Goal: Information Seeking & Learning: Learn about a topic

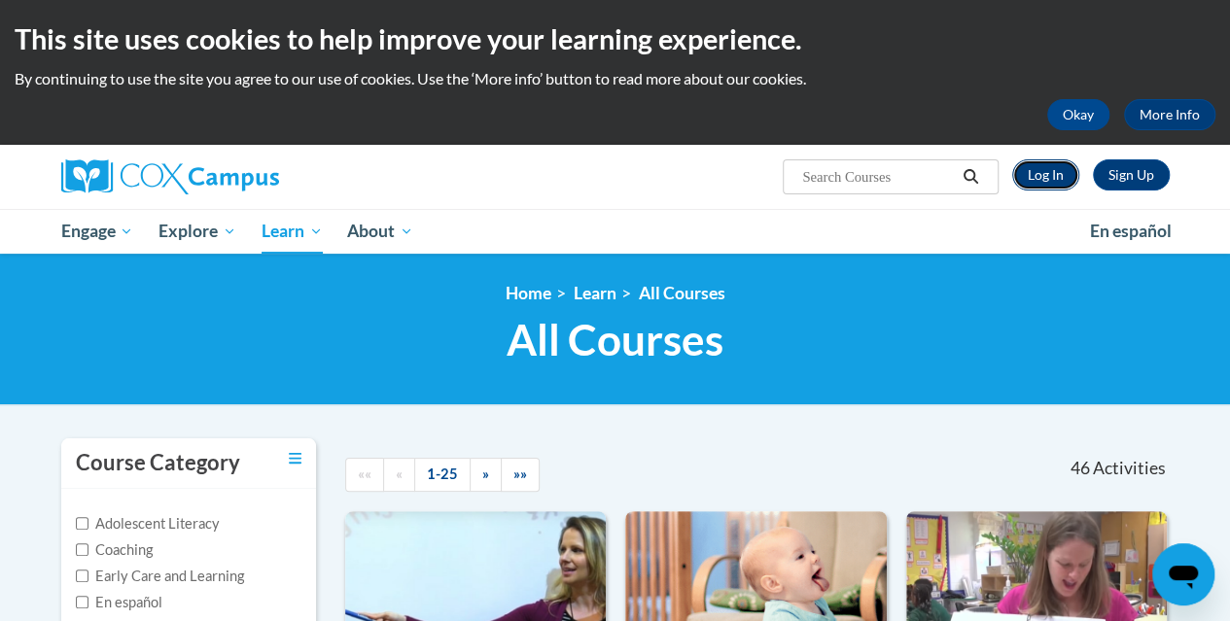
click at [1036, 174] on link "Log In" at bounding box center [1045, 174] width 67 height 31
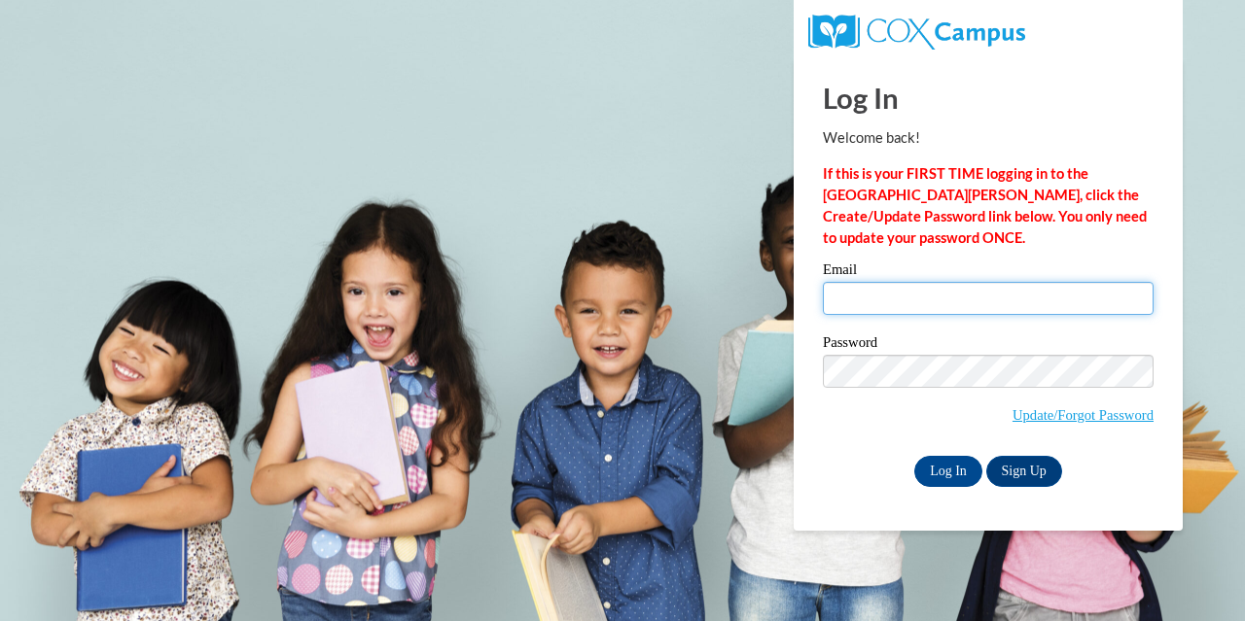
click at [954, 291] on input "Email" at bounding box center [988, 298] width 331 height 33
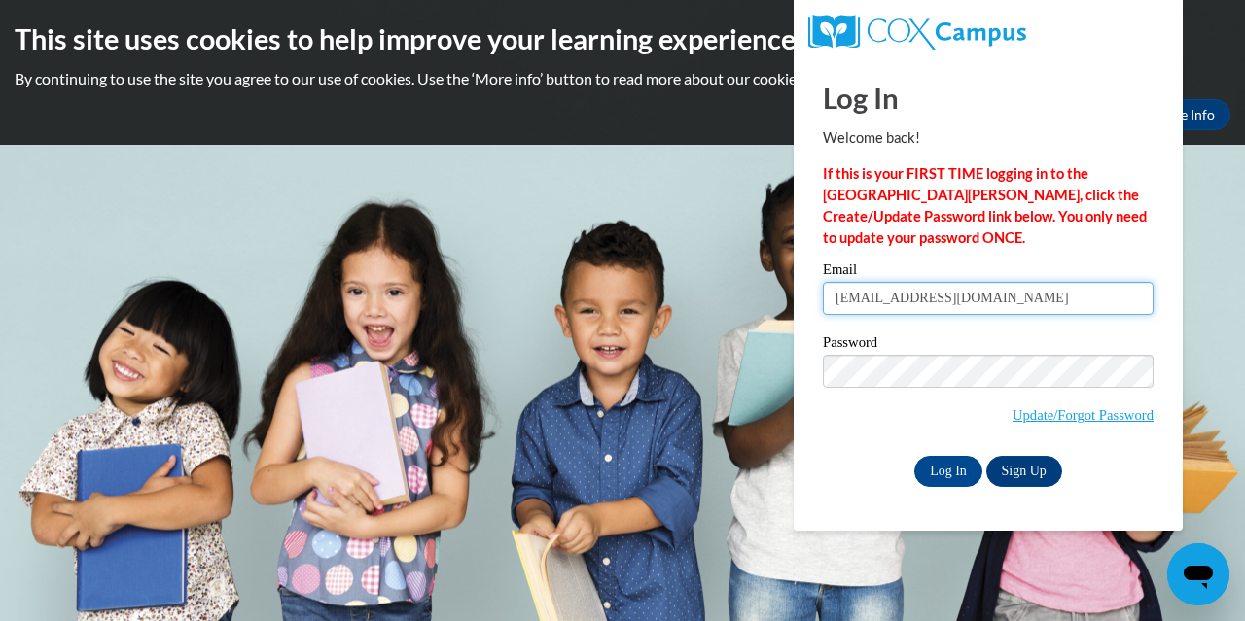
type input "f43983@forsyth.k12.ga.us"
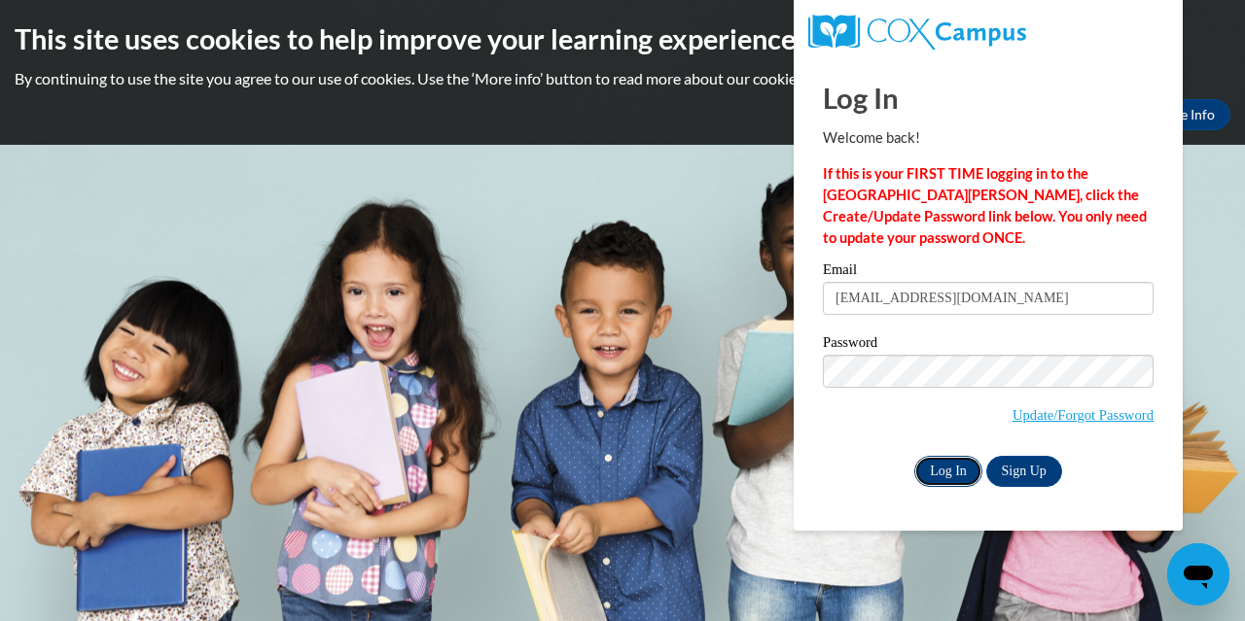
click at [950, 470] on input "Log In" at bounding box center [948, 471] width 68 height 31
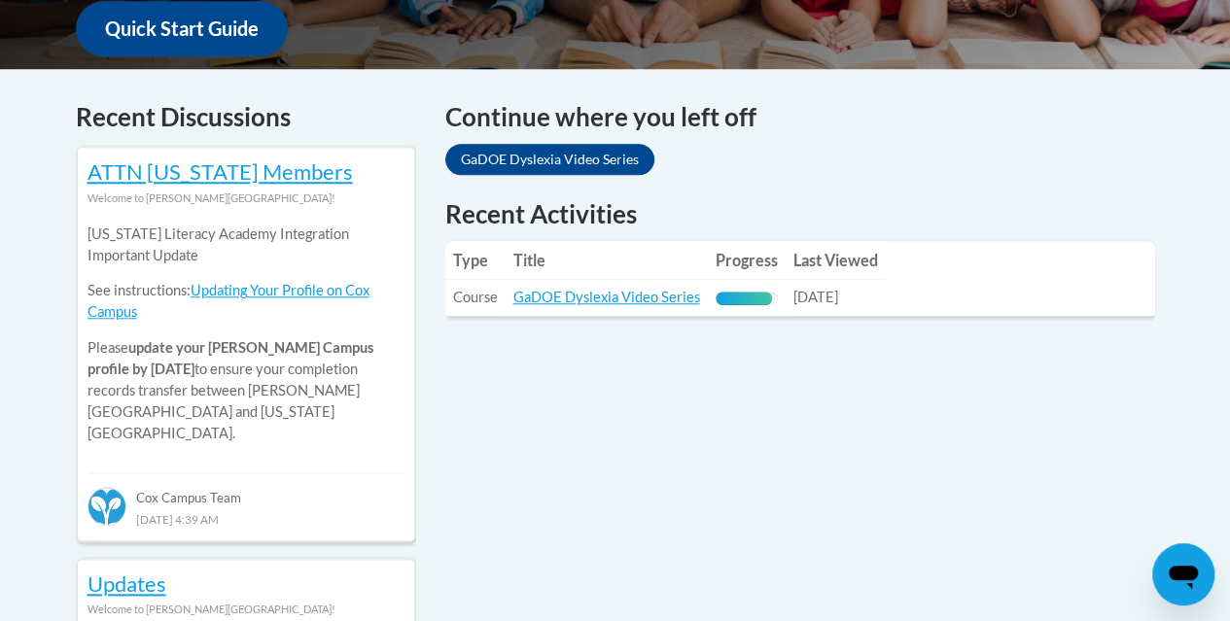
scroll to position [817, 0]
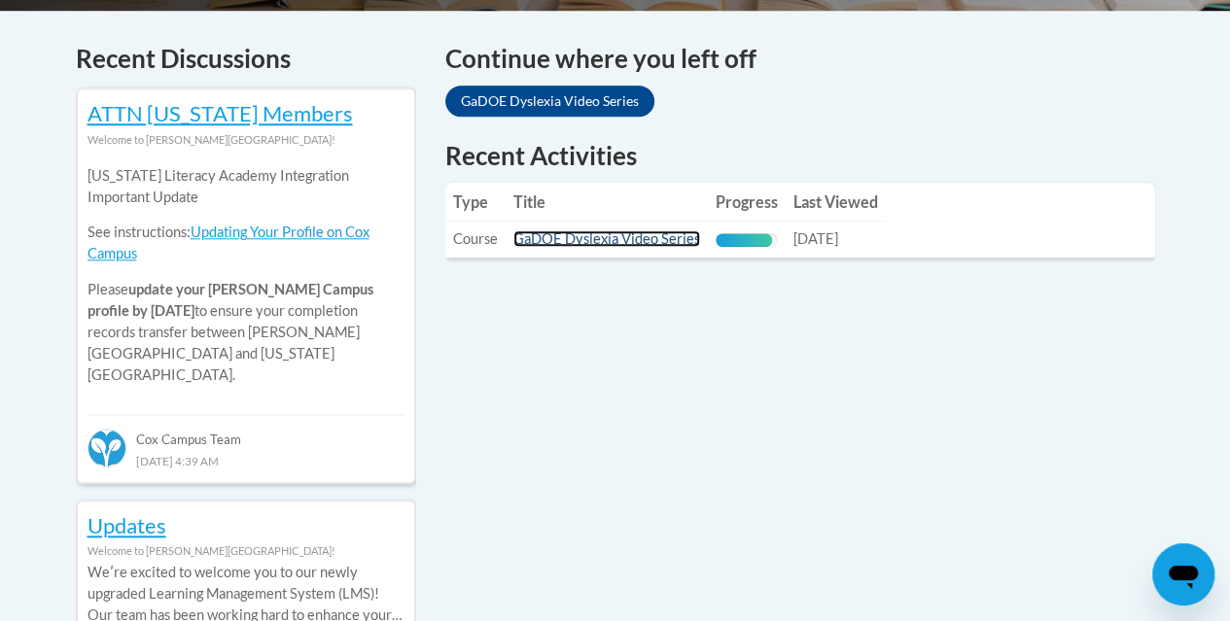
click at [637, 238] on link "GaDOE Dyslexia Video Series" at bounding box center [606, 238] width 187 height 17
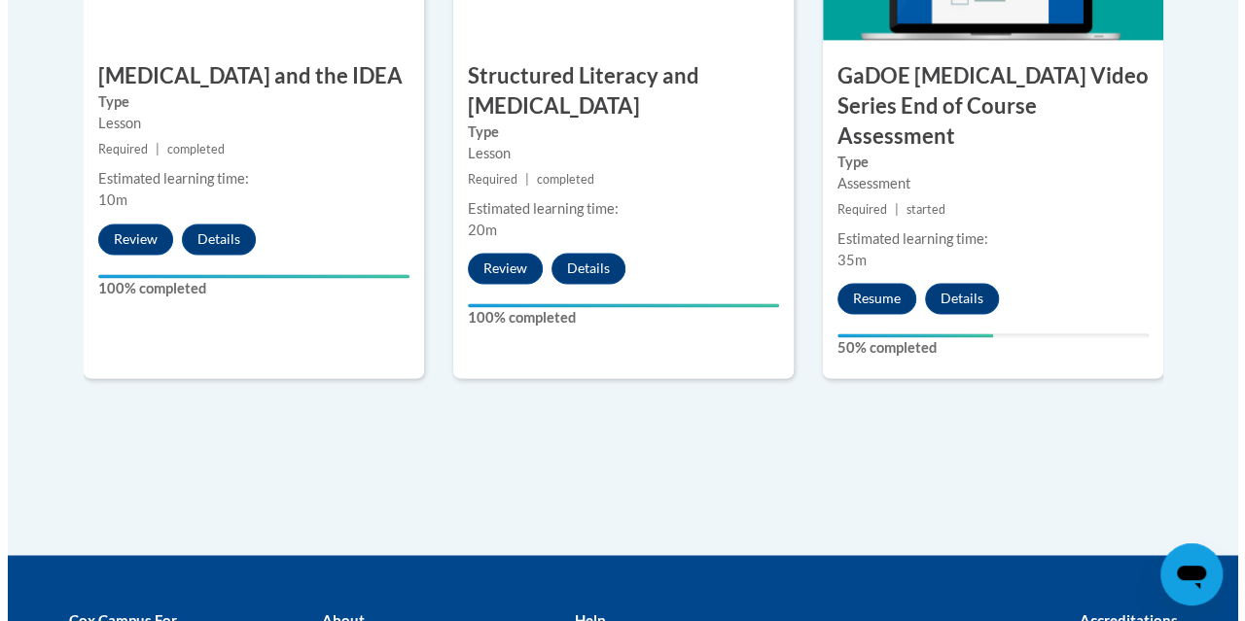
scroll to position [1398, 0]
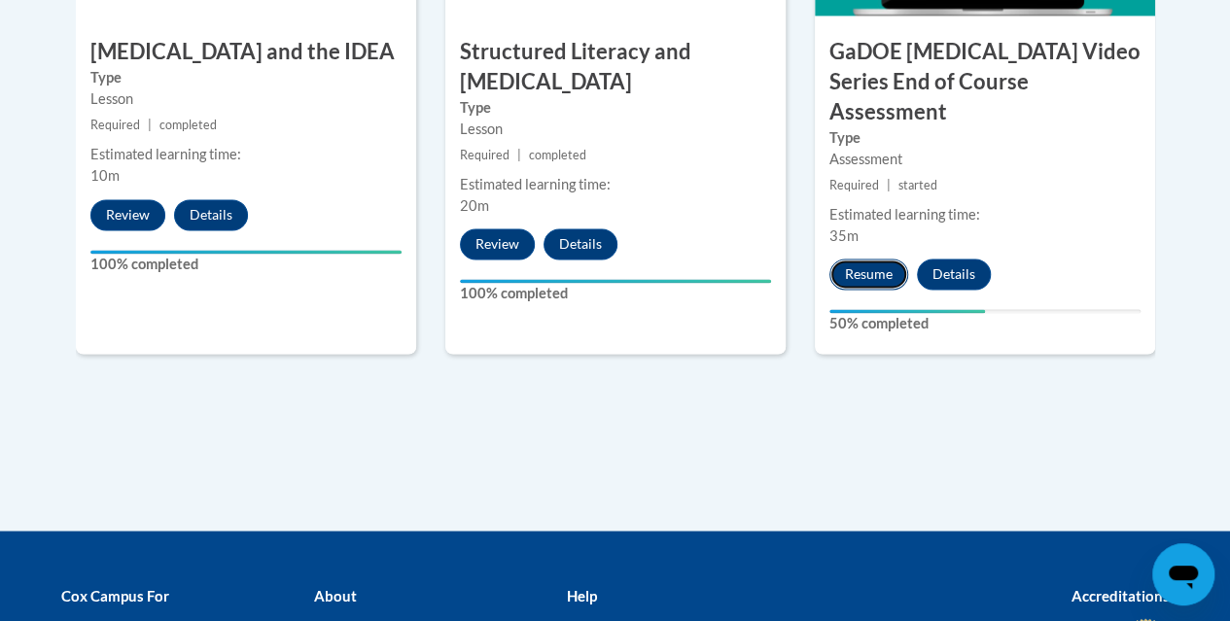
click at [879, 259] on button "Resume" at bounding box center [868, 274] width 79 height 31
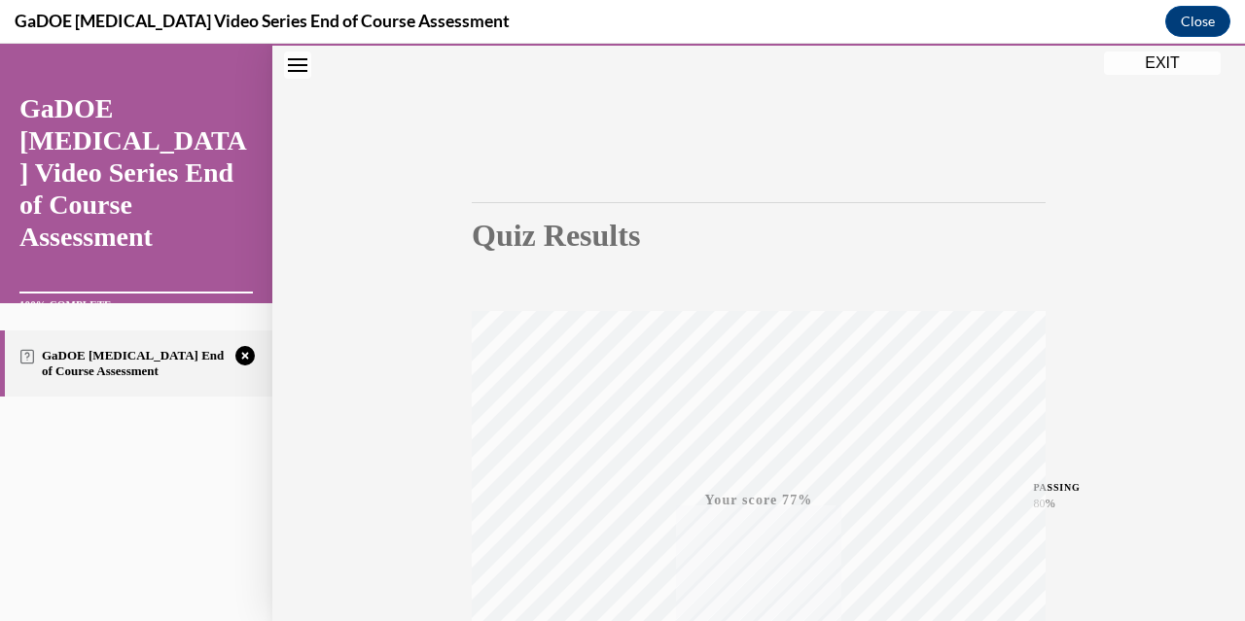
scroll to position [418, 0]
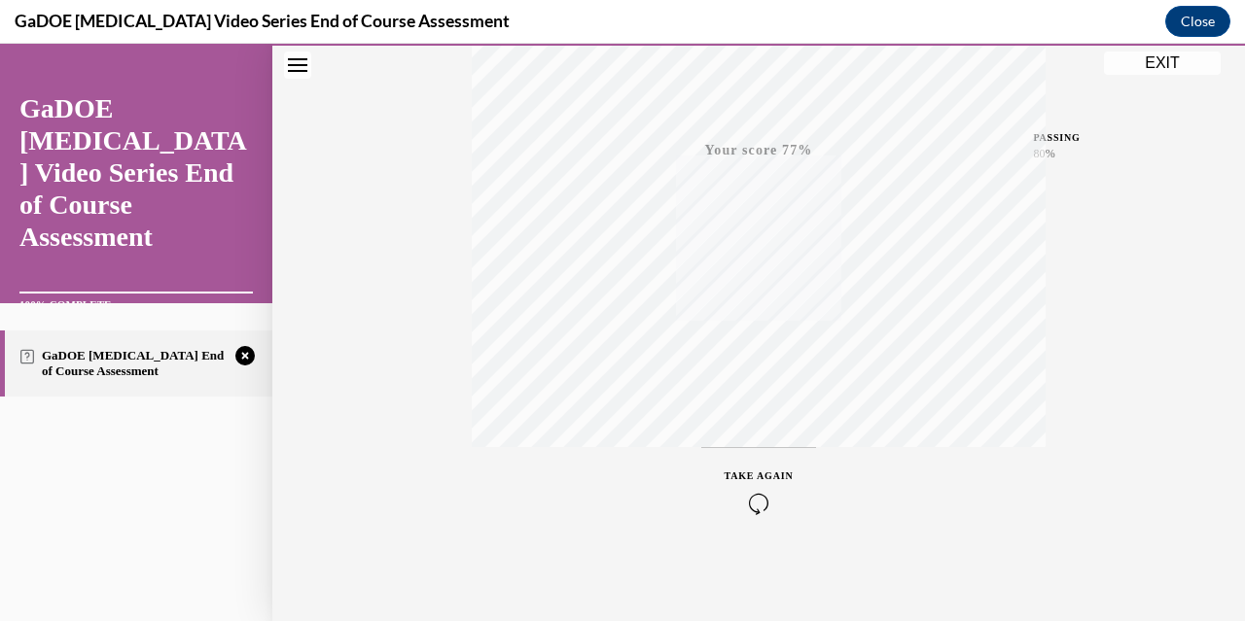
click at [747, 483] on div "TAKE AGAIN" at bounding box center [758, 492] width 69 height 46
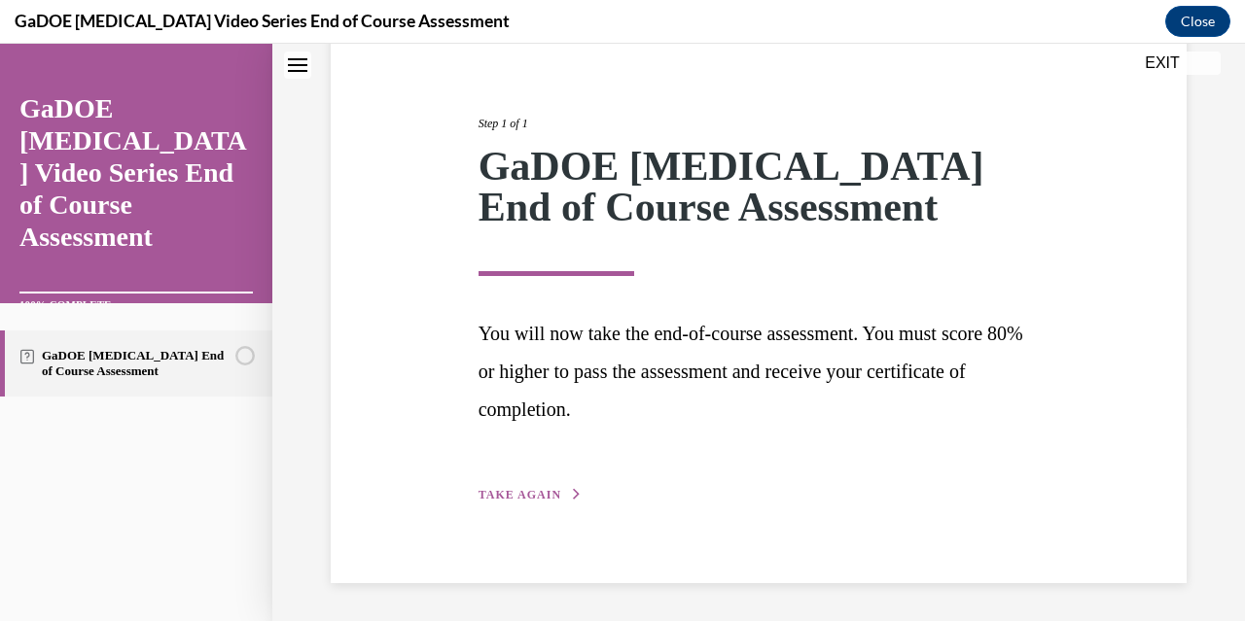
click at [560, 495] on button "TAKE AGAIN" at bounding box center [530, 495] width 104 height 18
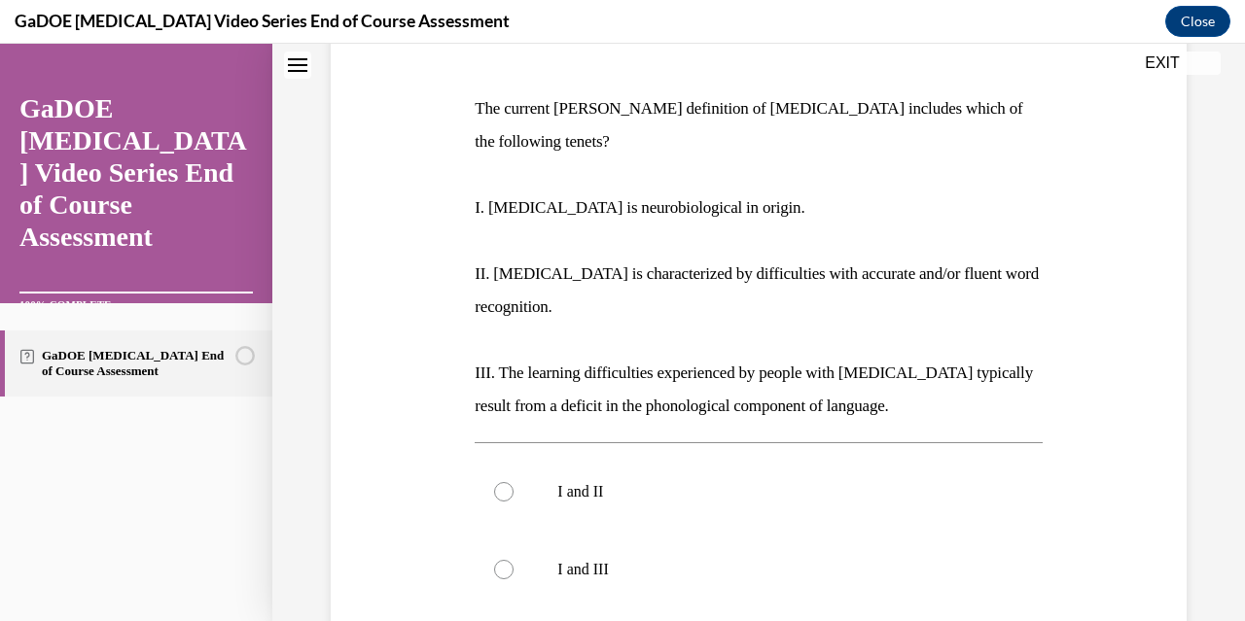
scroll to position [281, 0]
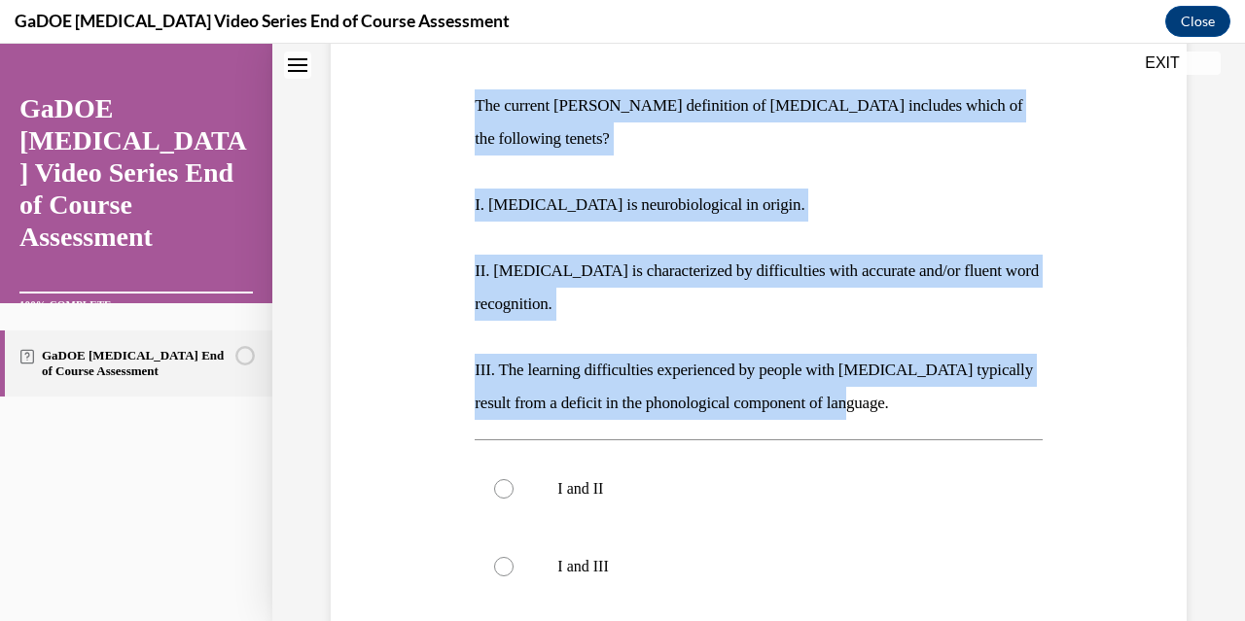
drag, startPoint x: 473, startPoint y: 102, endPoint x: 901, endPoint y: 380, distance: 510.2
click at [901, 380] on div "The current IDA definition of dyslexia includes which of the following tenets? …" at bounding box center [757, 254] width 567 height 331
click at [1026, 189] on p "I. Dyslexia is neurobiological in origin." at bounding box center [757, 205] width 567 height 33
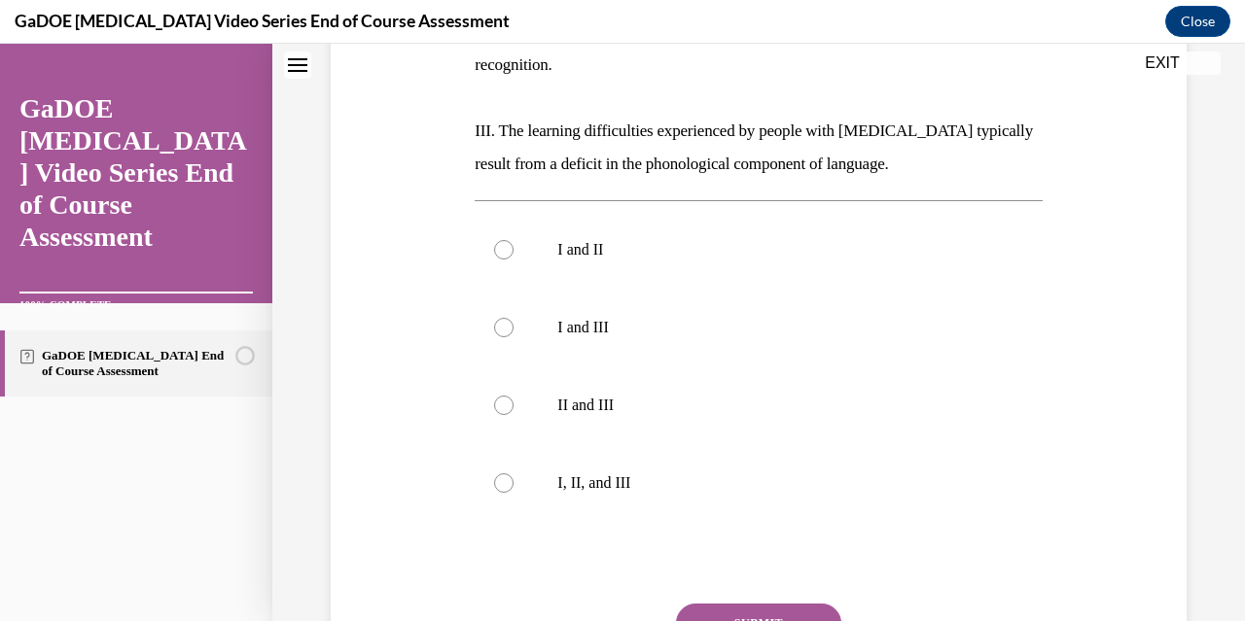
scroll to position [523, 0]
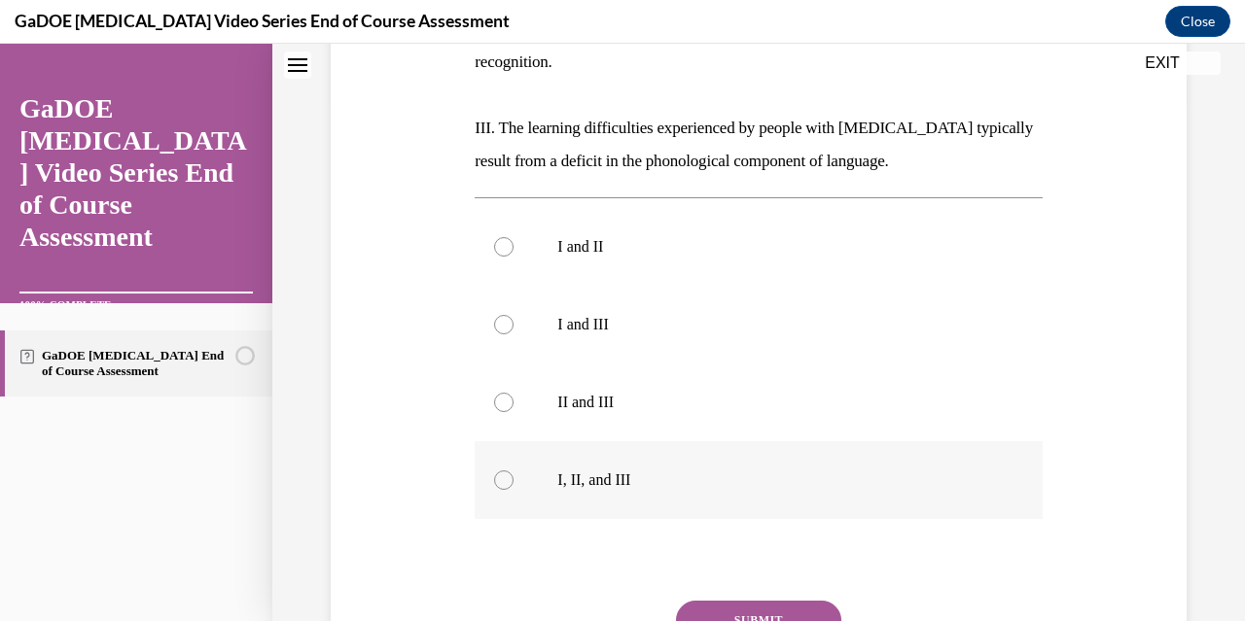
click at [494, 454] on label "I, II, and III" at bounding box center [757, 480] width 567 height 78
click at [494, 471] on input "I, II, and III" at bounding box center [503, 480] width 19 height 19
radio input "true"
click at [754, 601] on button "SUBMIT" at bounding box center [758, 620] width 165 height 39
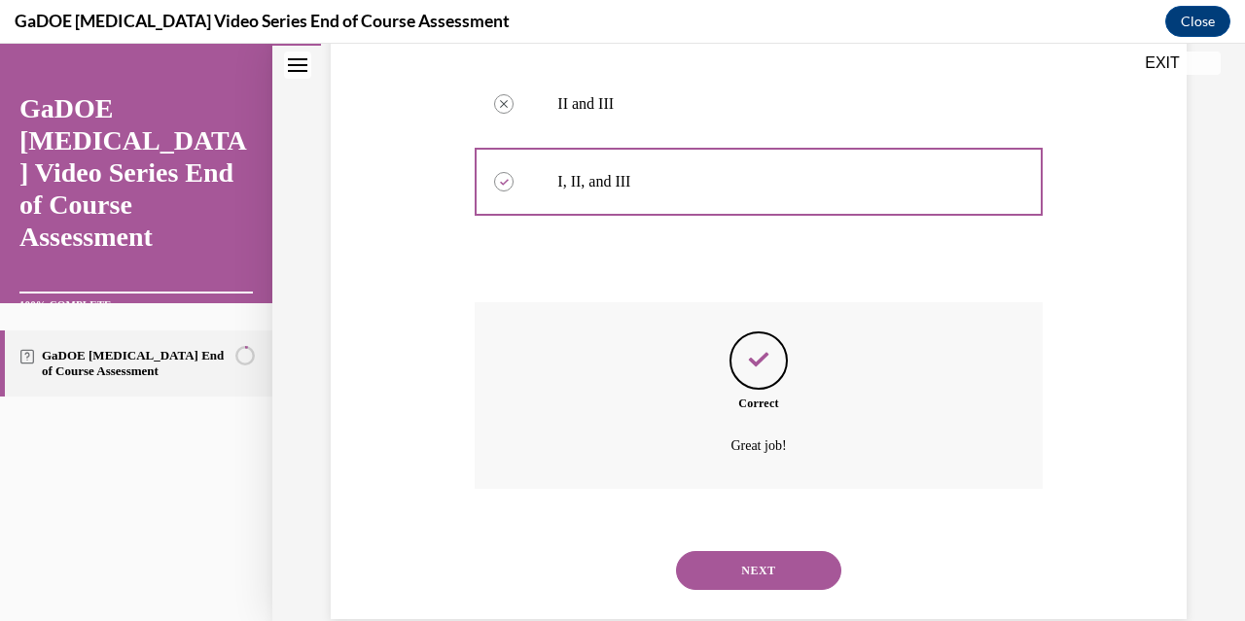
scroll to position [824, 0]
click at [768, 548] on button "NEXT" at bounding box center [758, 567] width 165 height 39
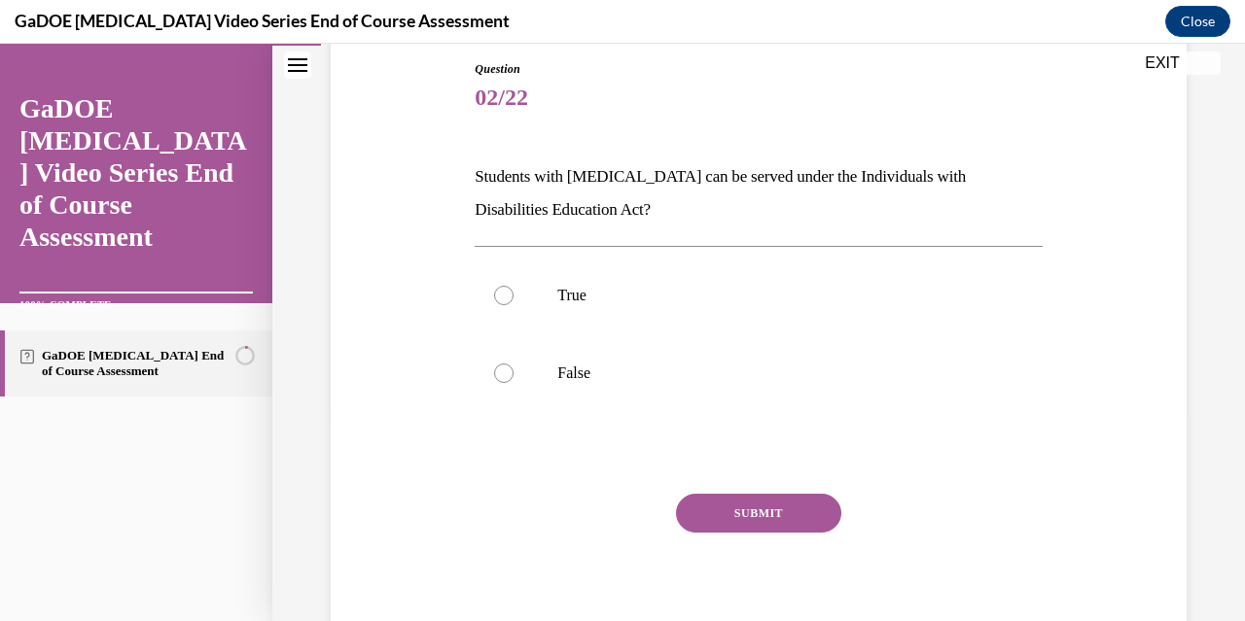
scroll to position [212, 0]
click at [502, 293] on div at bounding box center [503, 293] width 19 height 19
click at [502, 293] on input "True" at bounding box center [503, 293] width 19 height 19
radio input "true"
click at [764, 504] on button "SUBMIT" at bounding box center [758, 511] width 165 height 39
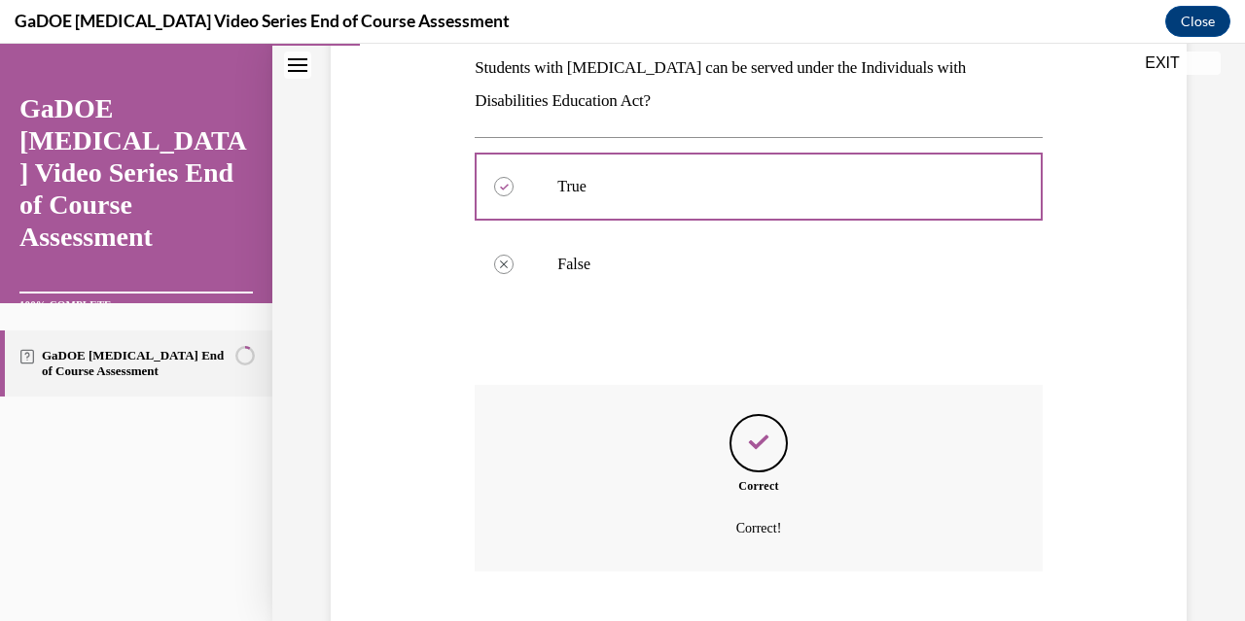
scroll to position [438, 0]
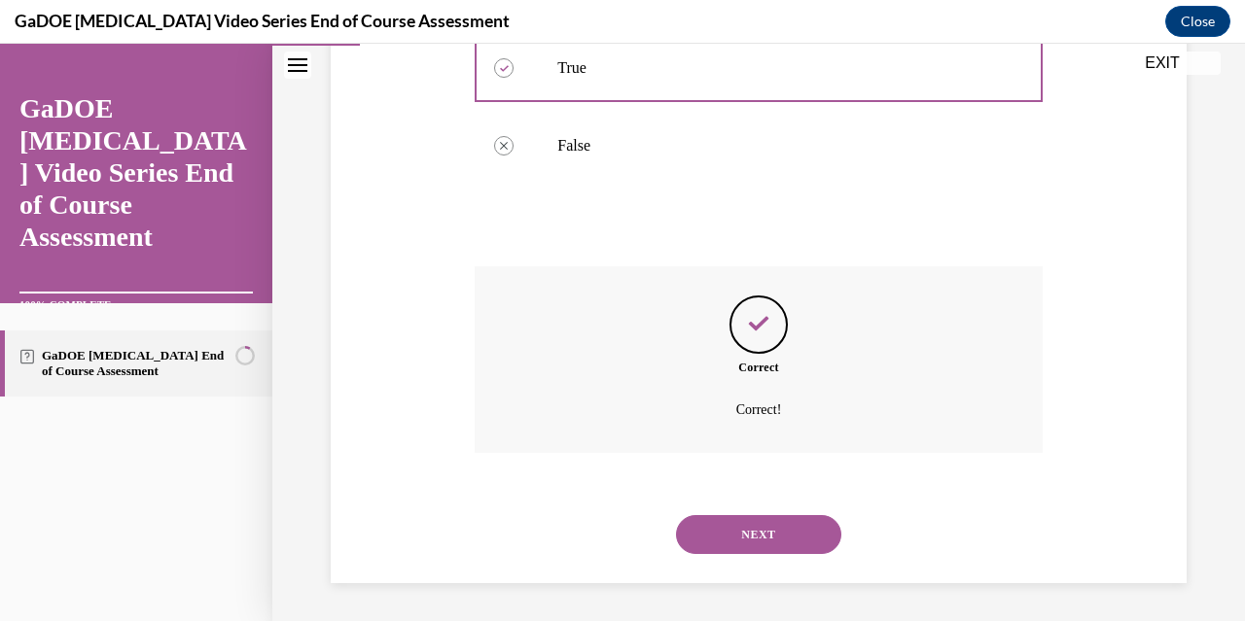
click at [774, 538] on button "NEXT" at bounding box center [758, 534] width 165 height 39
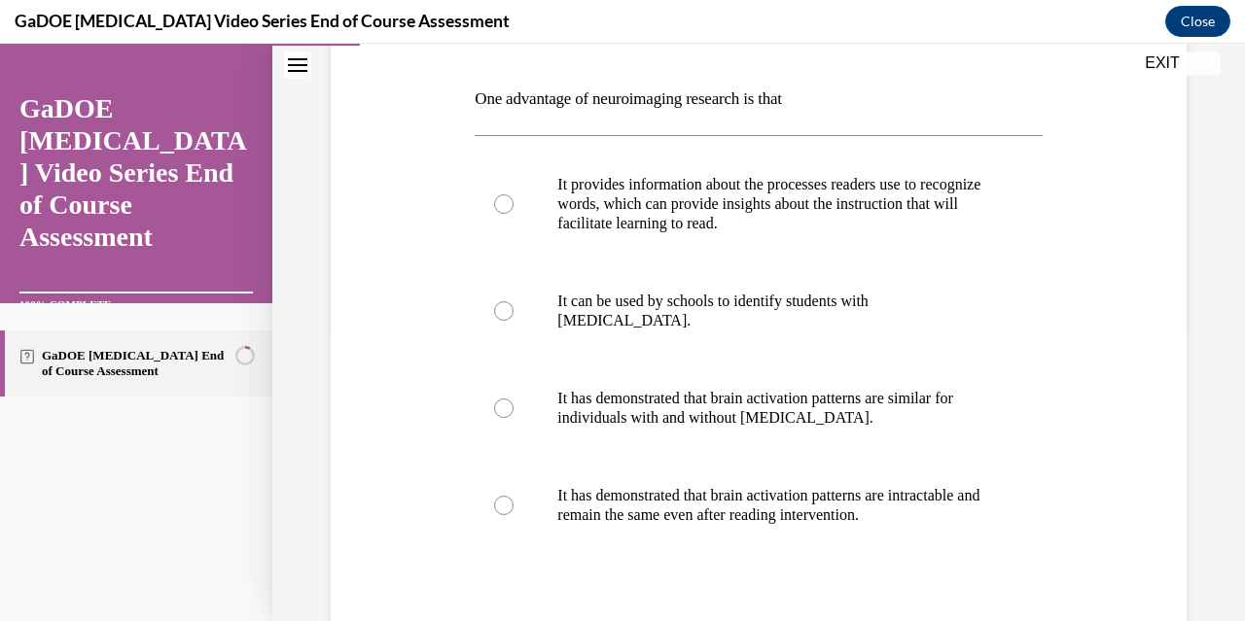
scroll to position [286, 0]
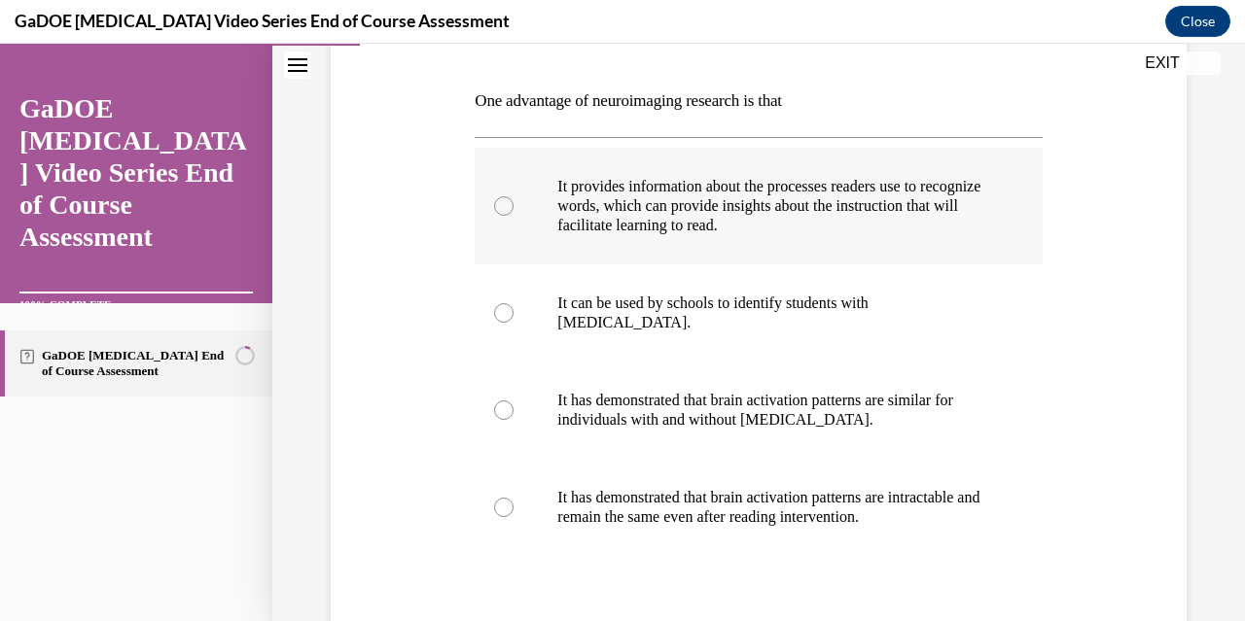
click at [500, 209] on div at bounding box center [503, 205] width 19 height 19
click at [500, 209] on input "It provides information about the processes readers use to recognize words, whi…" at bounding box center [503, 205] width 19 height 19
radio input "true"
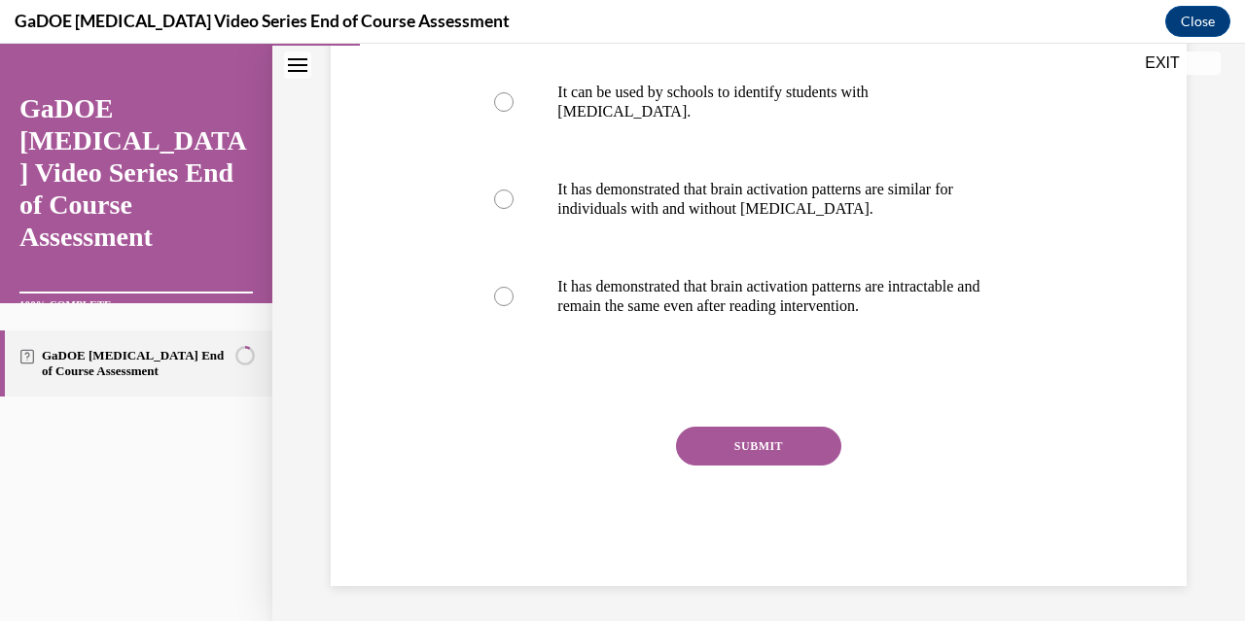
scroll to position [500, 0]
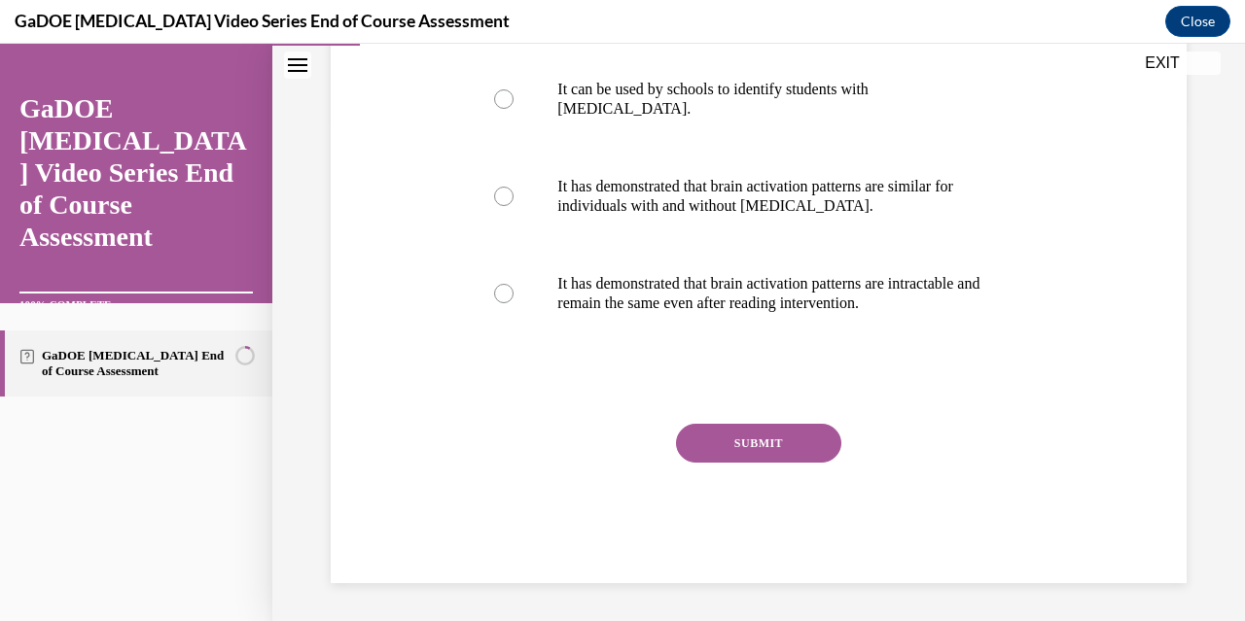
click at [734, 442] on button "SUBMIT" at bounding box center [758, 443] width 165 height 39
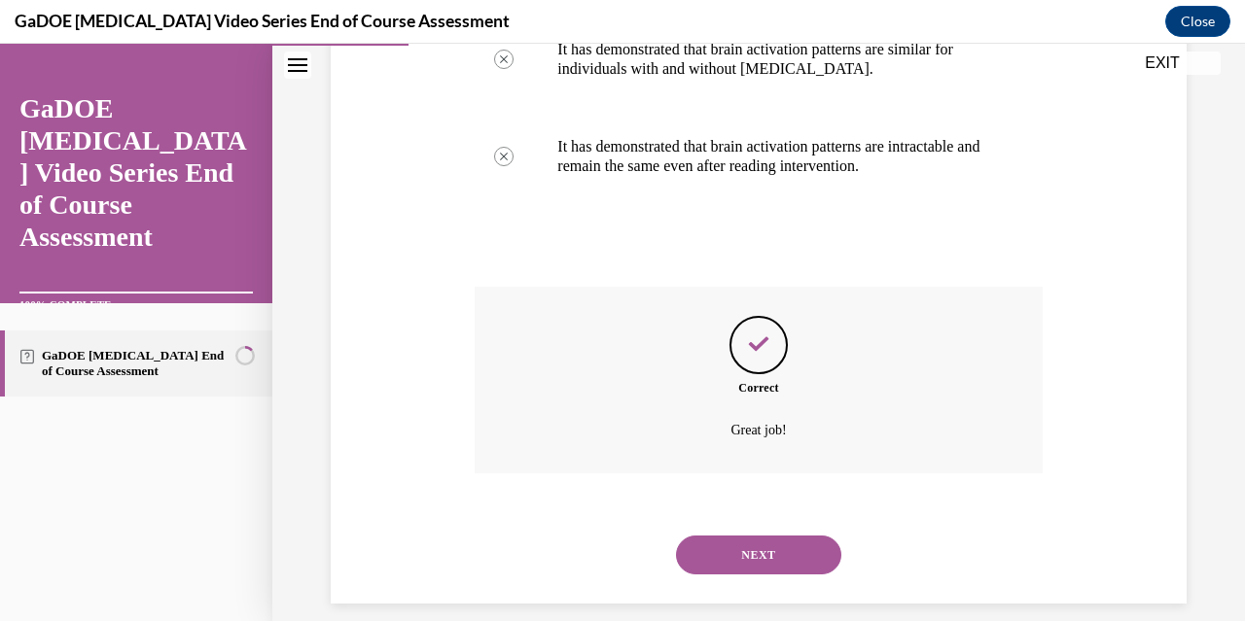
scroll to position [657, 0]
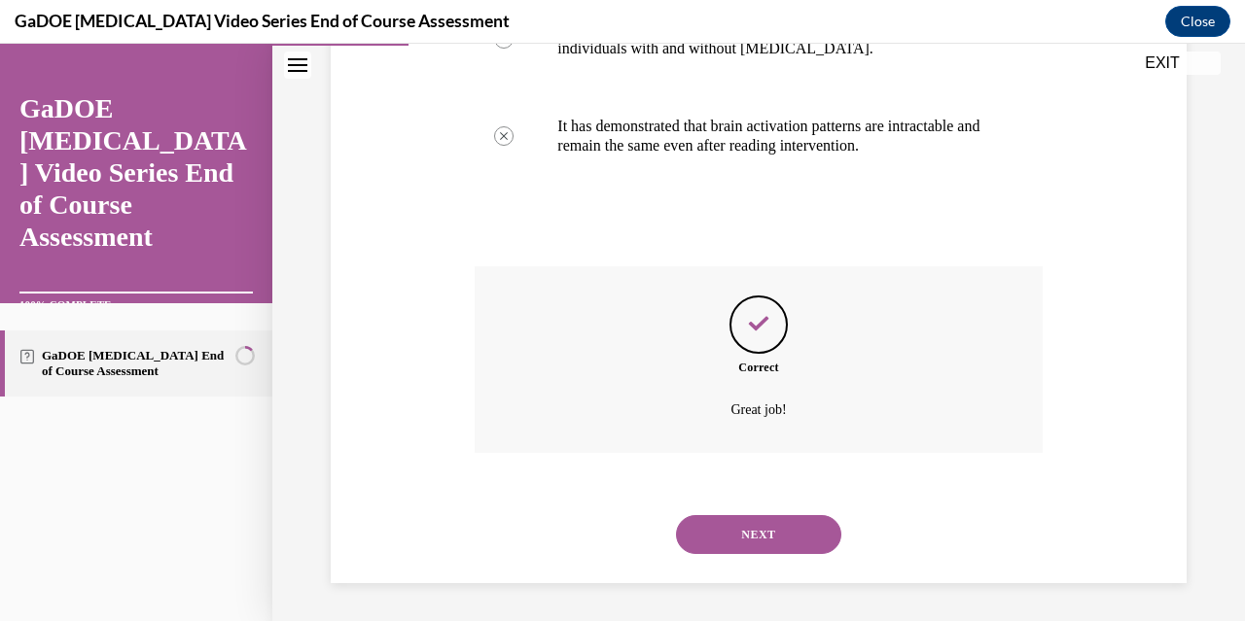
click at [751, 529] on button "NEXT" at bounding box center [758, 534] width 165 height 39
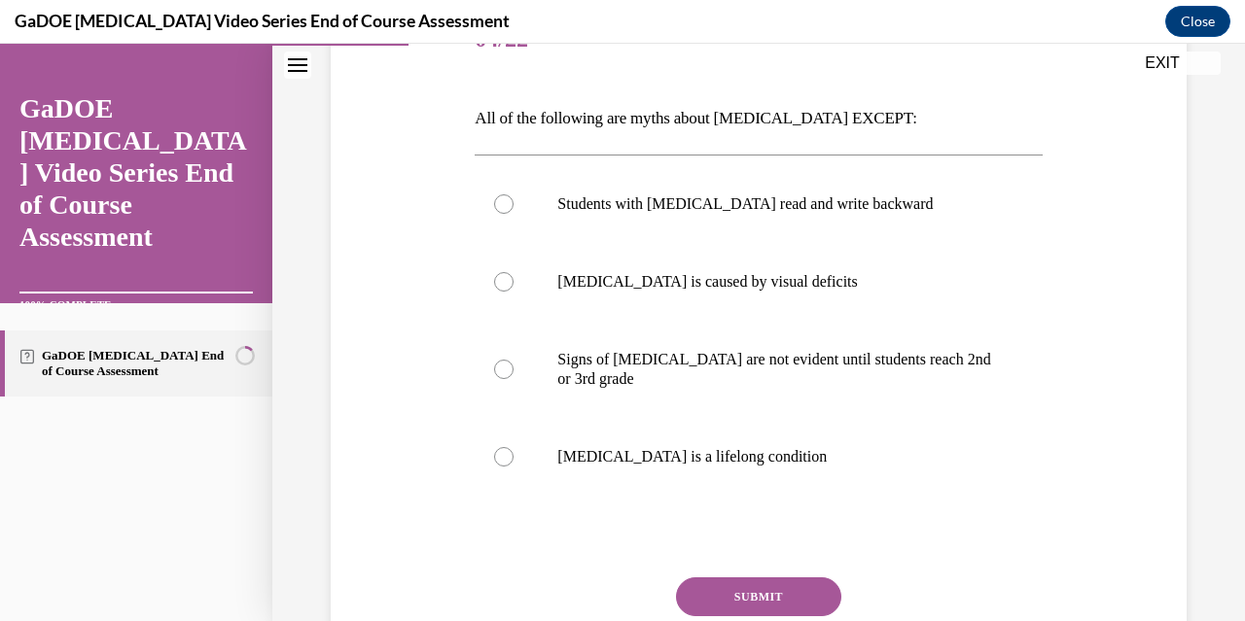
scroll to position [278, 0]
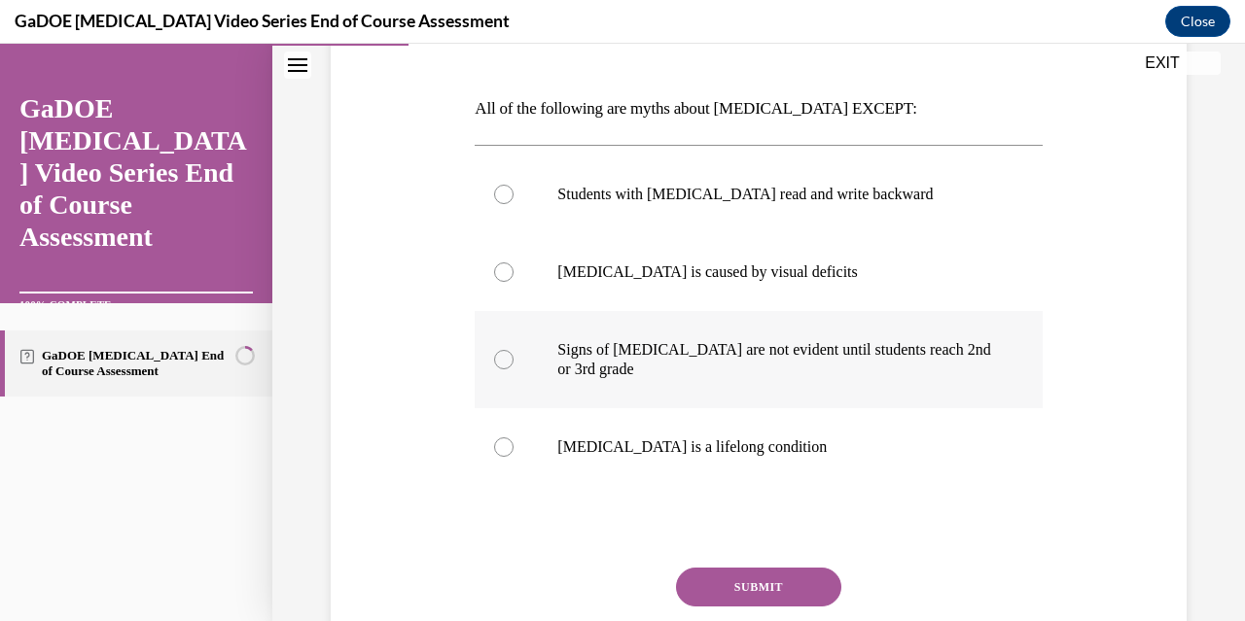
click at [502, 362] on div at bounding box center [503, 359] width 19 height 19
click at [502, 362] on input "Signs of dyslexia are not evident until students reach 2nd or 3rd grade" at bounding box center [503, 359] width 19 height 19
radio input "true"
click at [750, 592] on button "SUBMIT" at bounding box center [758, 587] width 165 height 39
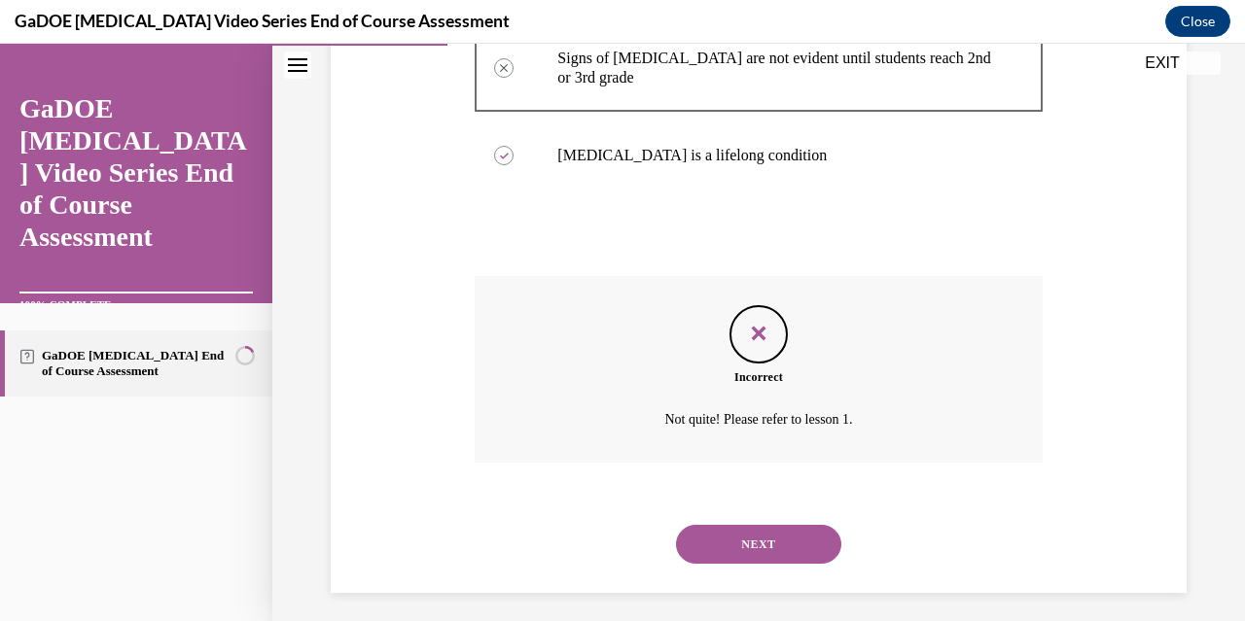
scroll to position [579, 0]
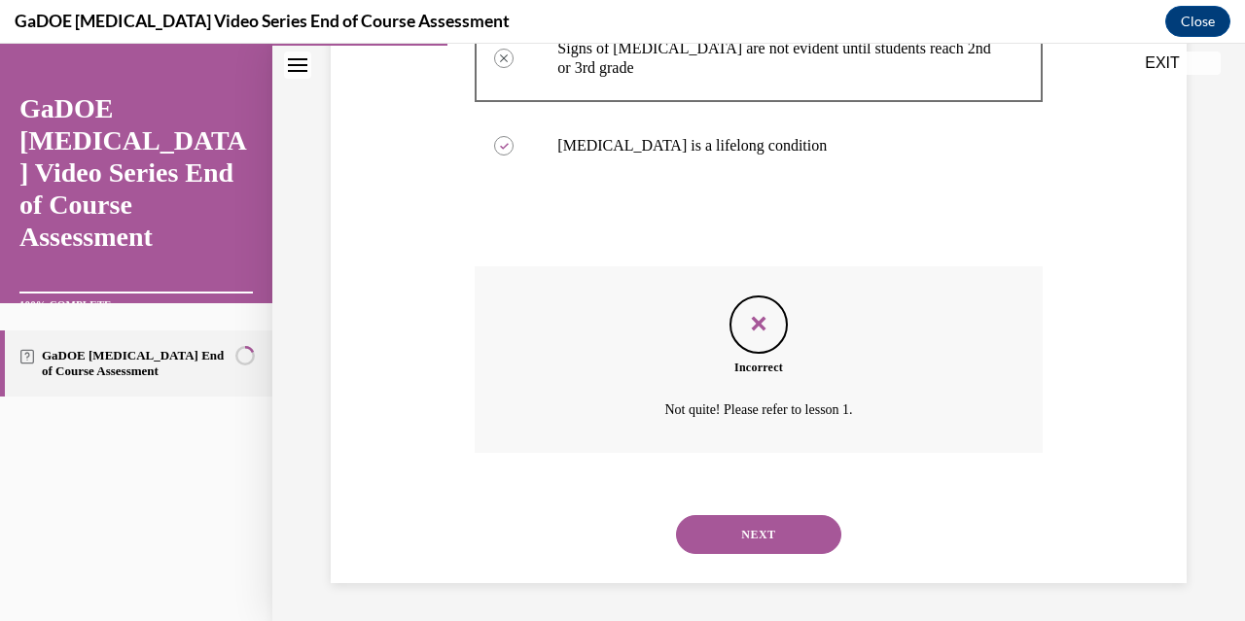
click at [755, 537] on button "NEXT" at bounding box center [758, 534] width 165 height 39
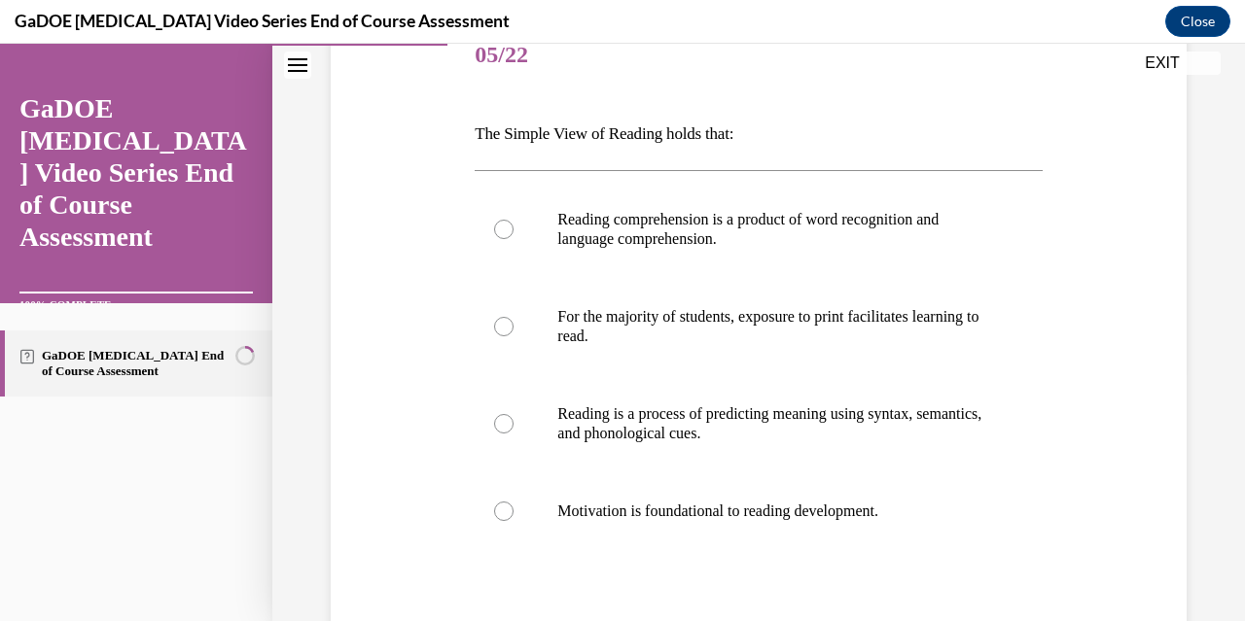
scroll to position [278, 0]
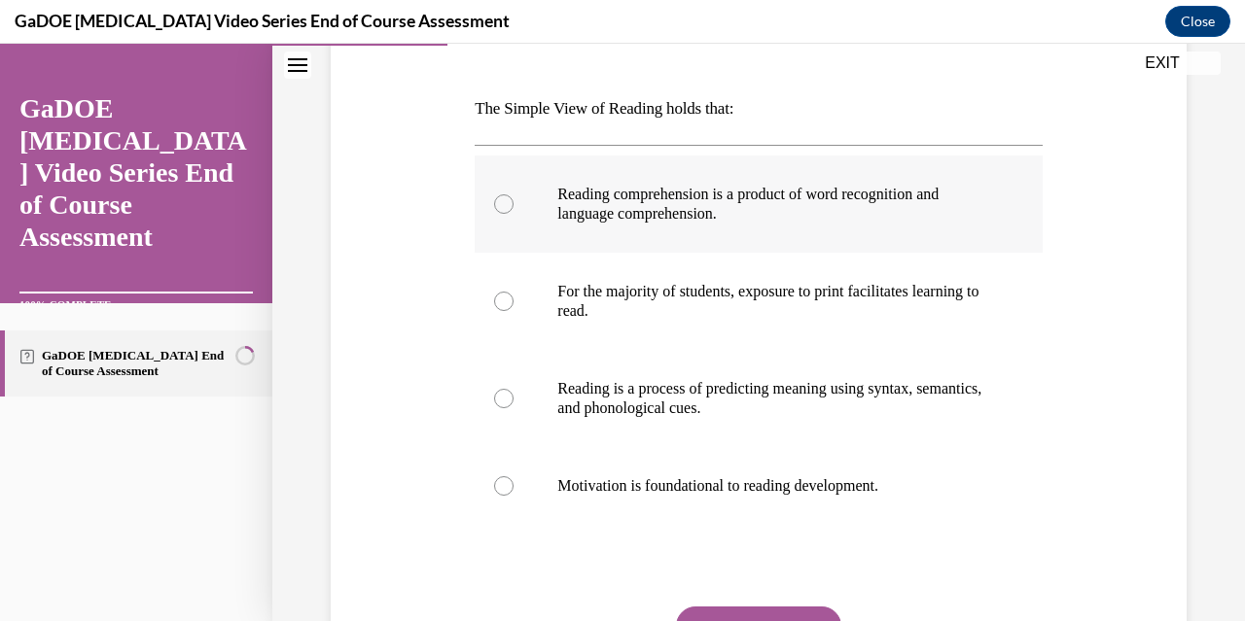
click at [504, 205] on div at bounding box center [503, 203] width 19 height 19
click at [504, 205] on input "Reading comprehension is a product of word recognition and language comprehensi…" at bounding box center [503, 203] width 19 height 19
radio input "true"
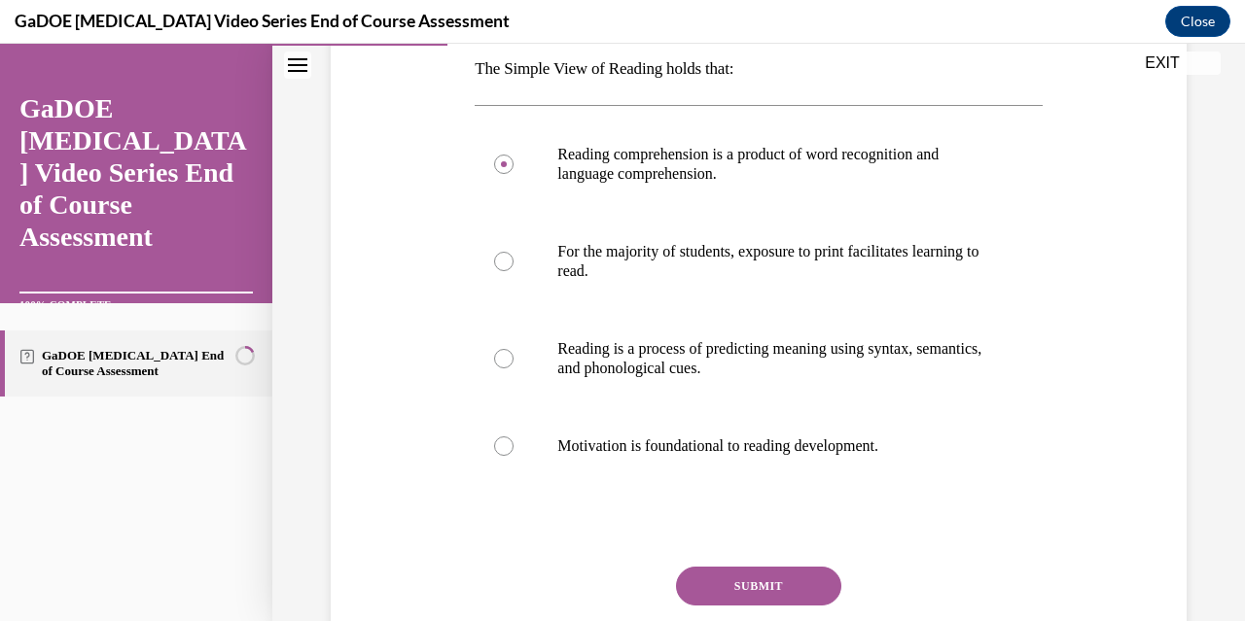
scroll to position [326, 0]
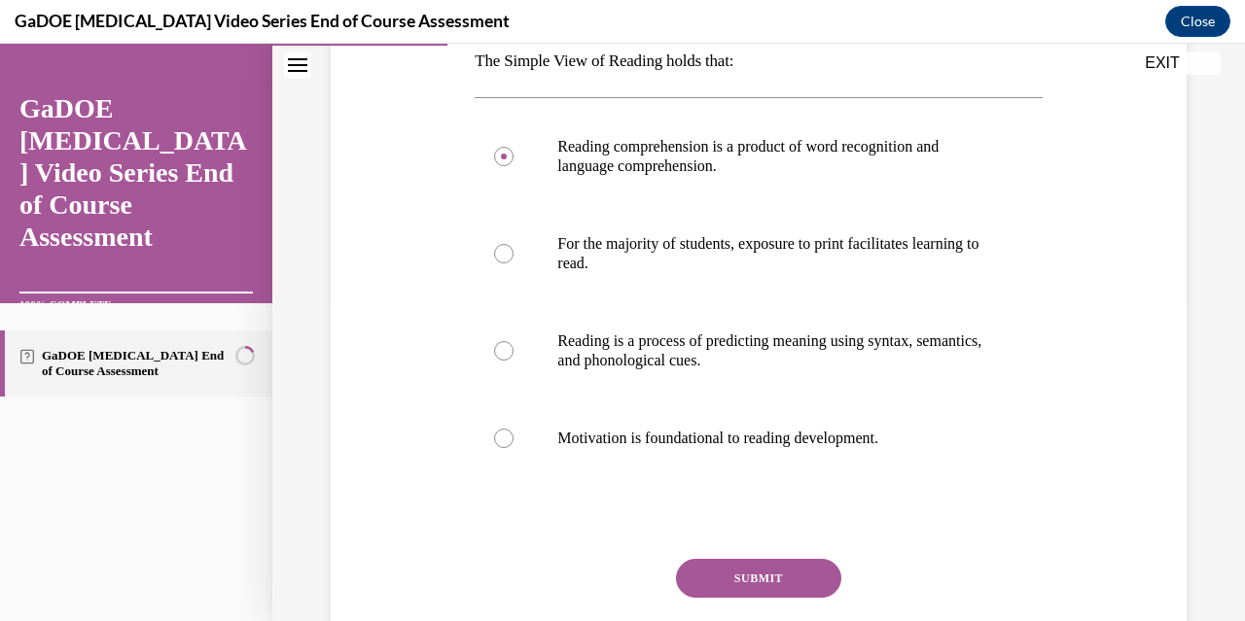
click at [778, 579] on button "SUBMIT" at bounding box center [758, 578] width 165 height 39
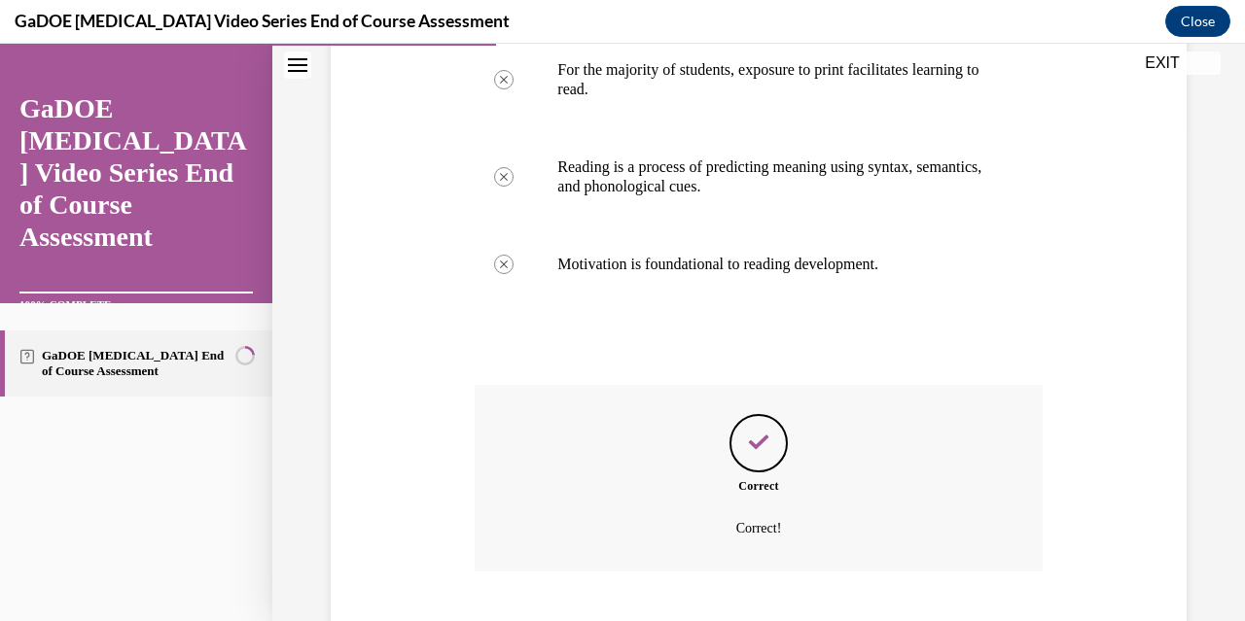
scroll to position [618, 0]
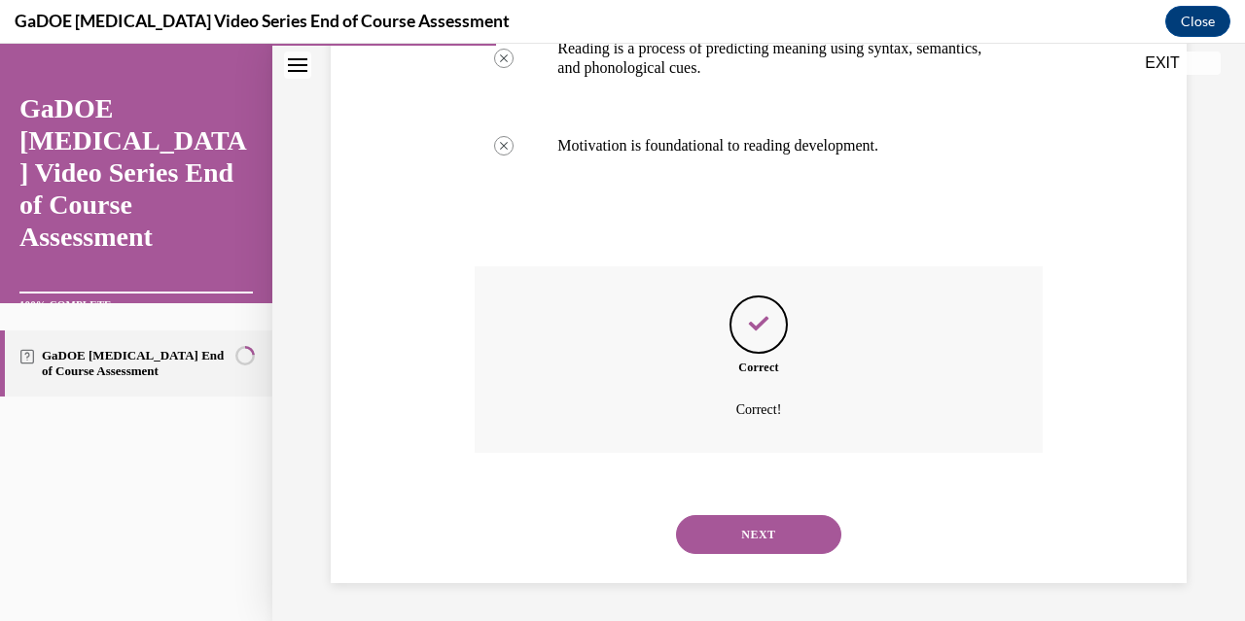
click at [760, 533] on button "NEXT" at bounding box center [758, 534] width 165 height 39
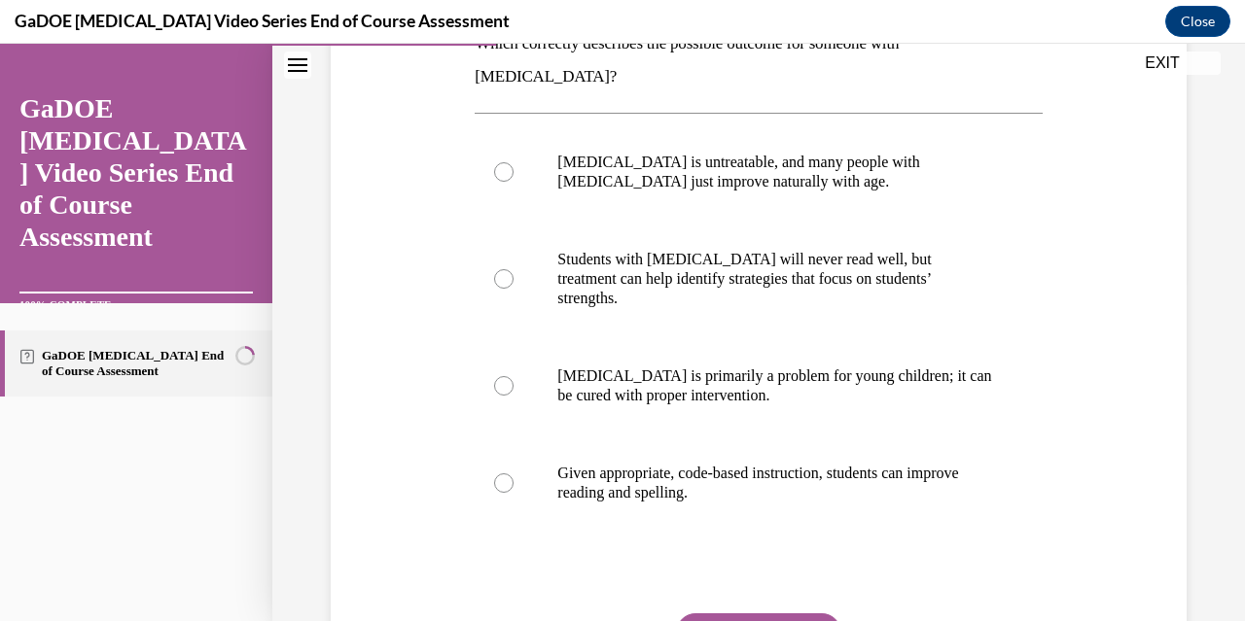
scroll to position [368, 0]
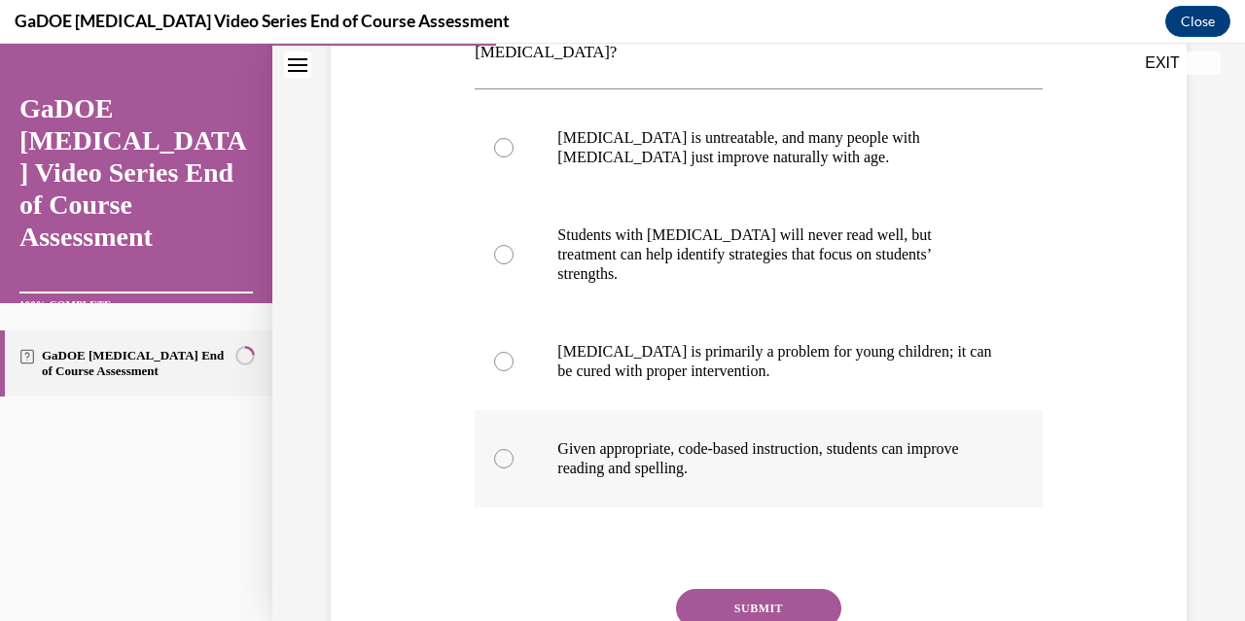
click at [498, 449] on div at bounding box center [503, 458] width 19 height 19
click at [498, 449] on input "Given appropriate, code-based instruction, students can improve reading and spe…" at bounding box center [503, 458] width 19 height 19
radio input "true"
click at [755, 589] on button "SUBMIT" at bounding box center [758, 608] width 165 height 39
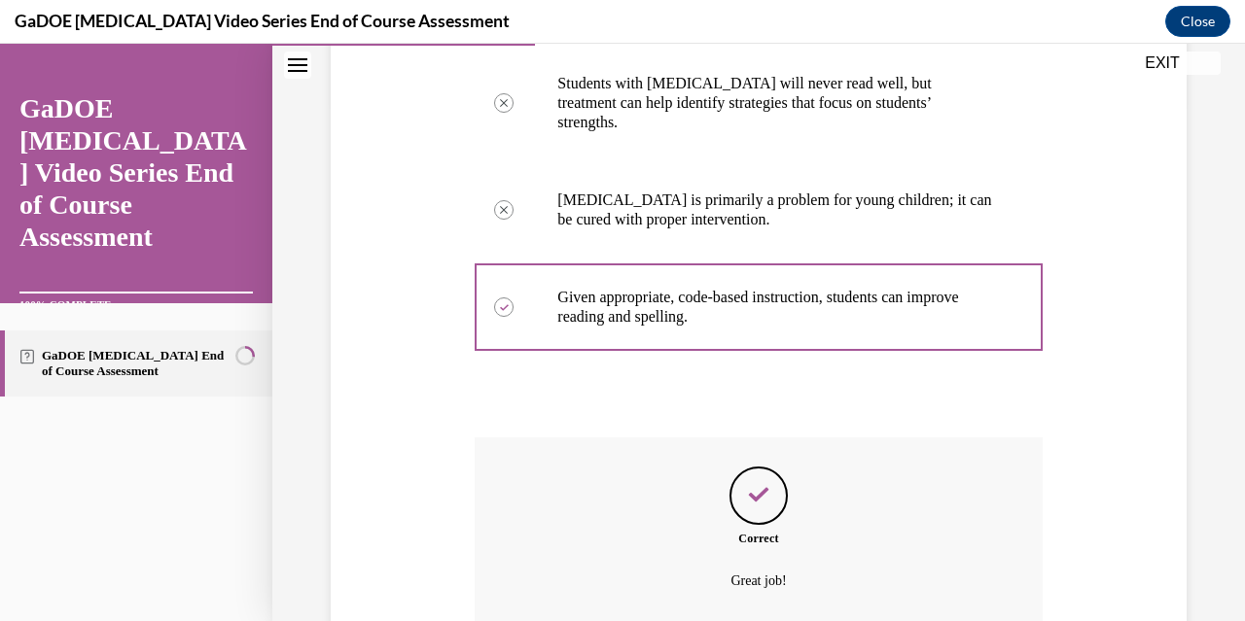
scroll to position [638, 0]
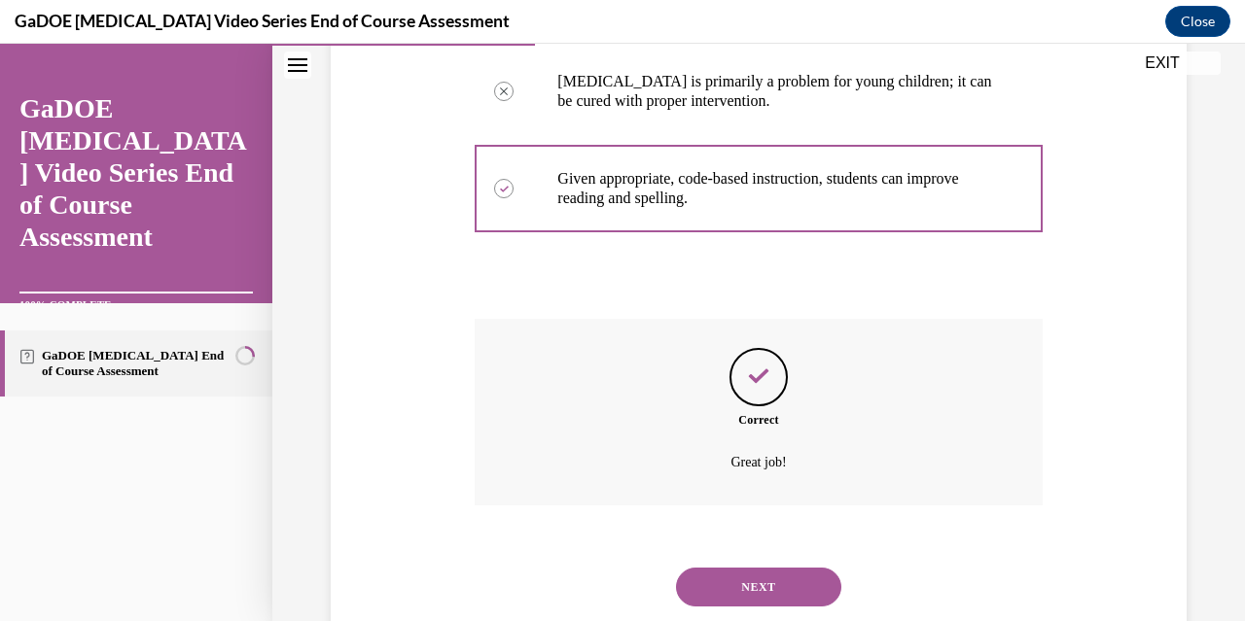
click at [754, 568] on button "NEXT" at bounding box center [758, 587] width 165 height 39
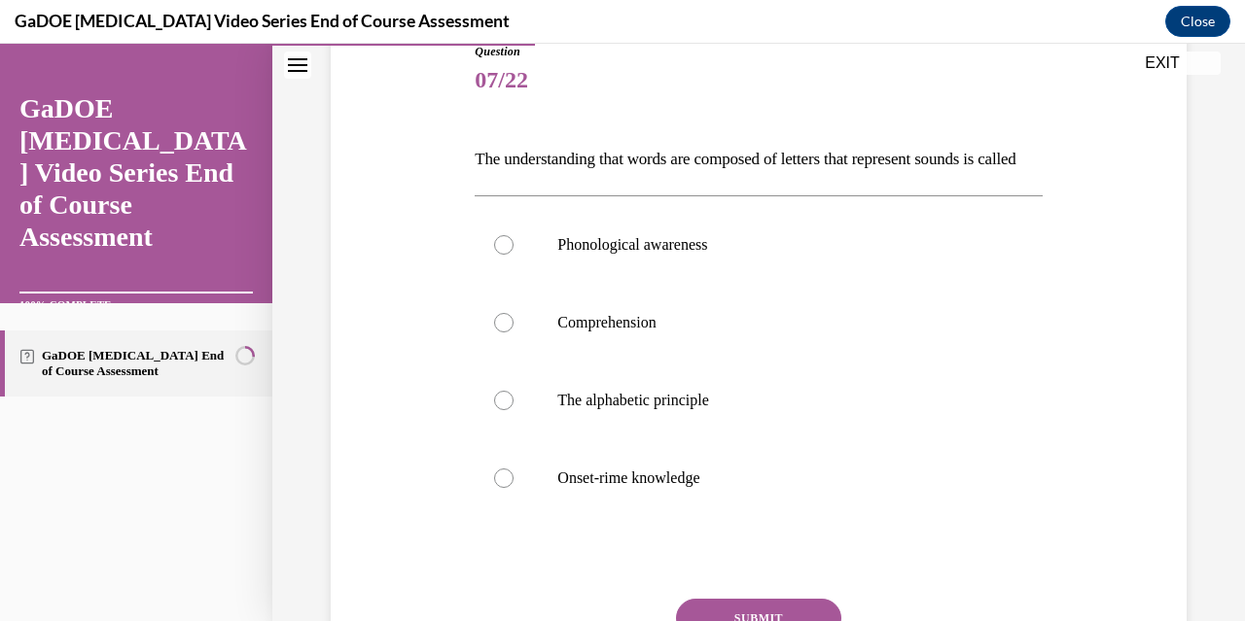
scroll to position [229, 0]
click at [499, 408] on div at bounding box center [503, 398] width 19 height 19
click at [499, 408] on input "The alphabetic principle" at bounding box center [503, 398] width 19 height 19
radio input "true"
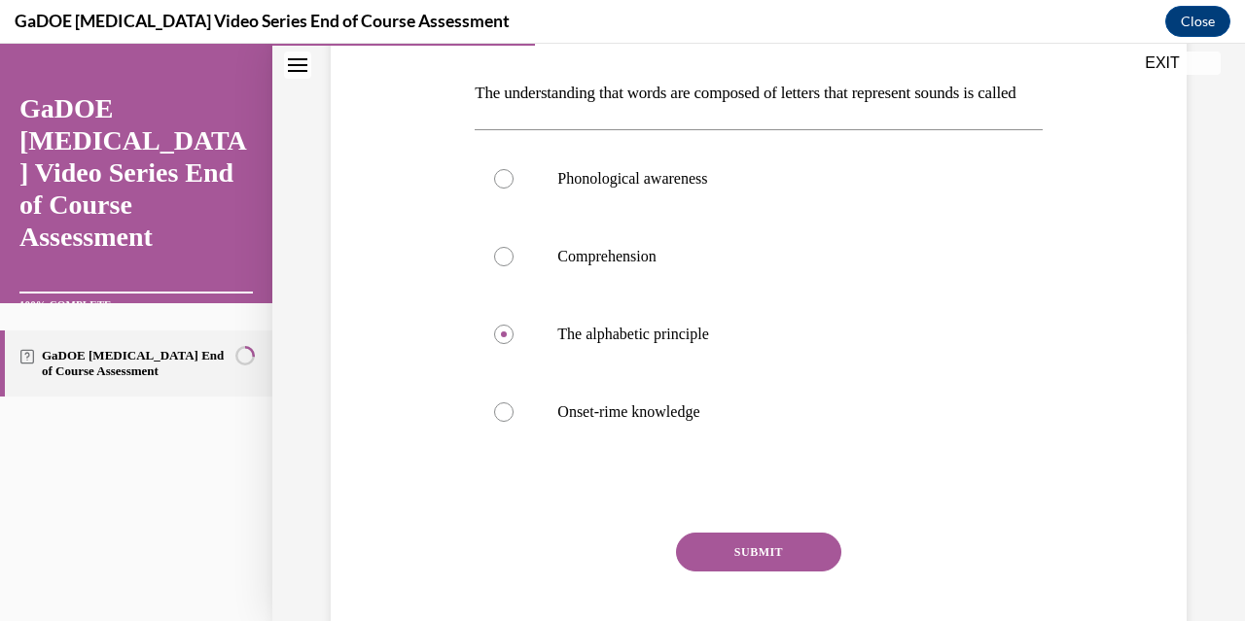
scroll to position [295, 0]
click at [749, 571] on button "SUBMIT" at bounding box center [758, 551] width 165 height 39
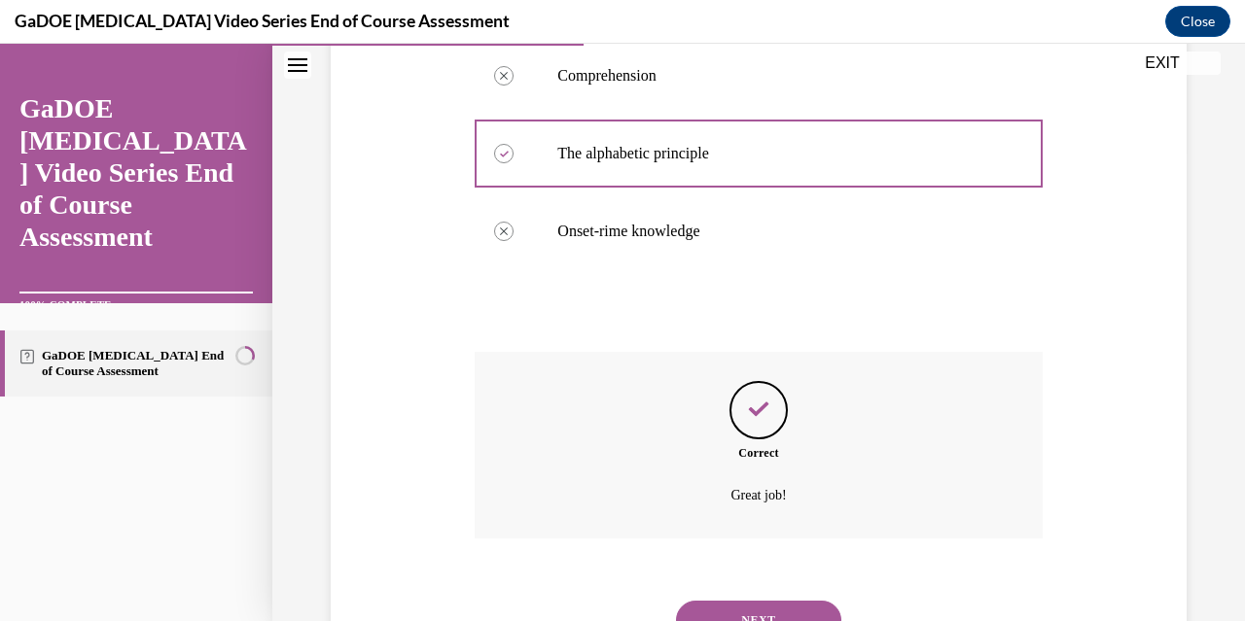
scroll to position [593, 0]
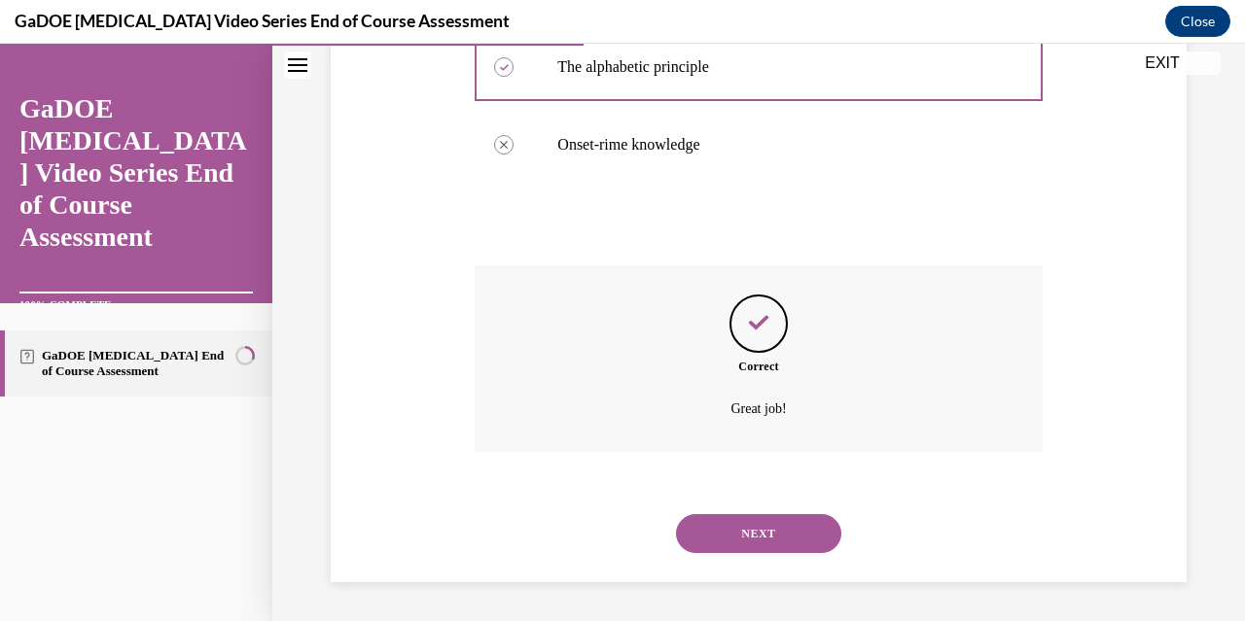
click at [758, 529] on button "NEXT" at bounding box center [758, 533] width 165 height 39
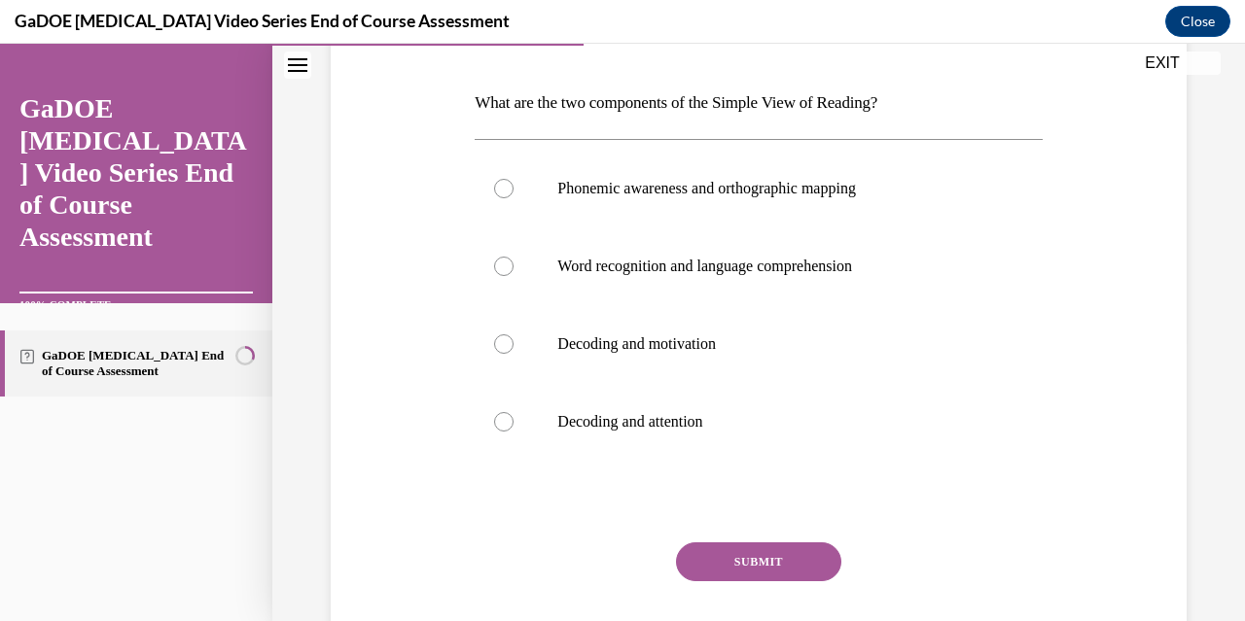
scroll to position [288, 0]
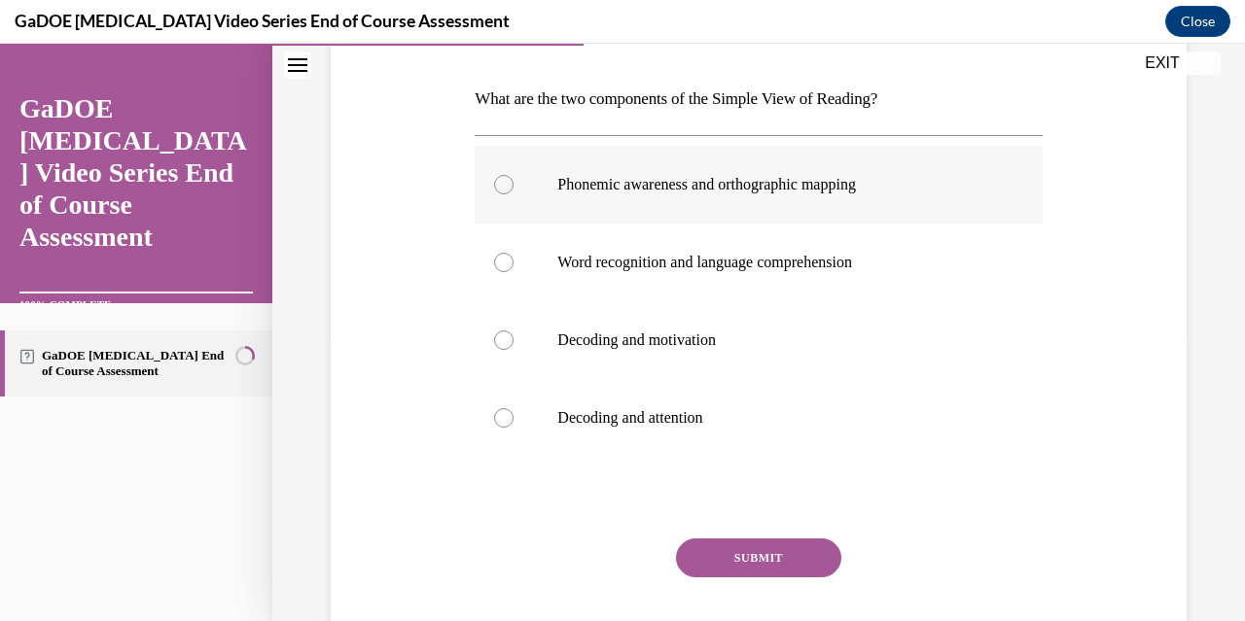
click at [501, 188] on div at bounding box center [503, 184] width 19 height 19
click at [501, 188] on input "Phonemic awareness and orthographic mapping" at bounding box center [503, 184] width 19 height 19
radio input "true"
click at [741, 560] on button "SUBMIT" at bounding box center [758, 558] width 165 height 39
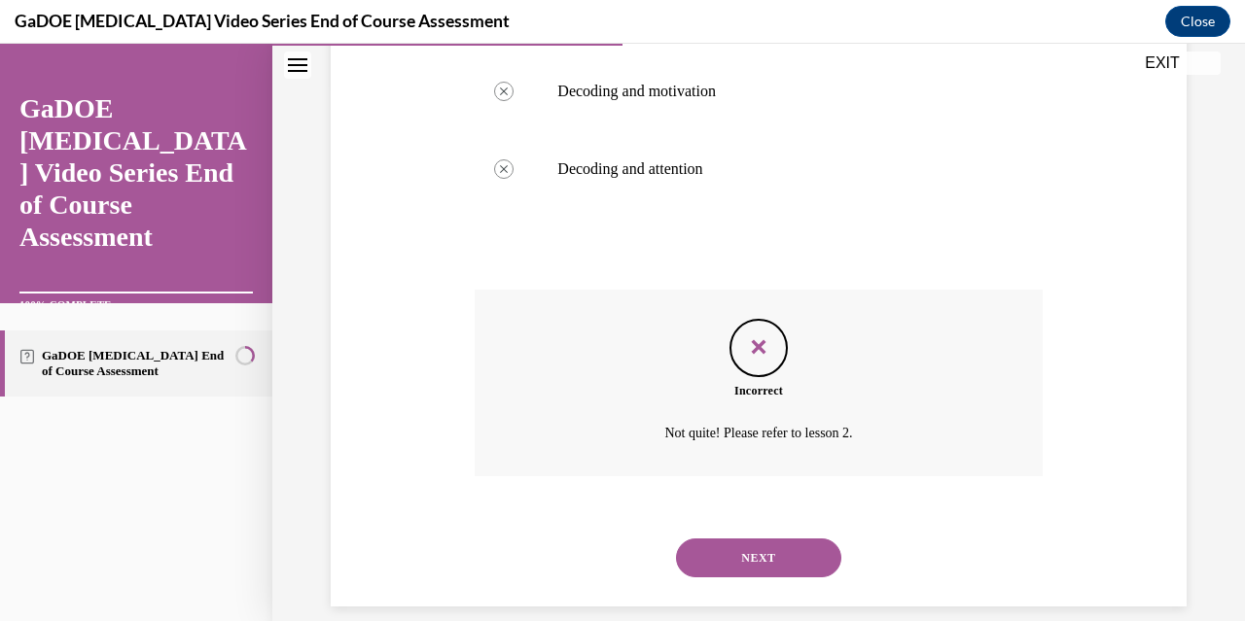
scroll to position [539, 0]
click at [764, 567] on button "NEXT" at bounding box center [758, 556] width 165 height 39
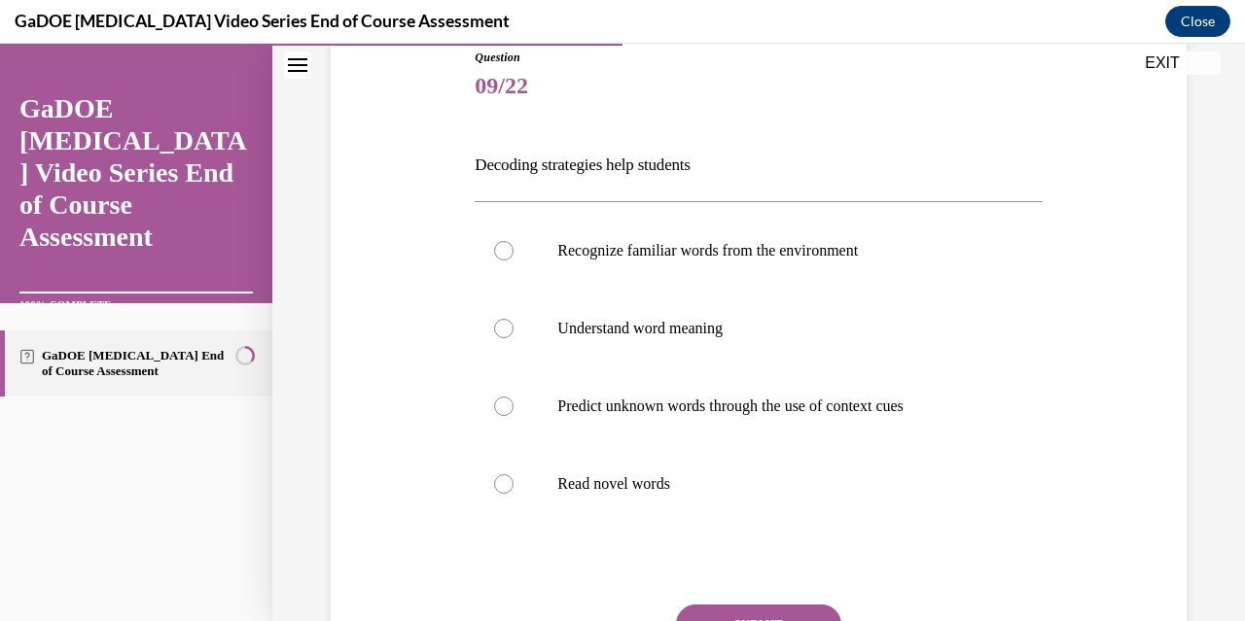
scroll to position [223, 0]
click at [502, 407] on div at bounding box center [503, 405] width 19 height 19
click at [502, 407] on input "Predict unknown words through the use of context cues" at bounding box center [503, 405] width 19 height 19
radio input "true"
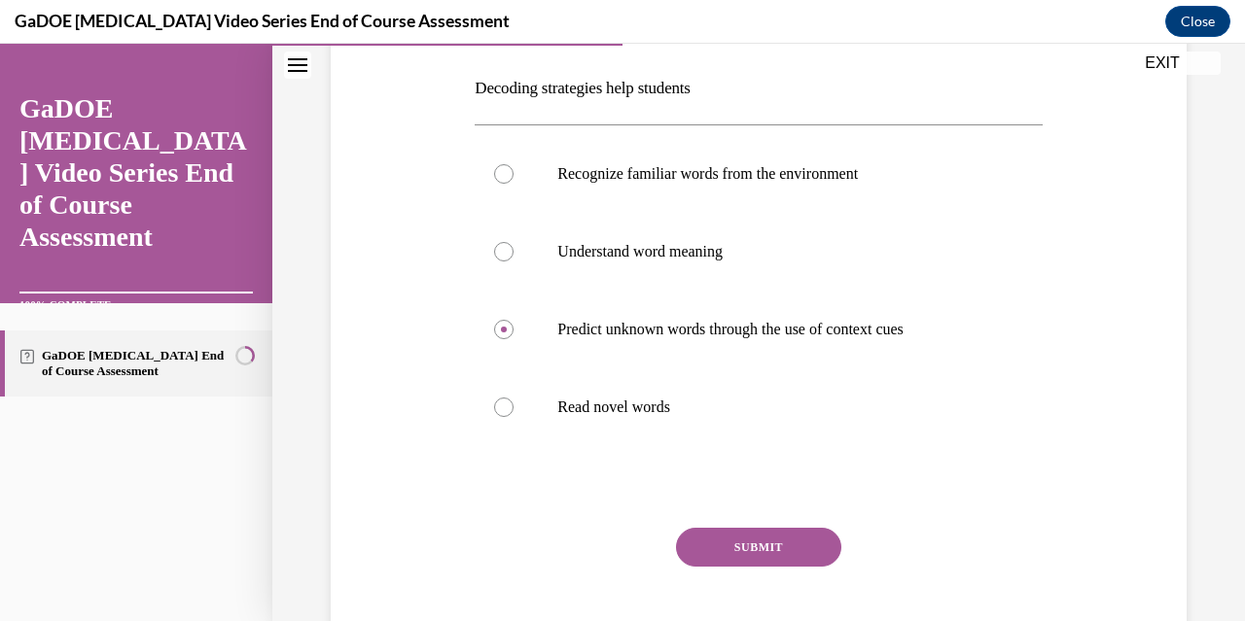
scroll to position [310, 0]
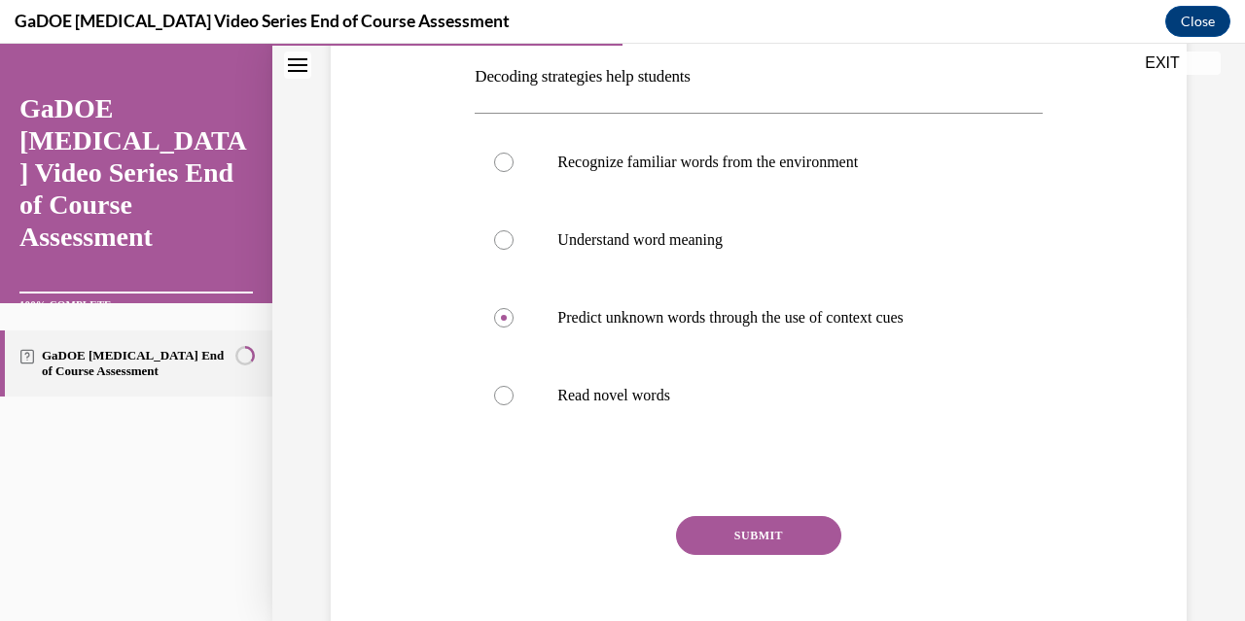
click at [751, 533] on button "SUBMIT" at bounding box center [758, 535] width 165 height 39
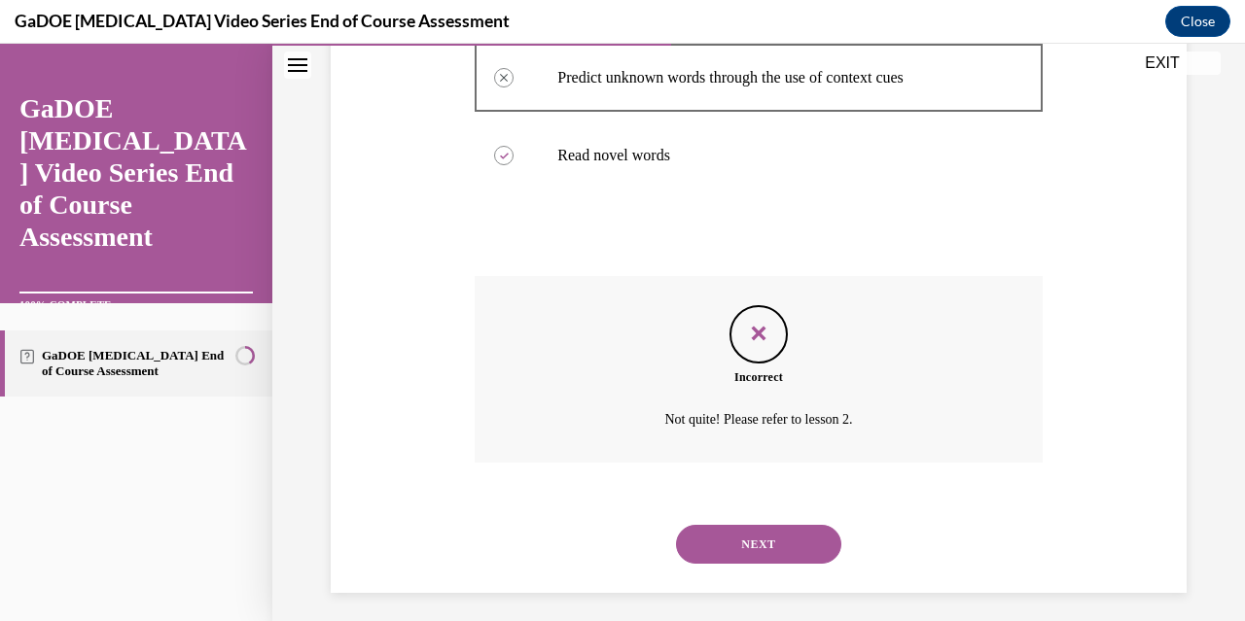
scroll to position [560, 0]
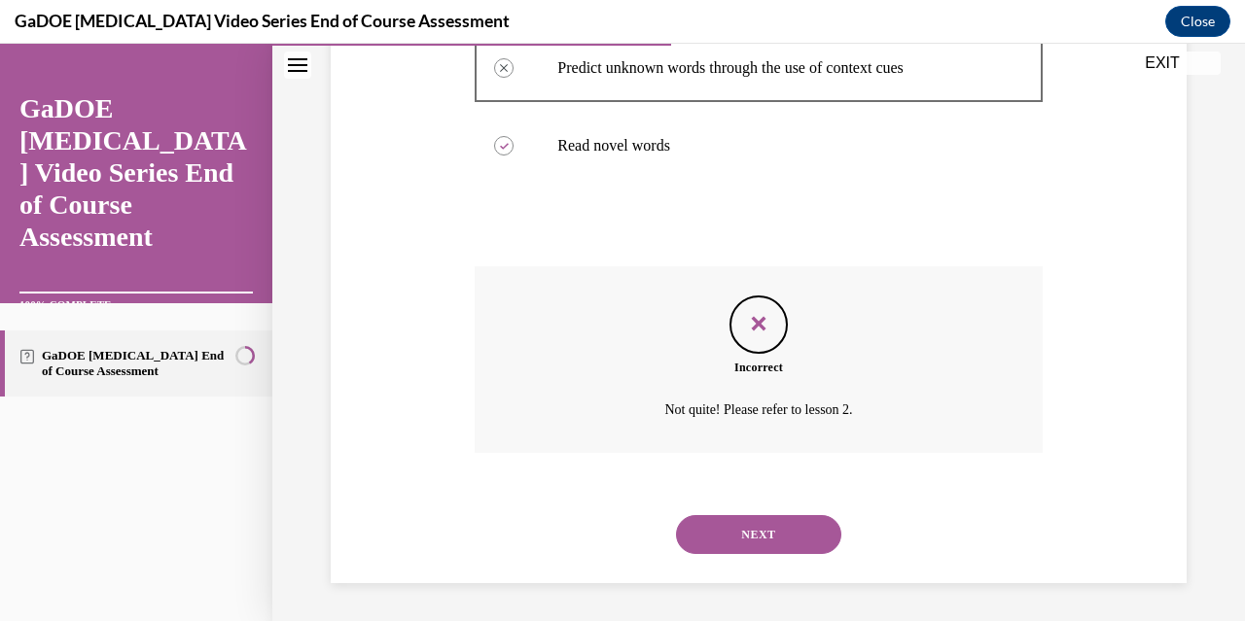
click at [755, 534] on button "NEXT" at bounding box center [758, 534] width 165 height 39
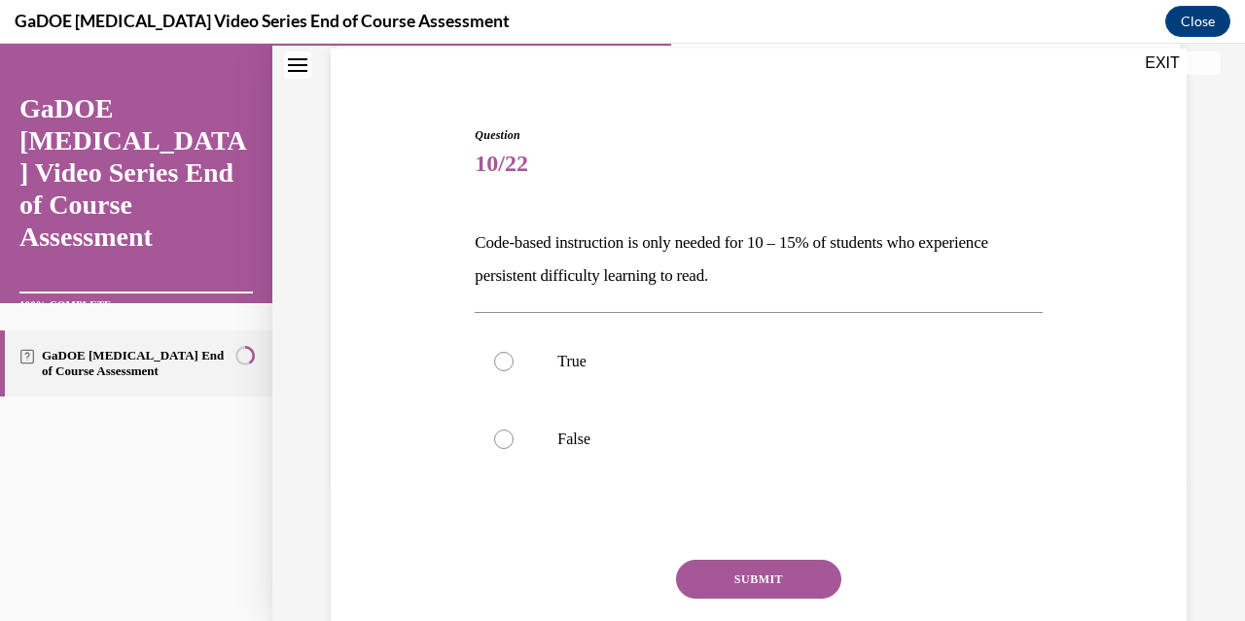
scroll to position [145, 0]
click at [500, 442] on div at bounding box center [503, 438] width 19 height 19
click at [500, 442] on input "False" at bounding box center [503, 438] width 19 height 19
radio input "true"
click at [737, 571] on button "SUBMIT" at bounding box center [758, 578] width 165 height 39
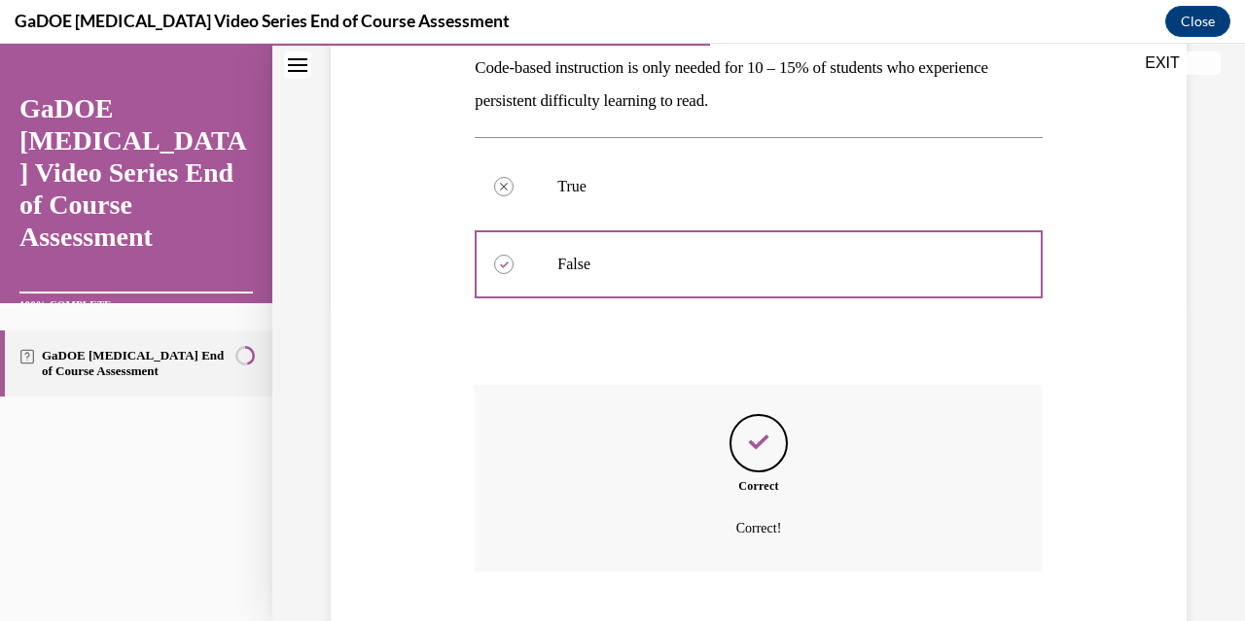
scroll to position [438, 0]
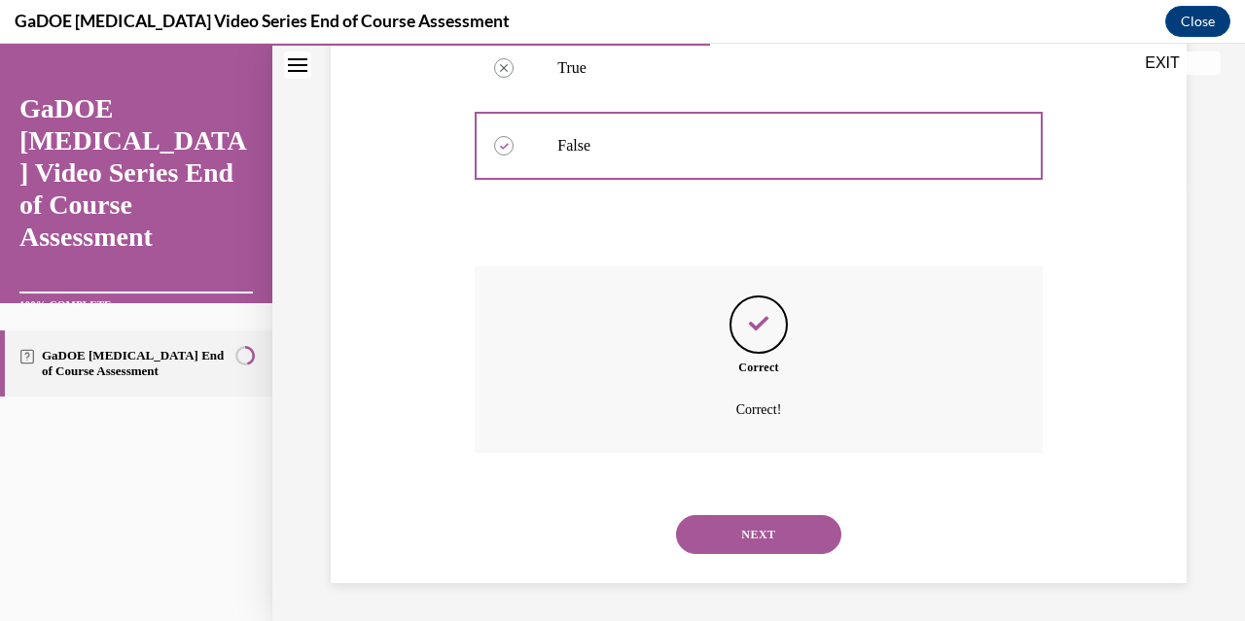
click at [737, 532] on button "NEXT" at bounding box center [758, 534] width 165 height 39
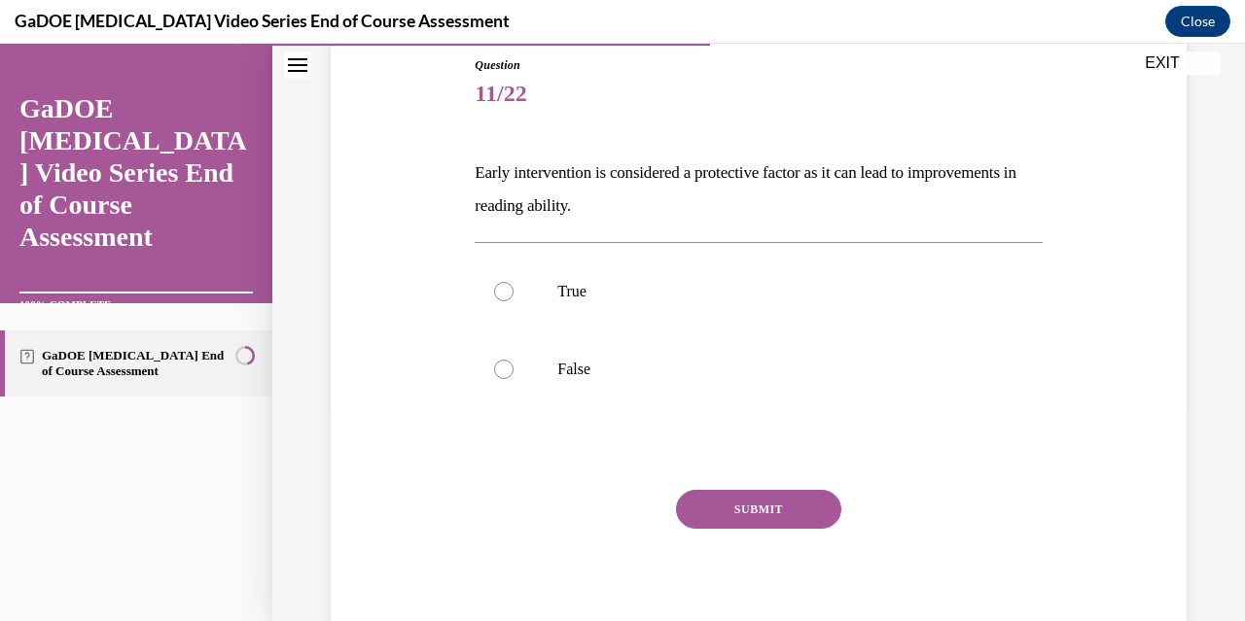
scroll to position [219, 0]
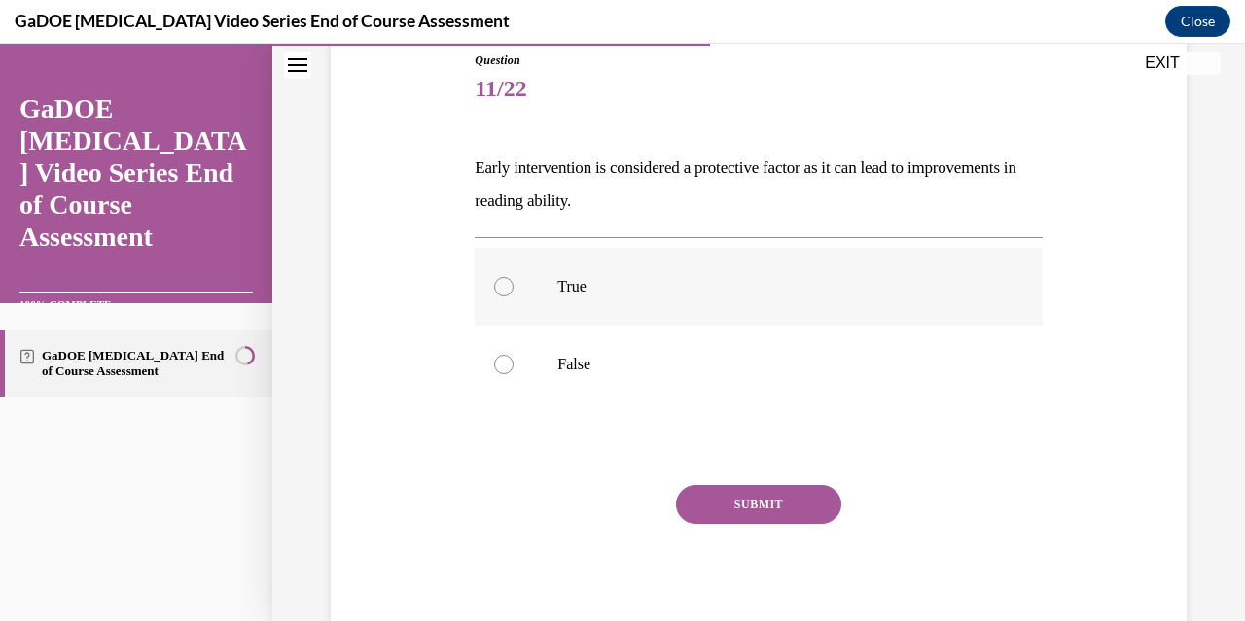
click at [510, 292] on label "True" at bounding box center [757, 287] width 567 height 78
click at [510, 292] on input "True" at bounding box center [503, 286] width 19 height 19
radio input "true"
click at [721, 497] on button "SUBMIT" at bounding box center [758, 504] width 165 height 39
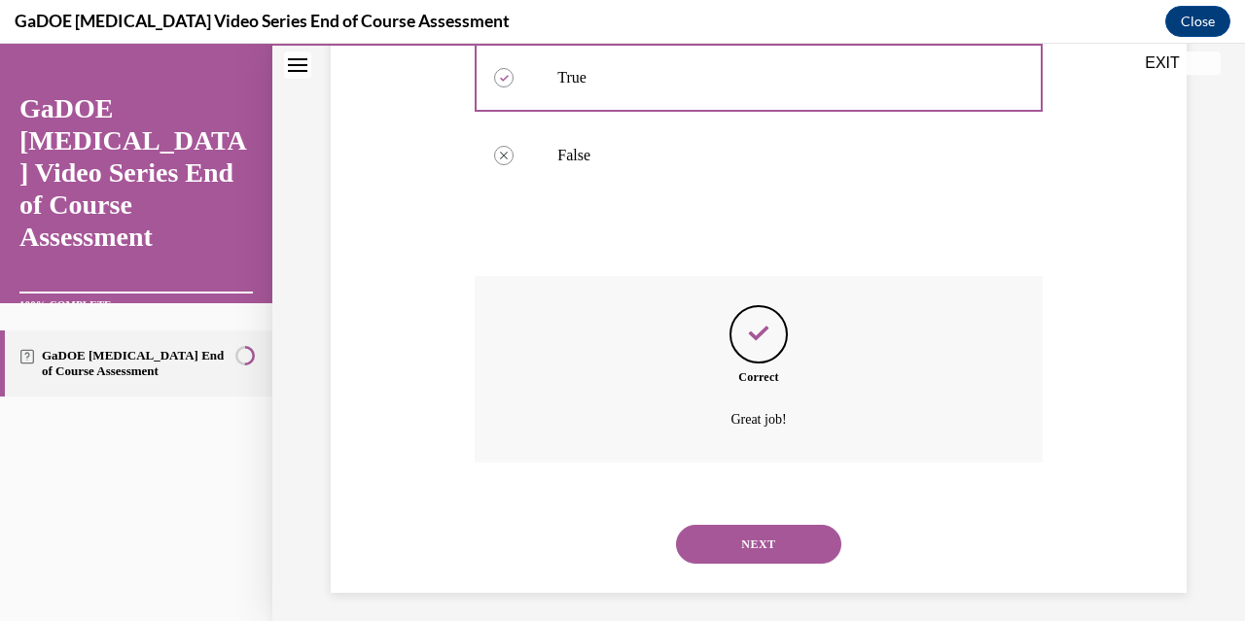
scroll to position [438, 0]
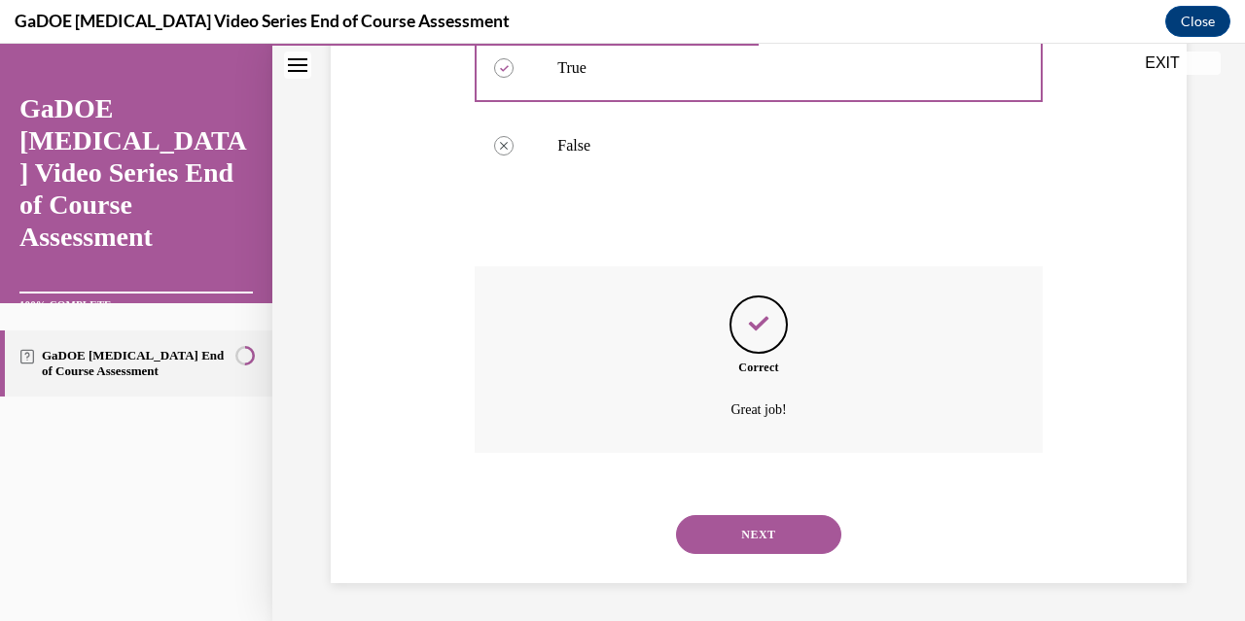
click at [733, 534] on button "NEXT" at bounding box center [758, 534] width 165 height 39
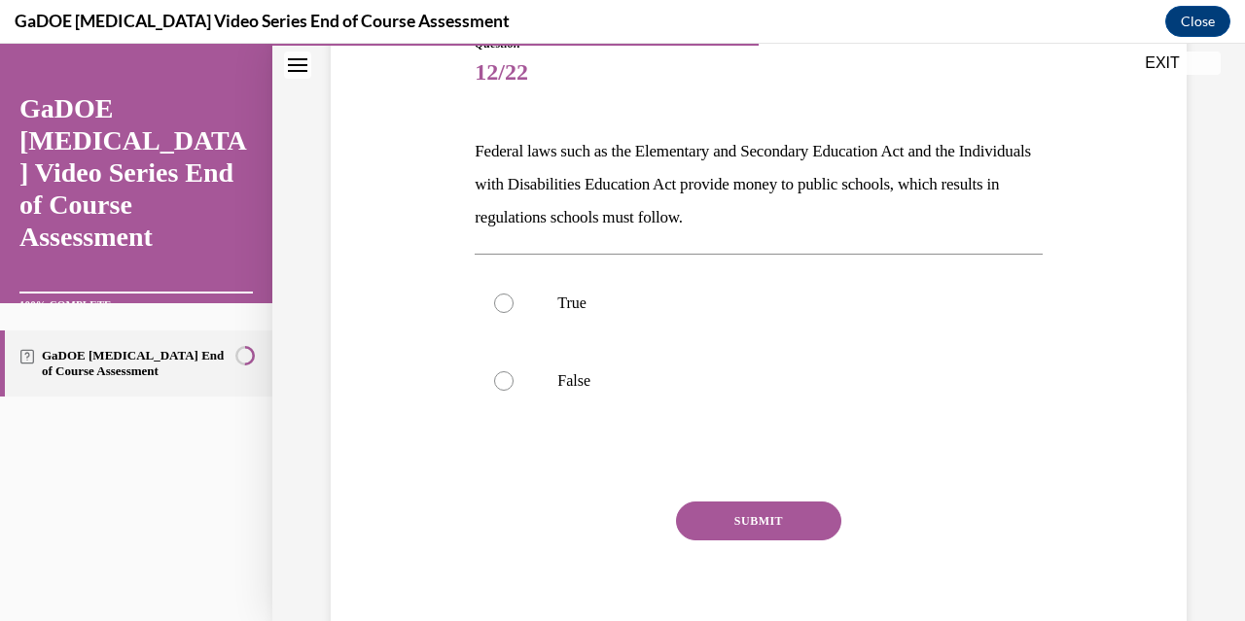
scroll to position [251, 0]
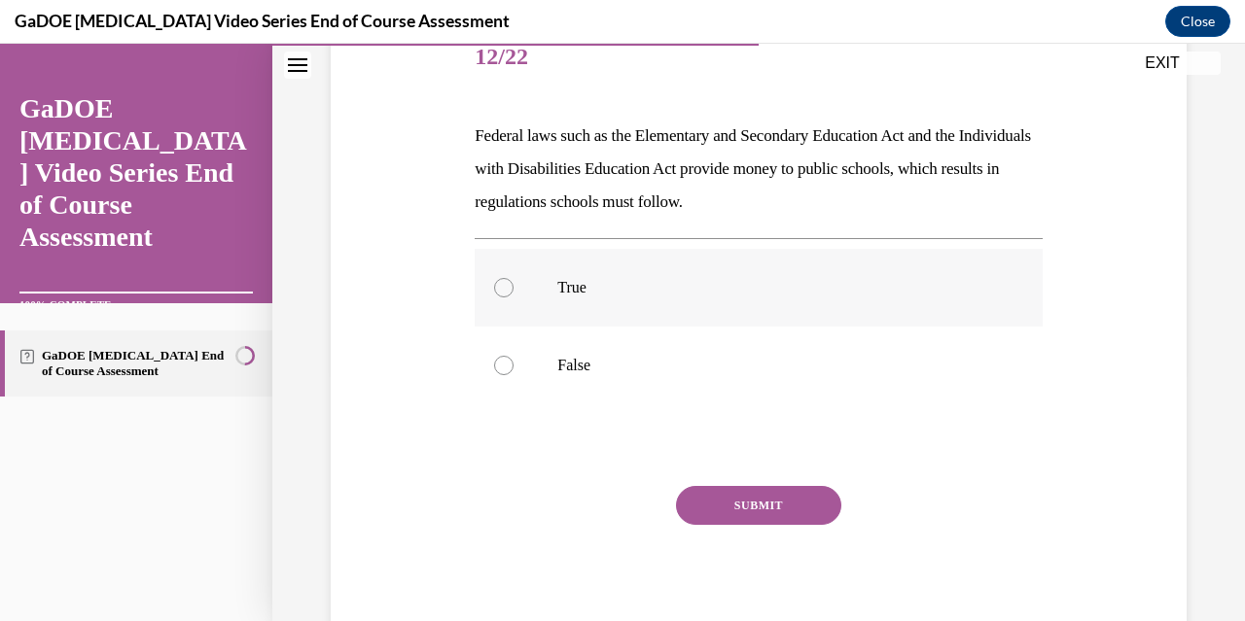
click at [552, 295] on label "True" at bounding box center [757, 288] width 567 height 78
click at [513, 295] on input "True" at bounding box center [503, 287] width 19 height 19
radio input "true"
click at [754, 503] on button "SUBMIT" at bounding box center [758, 505] width 165 height 39
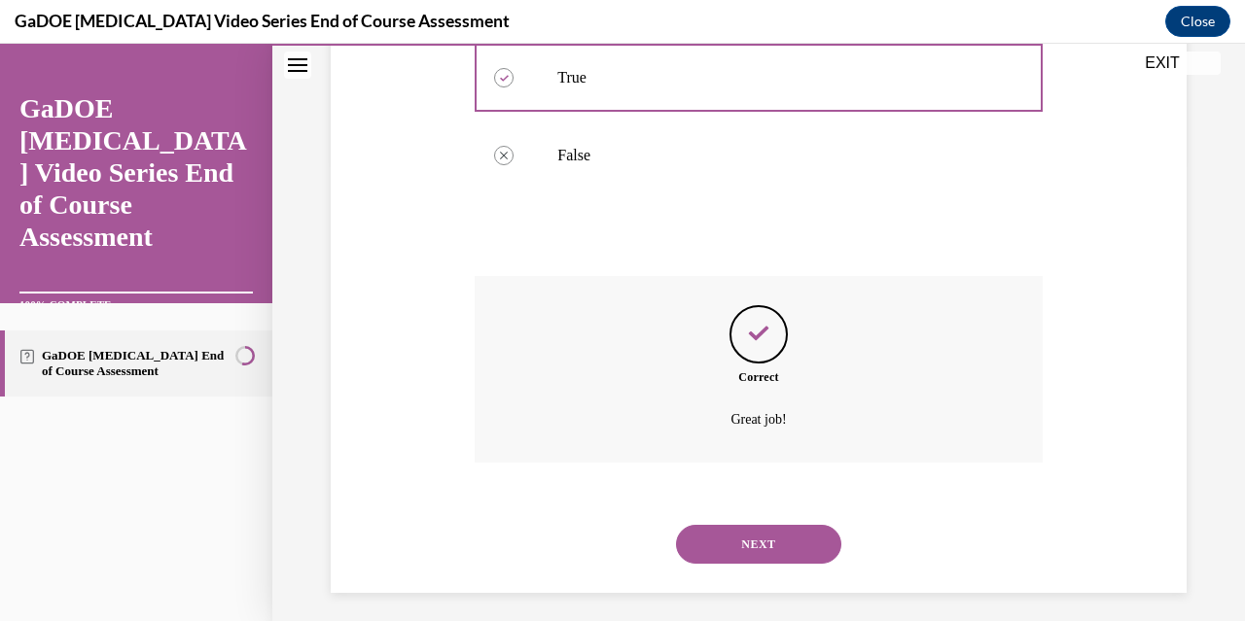
scroll to position [471, 0]
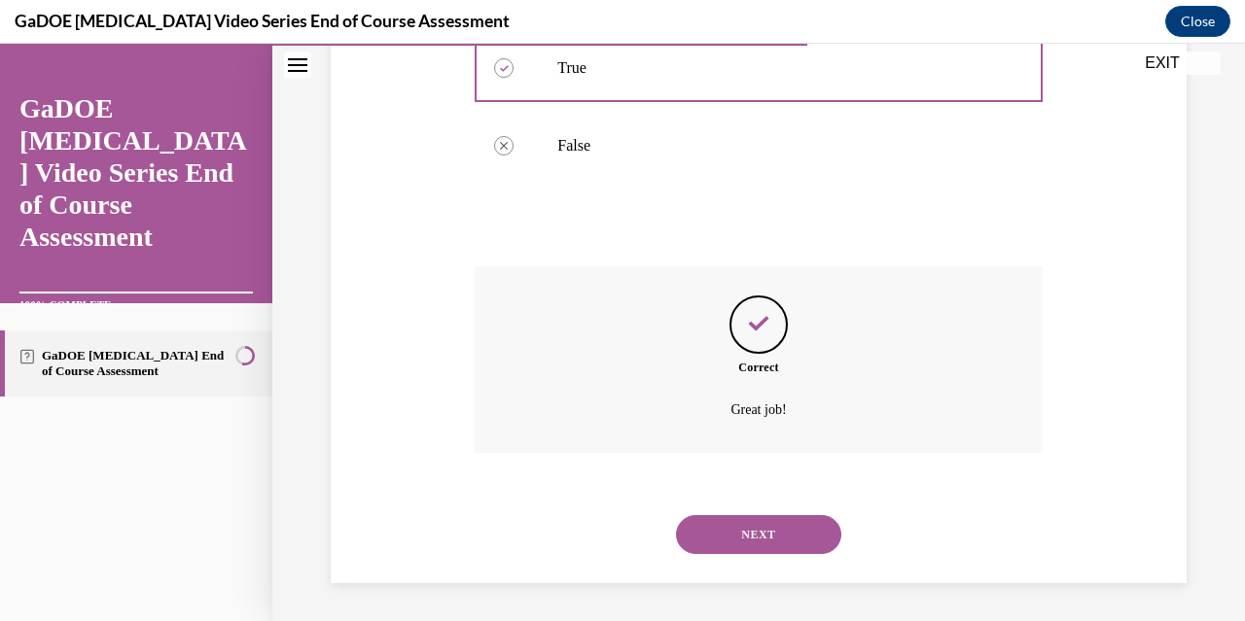
click at [757, 533] on button "NEXT" at bounding box center [758, 534] width 165 height 39
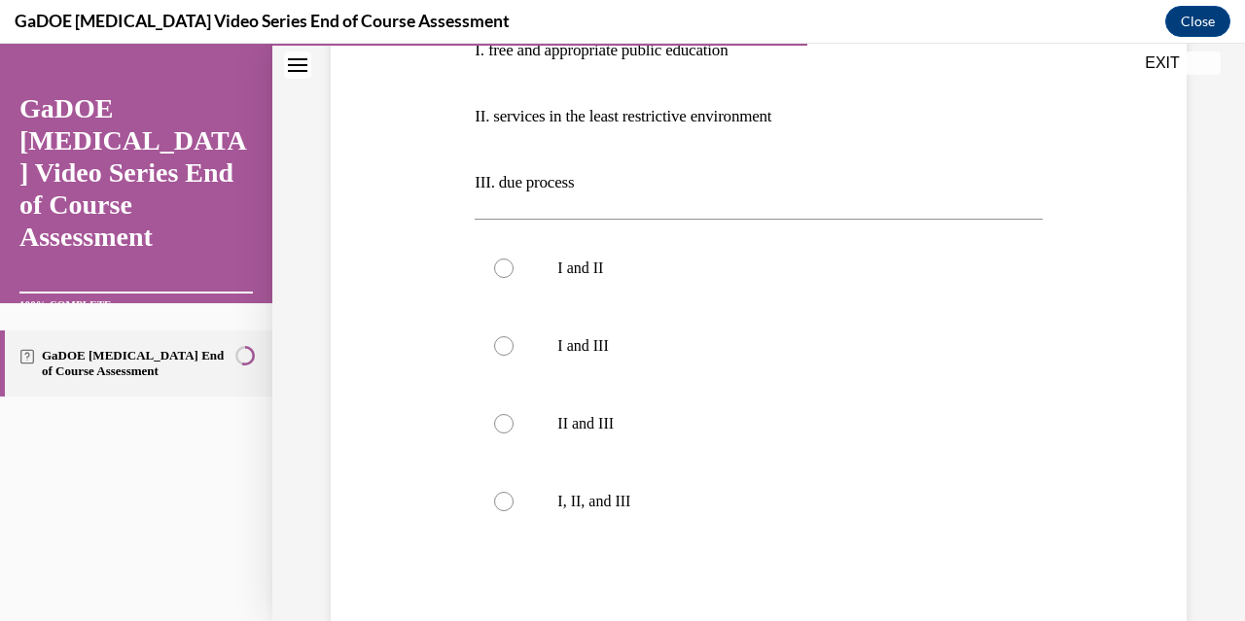
scroll to position [447, 0]
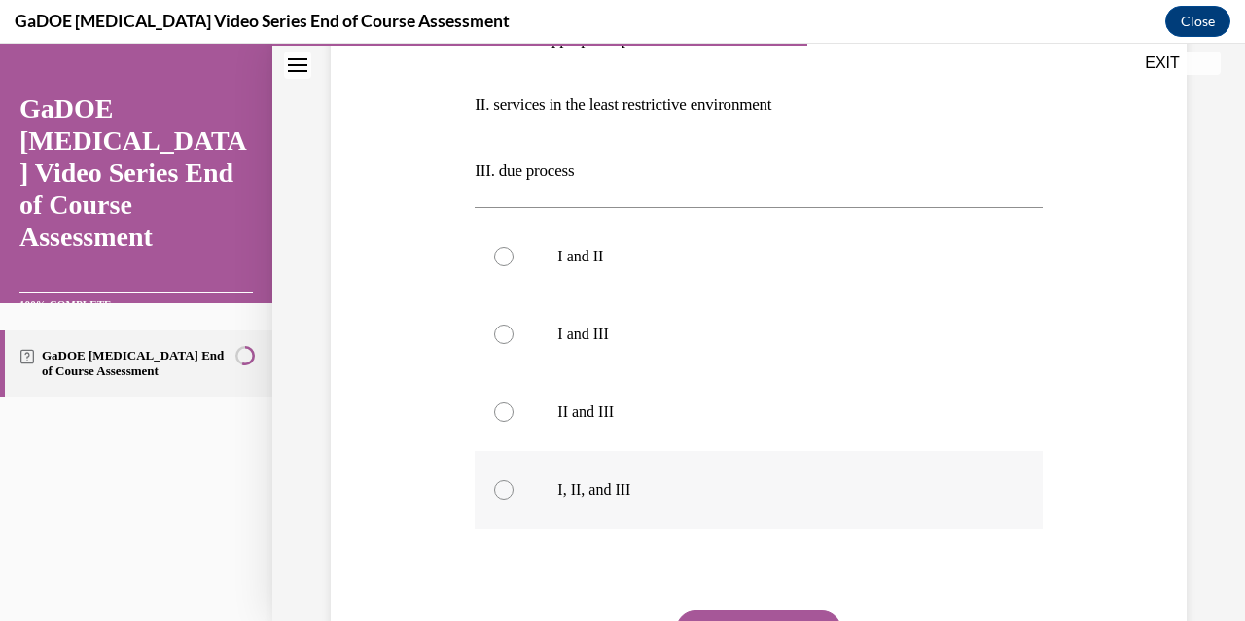
click at [503, 490] on div at bounding box center [503, 489] width 19 height 19
click at [503, 490] on input "I, II, and III" at bounding box center [503, 489] width 19 height 19
radio input "true"
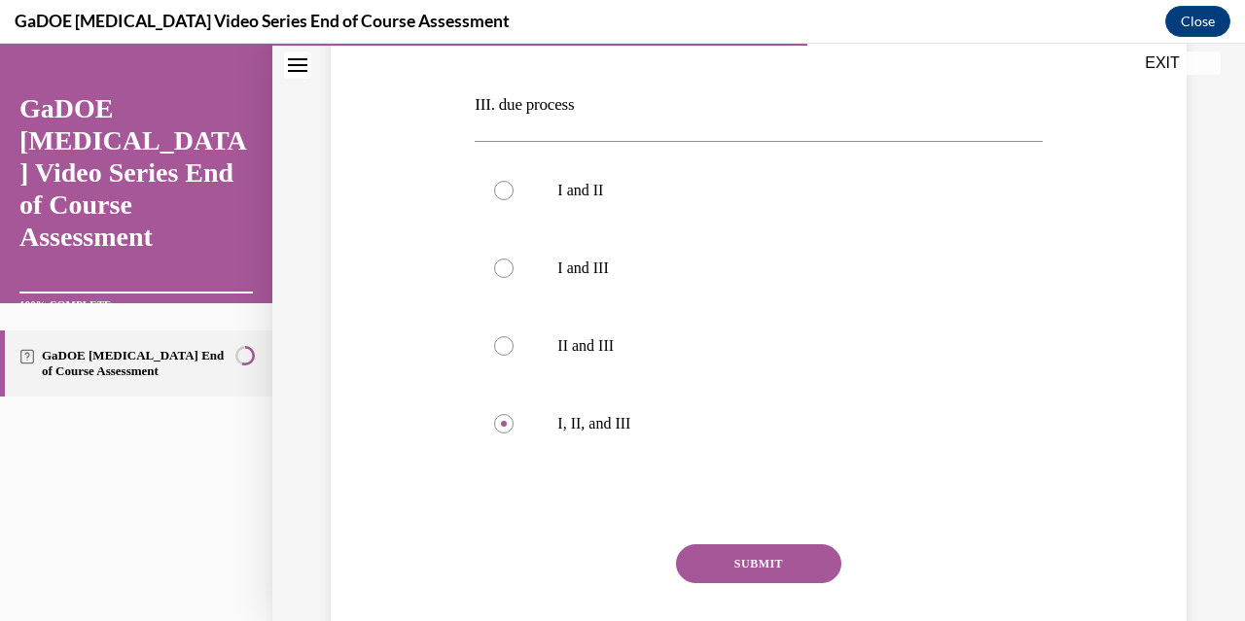
scroll to position [518, 0]
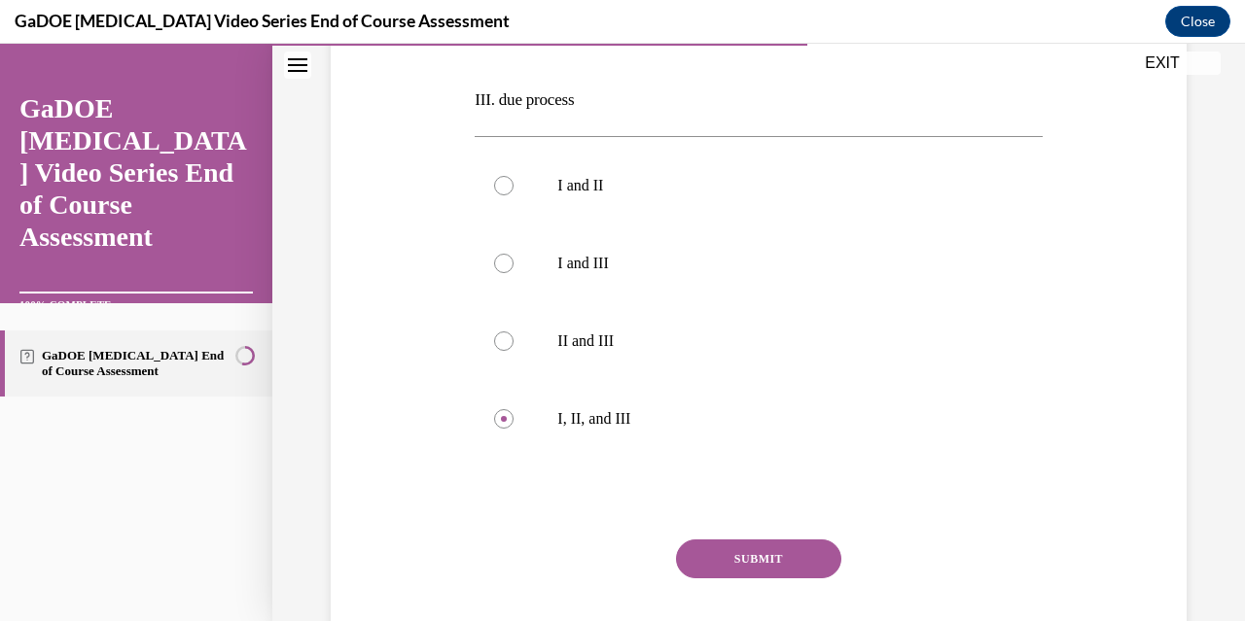
click at [787, 563] on button "SUBMIT" at bounding box center [758, 559] width 165 height 39
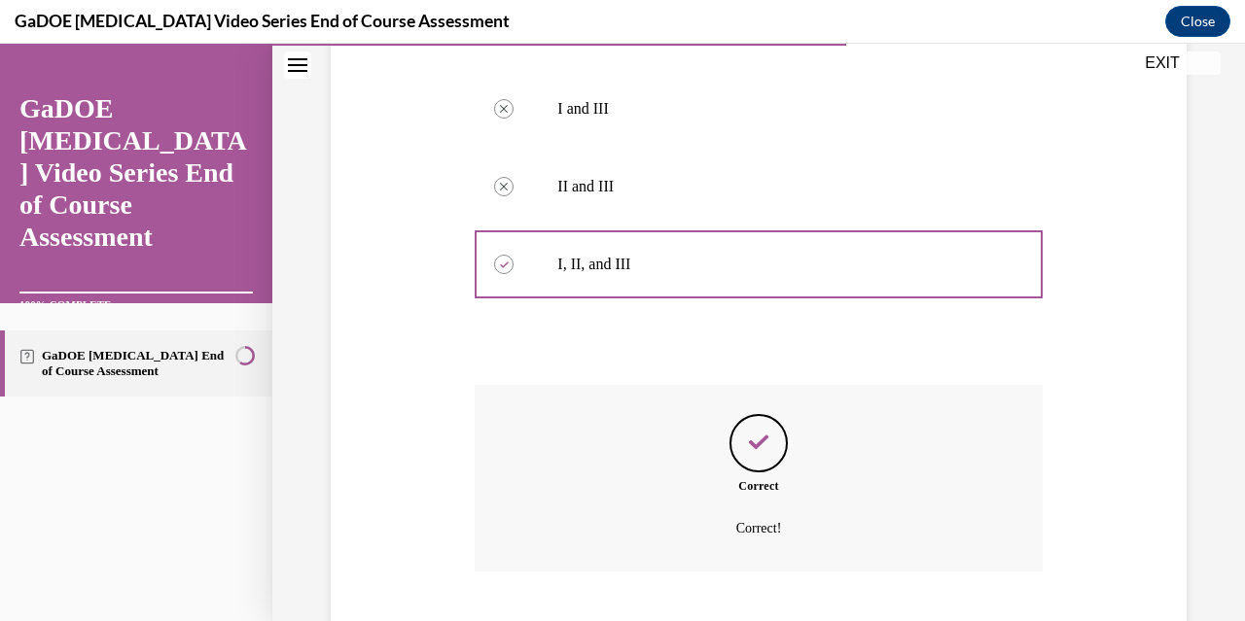
scroll to position [791, 0]
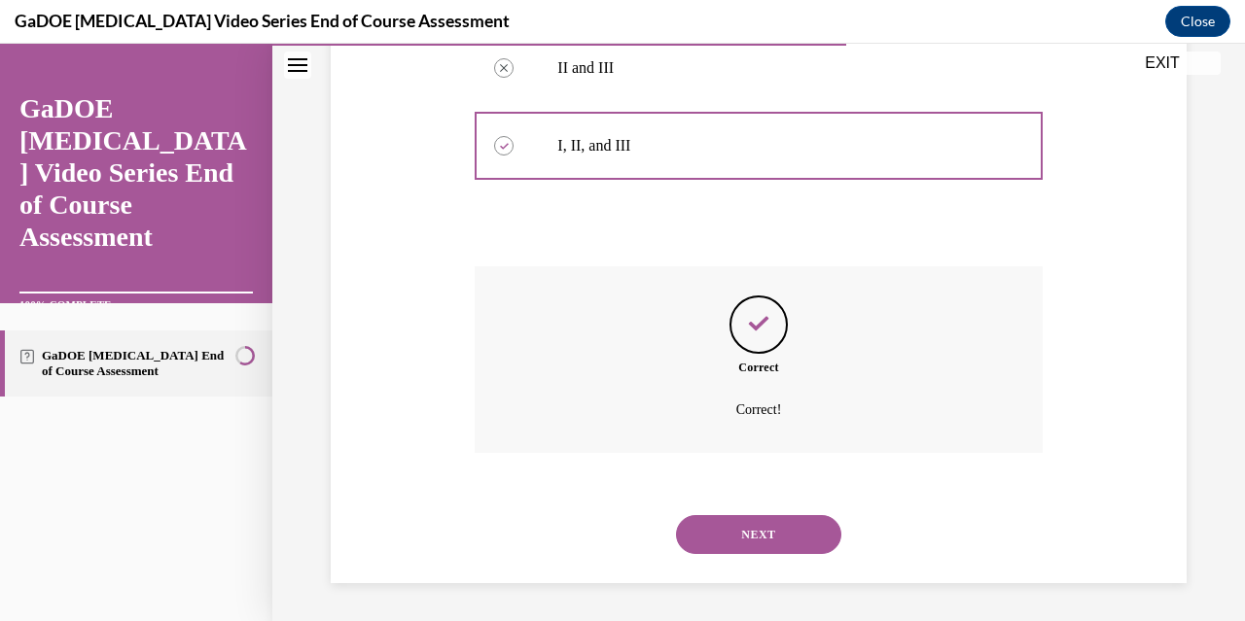
click at [782, 534] on button "NEXT" at bounding box center [758, 534] width 165 height 39
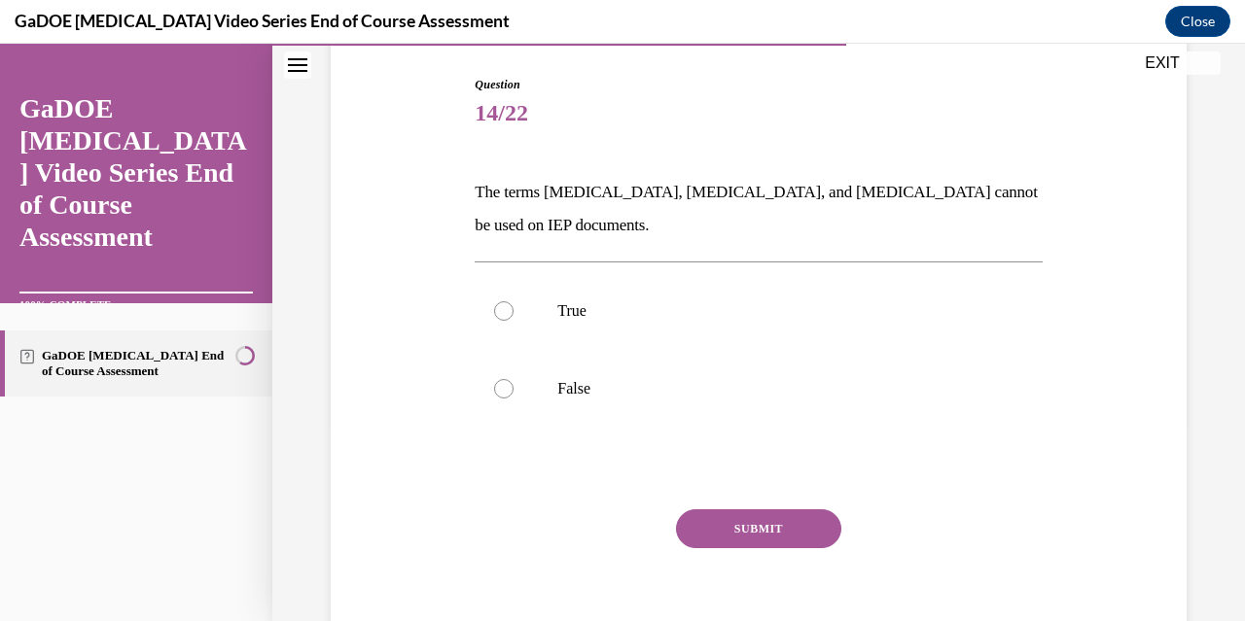
scroll to position [199, 0]
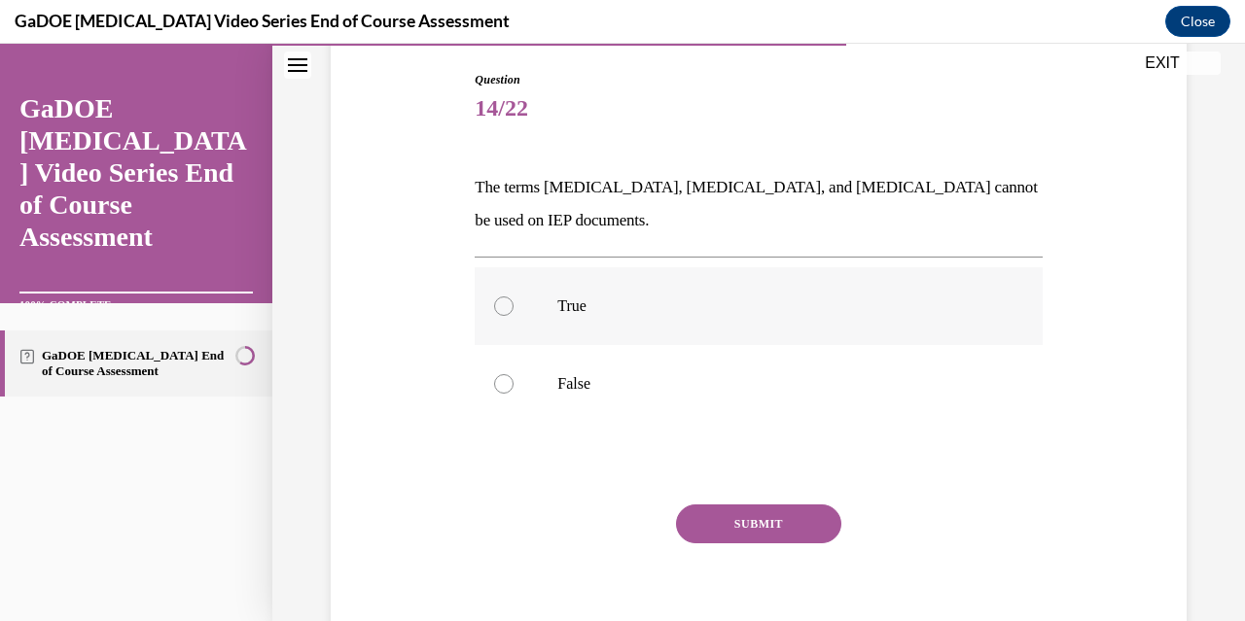
click at [515, 308] on label "True" at bounding box center [757, 306] width 567 height 78
click at [513, 308] on input "True" at bounding box center [503, 306] width 19 height 19
radio input "true"
click at [716, 520] on button "SUBMIT" at bounding box center [758, 524] width 165 height 39
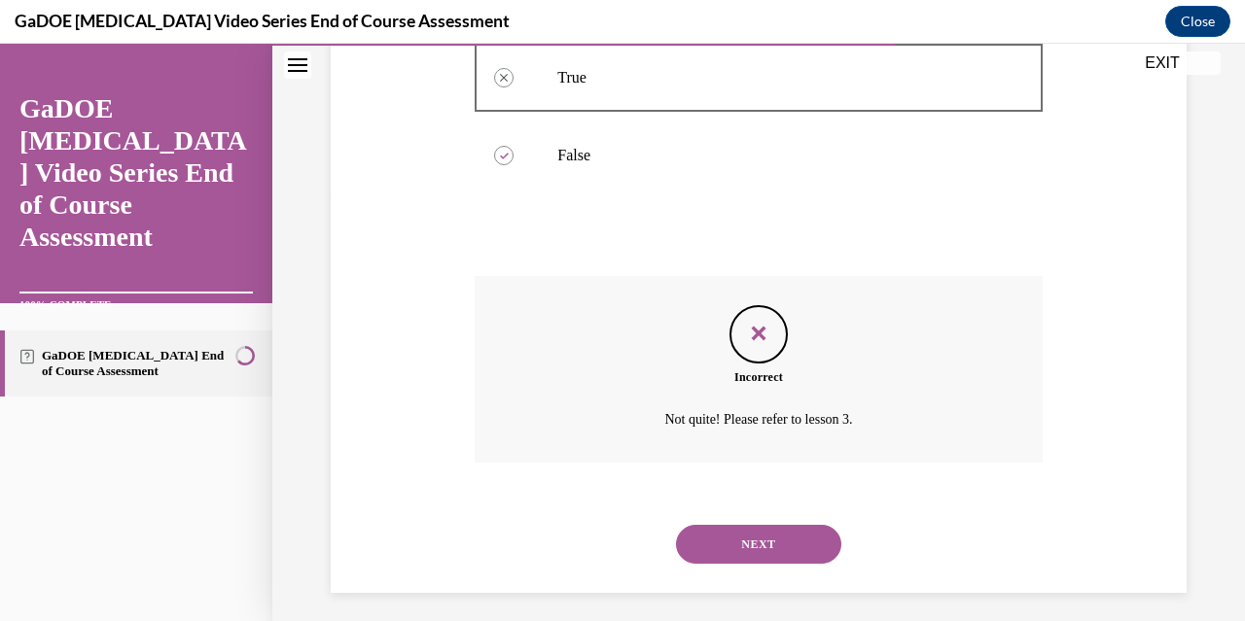
scroll to position [438, 0]
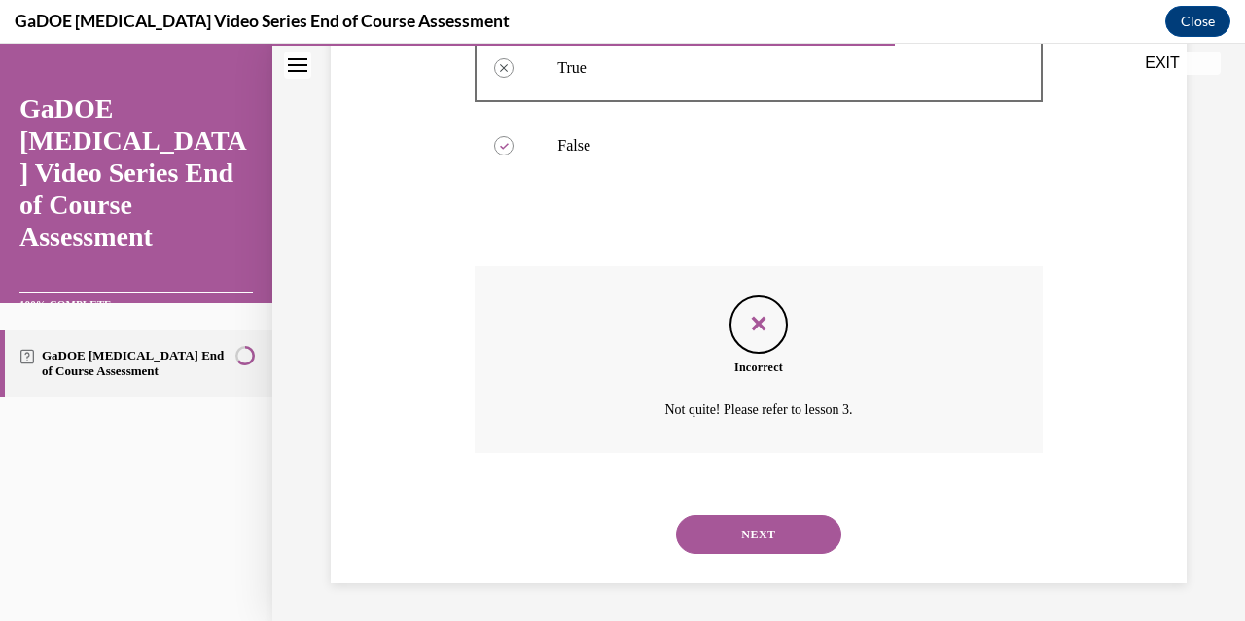
click at [746, 537] on button "NEXT" at bounding box center [758, 534] width 165 height 39
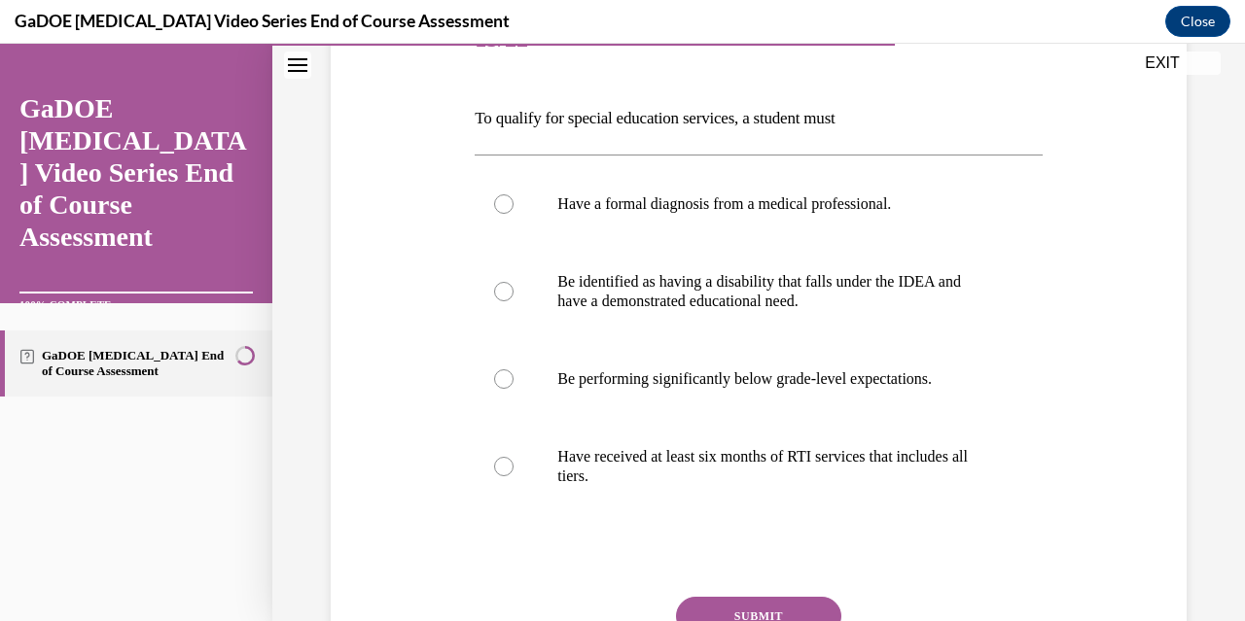
scroll to position [272, 0]
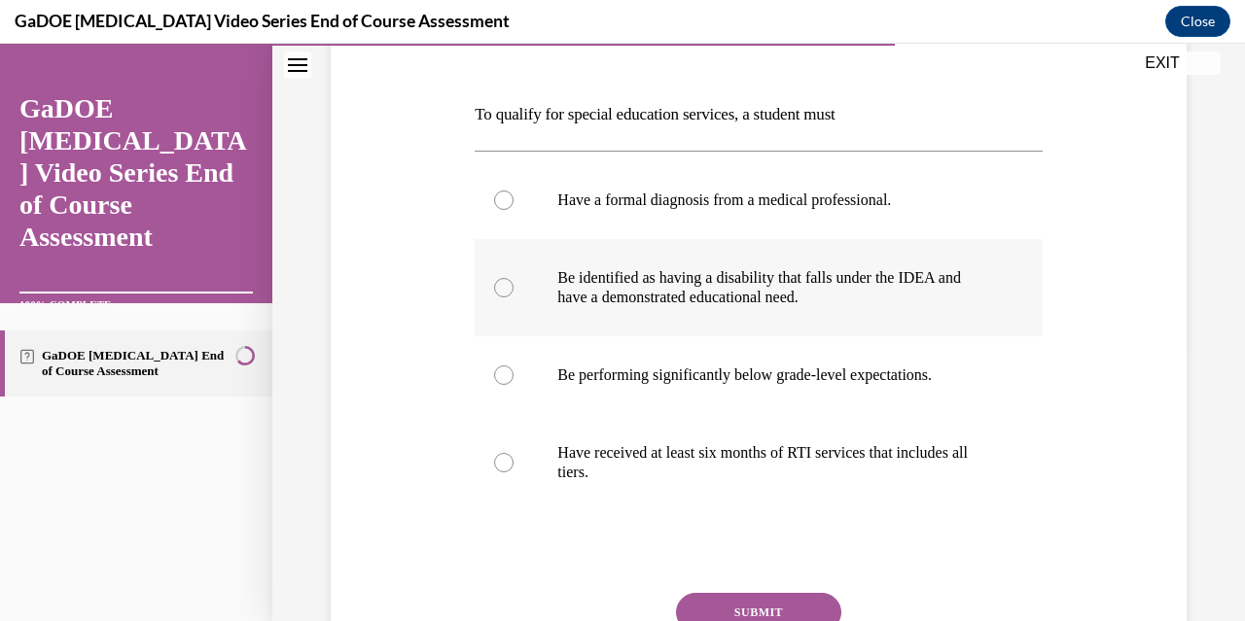
click at [502, 282] on div at bounding box center [503, 287] width 19 height 19
click at [502, 282] on input "Be identified as having a disability that falls under the IDEA and have a demon…" at bounding box center [503, 287] width 19 height 19
radio input "true"
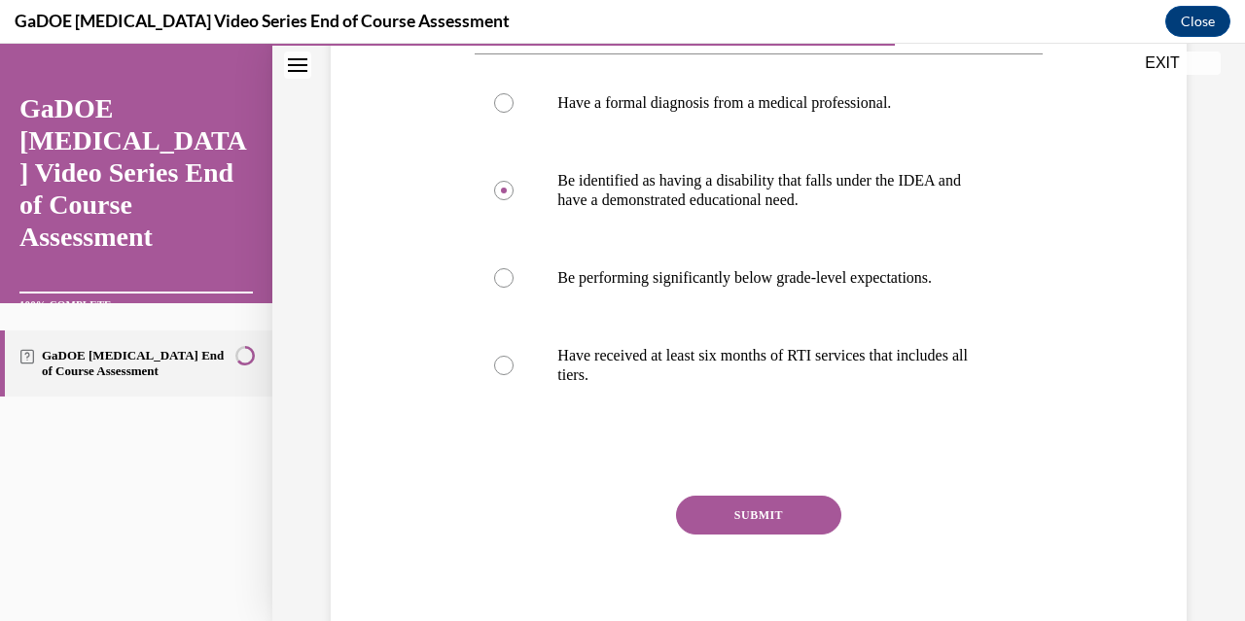
scroll to position [401, 0]
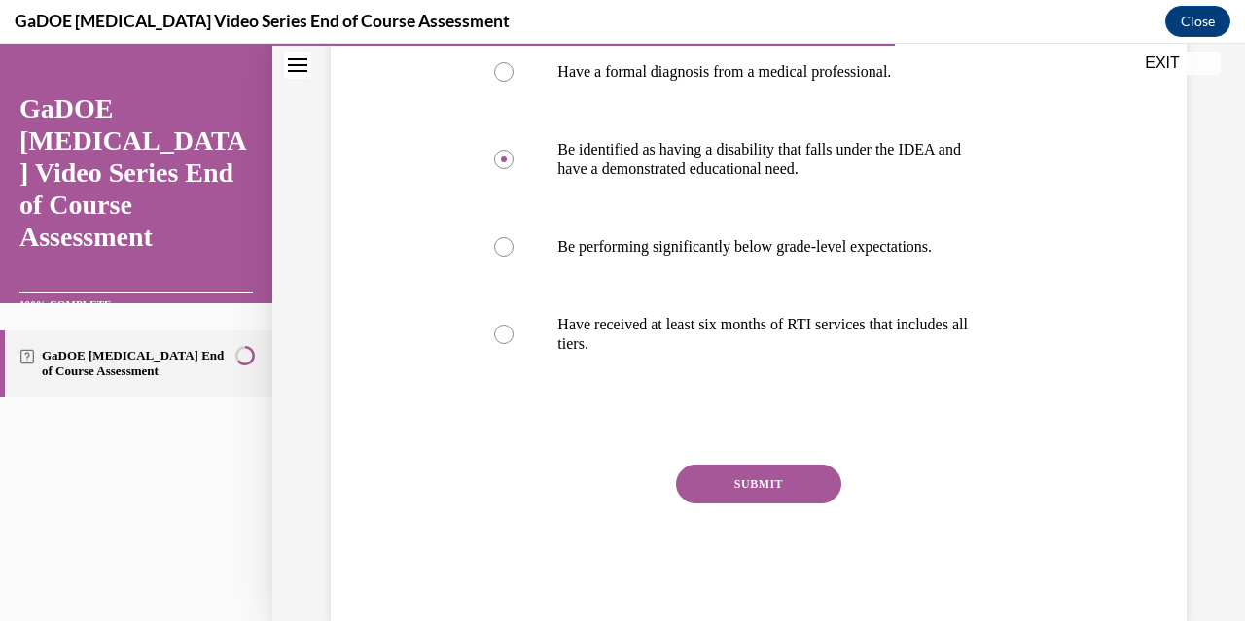
click at [781, 481] on button "SUBMIT" at bounding box center [758, 484] width 165 height 39
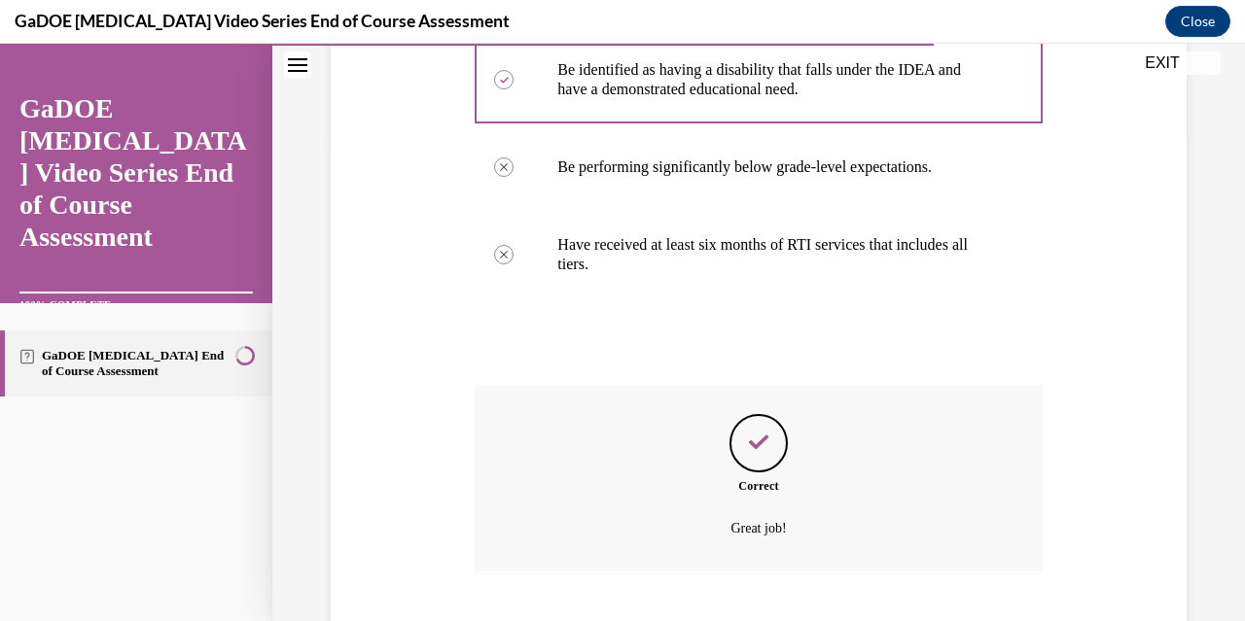
scroll to position [599, 0]
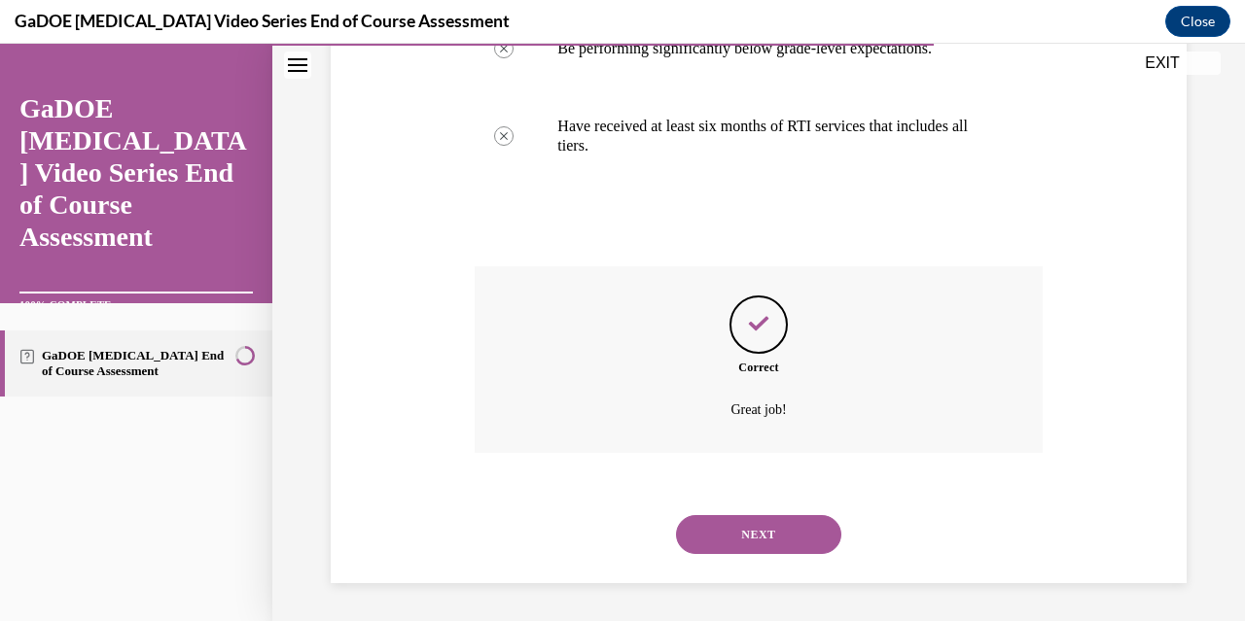
click at [768, 530] on button "NEXT" at bounding box center [758, 534] width 165 height 39
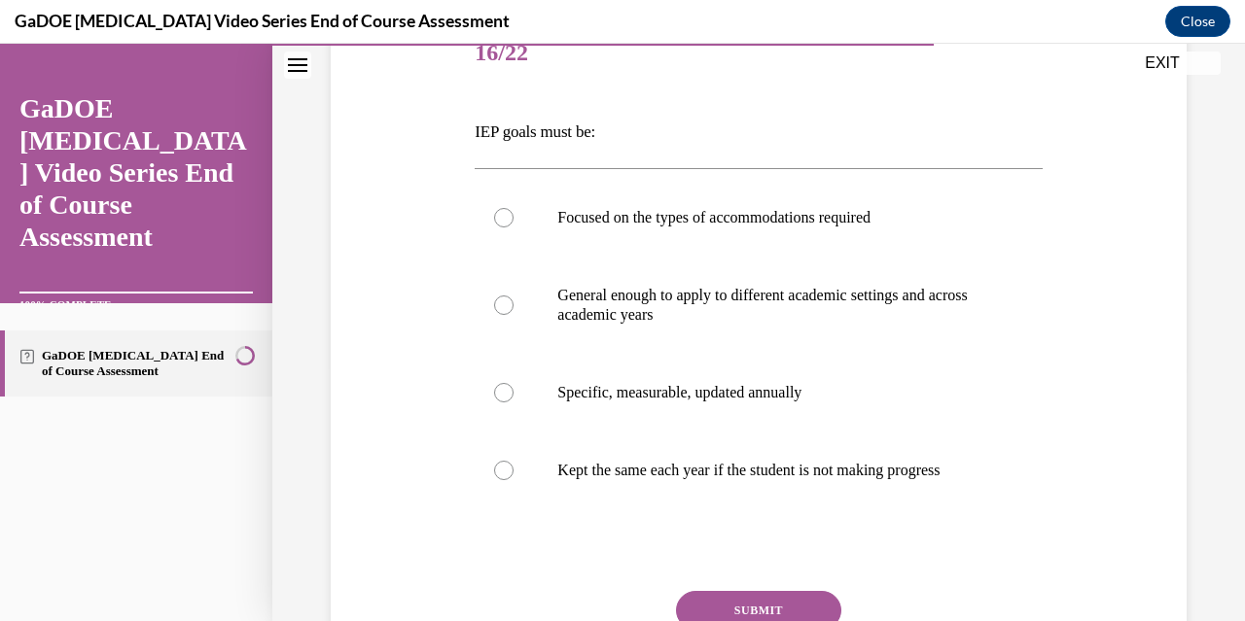
scroll to position [261, 0]
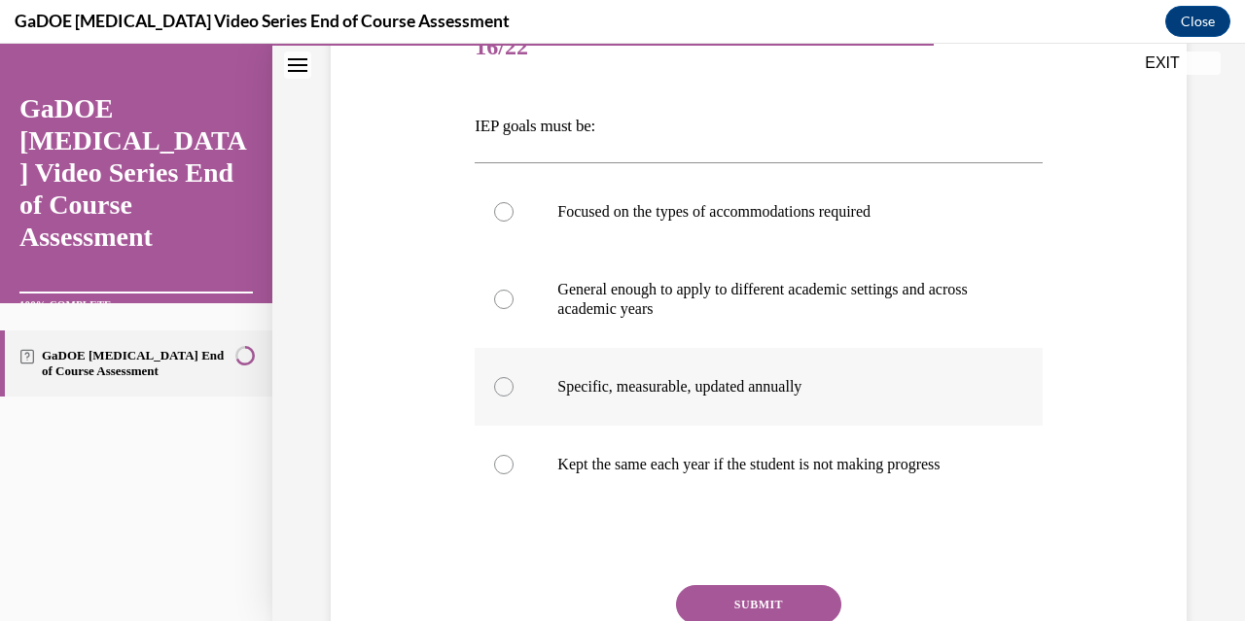
click at [512, 390] on label "Specific, measurable, updated annually" at bounding box center [757, 387] width 567 height 78
click at [512, 390] on input "Specific, measurable, updated annually" at bounding box center [503, 386] width 19 height 19
radio input "true"
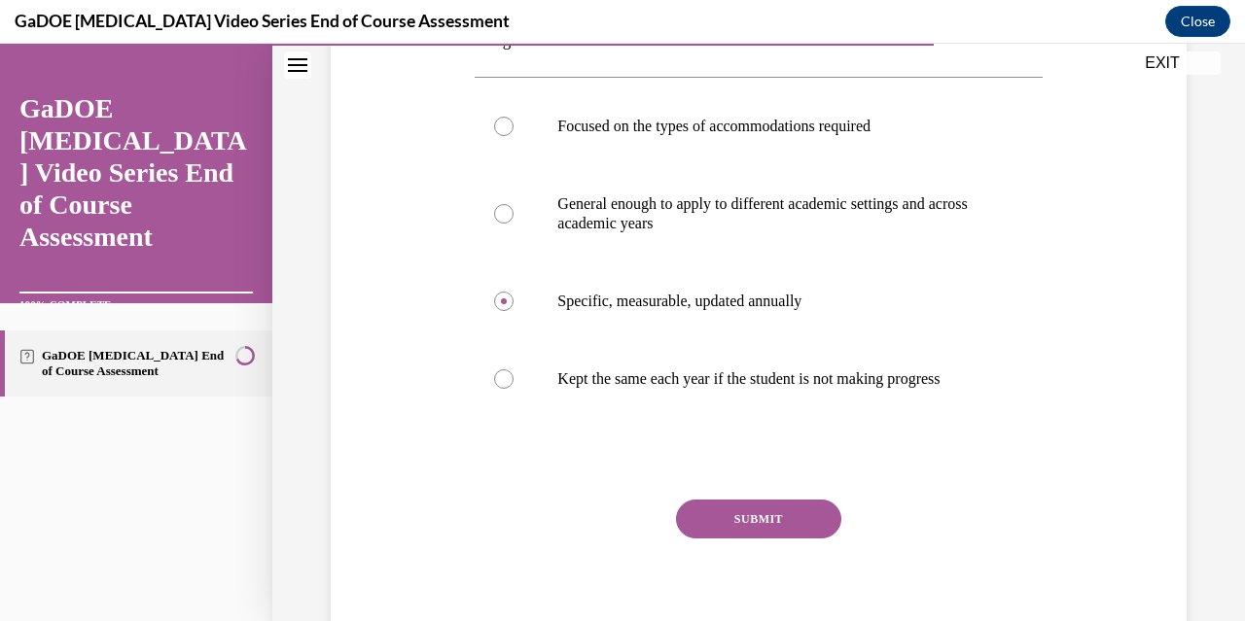
scroll to position [384, 0]
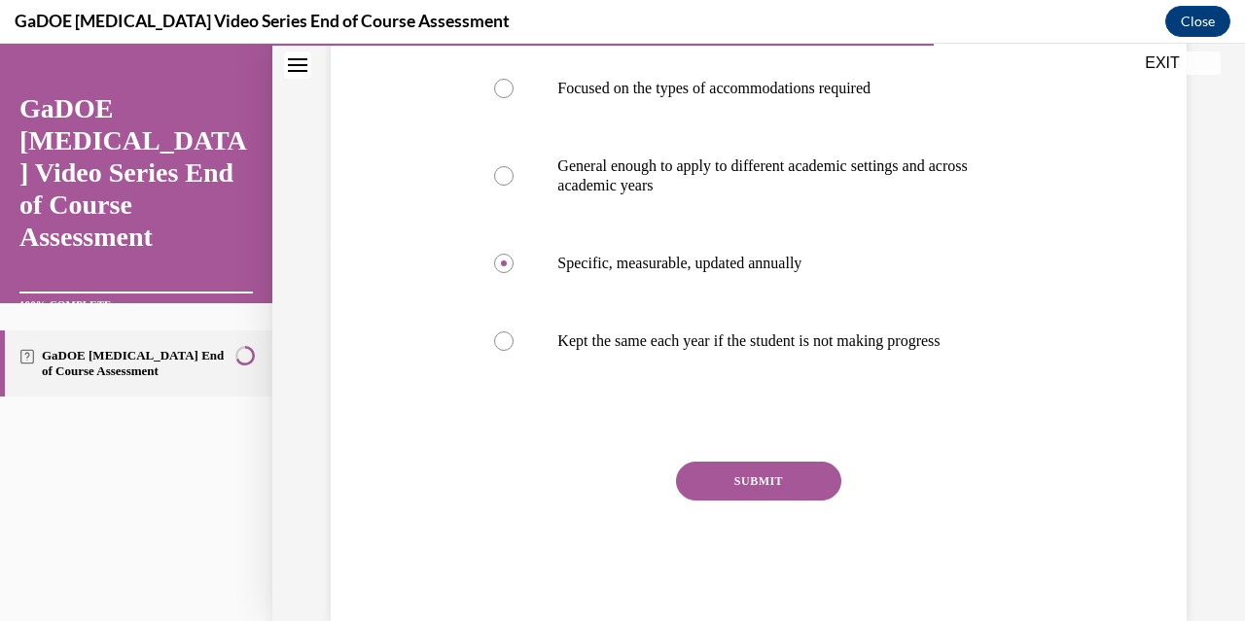
click at [780, 495] on button "SUBMIT" at bounding box center [758, 481] width 165 height 39
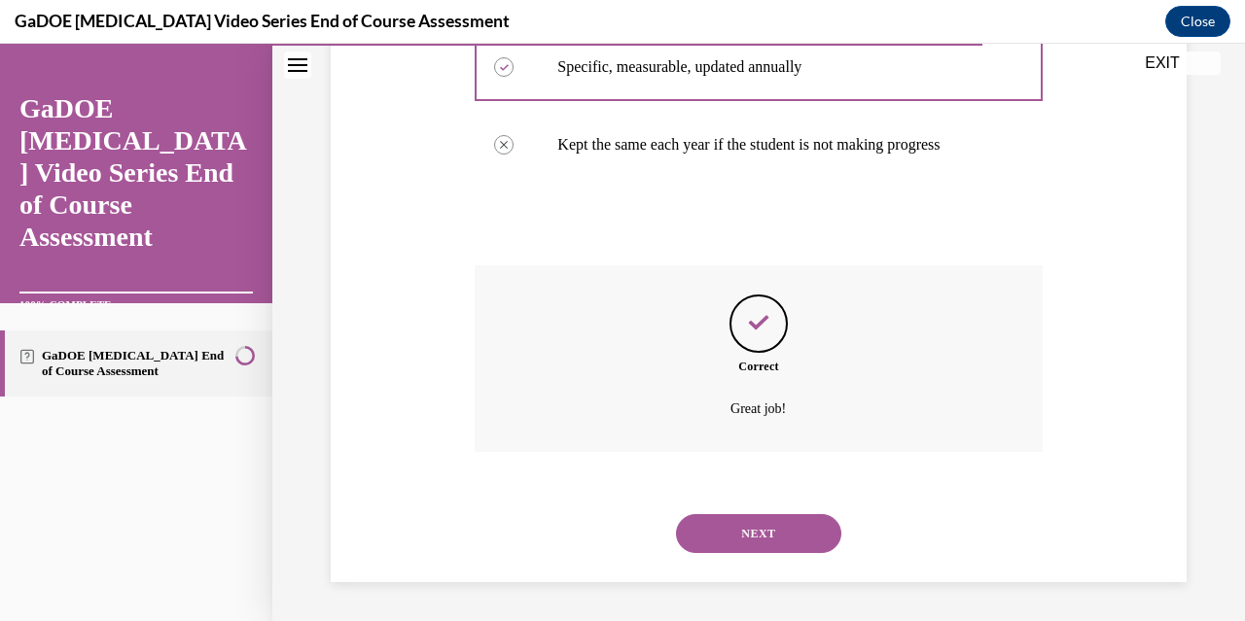
scroll to position [599, 0]
click at [766, 536] on button "NEXT" at bounding box center [758, 533] width 165 height 39
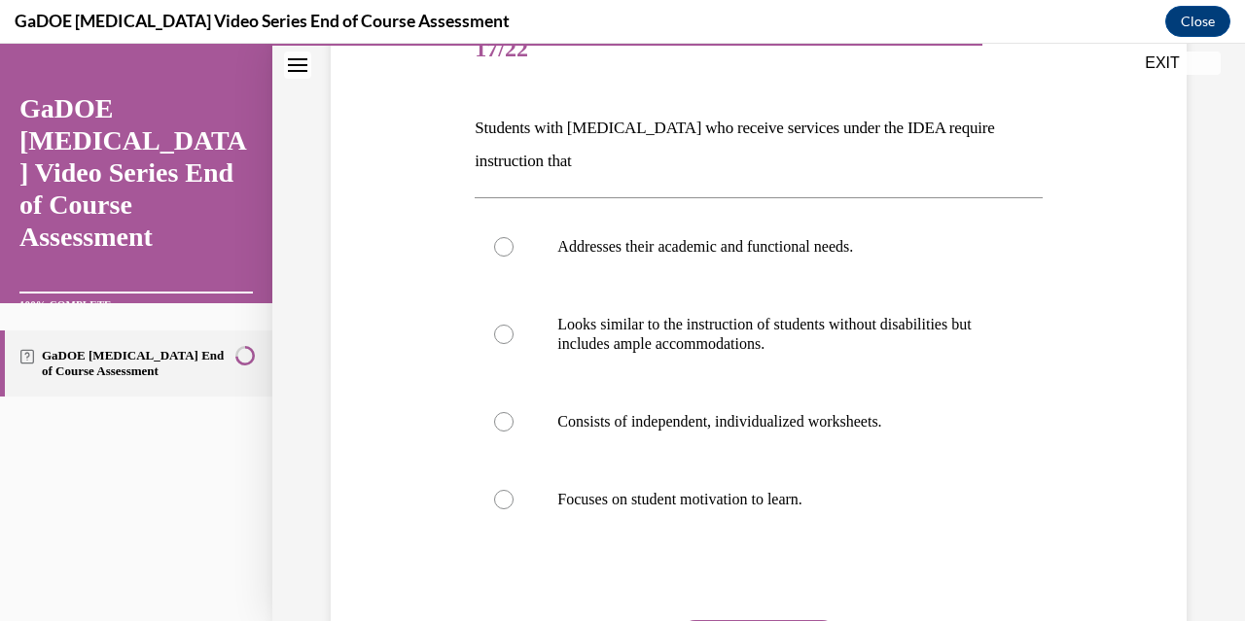
scroll to position [265, 0]
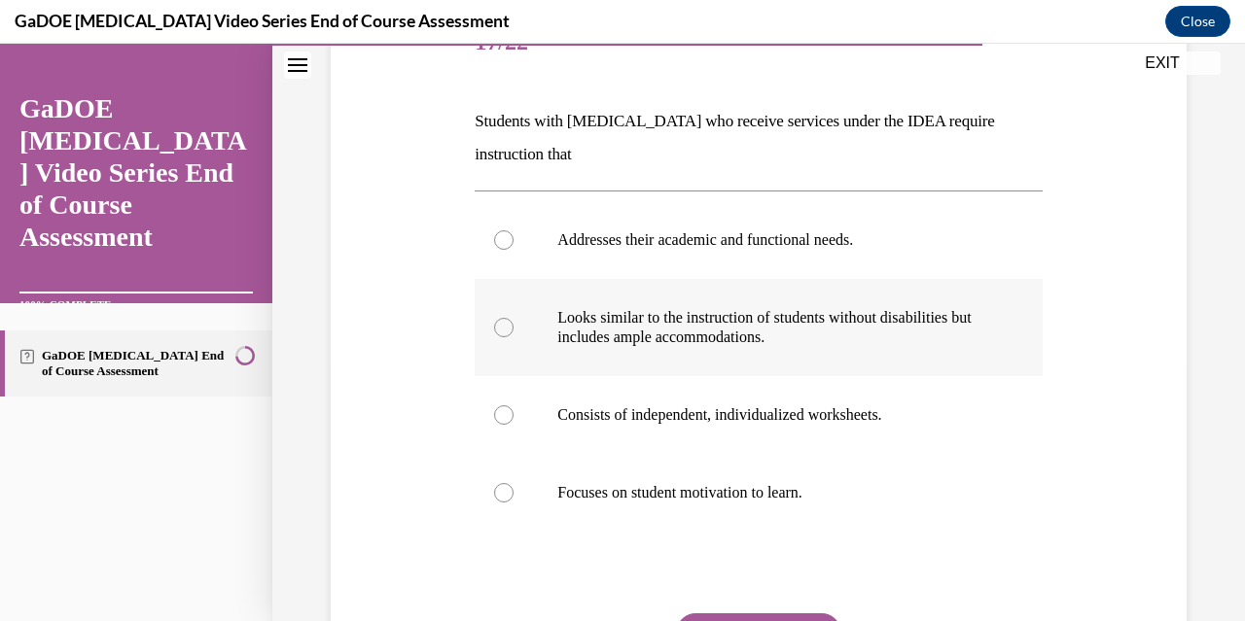
click at [502, 332] on div at bounding box center [503, 327] width 19 height 19
click at [502, 332] on input "Looks similar to the instruction of students without disabilities but includes …" at bounding box center [503, 327] width 19 height 19
radio input "true"
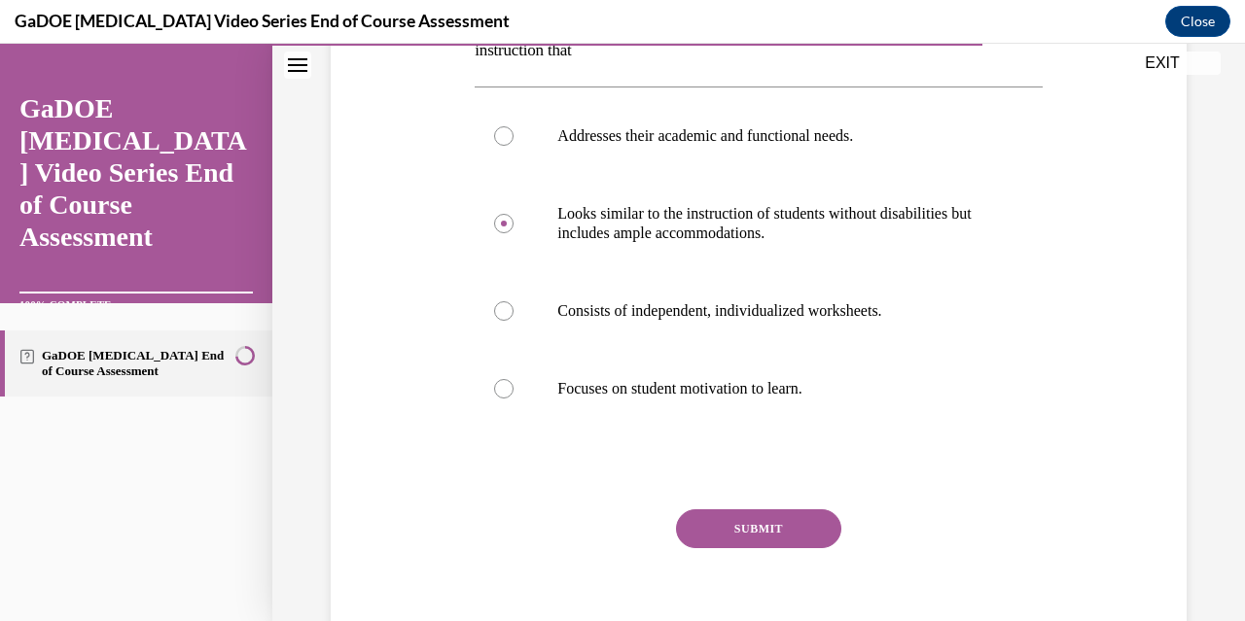
scroll to position [372, 0]
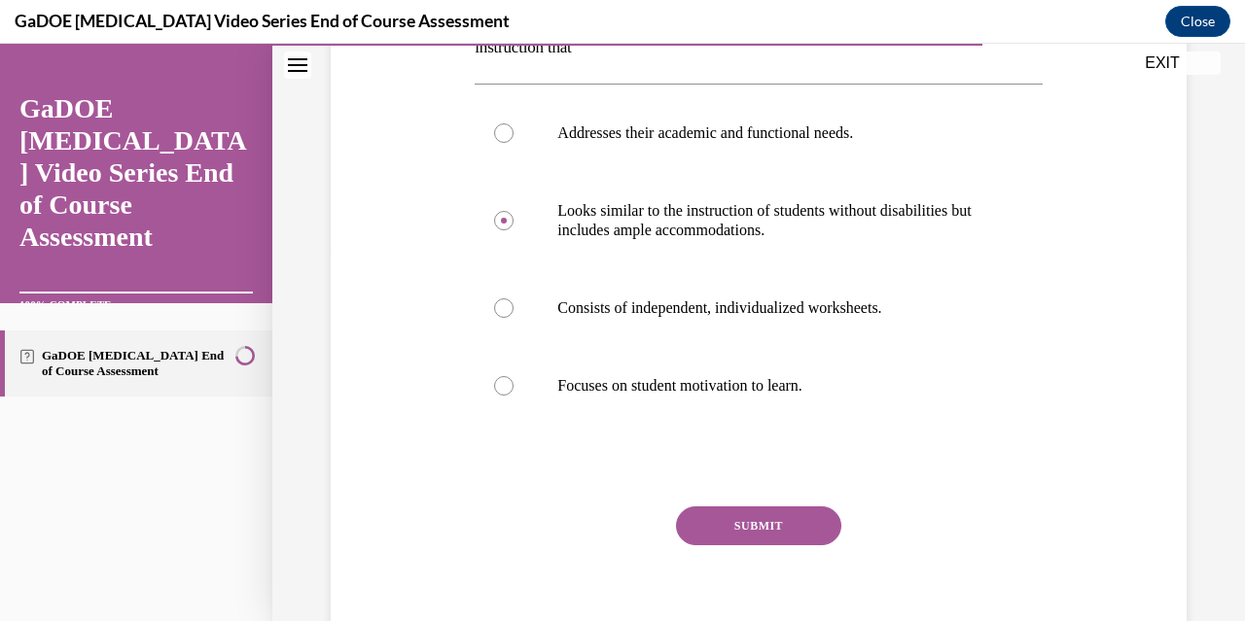
click at [737, 535] on button "SUBMIT" at bounding box center [758, 526] width 165 height 39
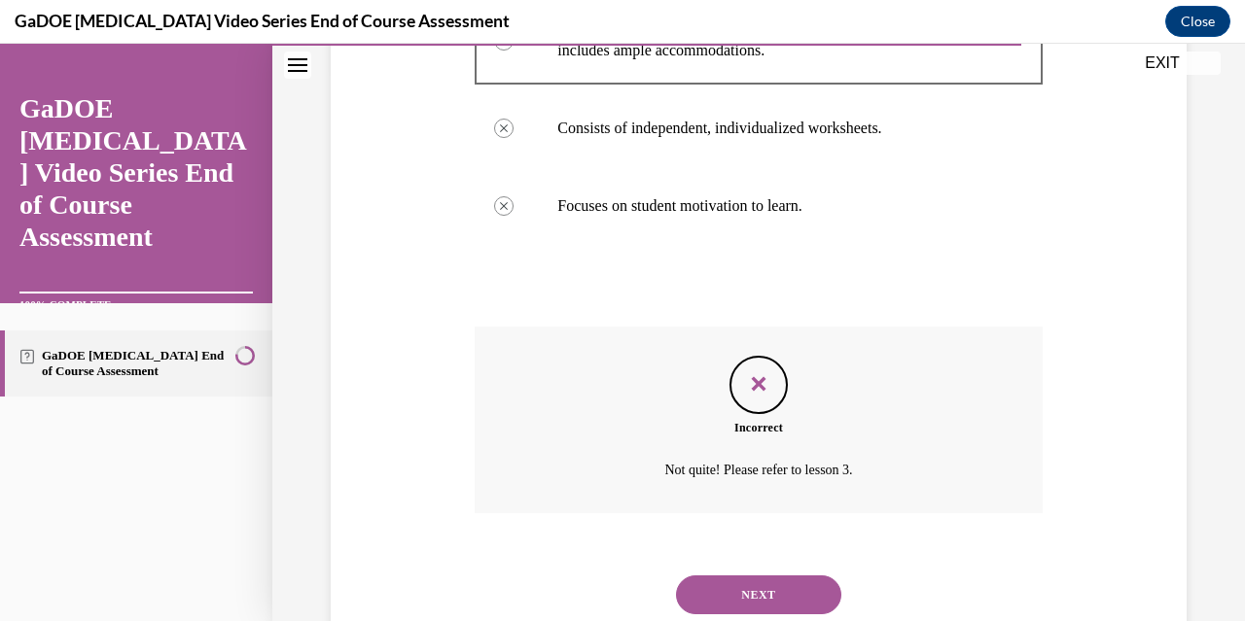
scroll to position [612, 0]
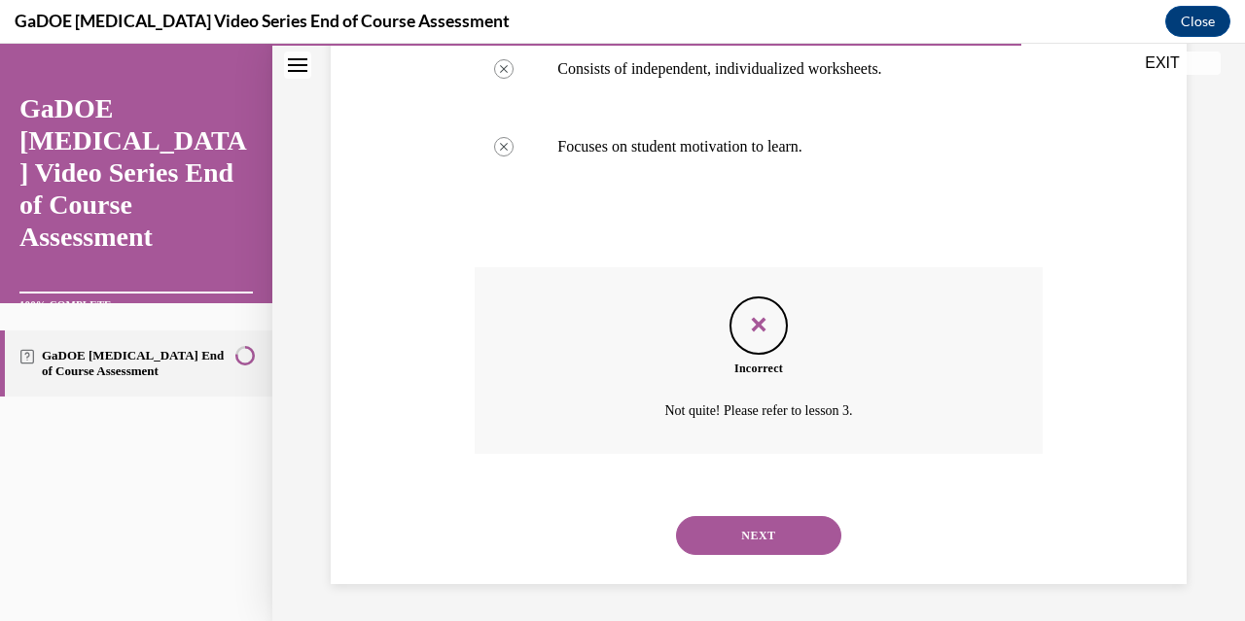
click at [786, 533] on button "NEXT" at bounding box center [758, 535] width 165 height 39
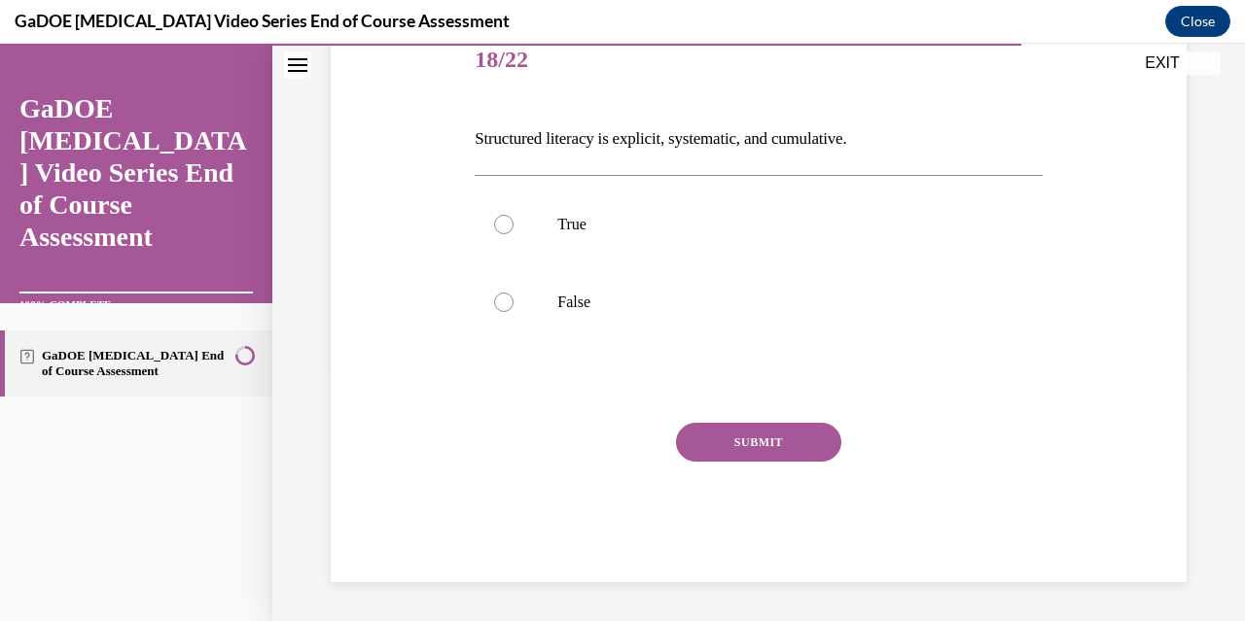
scroll to position [215, 0]
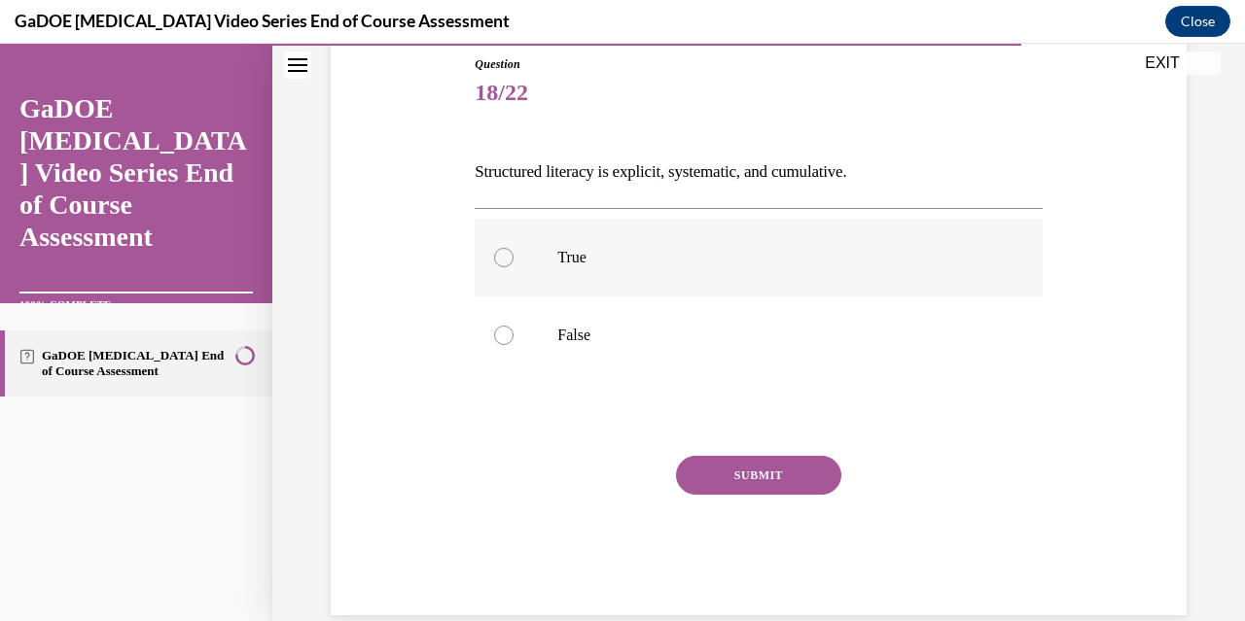
click at [517, 246] on label "True" at bounding box center [757, 258] width 567 height 78
click at [513, 248] on input "True" at bounding box center [503, 257] width 19 height 19
radio input "true"
click at [751, 466] on button "SUBMIT" at bounding box center [758, 475] width 165 height 39
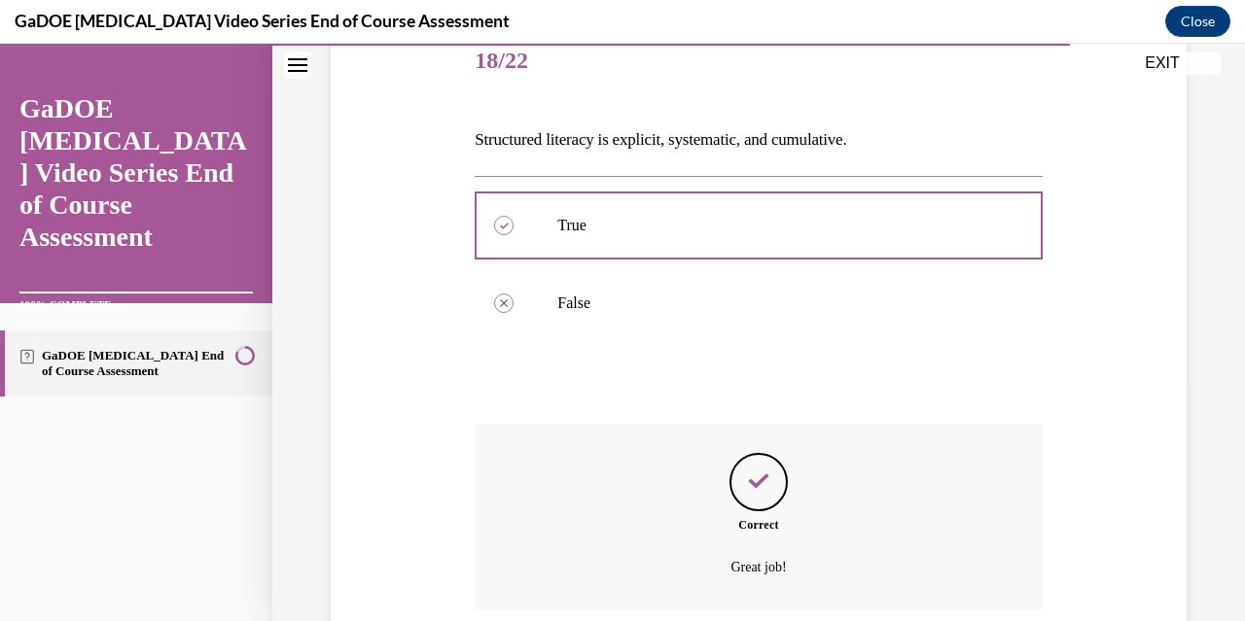
scroll to position [404, 0]
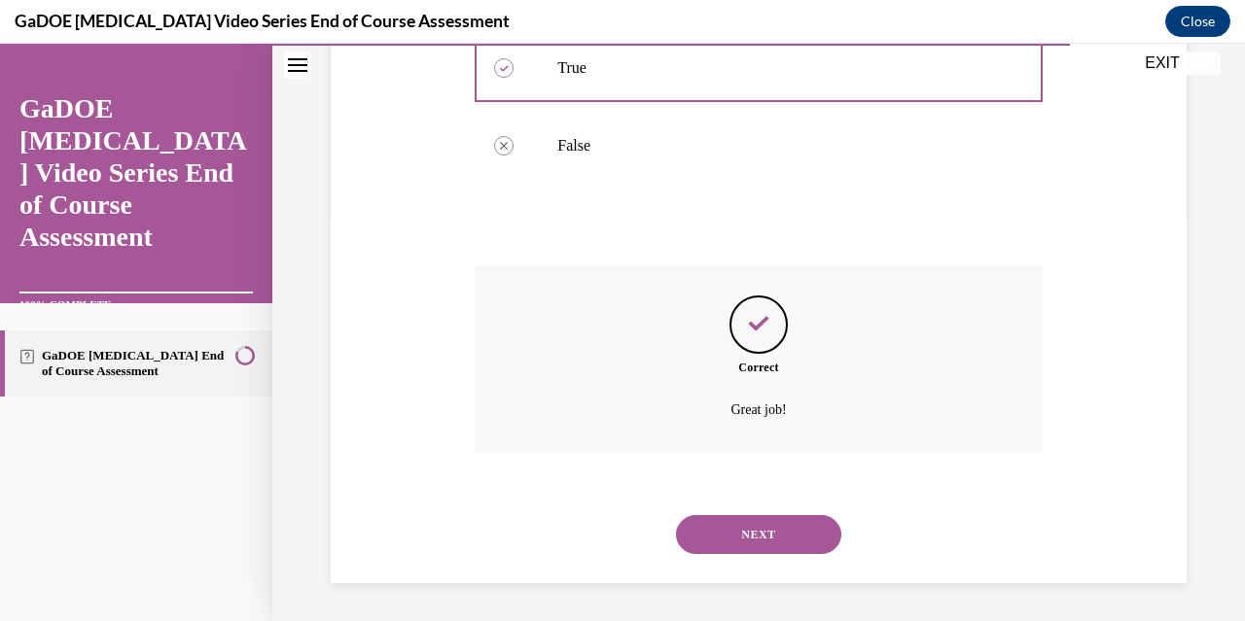
click at [754, 526] on button "NEXT" at bounding box center [758, 534] width 165 height 39
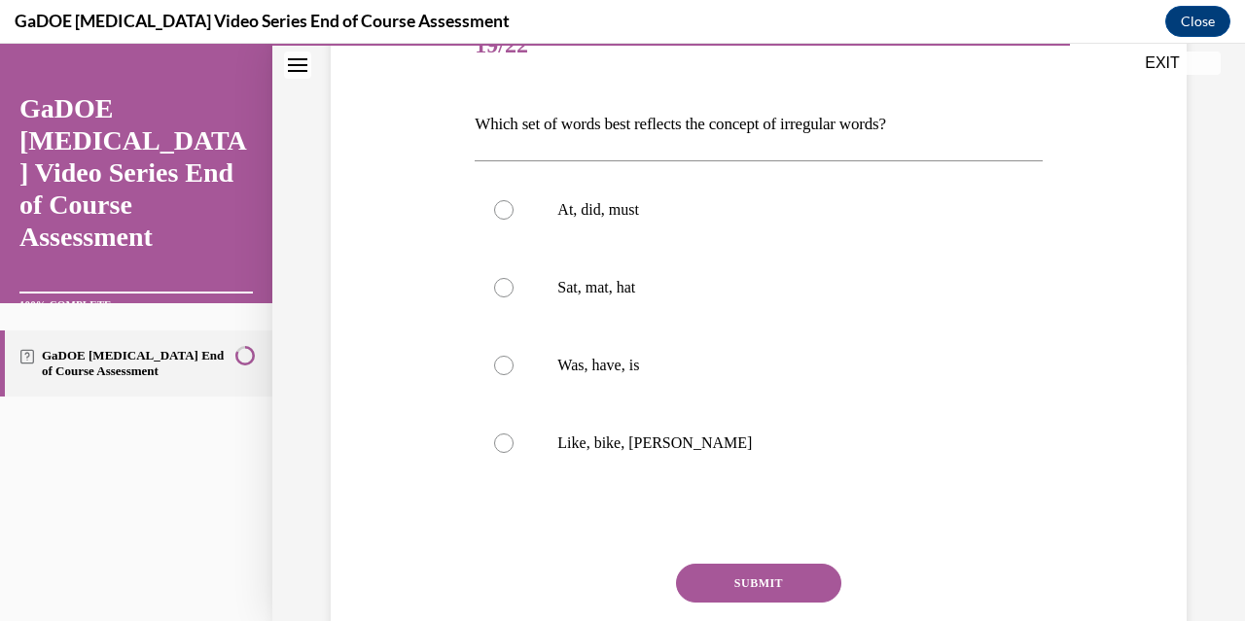
scroll to position [268, 0]
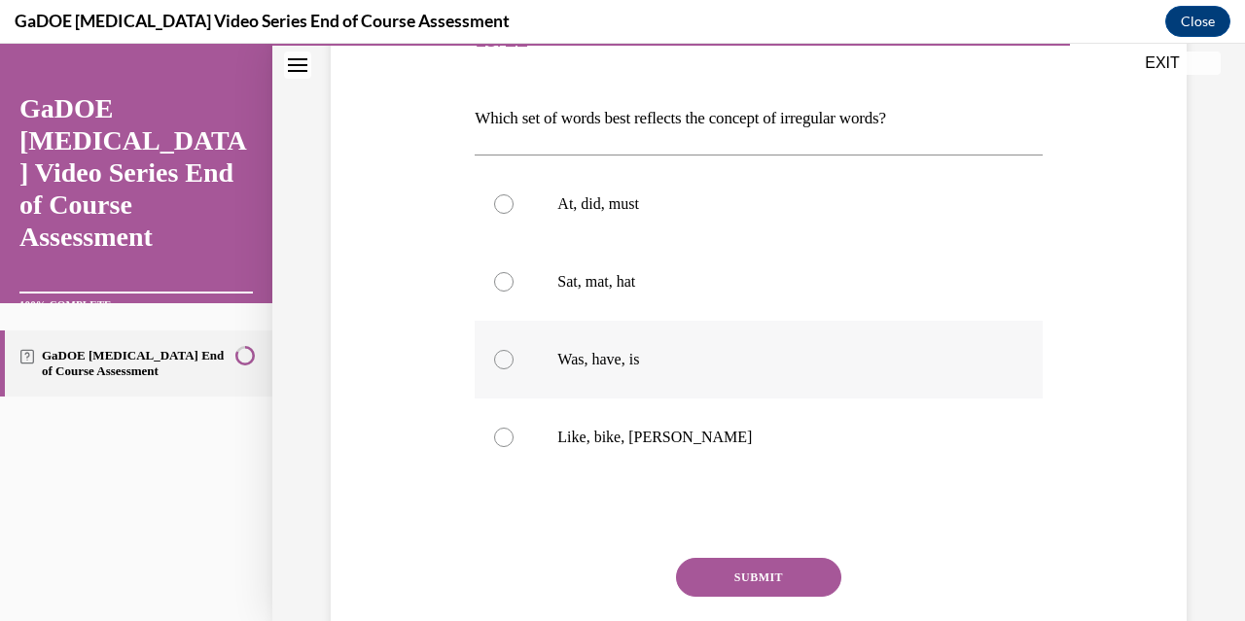
click at [504, 363] on div at bounding box center [503, 359] width 19 height 19
click at [504, 363] on input "Was, have, is" at bounding box center [503, 359] width 19 height 19
radio input "true"
click at [731, 579] on button "SUBMIT" at bounding box center [758, 577] width 165 height 39
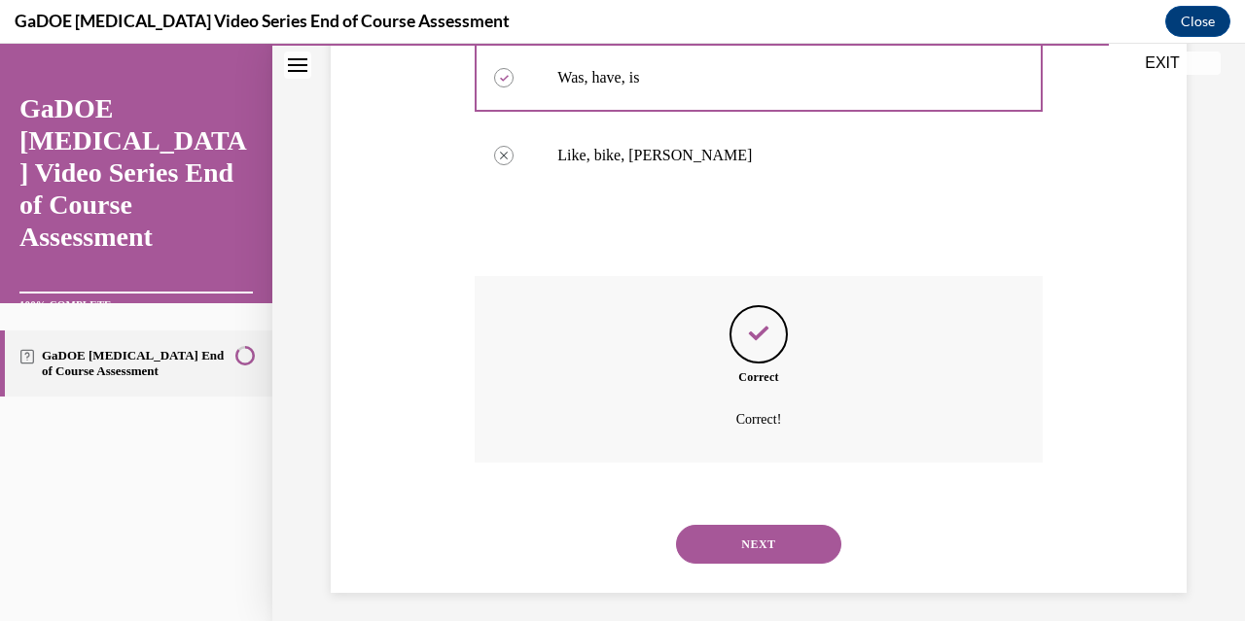
scroll to position [560, 0]
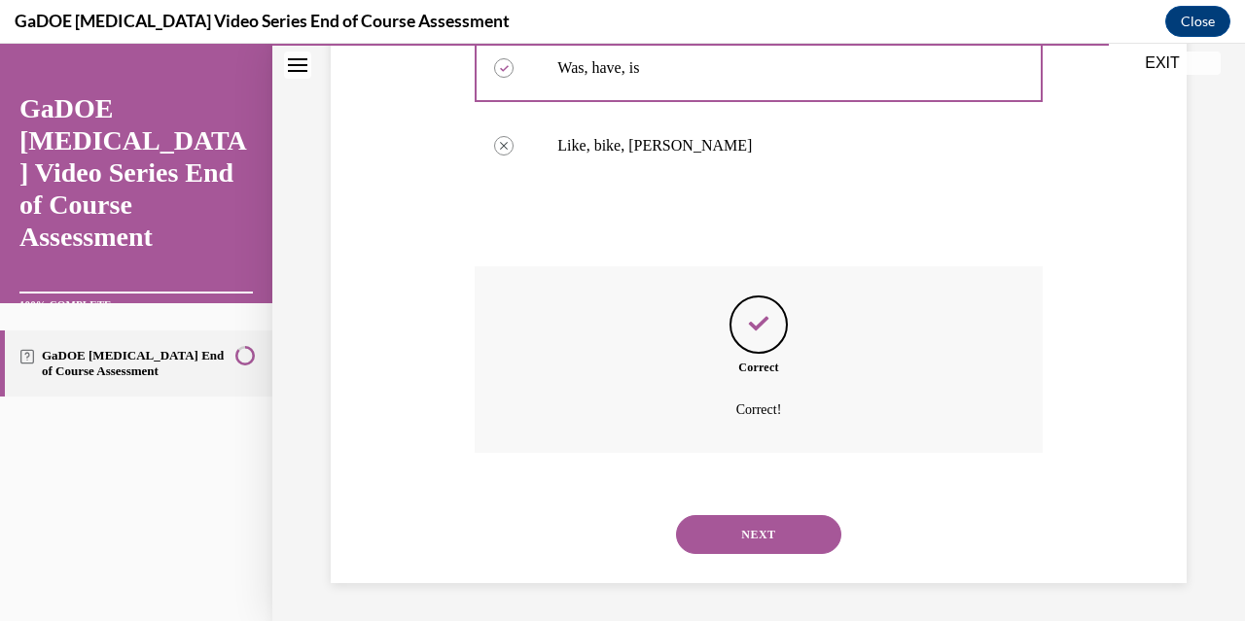
click at [728, 539] on button "NEXT" at bounding box center [758, 534] width 165 height 39
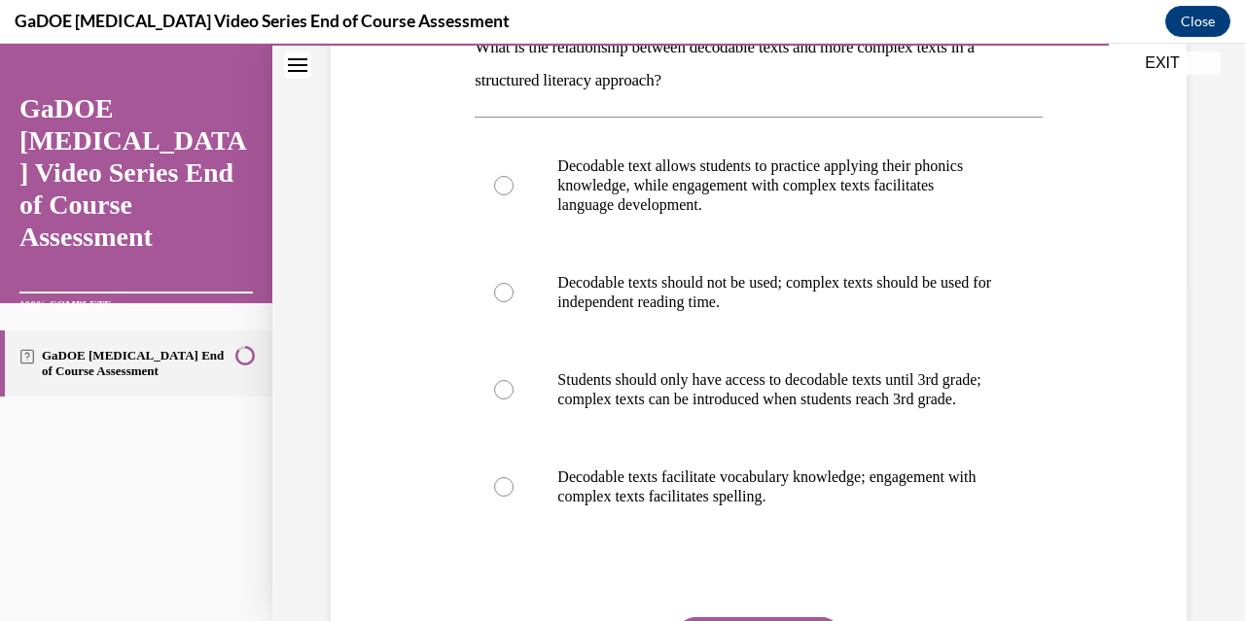
scroll to position [309, 0]
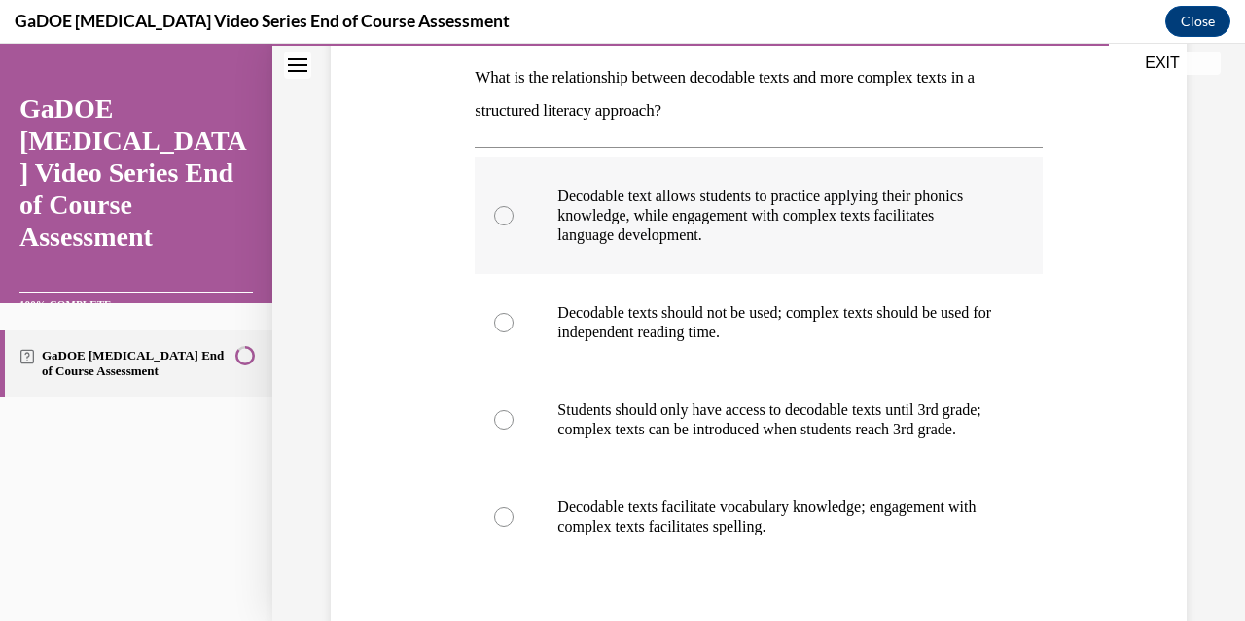
click at [506, 211] on div at bounding box center [503, 215] width 19 height 19
click at [506, 211] on input "Decodable text allows students to practice applying their phonics knowledge, wh…" at bounding box center [503, 215] width 19 height 19
radio input "true"
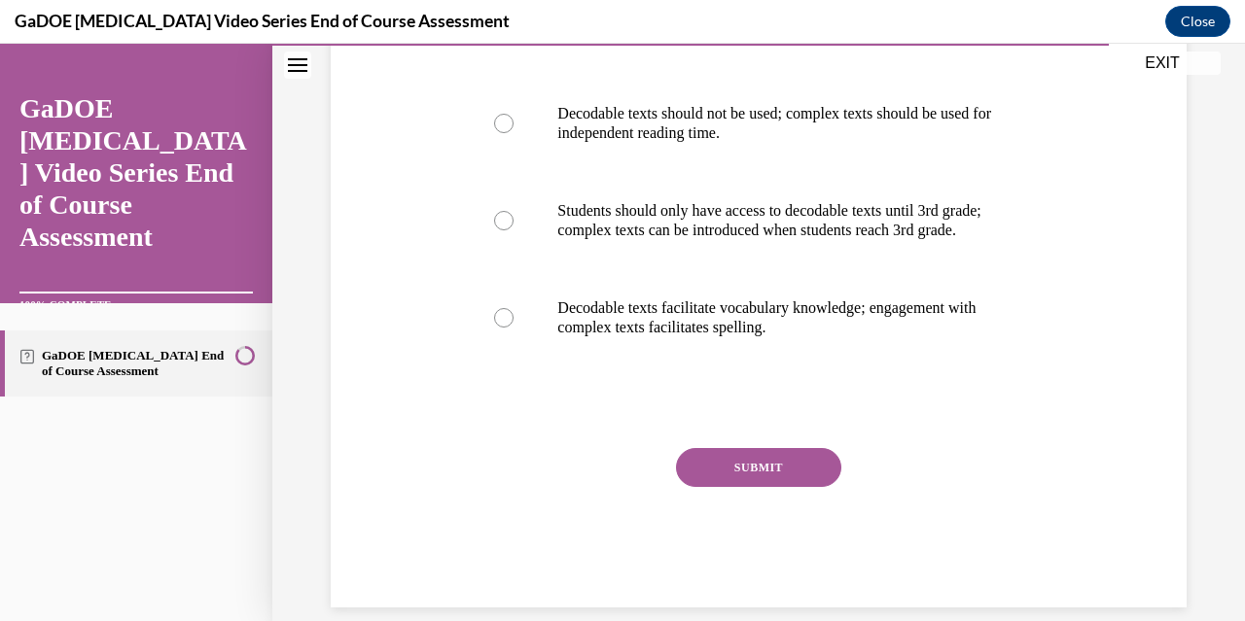
scroll to position [518, 0]
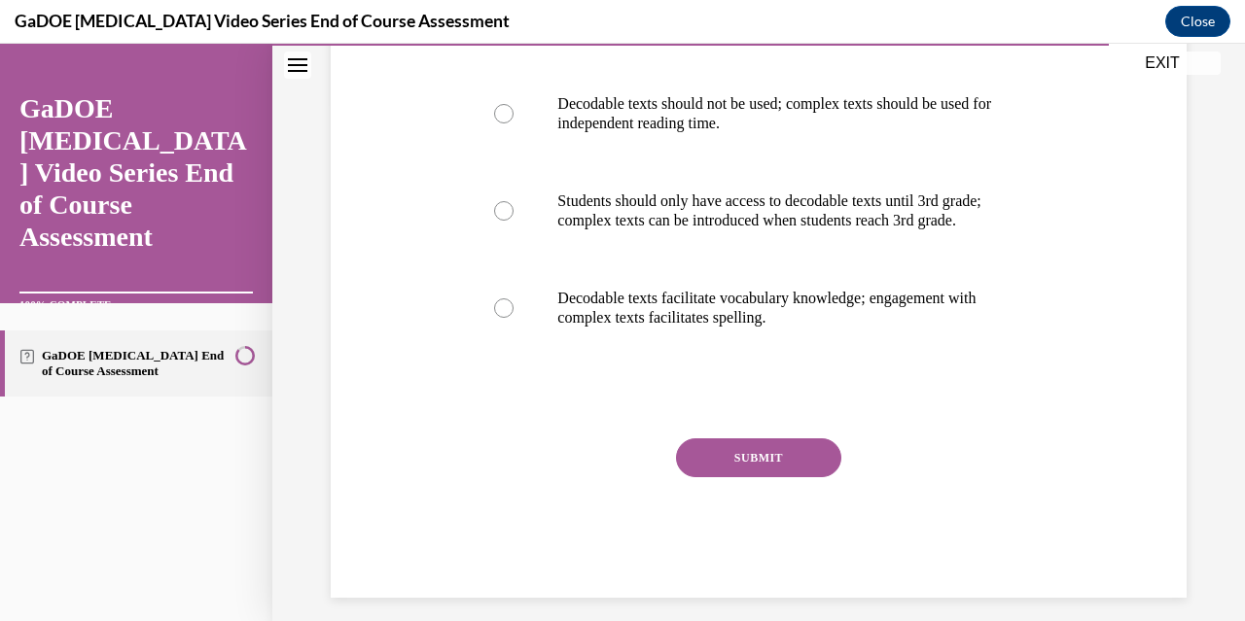
click at [765, 477] on button "SUBMIT" at bounding box center [758, 457] width 165 height 39
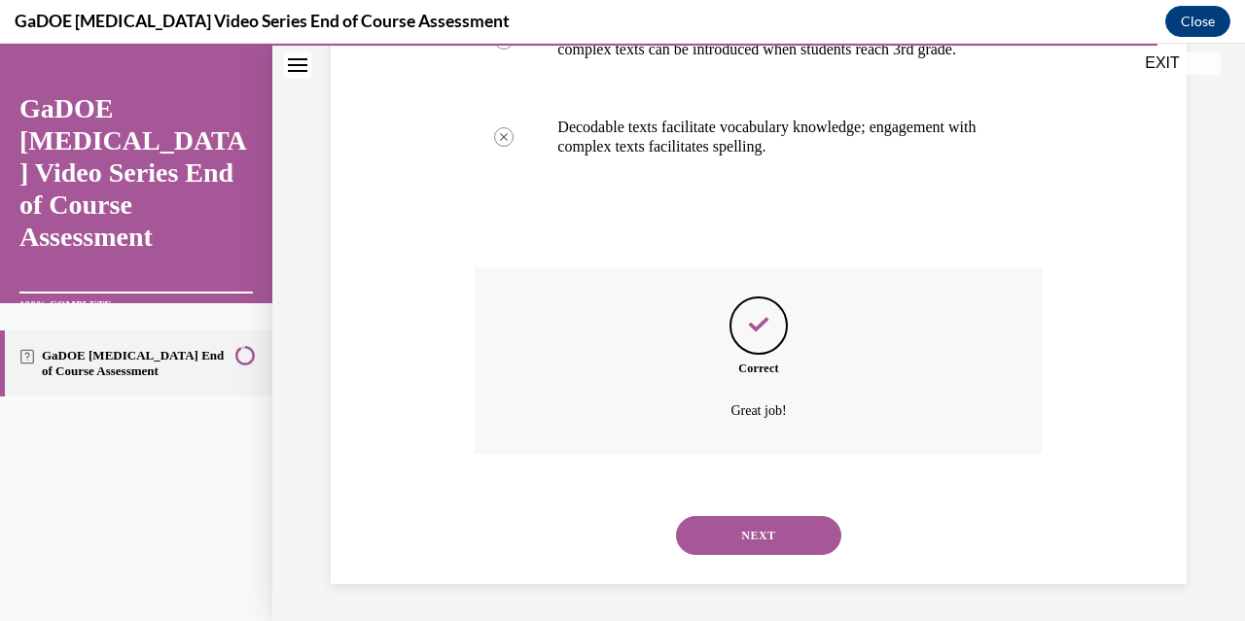
scroll to position [710, 0]
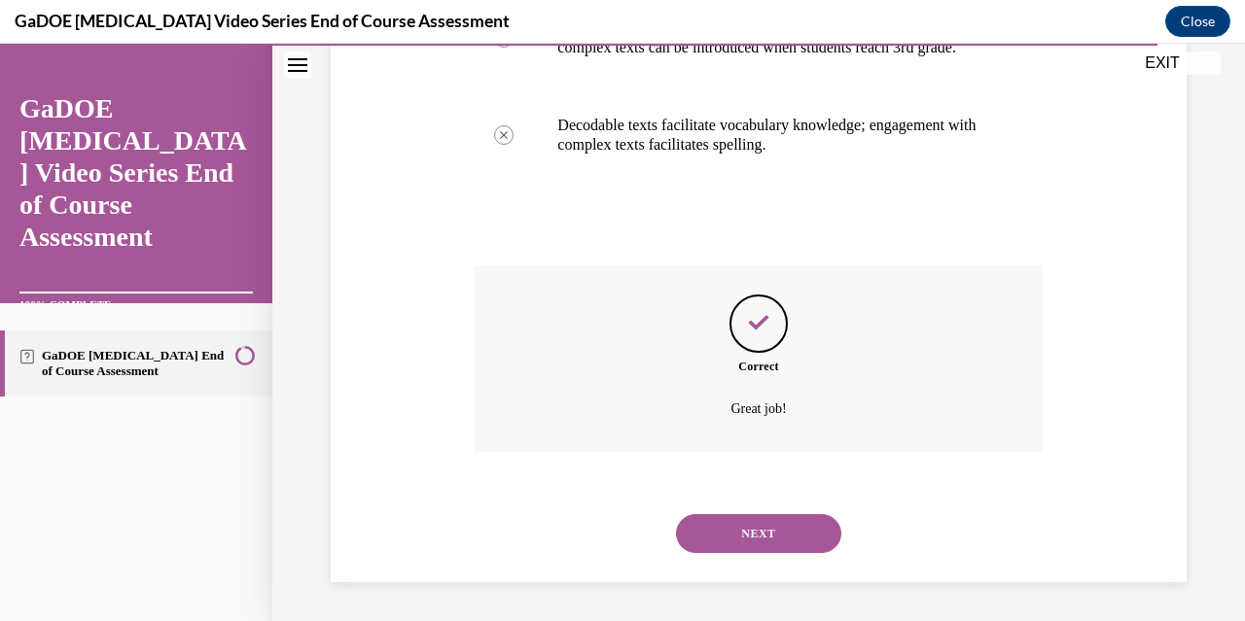
click at [764, 537] on button "NEXT" at bounding box center [758, 533] width 165 height 39
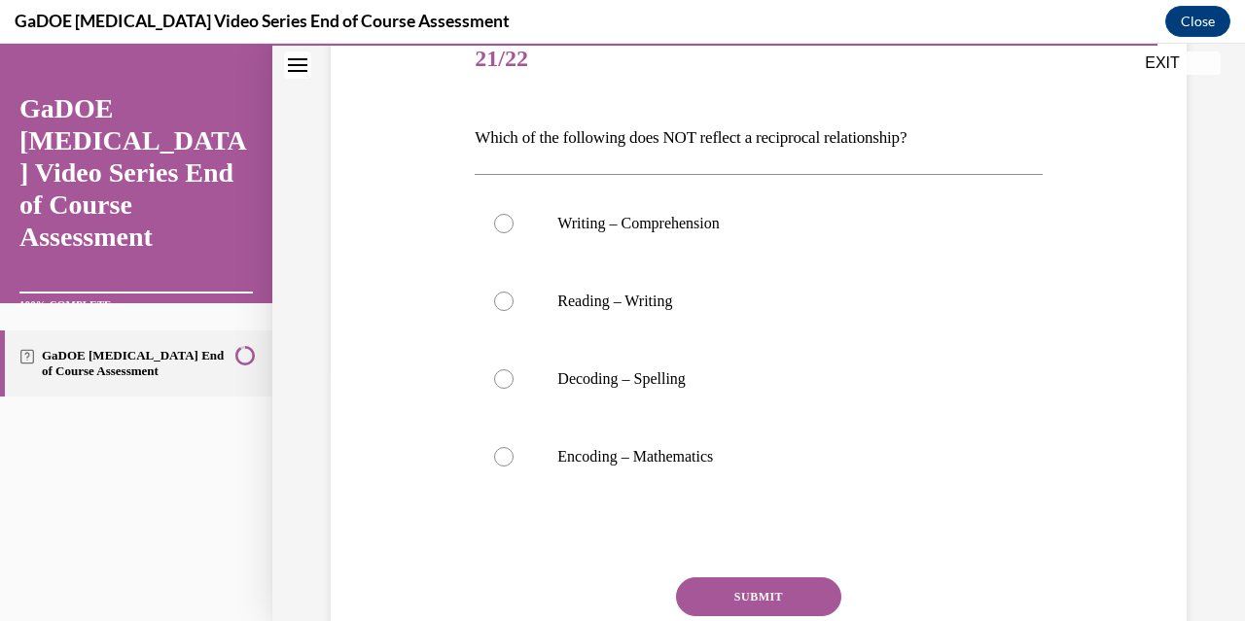
scroll to position [261, 0]
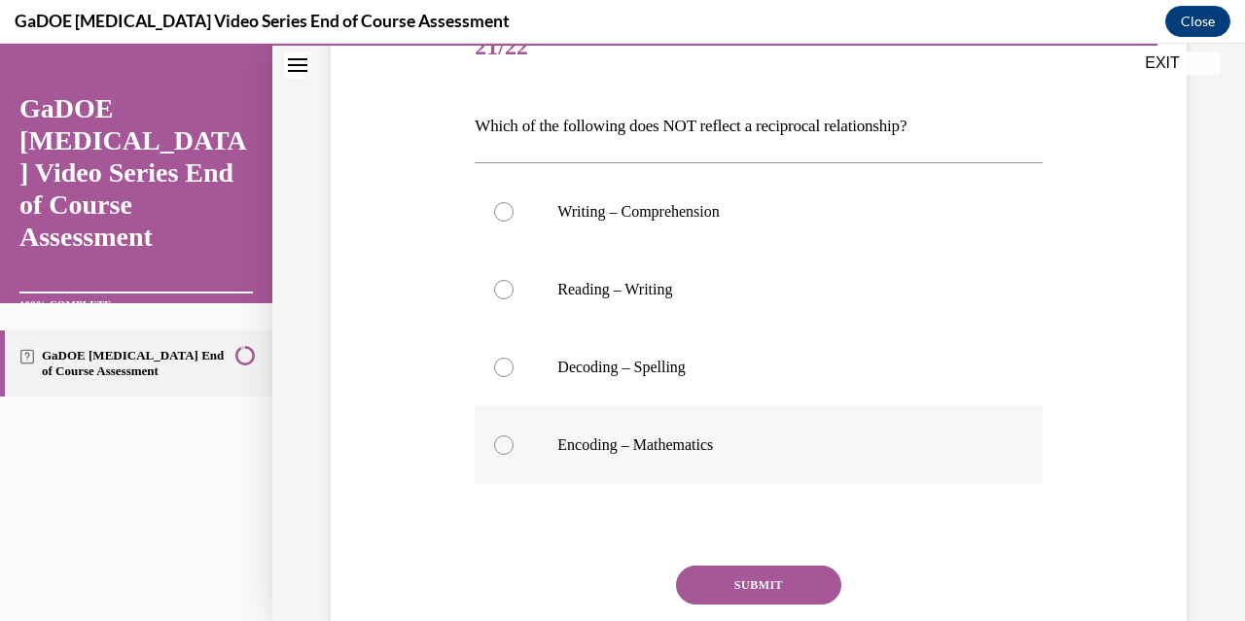
click at [502, 444] on div at bounding box center [503, 445] width 19 height 19
click at [502, 444] on input "Encoding – Mathematics" at bounding box center [503, 445] width 19 height 19
radio input "true"
click at [758, 582] on button "SUBMIT" at bounding box center [758, 585] width 165 height 39
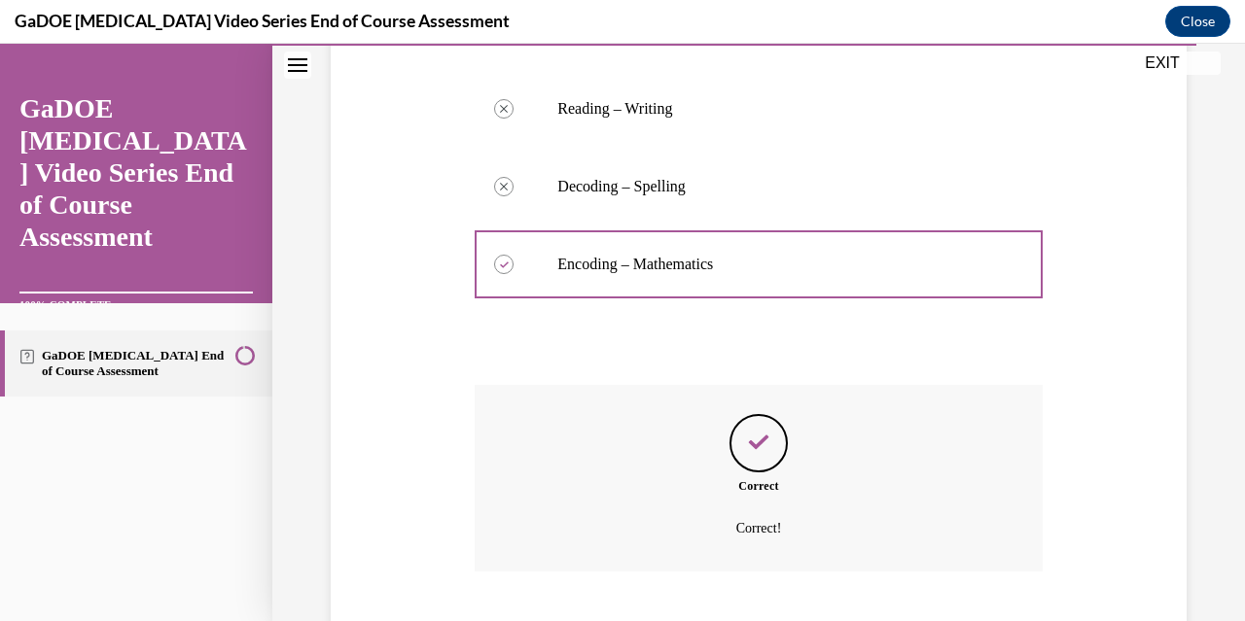
scroll to position [560, 0]
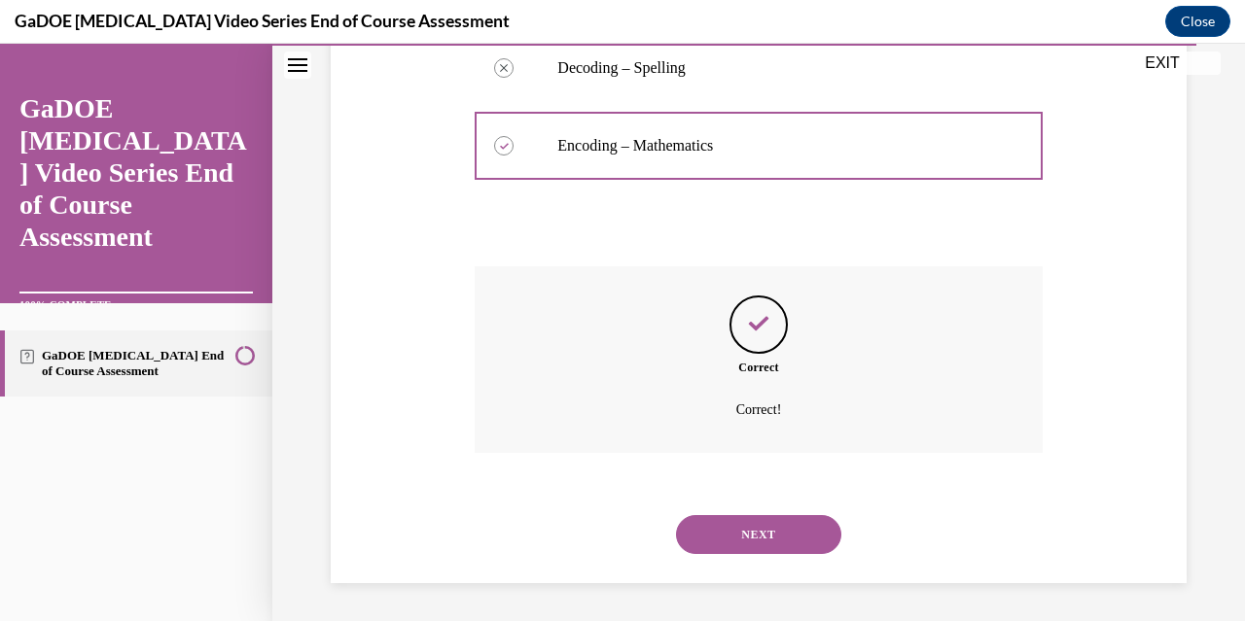
click at [742, 534] on button "NEXT" at bounding box center [758, 534] width 165 height 39
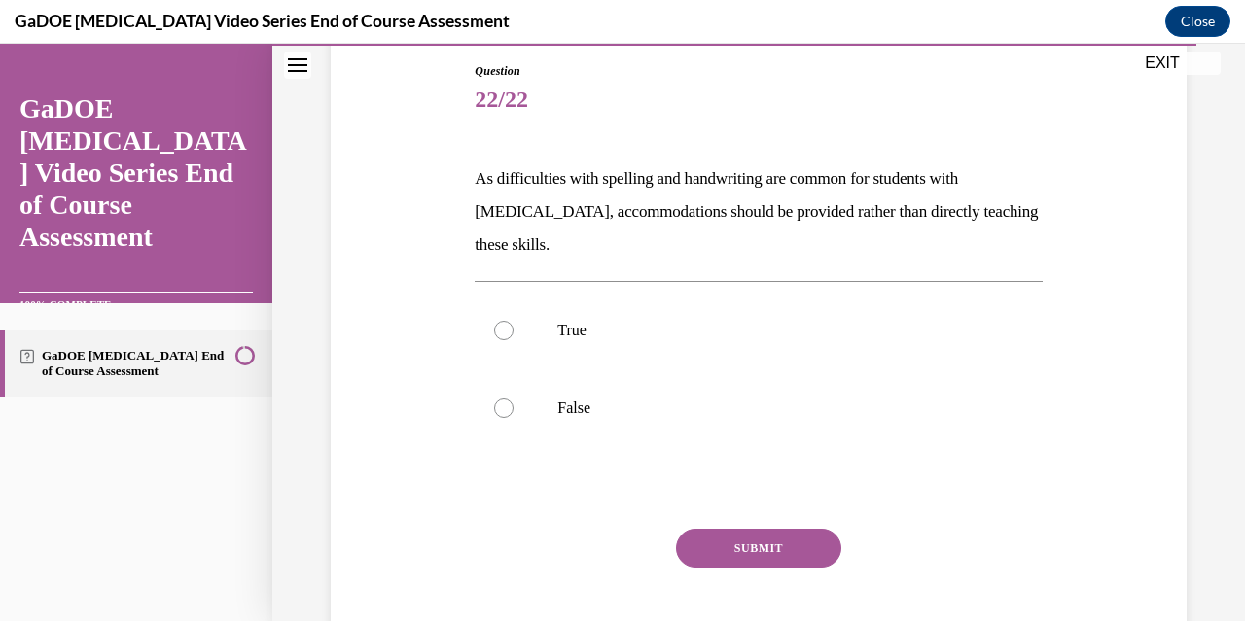
scroll to position [210, 0]
click at [515, 408] on label "False" at bounding box center [757, 407] width 567 height 78
click at [513, 408] on input "False" at bounding box center [503, 406] width 19 height 19
radio input "true"
click at [773, 544] on button "SUBMIT" at bounding box center [758, 546] width 165 height 39
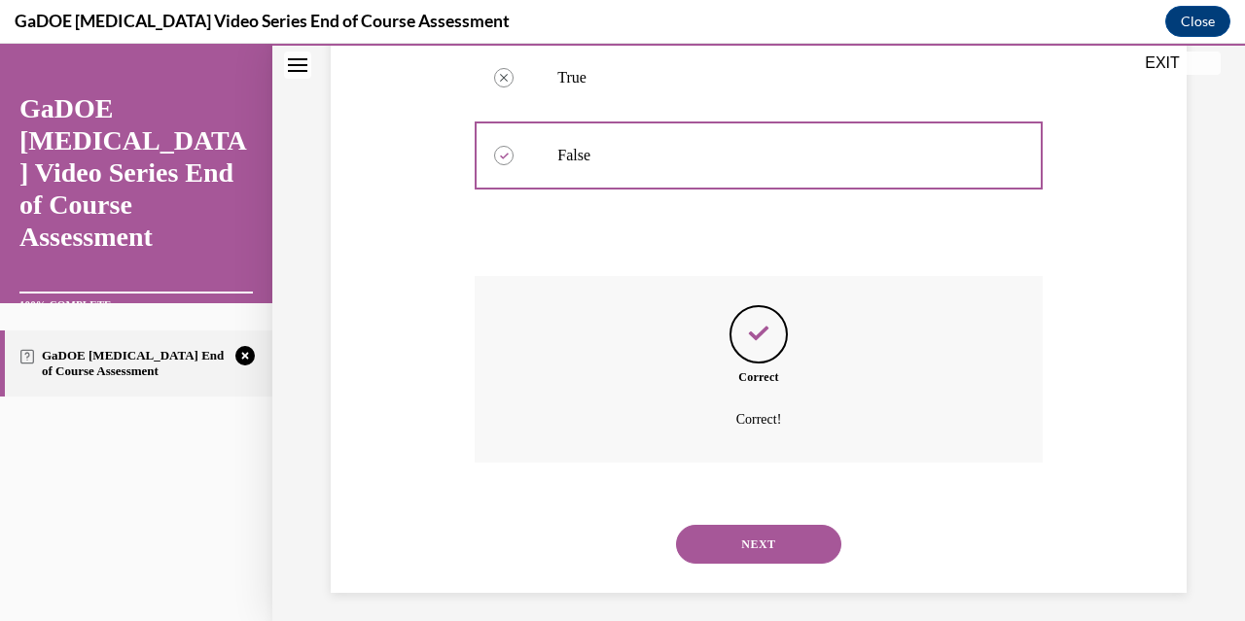
scroll to position [471, 0]
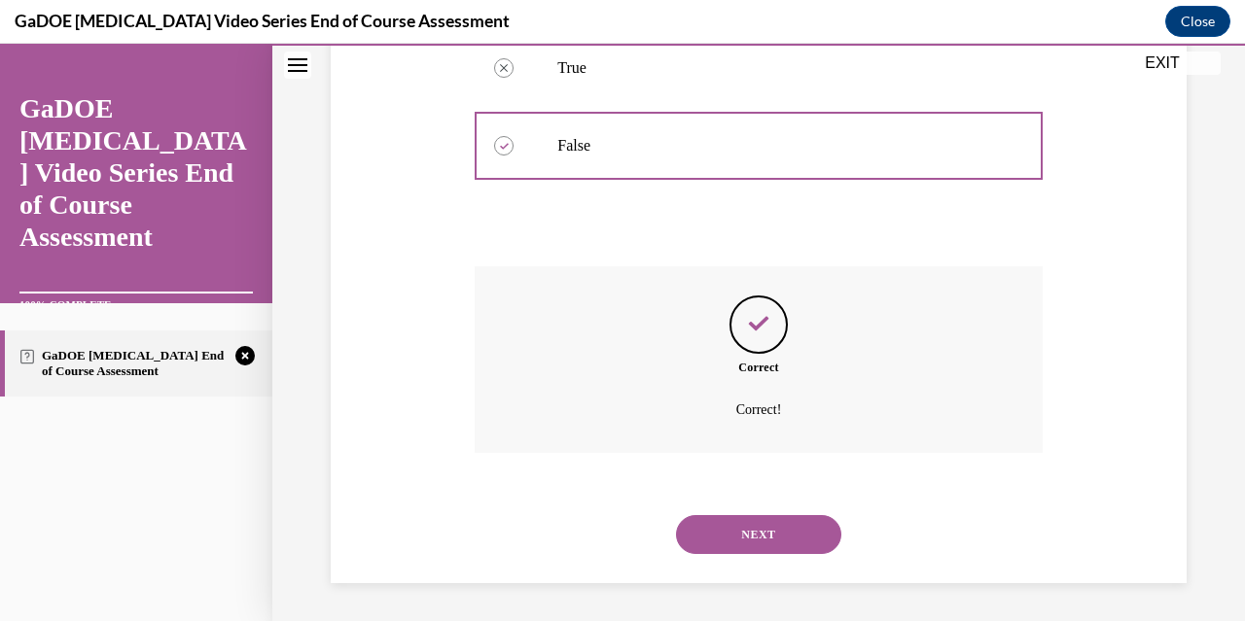
click at [773, 544] on button "NEXT" at bounding box center [758, 534] width 165 height 39
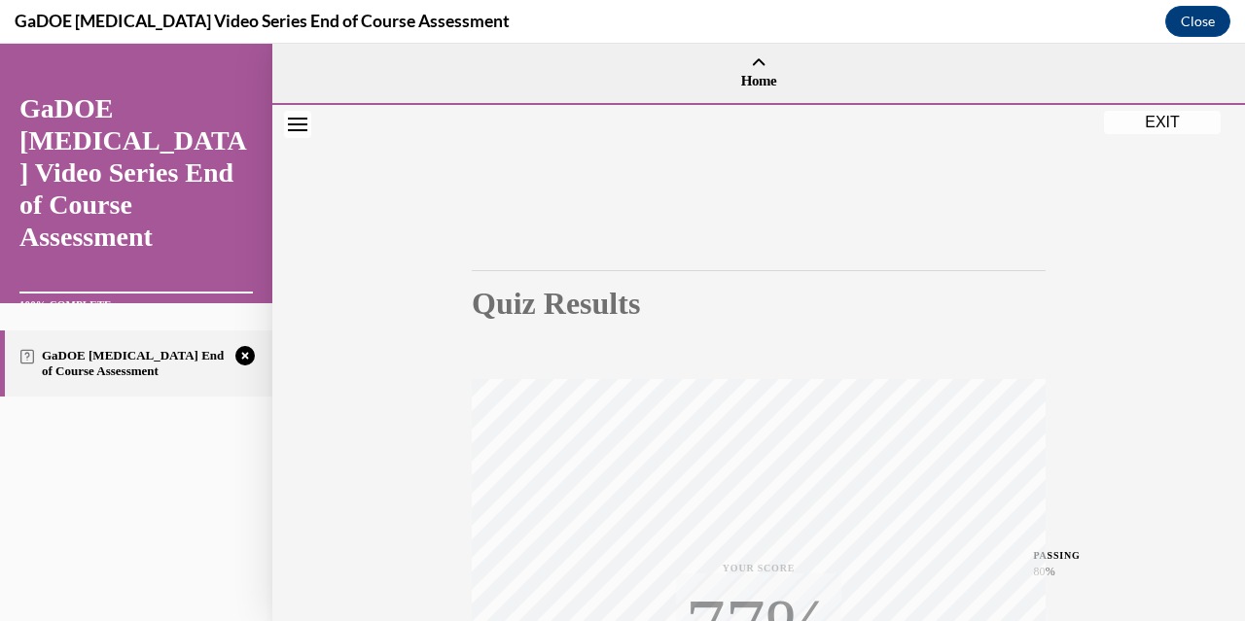
click at [999, 220] on div "Quiz Results PASSING 80% Your score 77% Failed PASSING 80% Your score Your scor…" at bounding box center [759, 573] width 574 height 760
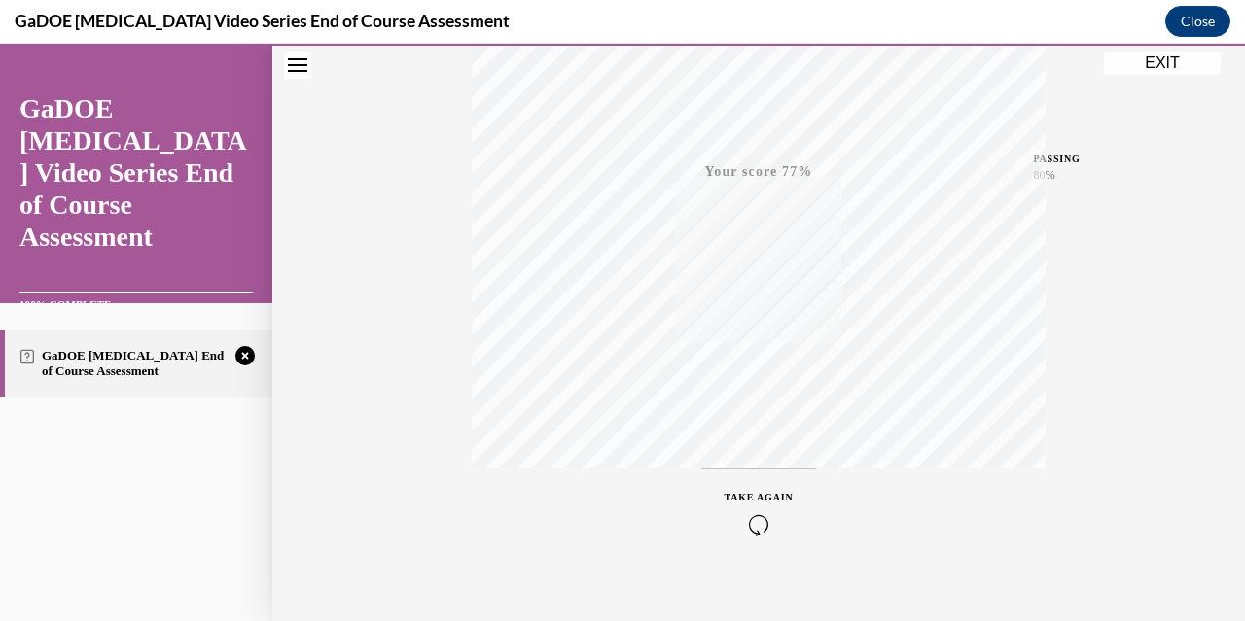
scroll to position [400, 0]
click at [746, 522] on icon "button" at bounding box center [758, 521] width 69 height 21
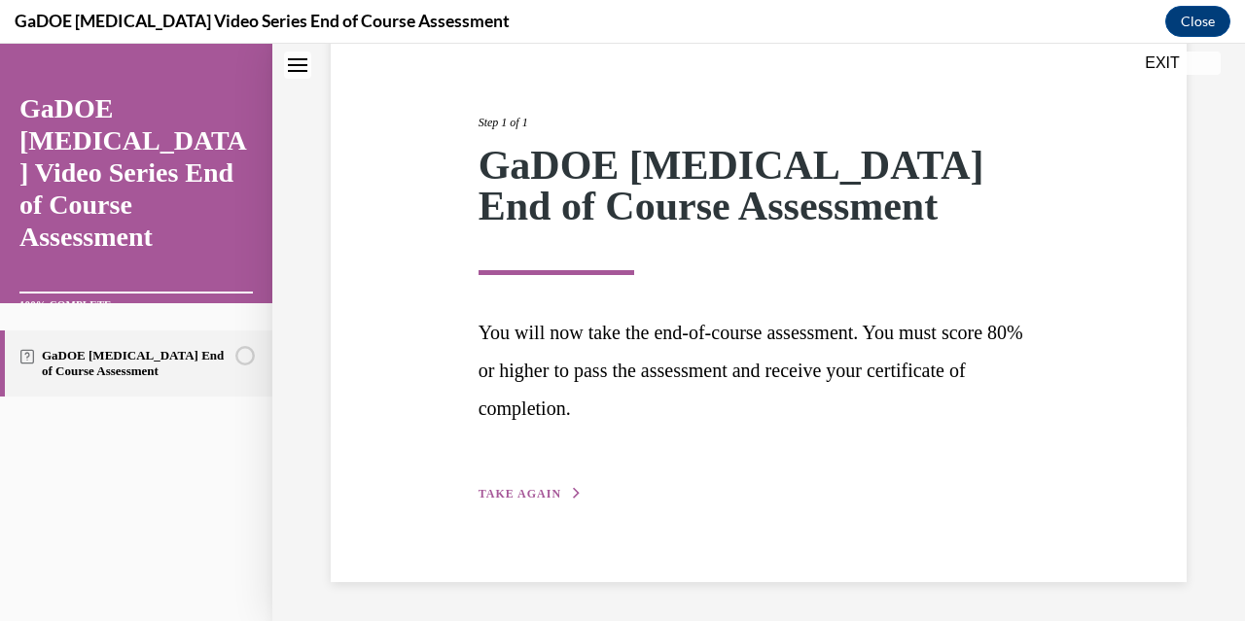
scroll to position [200, 0]
click at [548, 495] on span "TAKE AGAIN" at bounding box center [519, 495] width 83 height 14
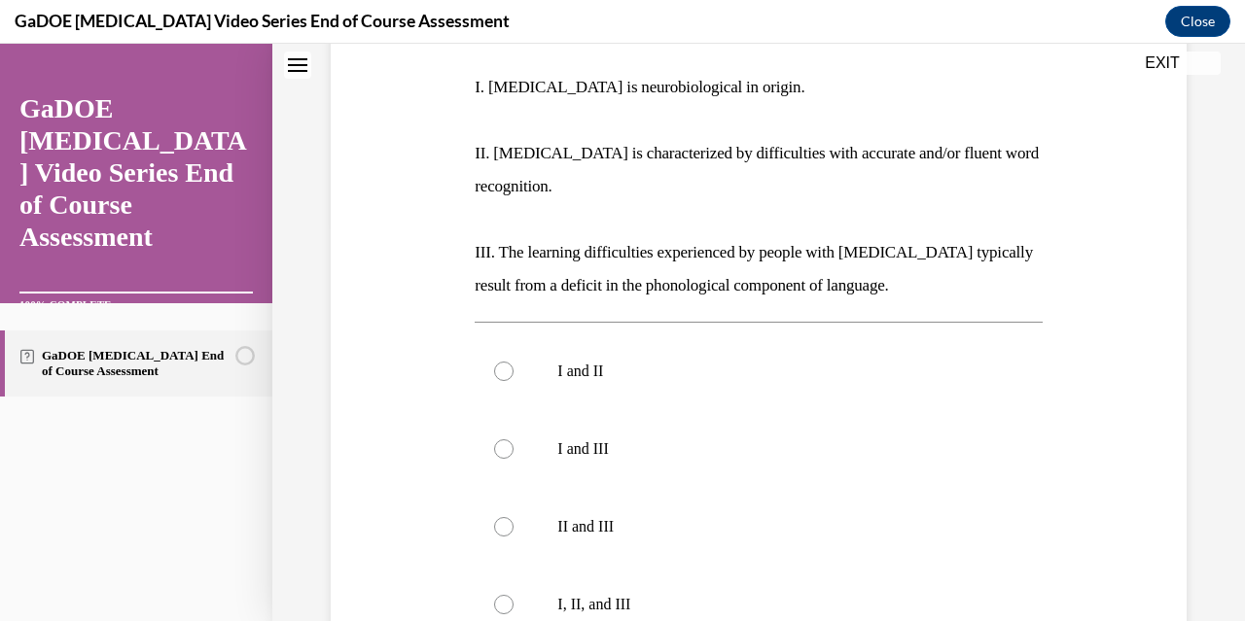
scroll to position [424, 0]
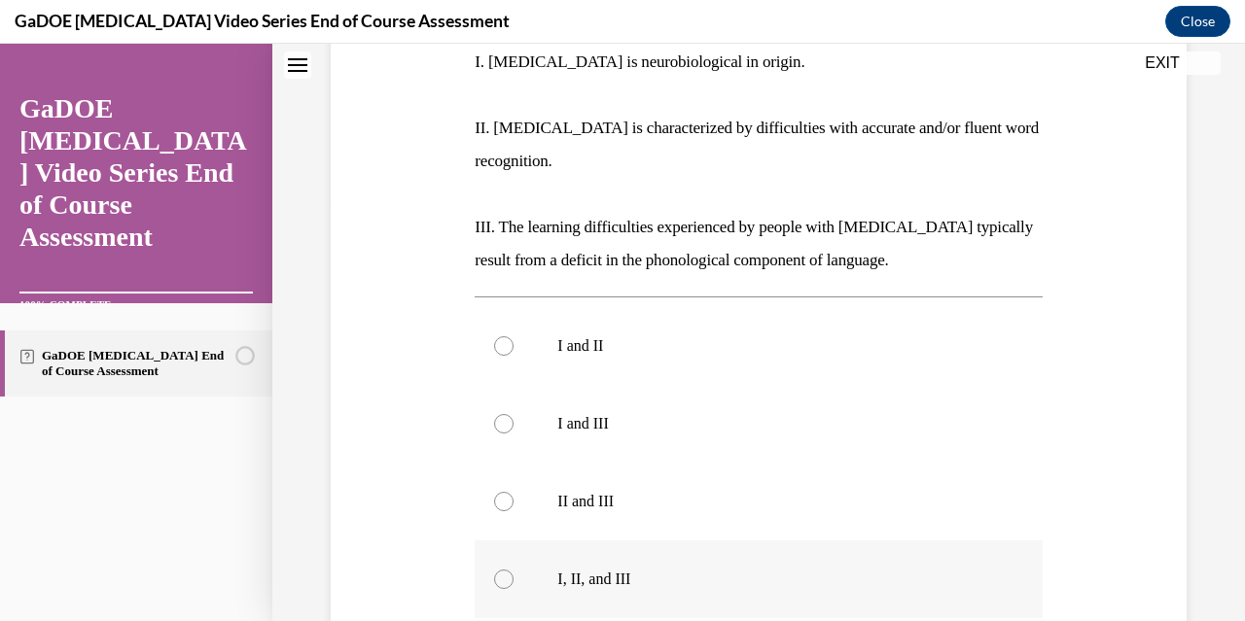
click at [509, 553] on label "I, II, and III" at bounding box center [757, 580] width 567 height 78
click at [509, 570] on input "I, II, and III" at bounding box center [503, 579] width 19 height 19
radio input "true"
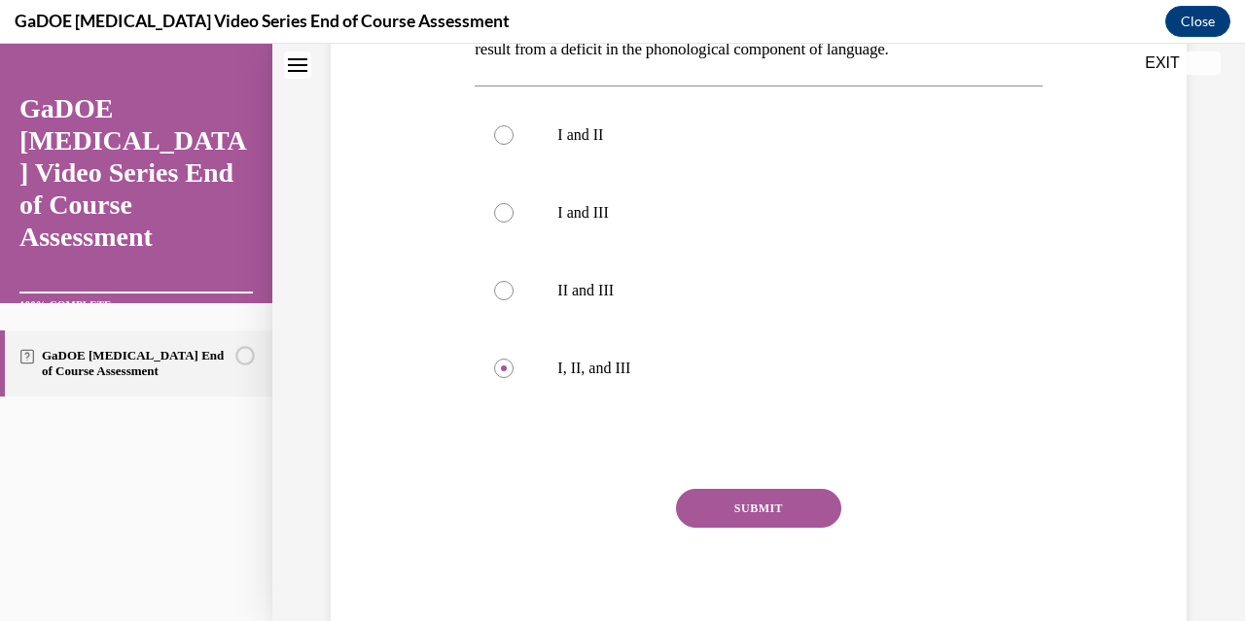
scroll to position [667, 0]
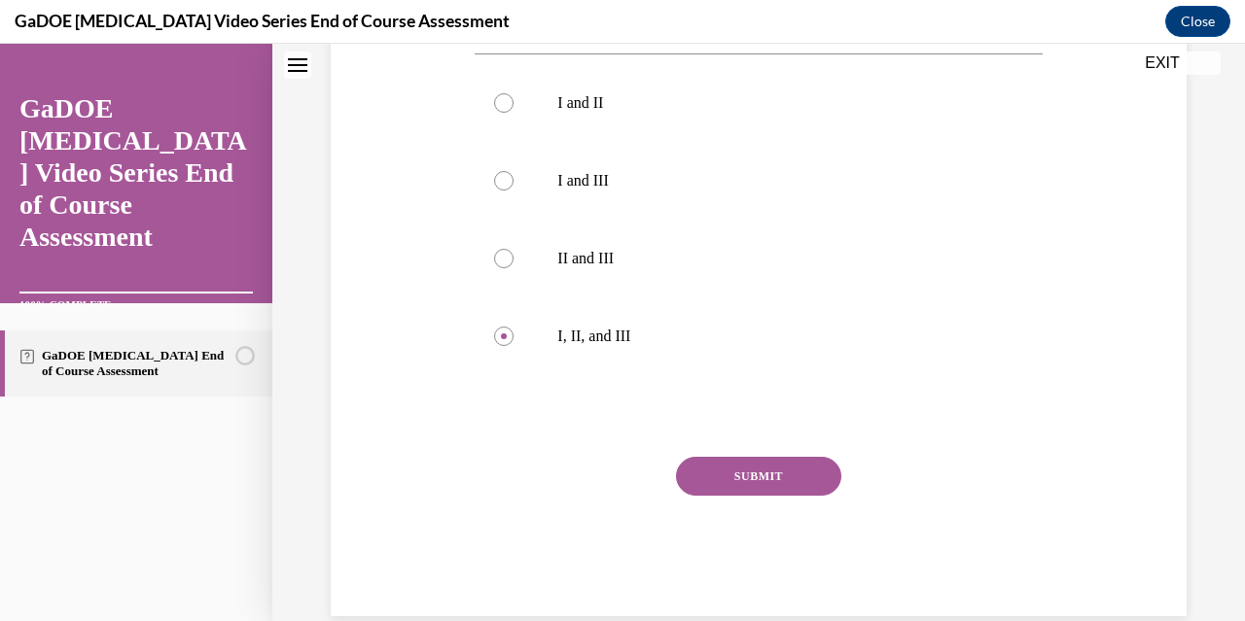
click at [751, 457] on button "SUBMIT" at bounding box center [758, 476] width 165 height 39
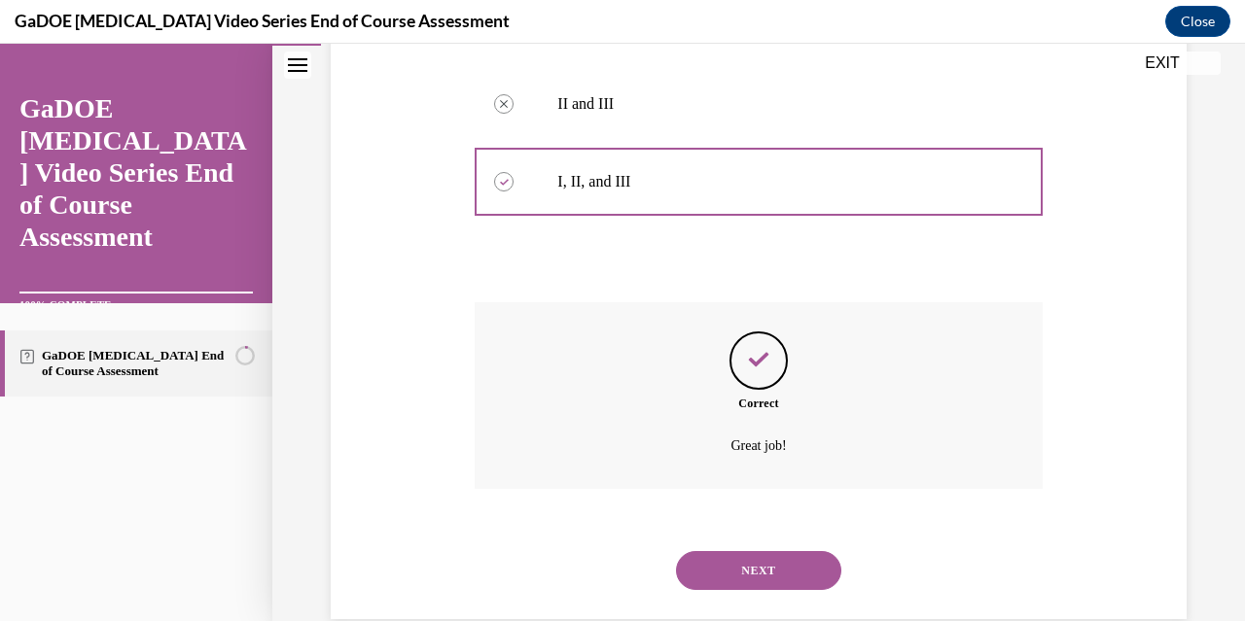
scroll to position [824, 0]
click at [751, 548] on button "NEXT" at bounding box center [758, 567] width 165 height 39
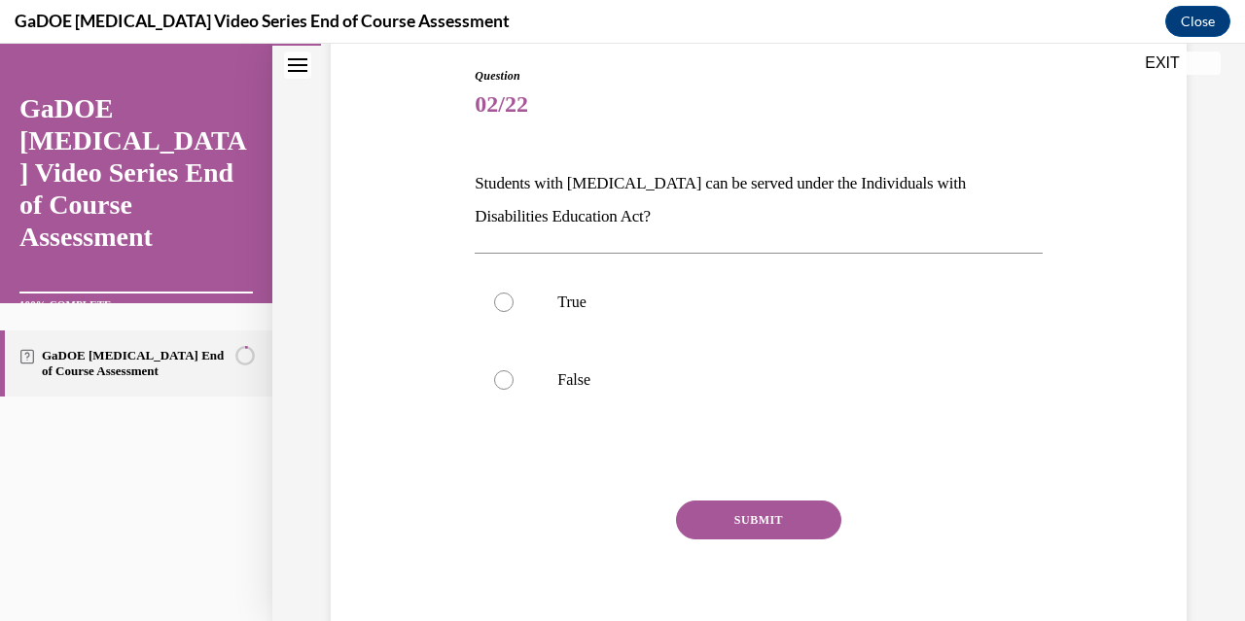
scroll to position [219, 0]
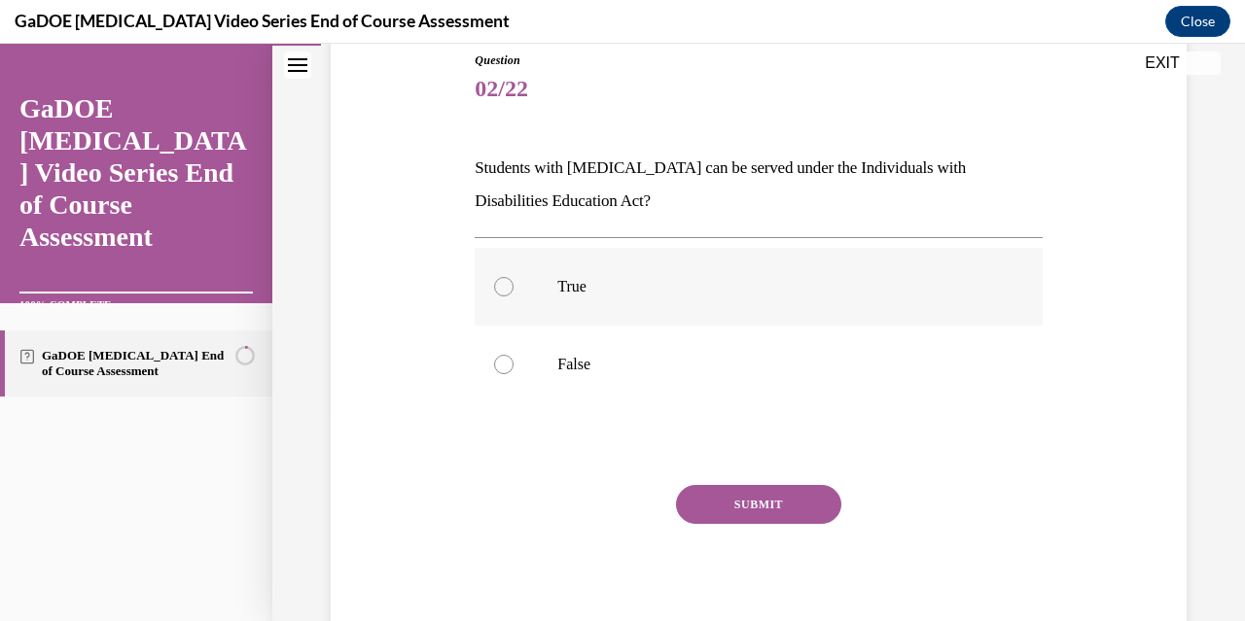
click at [500, 289] on div at bounding box center [503, 286] width 19 height 19
click at [500, 289] on input "True" at bounding box center [503, 286] width 19 height 19
radio input "true"
click at [772, 511] on button "SUBMIT" at bounding box center [758, 504] width 165 height 39
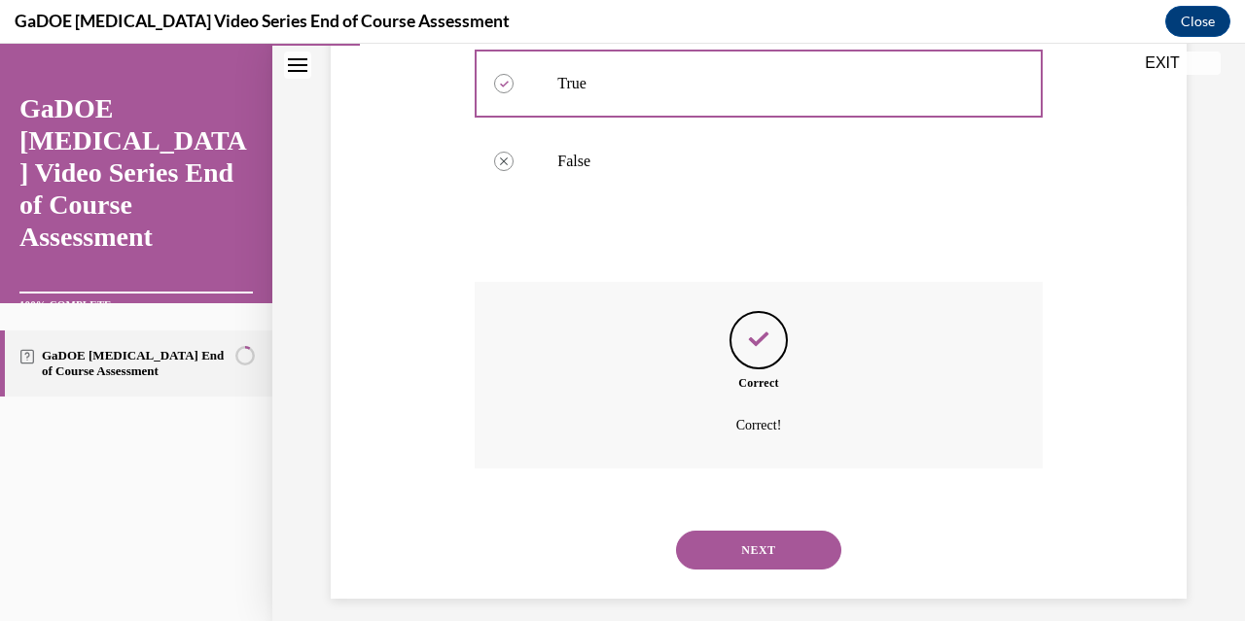
scroll to position [438, 0]
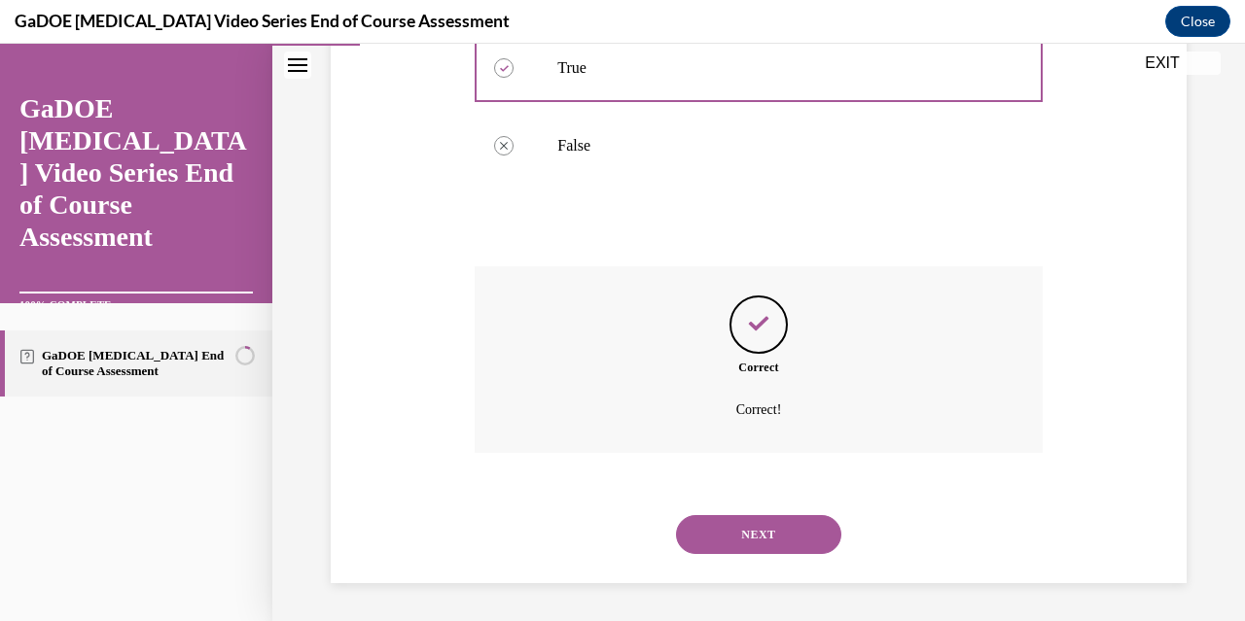
click at [757, 537] on button "NEXT" at bounding box center [758, 534] width 165 height 39
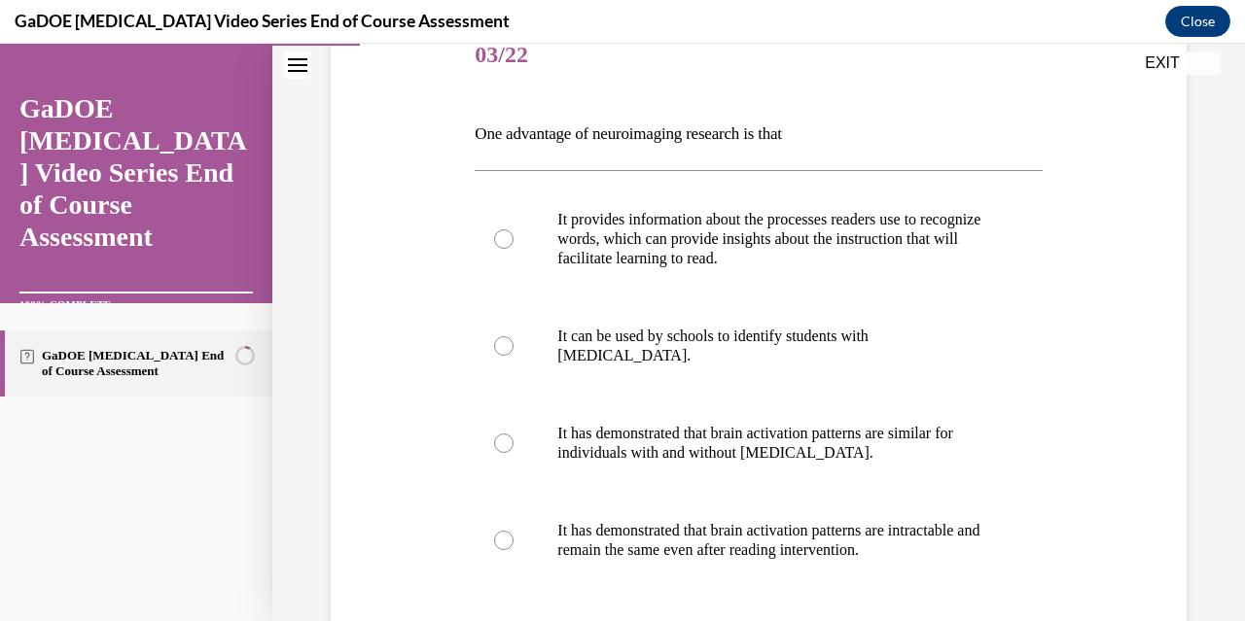
scroll to position [255, 0]
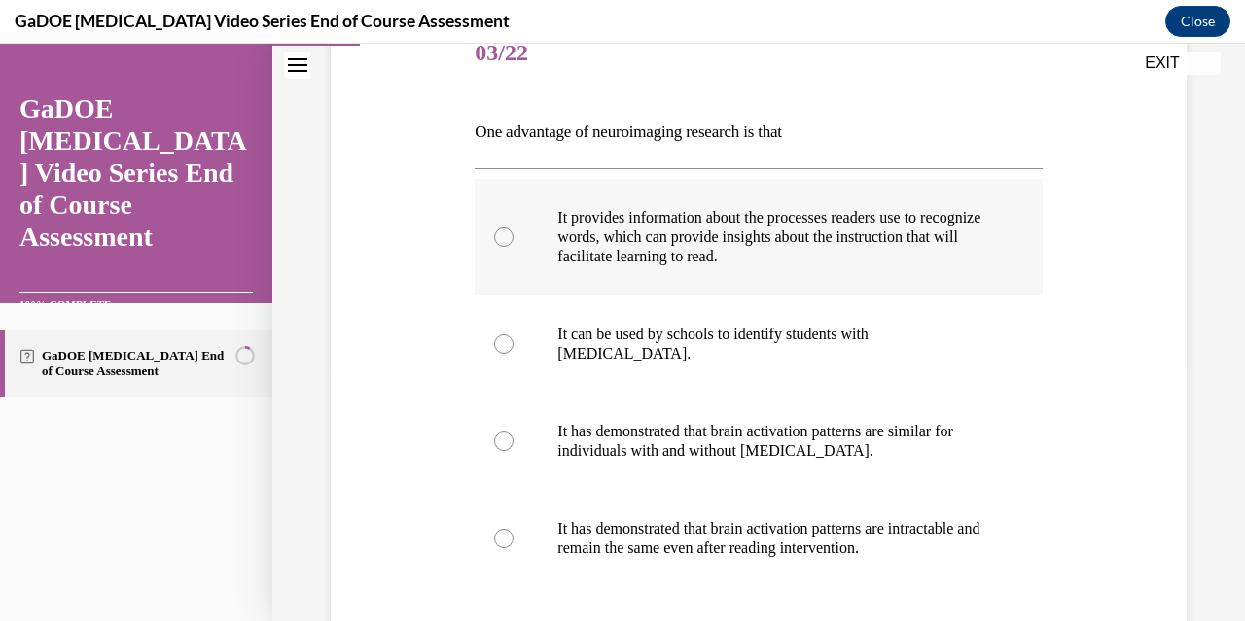
click at [501, 237] on div at bounding box center [503, 237] width 19 height 19
click at [501, 237] on input "It provides information about the processes readers use to recognize words, whi…" at bounding box center [503, 237] width 19 height 19
radio input "true"
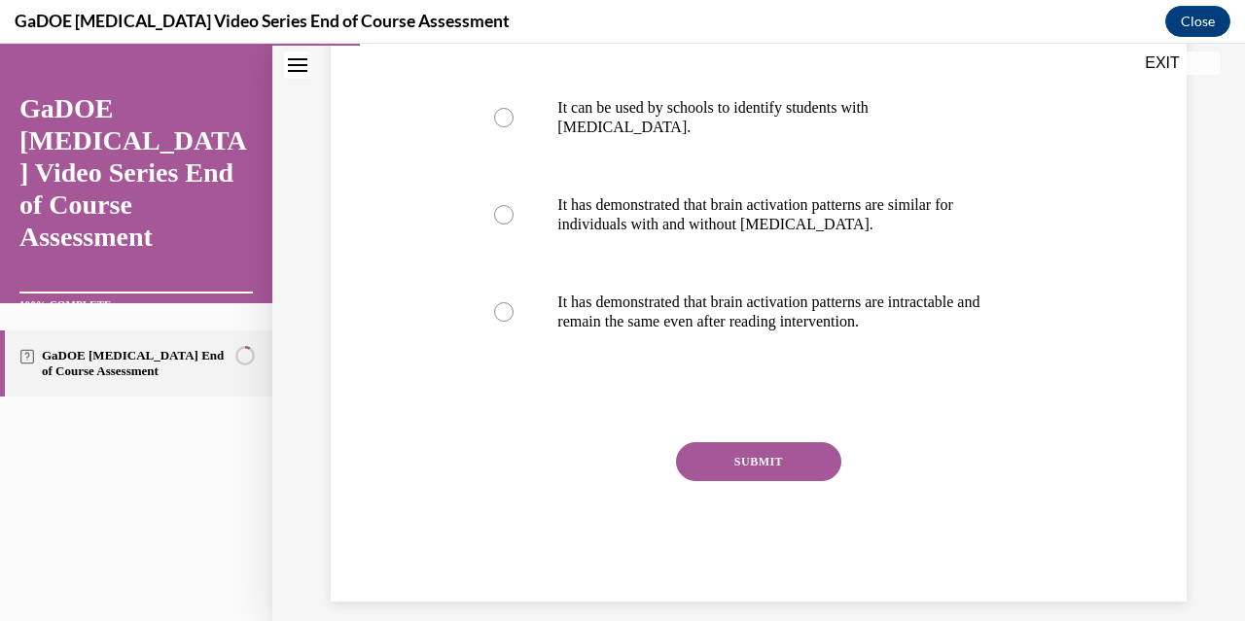
click at [794, 454] on button "SUBMIT" at bounding box center [758, 461] width 165 height 39
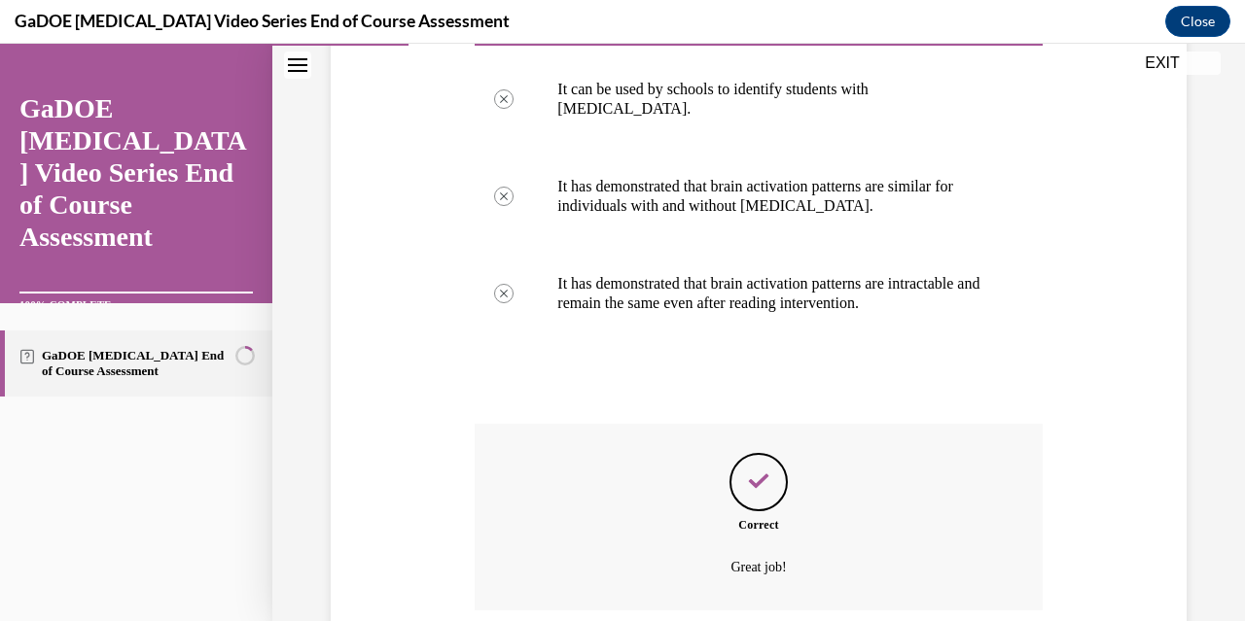
scroll to position [657, 0]
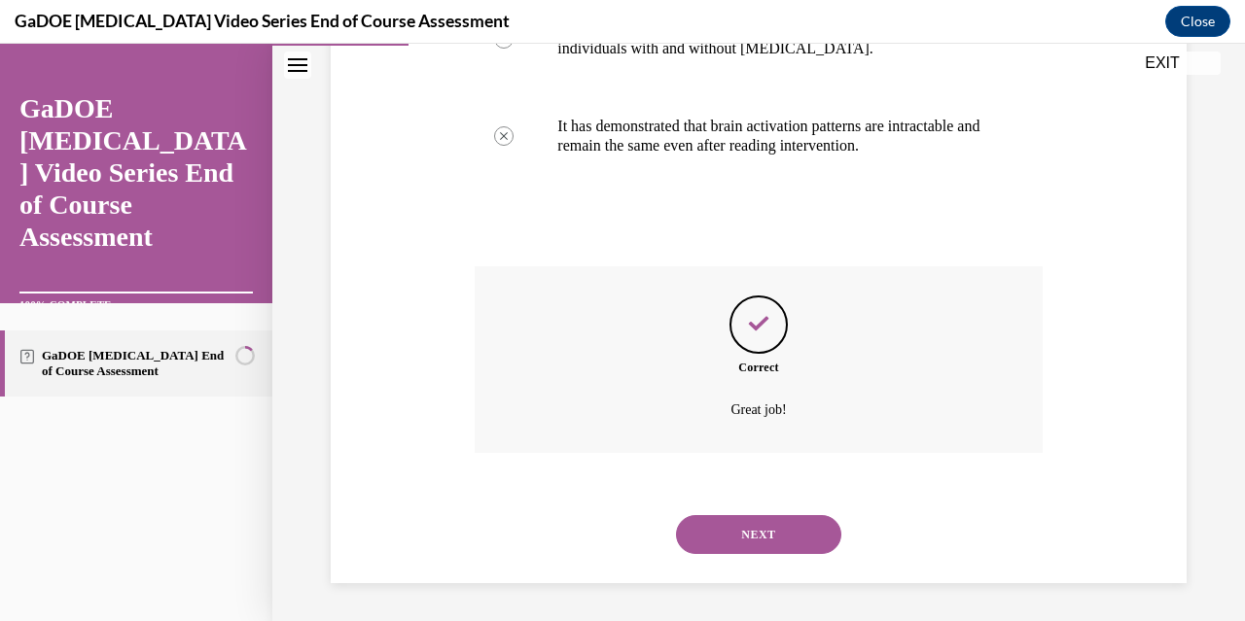
click at [799, 548] on button "NEXT" at bounding box center [758, 534] width 165 height 39
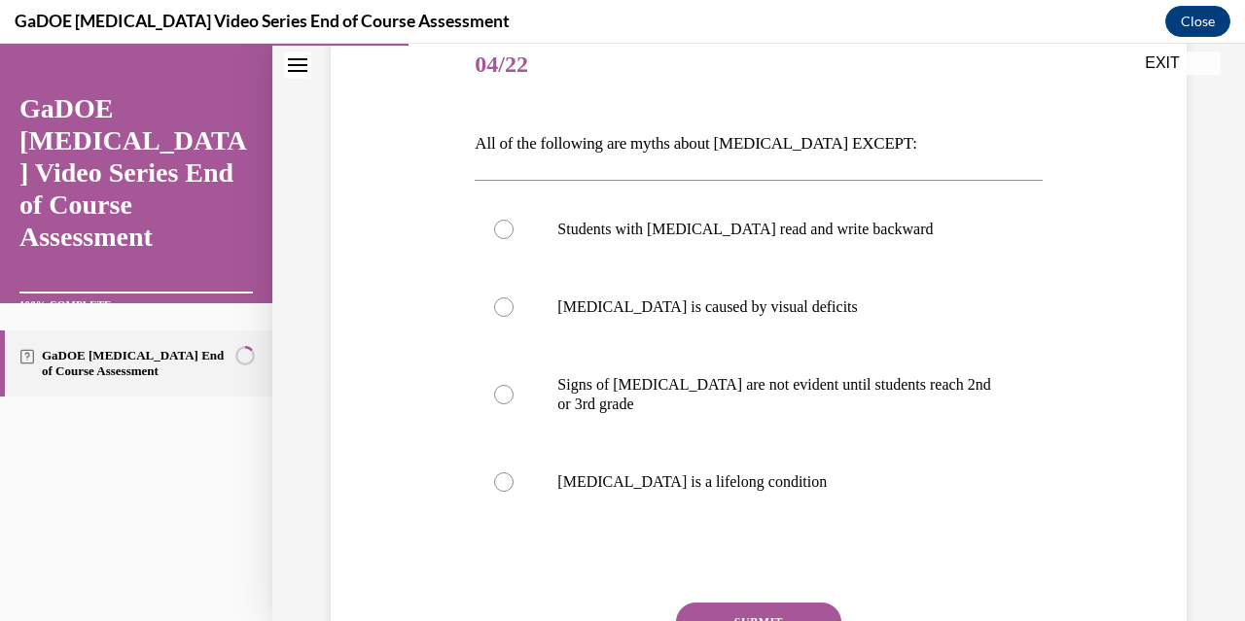
scroll to position [247, 0]
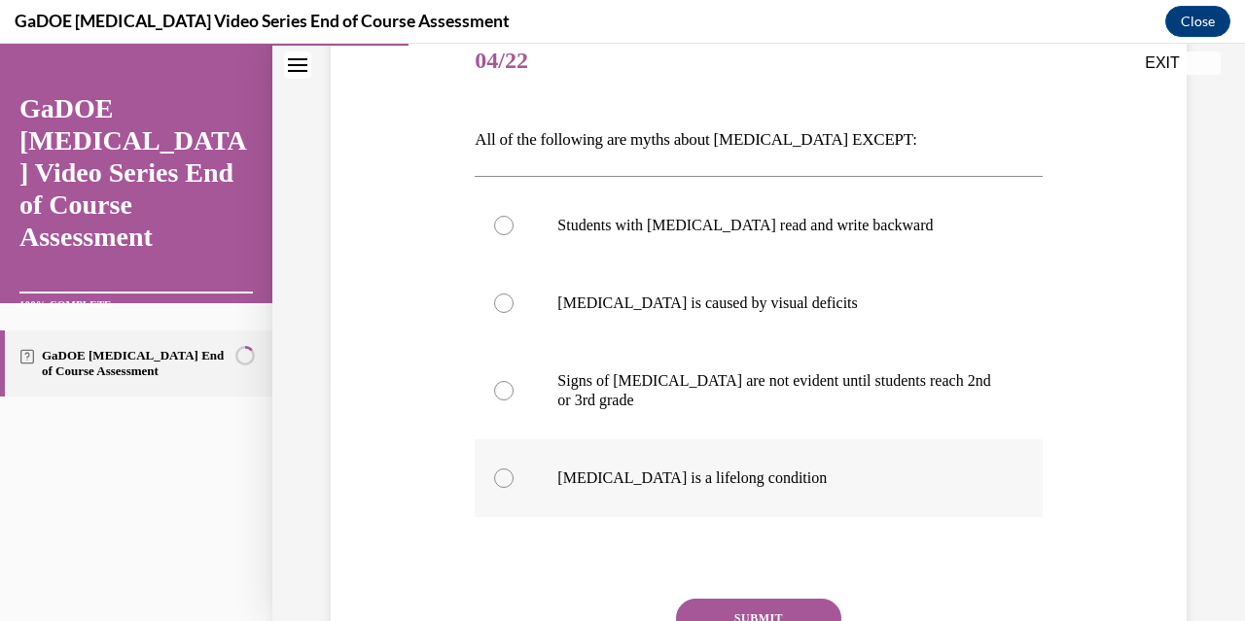
click at [502, 476] on div at bounding box center [503, 478] width 19 height 19
click at [502, 476] on input "Dyslexia is a lifelong condition" at bounding box center [503, 478] width 19 height 19
radio input "true"
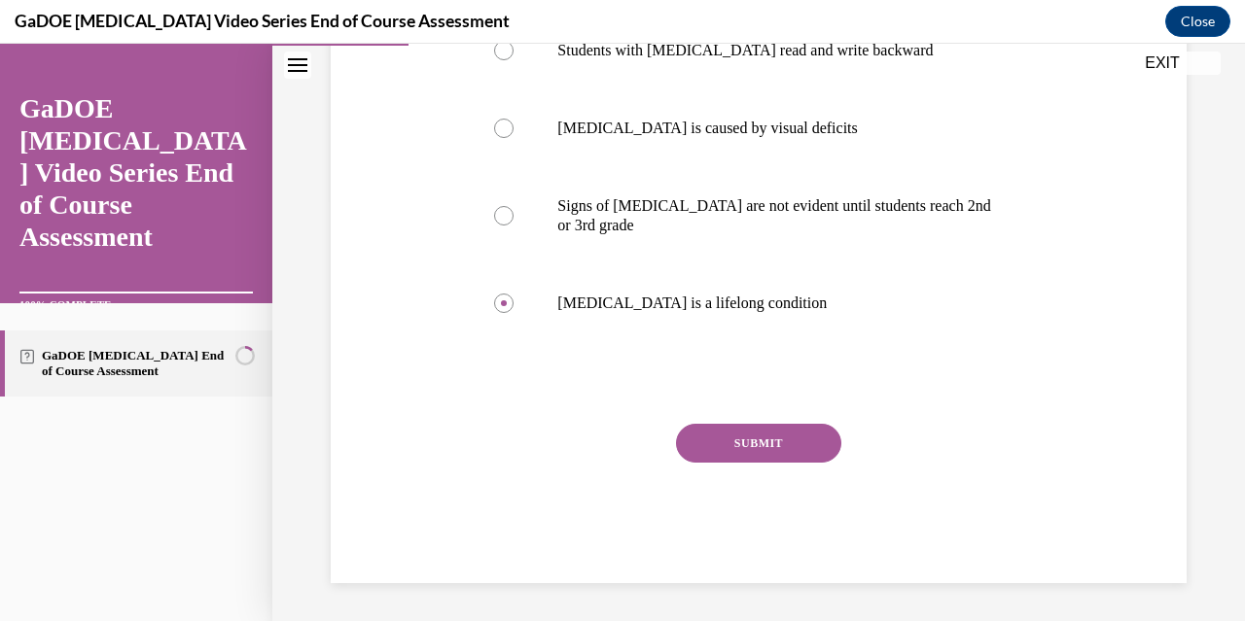
click at [778, 447] on button "SUBMIT" at bounding box center [758, 443] width 165 height 39
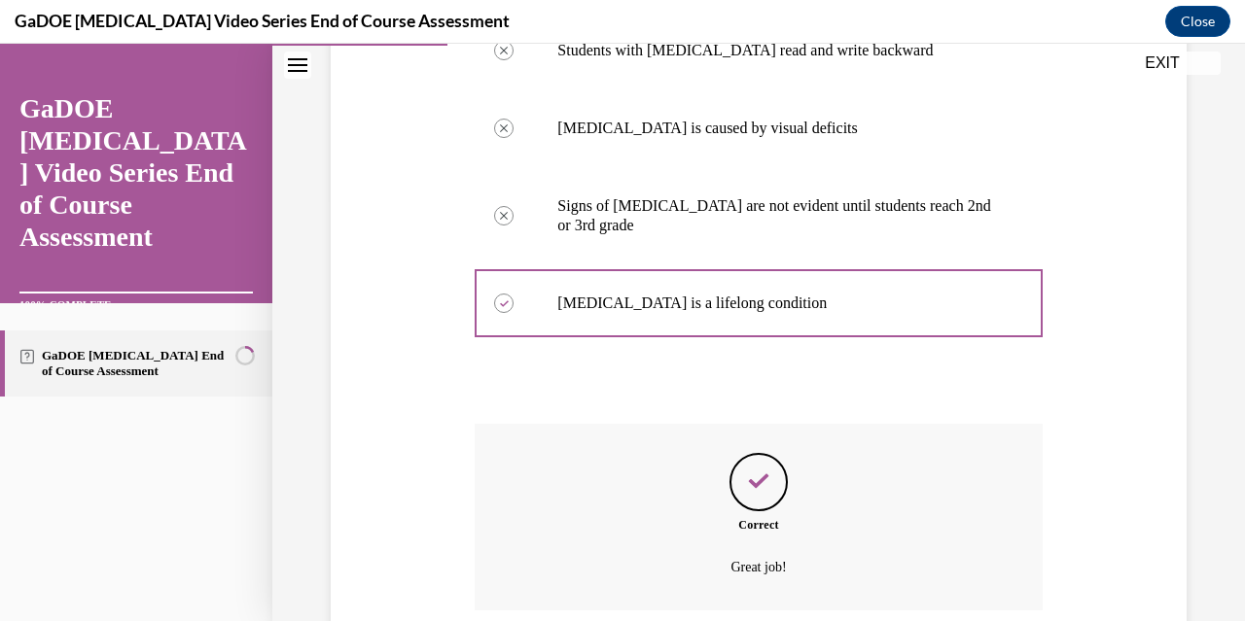
scroll to position [579, 0]
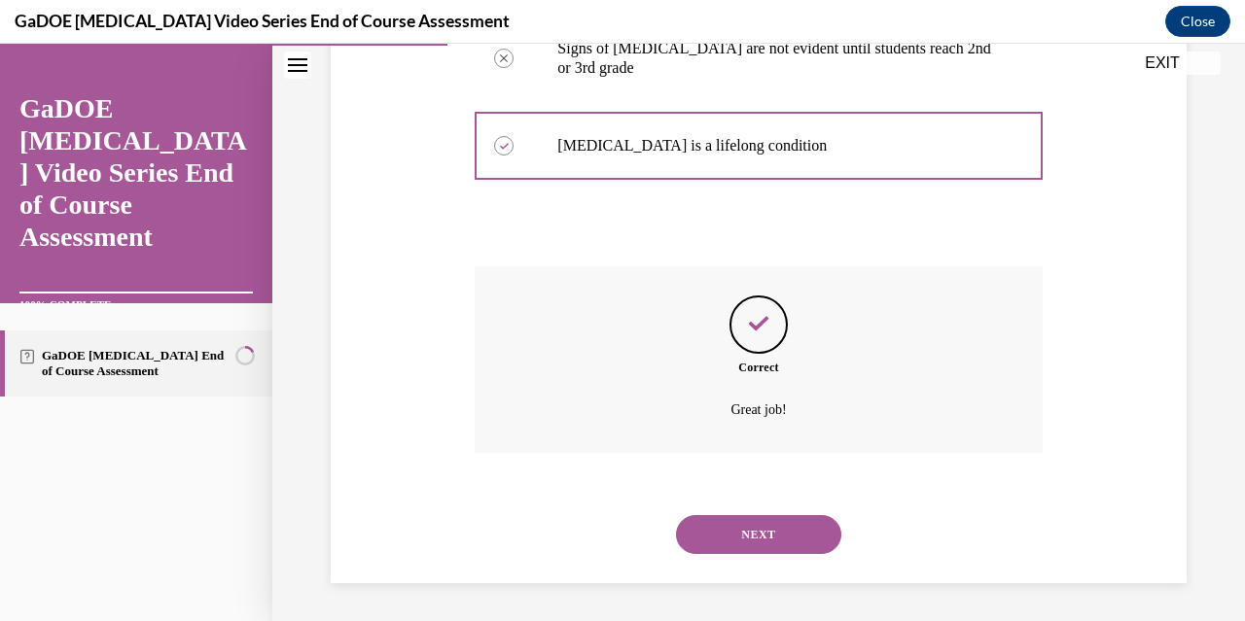
click at [791, 535] on button "NEXT" at bounding box center [758, 534] width 165 height 39
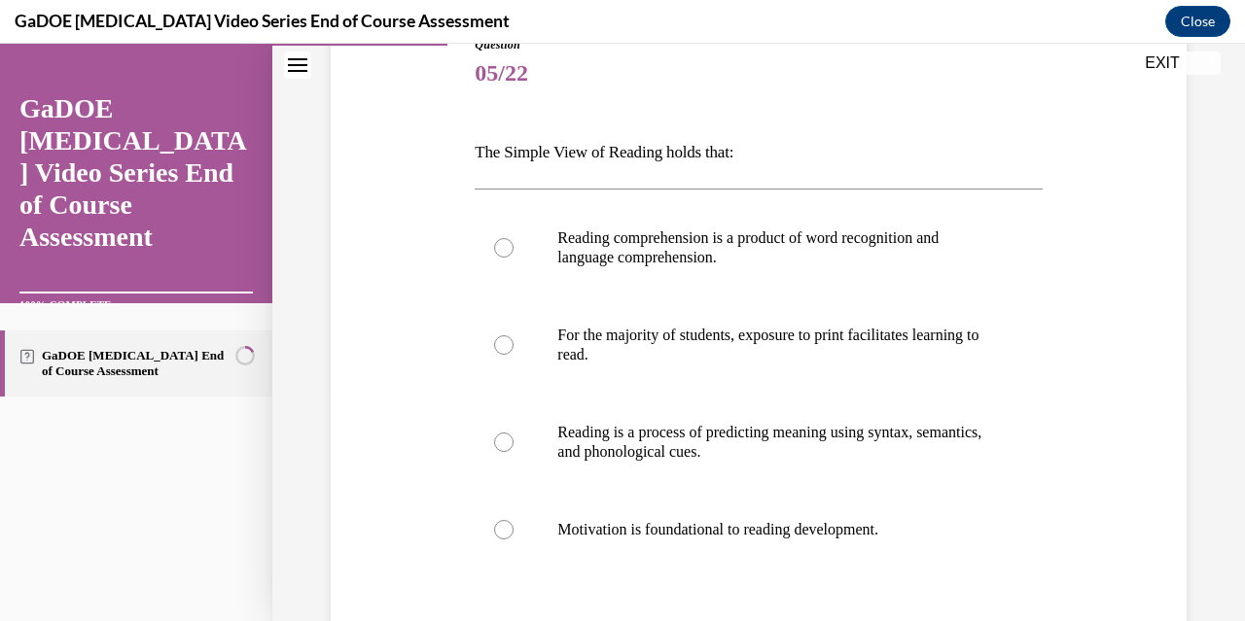
scroll to position [253, 0]
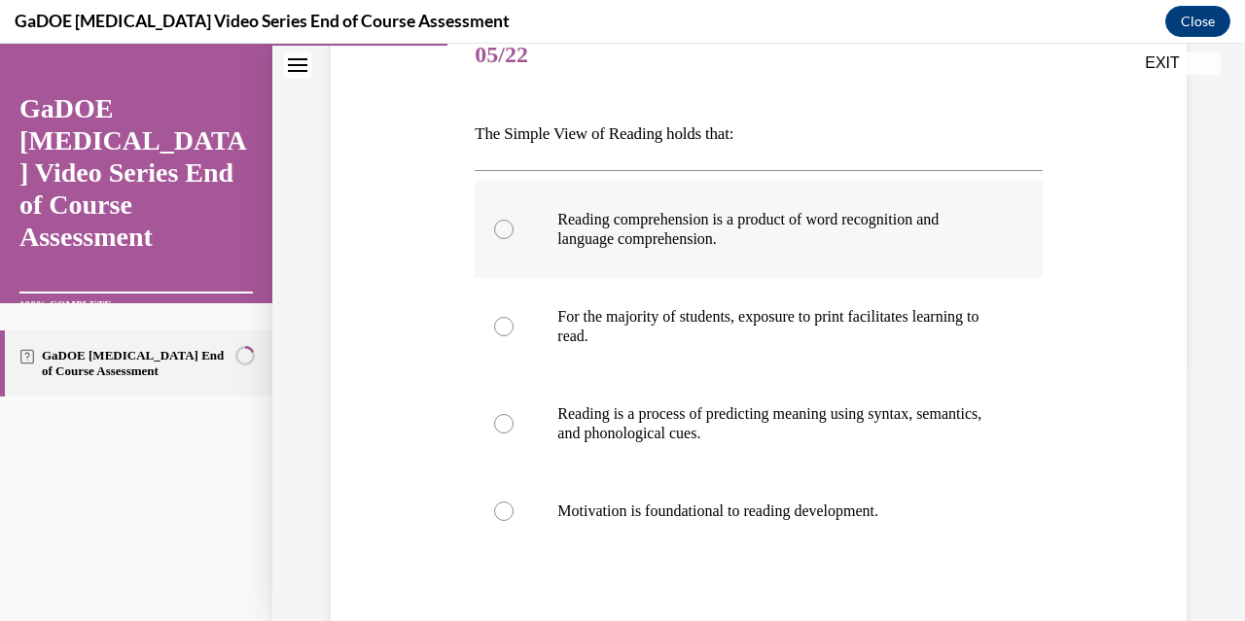
click at [494, 229] on div at bounding box center [503, 229] width 19 height 19
click at [494, 229] on input "Reading comprehension is a product of word recognition and language comprehensi…" at bounding box center [503, 229] width 19 height 19
radio input "true"
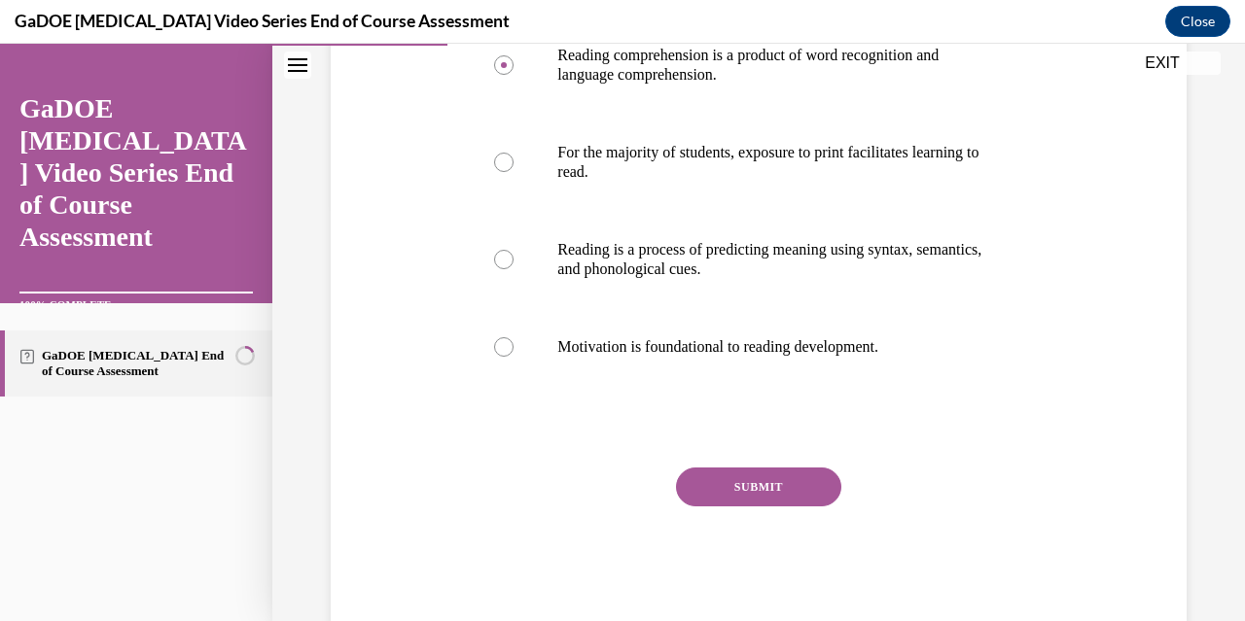
click at [790, 486] on button "SUBMIT" at bounding box center [758, 487] width 165 height 39
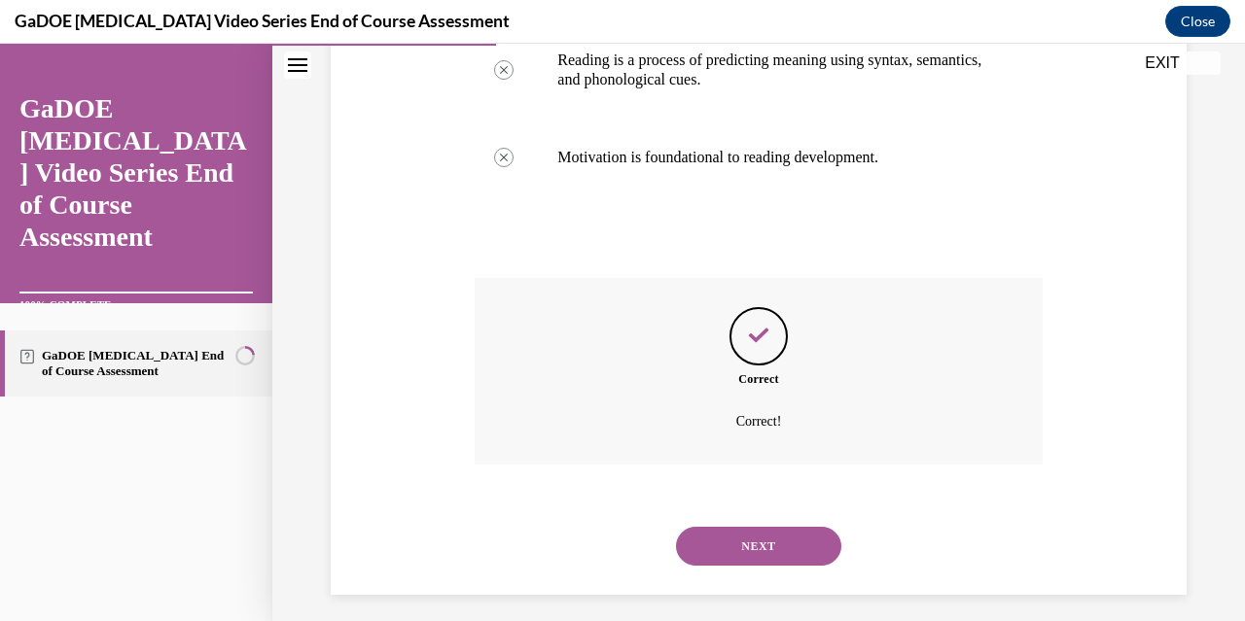
scroll to position [618, 0]
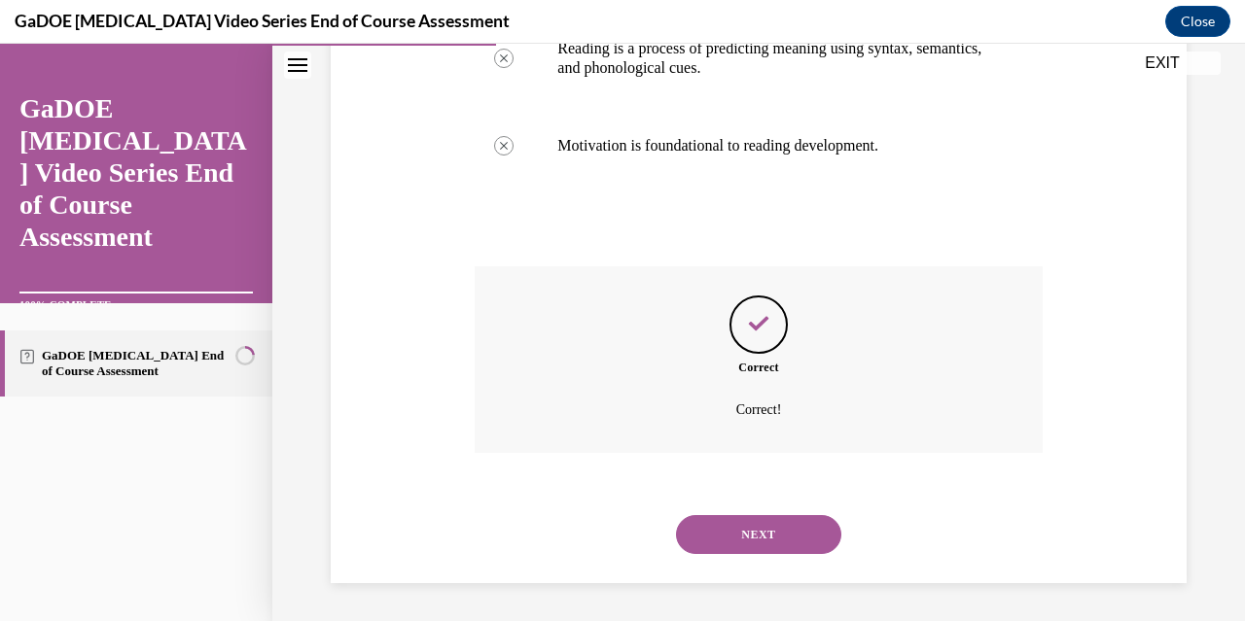
click at [804, 530] on button "NEXT" at bounding box center [758, 534] width 165 height 39
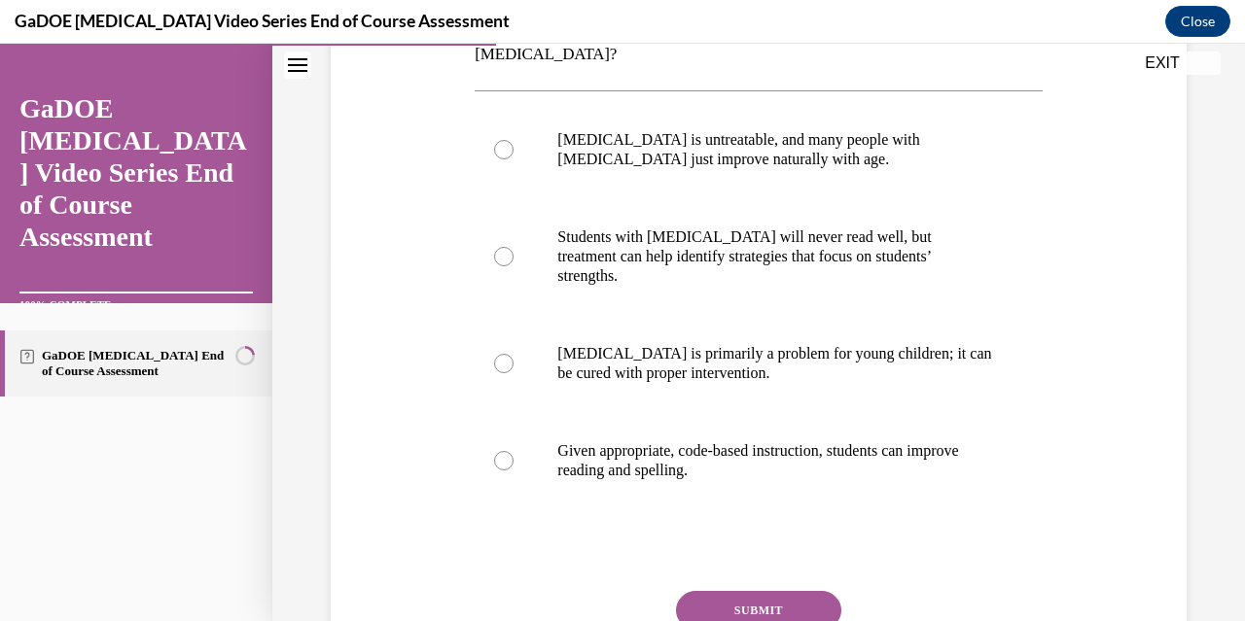
scroll to position [438, 0]
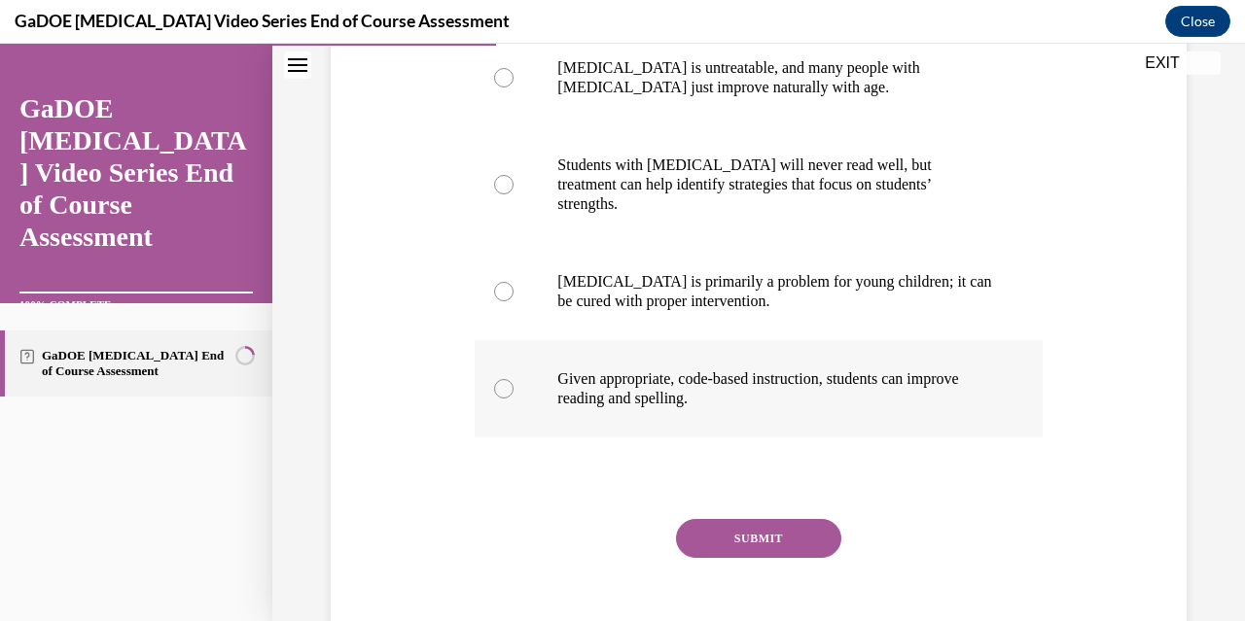
click at [502, 379] on div at bounding box center [503, 388] width 19 height 19
click at [502, 379] on input "Given appropriate, code-based instruction, students can improve reading and spe…" at bounding box center [503, 388] width 19 height 19
radio input "true"
click at [781, 519] on button "SUBMIT" at bounding box center [758, 538] width 165 height 39
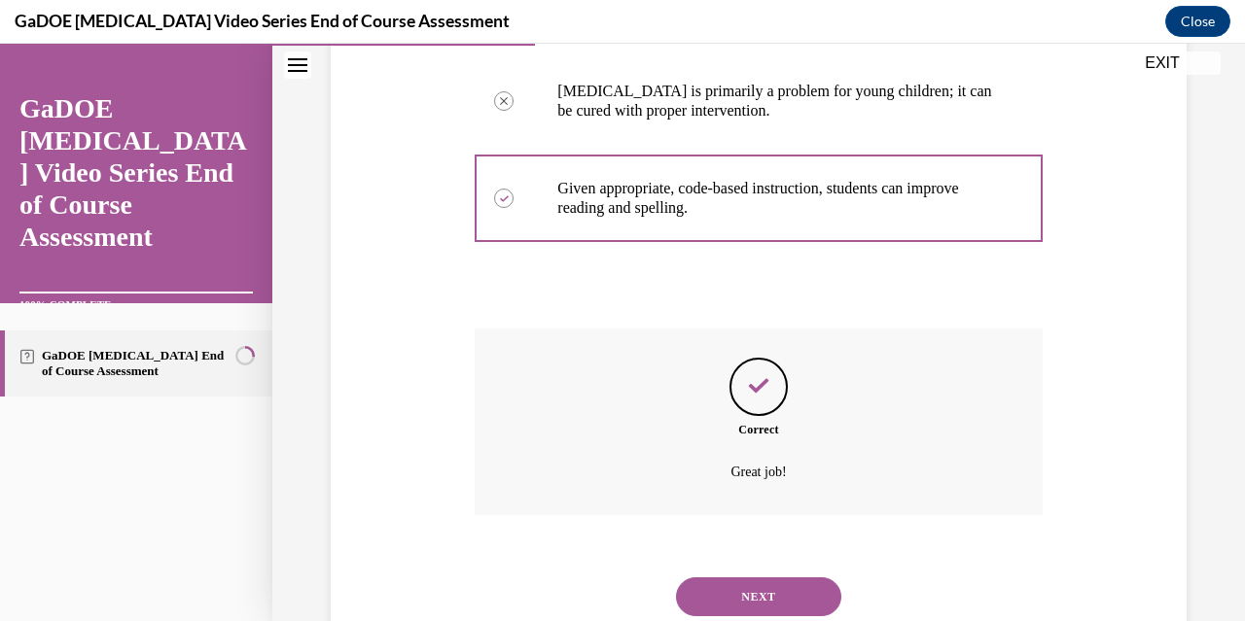
scroll to position [638, 0]
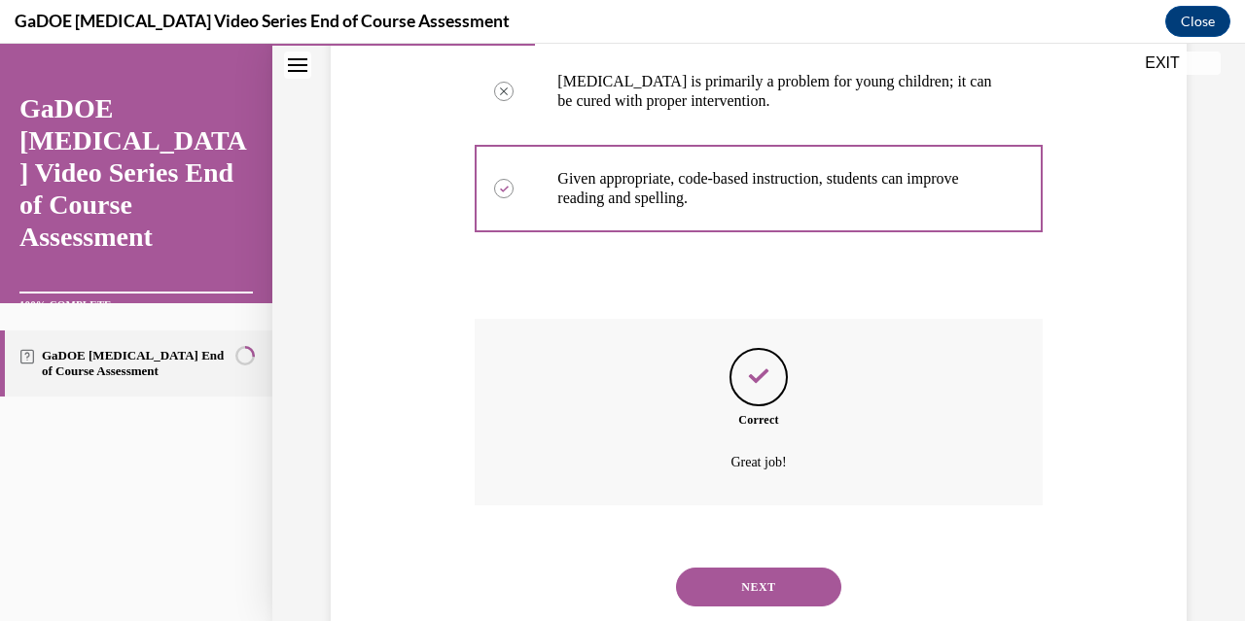
click at [791, 568] on button "NEXT" at bounding box center [758, 587] width 165 height 39
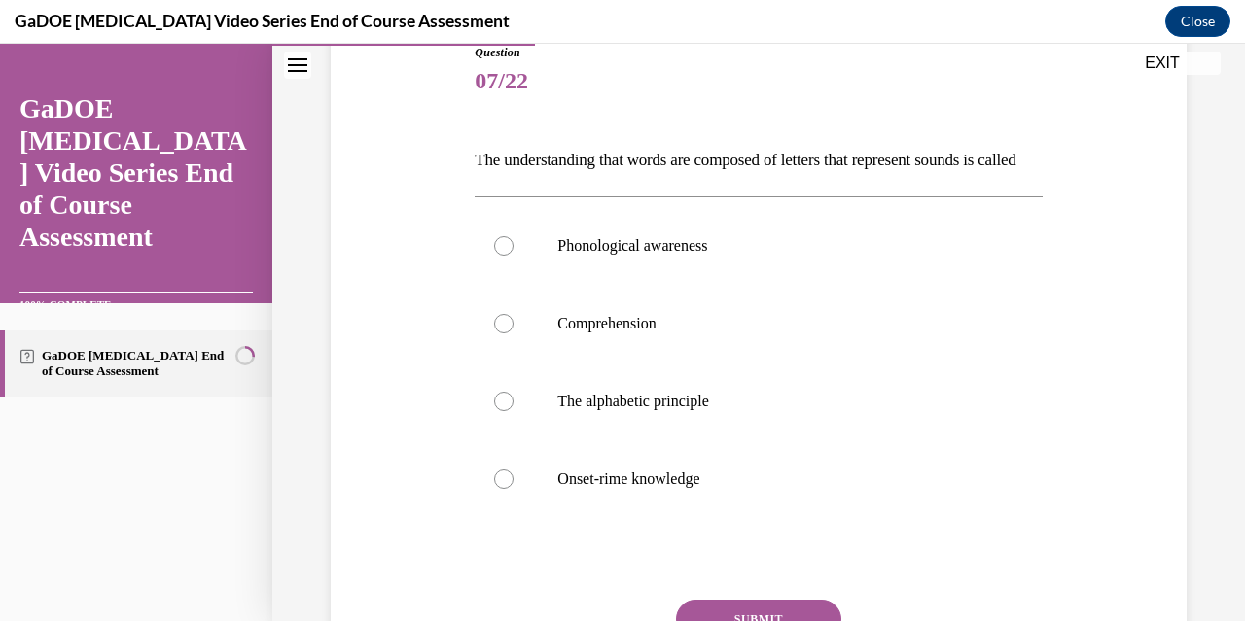
scroll to position [229, 0]
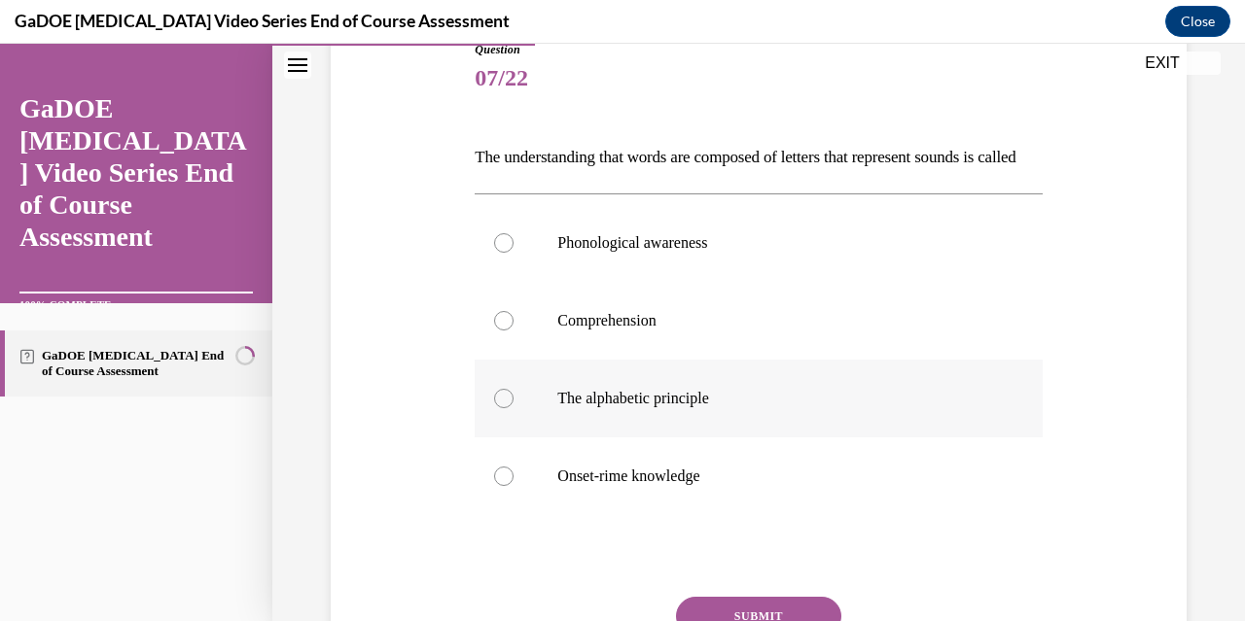
click at [516, 428] on label "The alphabetic principle" at bounding box center [757, 399] width 567 height 78
click at [513, 408] on input "The alphabetic principle" at bounding box center [503, 398] width 19 height 19
radio input "true"
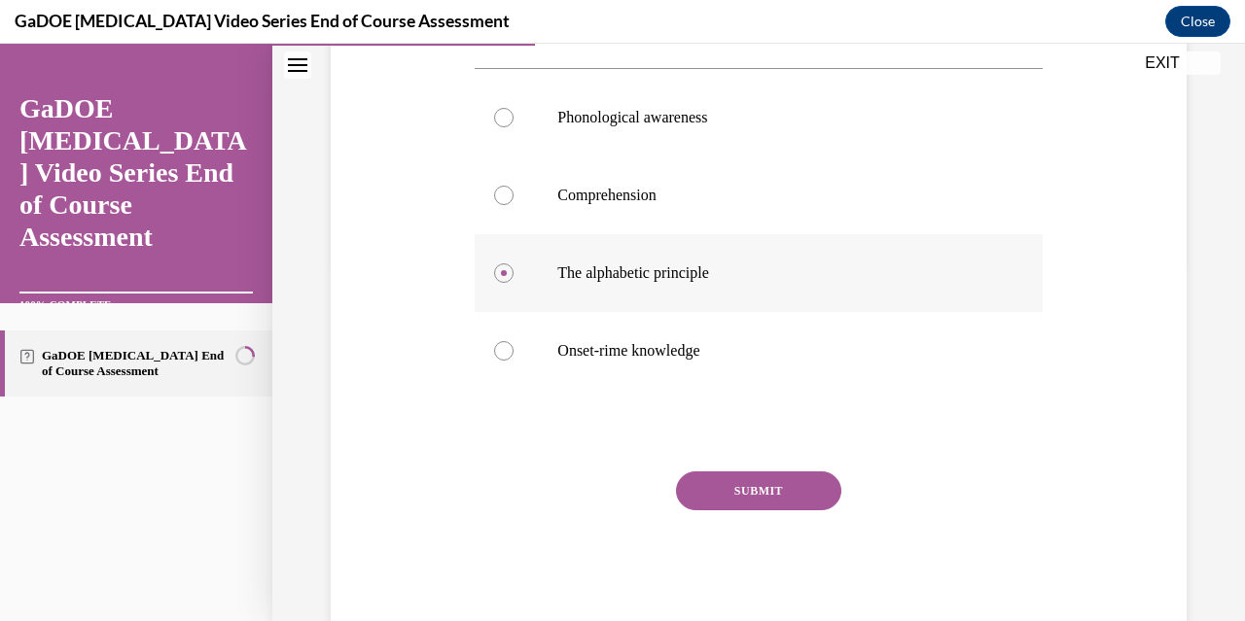
scroll to position [436, 0]
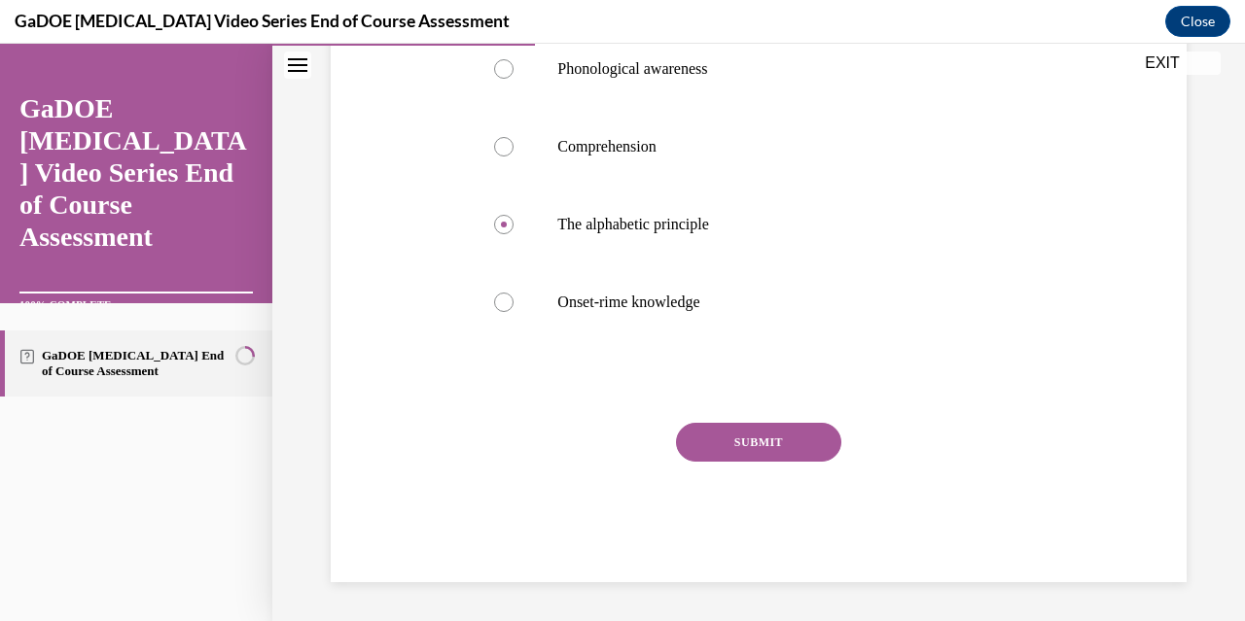
click at [774, 446] on button "SUBMIT" at bounding box center [758, 442] width 165 height 39
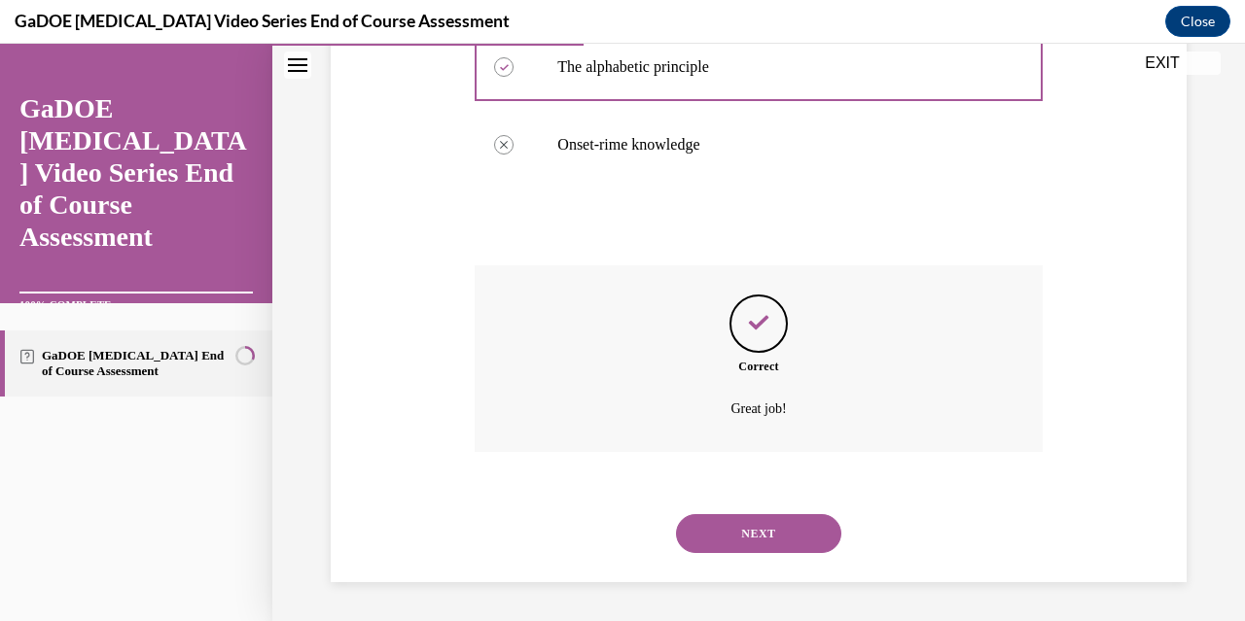
scroll to position [593, 0]
click at [808, 546] on button "NEXT" at bounding box center [758, 533] width 165 height 39
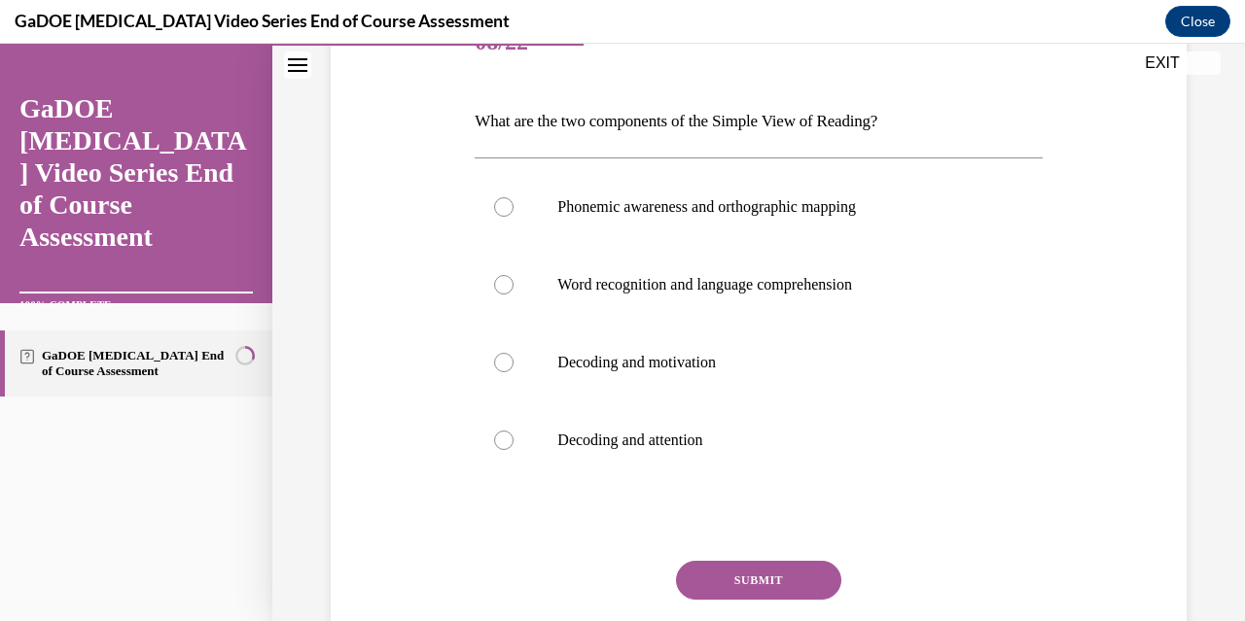
scroll to position [271, 0]
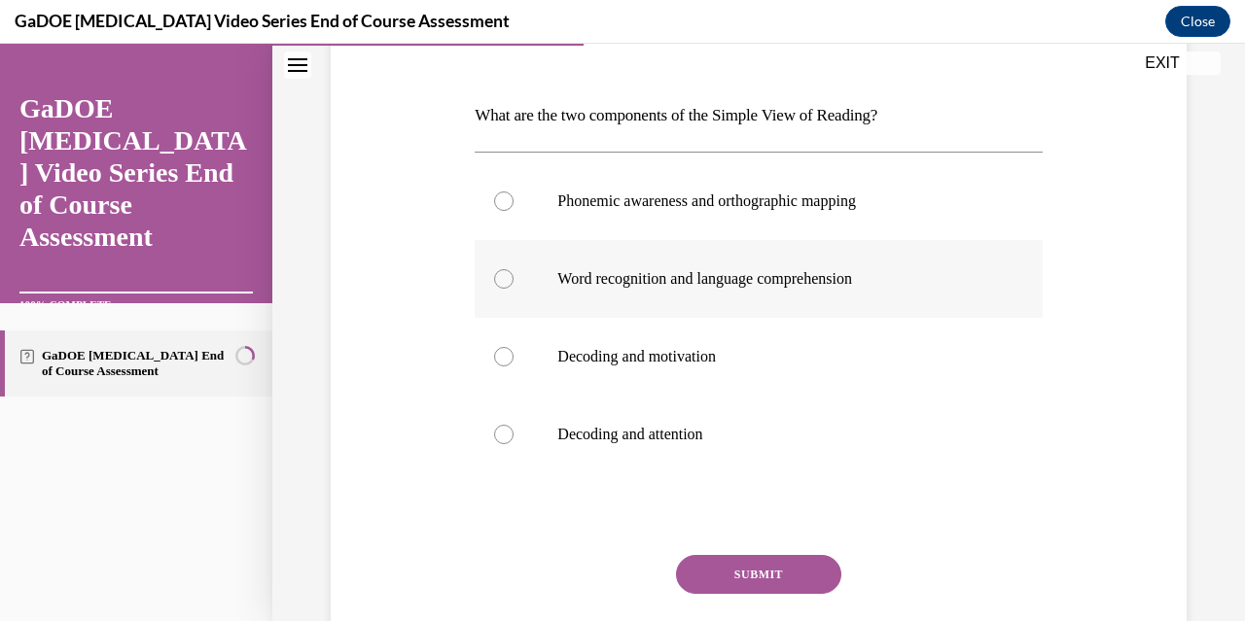
click at [508, 288] on label "Word recognition and language comprehension" at bounding box center [757, 279] width 567 height 78
click at [508, 288] on input "Word recognition and language comprehension" at bounding box center [503, 278] width 19 height 19
radio input "true"
click at [747, 579] on button "SUBMIT" at bounding box center [758, 574] width 165 height 39
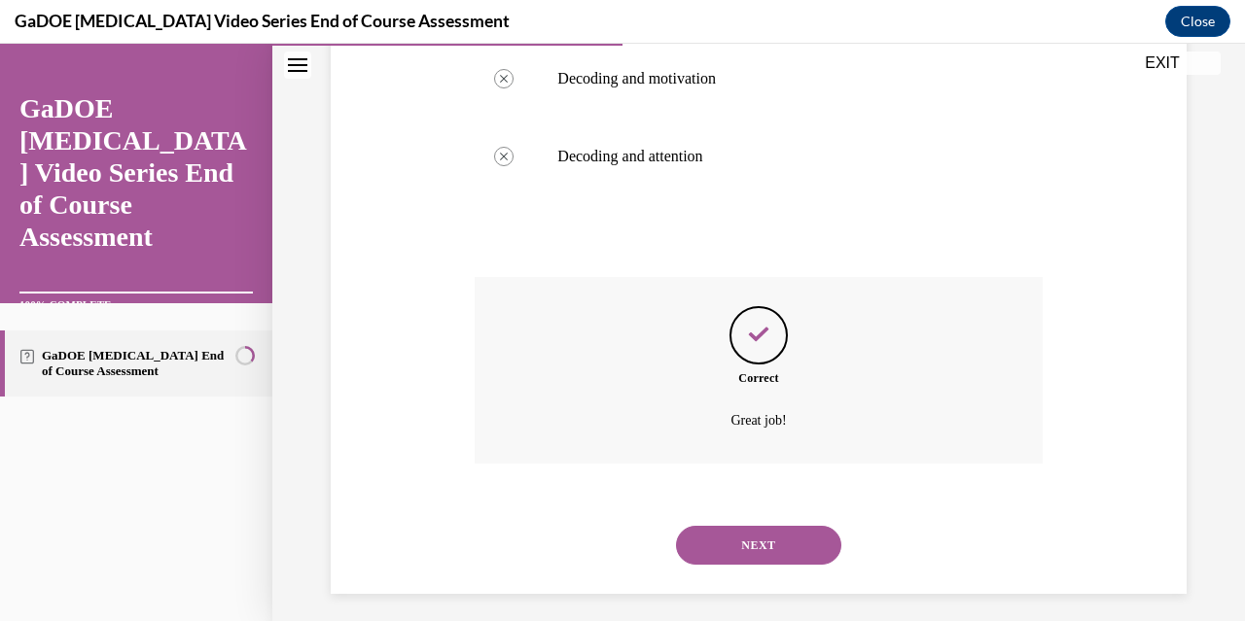
scroll to position [560, 0]
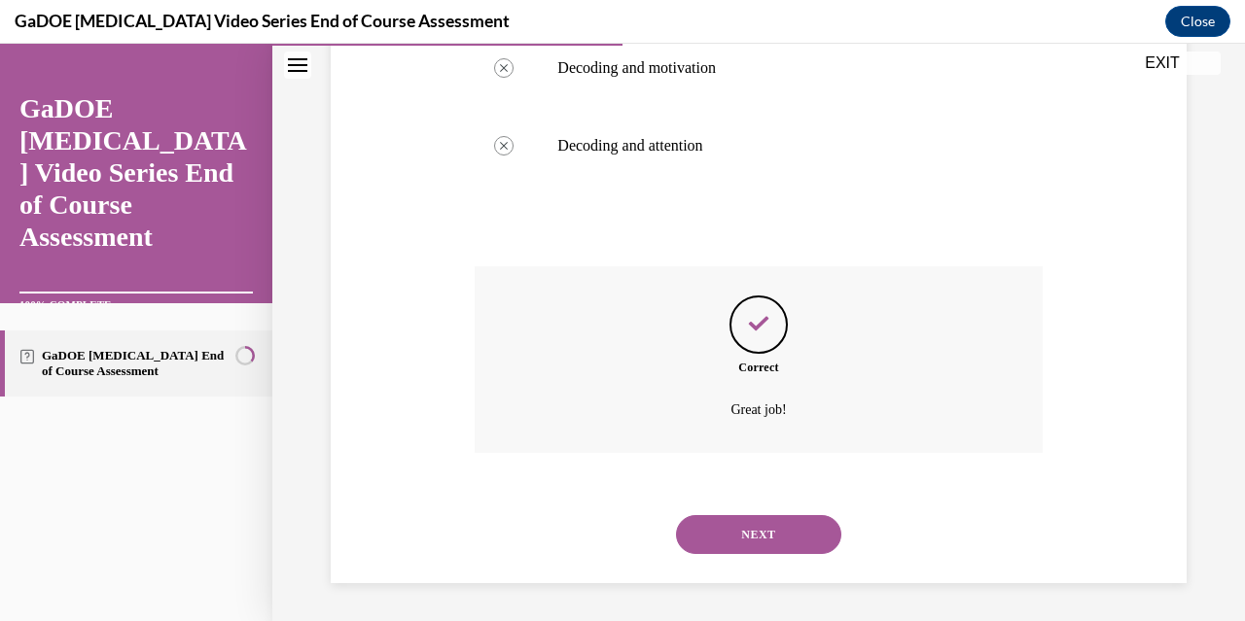
click at [787, 543] on button "NEXT" at bounding box center [758, 534] width 165 height 39
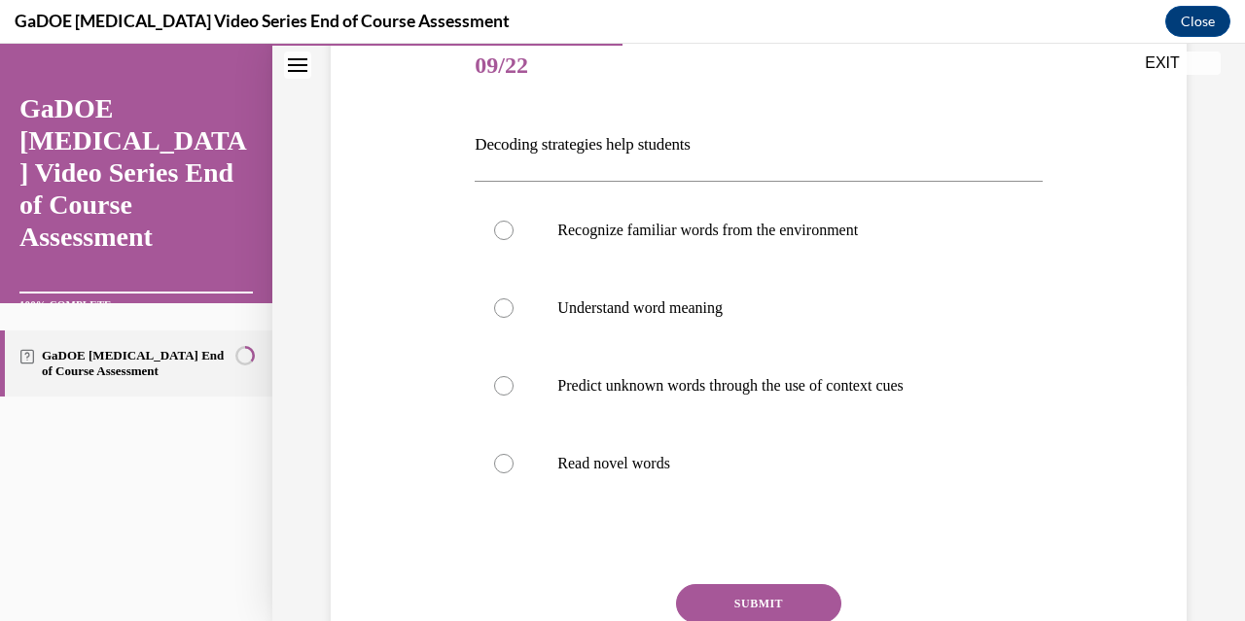
scroll to position [248, 0]
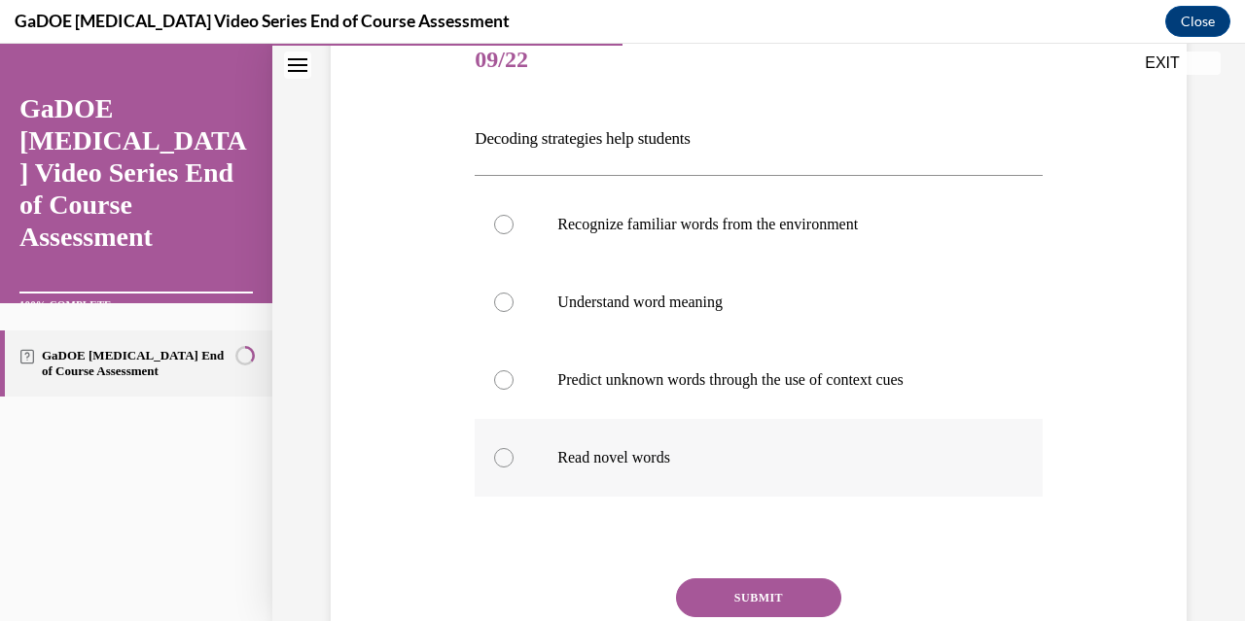
click at [497, 456] on div at bounding box center [503, 457] width 19 height 19
click at [497, 456] on input "Read novel words" at bounding box center [503, 457] width 19 height 19
radio input "true"
click at [739, 595] on button "SUBMIT" at bounding box center [758, 598] width 165 height 39
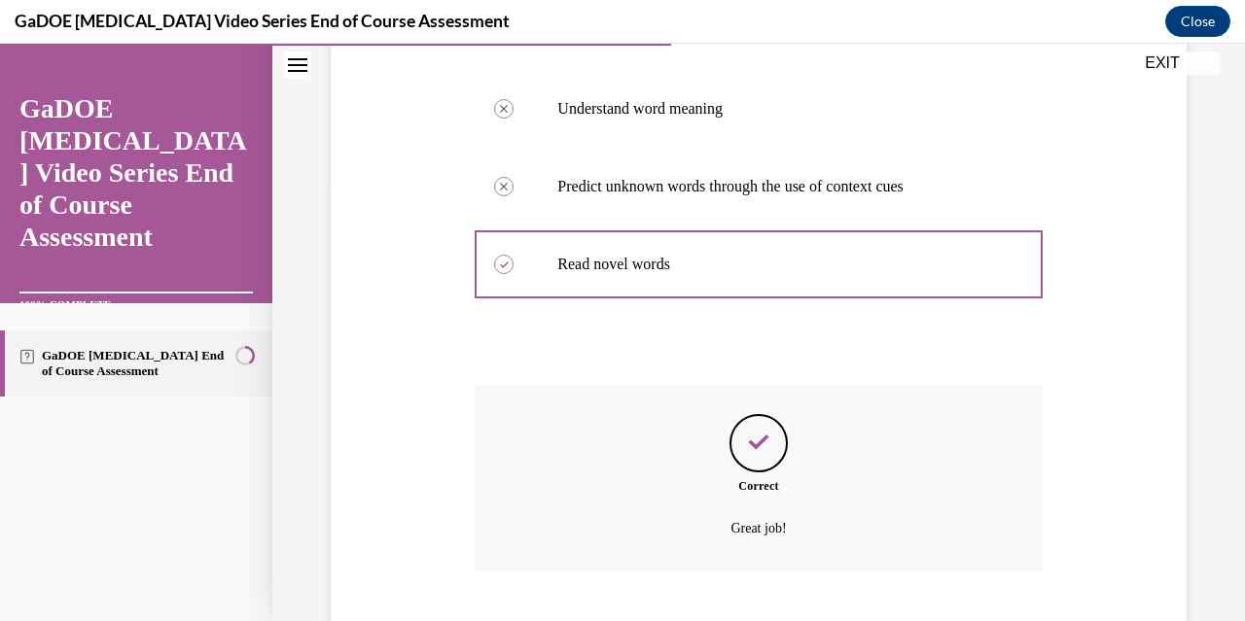
scroll to position [560, 0]
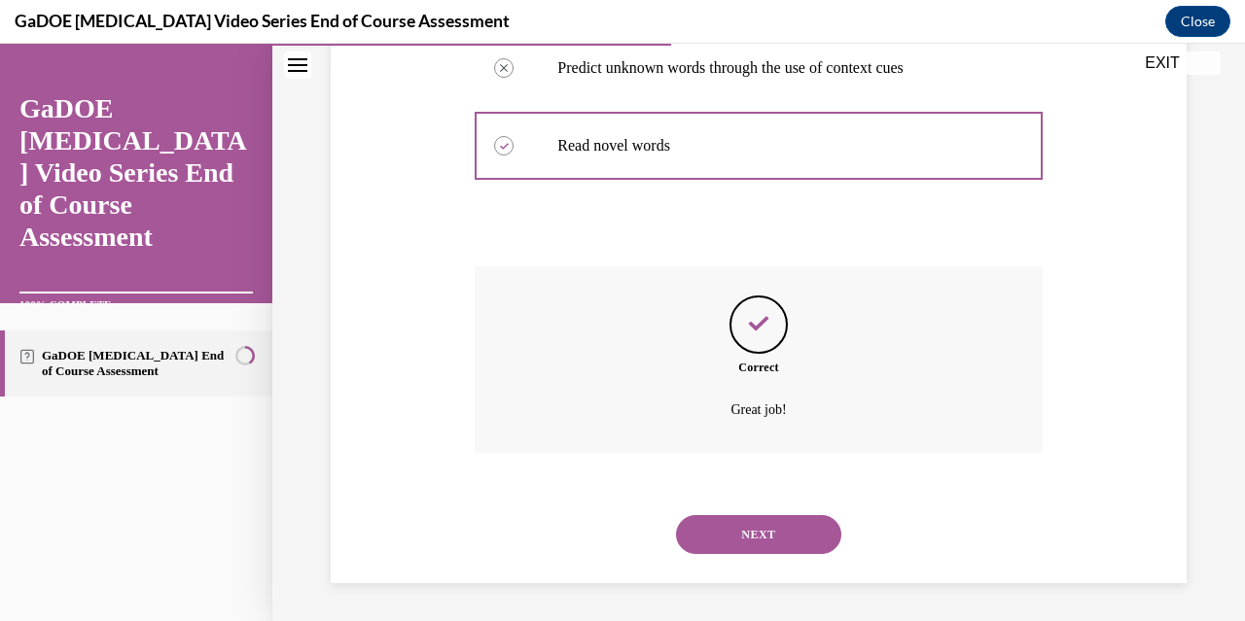
click at [793, 537] on button "NEXT" at bounding box center [758, 534] width 165 height 39
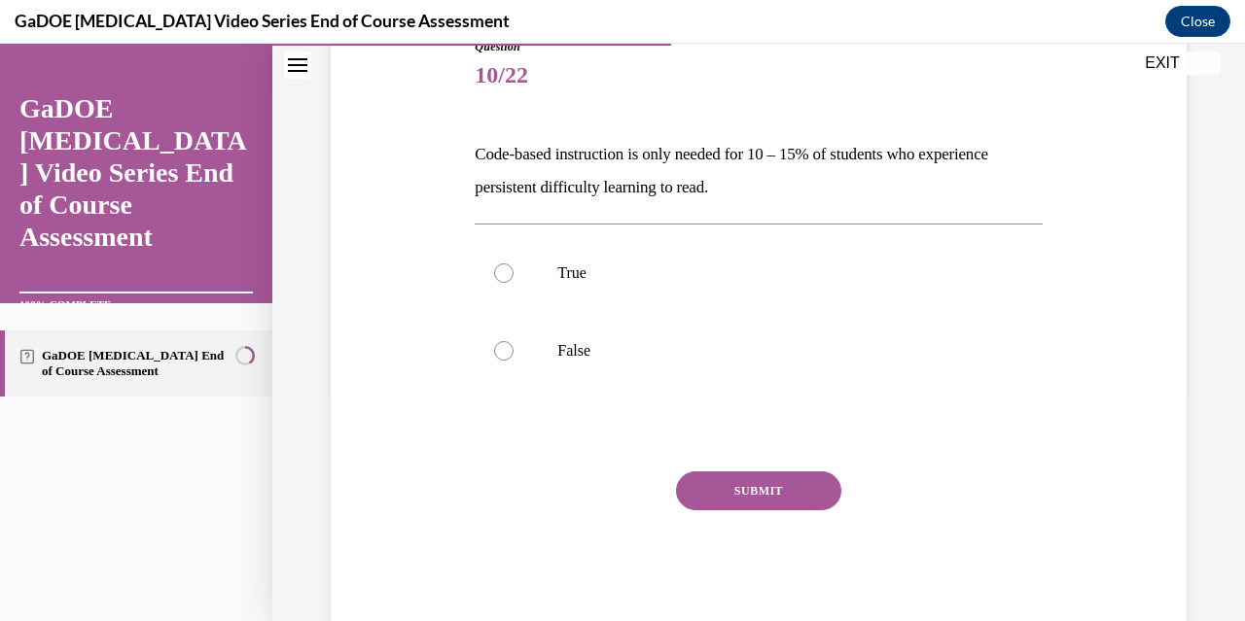
scroll to position [245, 0]
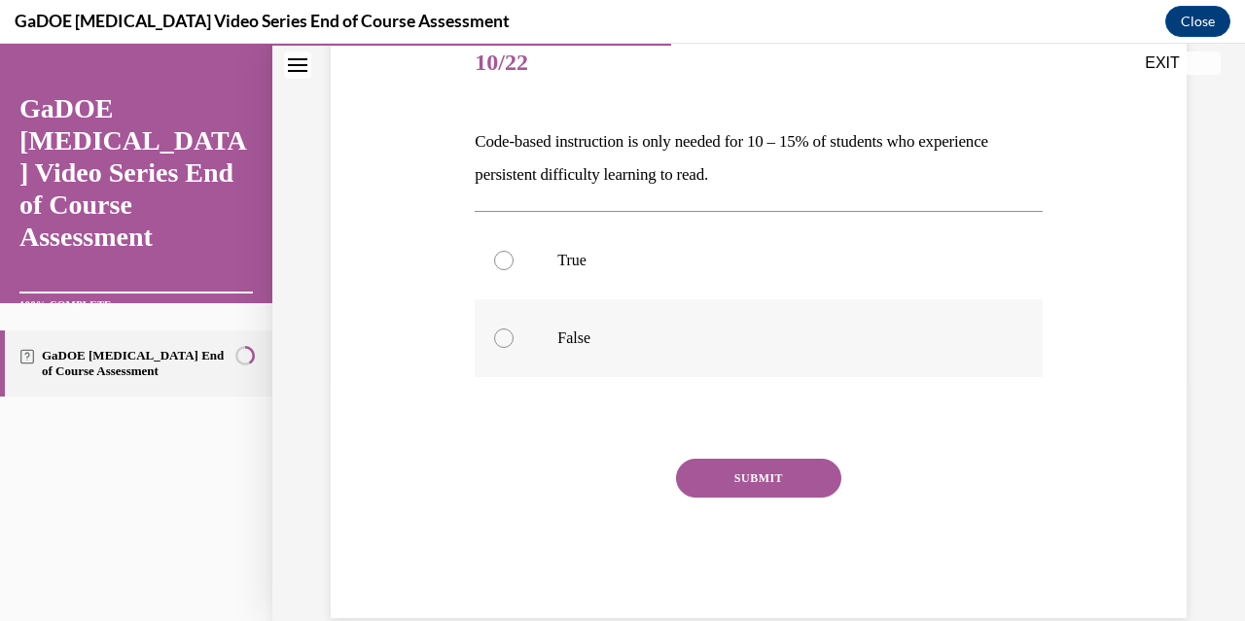
click at [494, 338] on div at bounding box center [503, 338] width 19 height 19
click at [494, 338] on input "False" at bounding box center [503, 338] width 19 height 19
radio input "true"
click at [760, 484] on button "SUBMIT" at bounding box center [758, 478] width 165 height 39
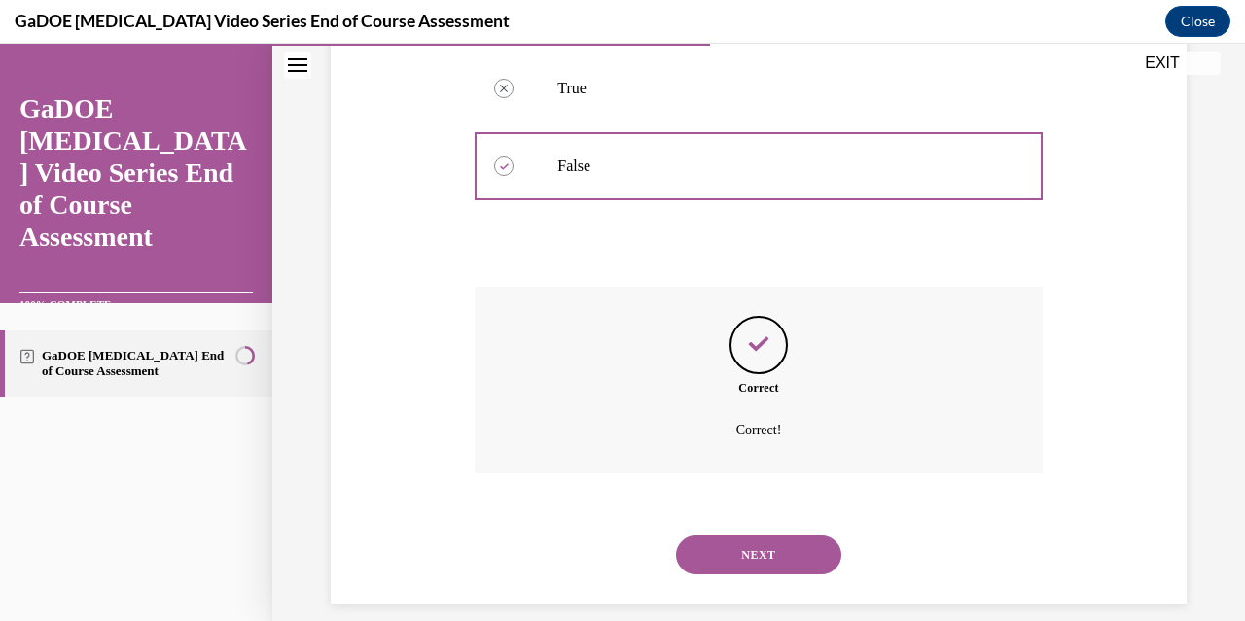
scroll to position [438, 0]
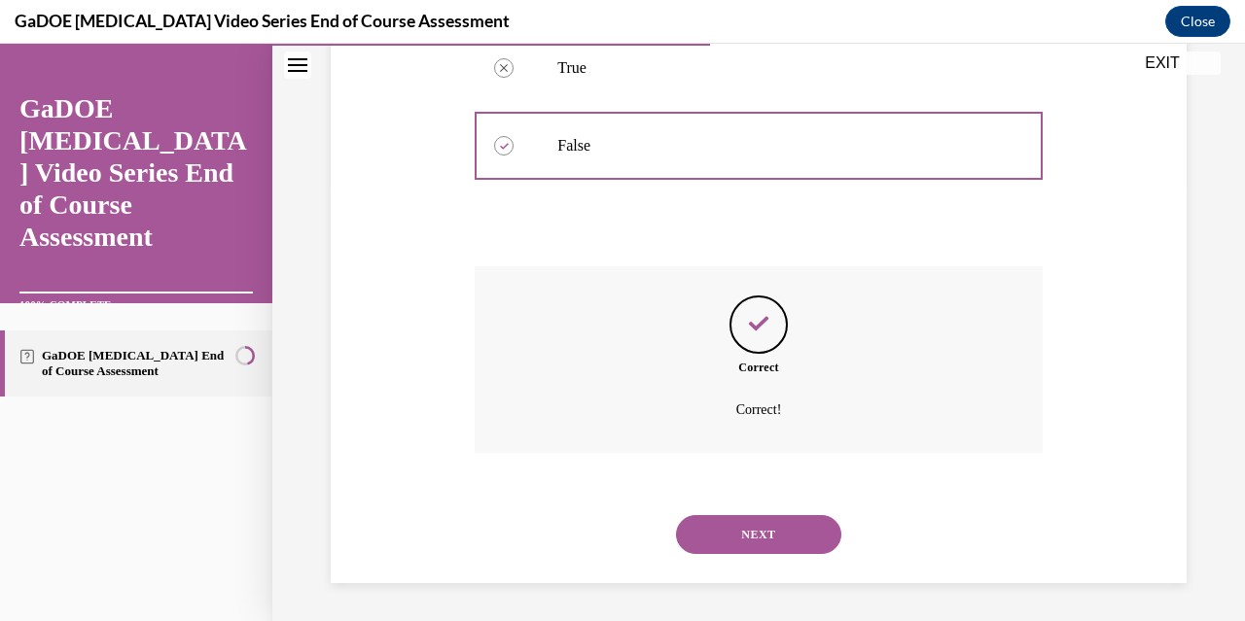
click at [794, 544] on button "NEXT" at bounding box center [758, 534] width 165 height 39
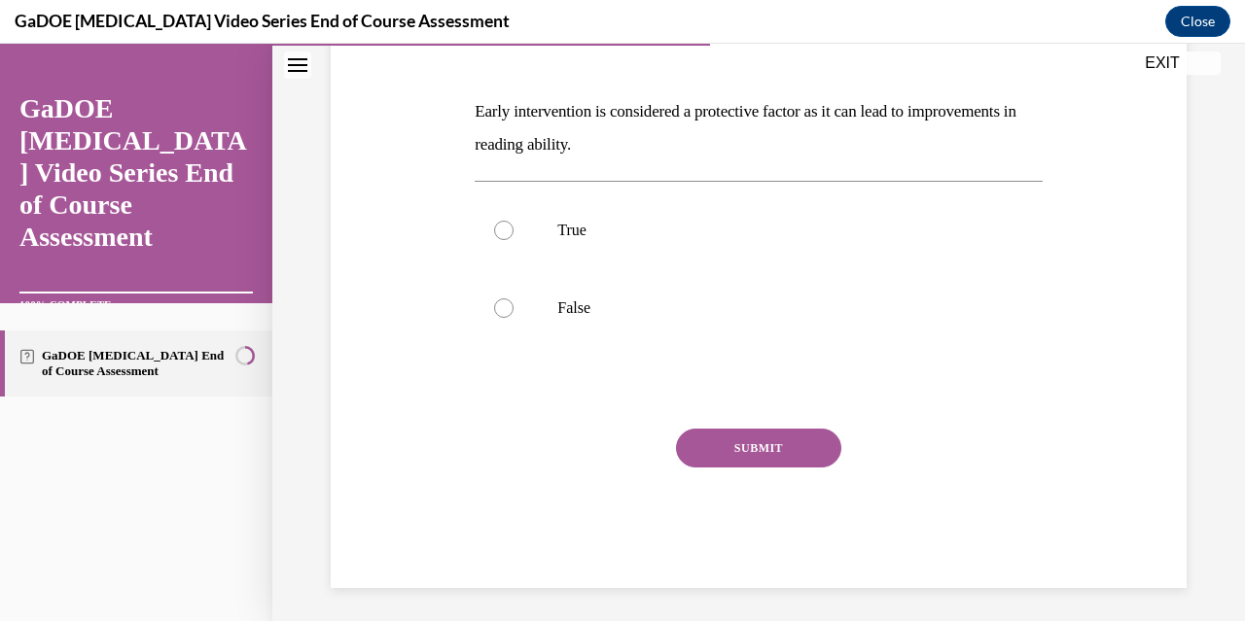
scroll to position [276, 0]
click at [511, 234] on label "True" at bounding box center [757, 230] width 567 height 78
click at [511, 234] on input "True" at bounding box center [503, 229] width 19 height 19
radio input "true"
click at [776, 445] on button "SUBMIT" at bounding box center [758, 447] width 165 height 39
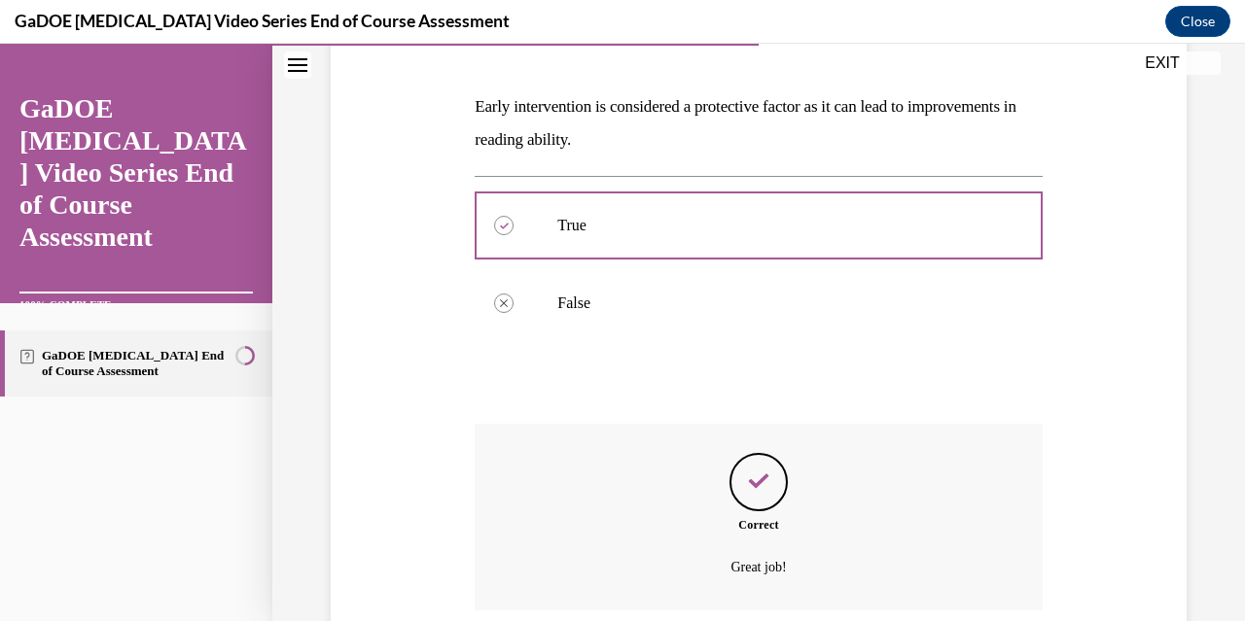
scroll to position [438, 0]
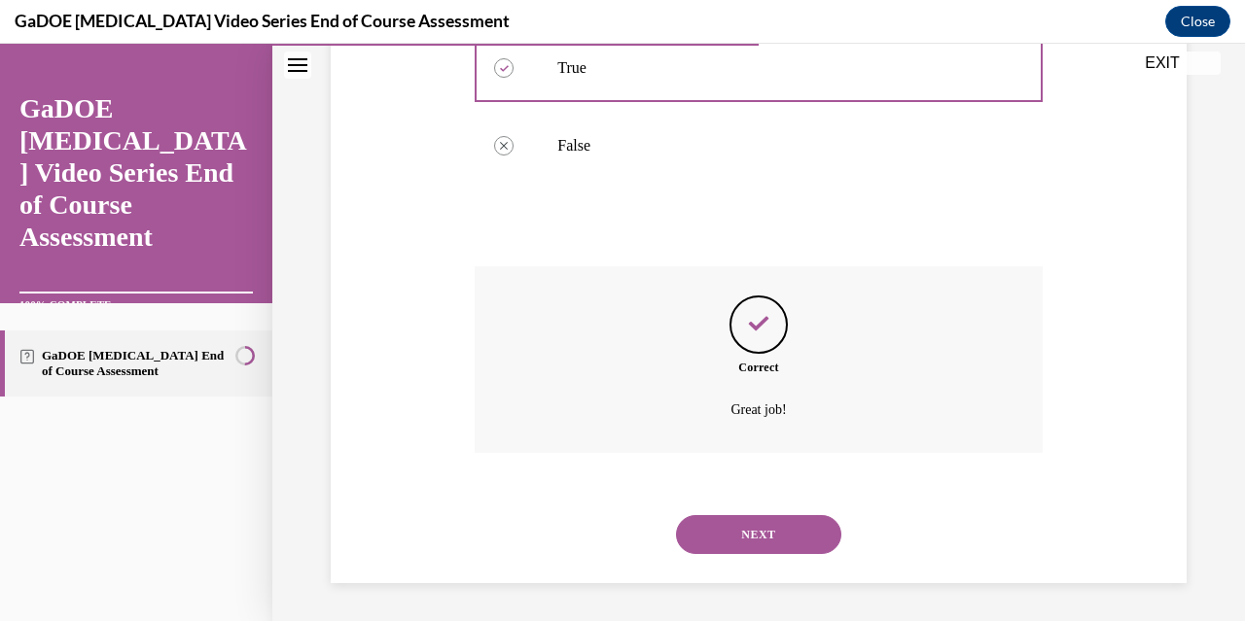
click at [806, 547] on button "NEXT" at bounding box center [758, 534] width 165 height 39
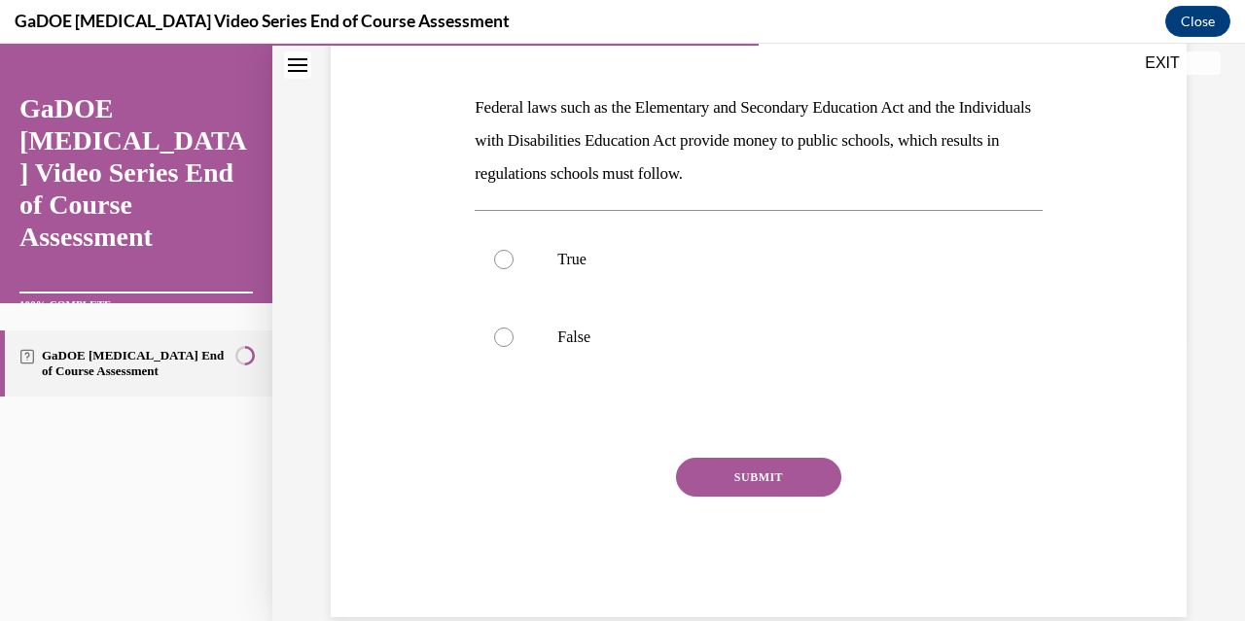
scroll to position [280, 0]
click at [509, 259] on div at bounding box center [503, 258] width 19 height 19
click at [509, 259] on input "True" at bounding box center [503, 258] width 19 height 19
radio input "true"
click at [758, 480] on button "SUBMIT" at bounding box center [758, 476] width 165 height 39
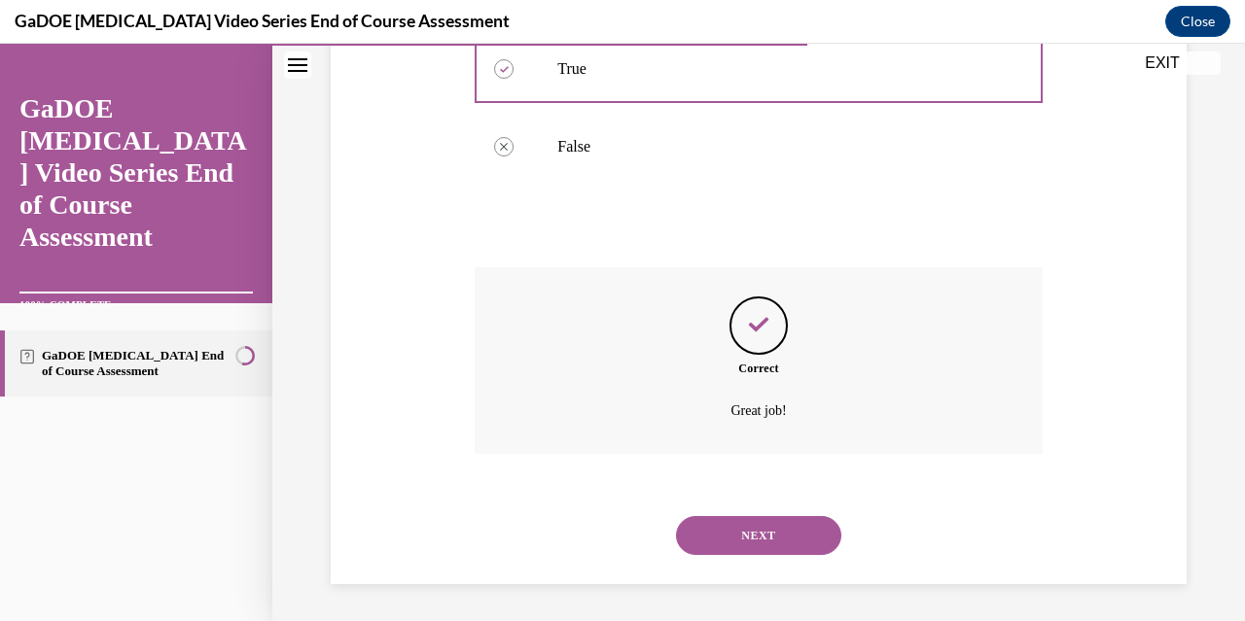
scroll to position [471, 0]
click at [790, 527] on button "NEXT" at bounding box center [758, 534] width 165 height 39
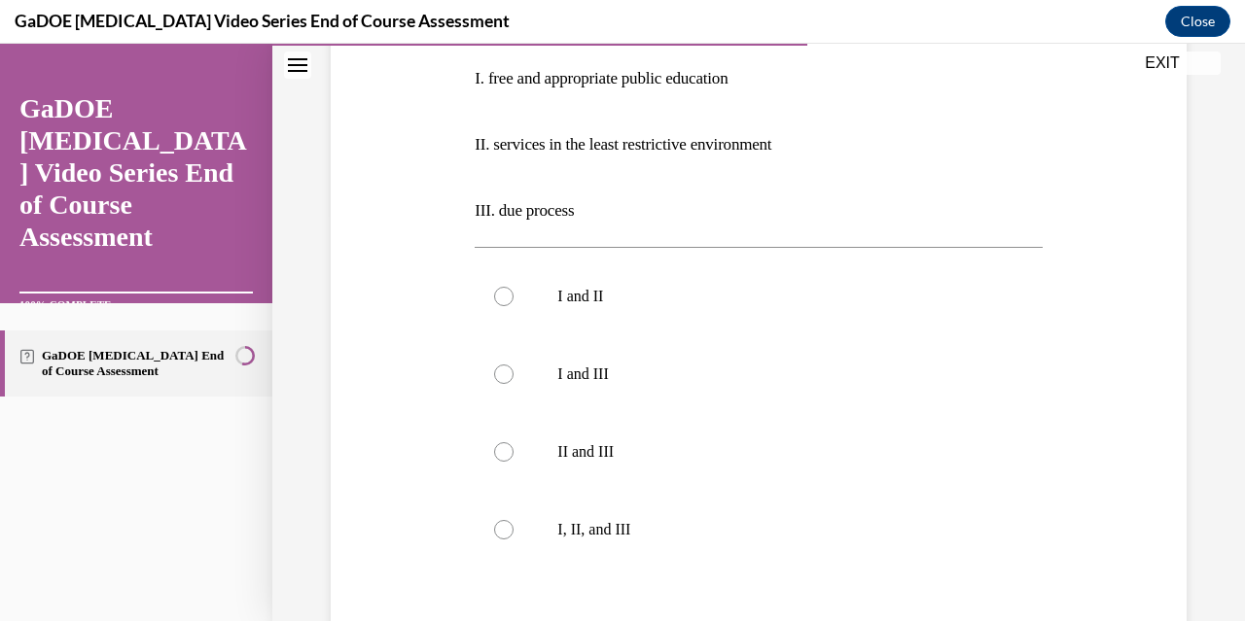
scroll to position [411, 0]
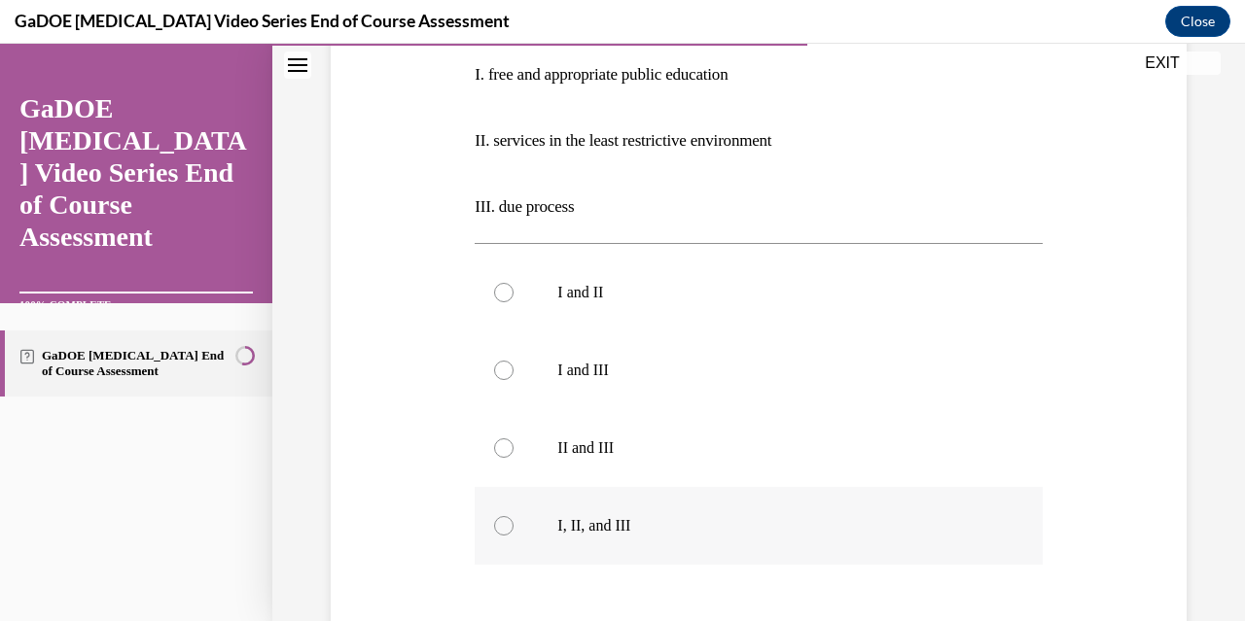
click at [509, 533] on label "I, II, and III" at bounding box center [757, 526] width 567 height 78
click at [509, 533] on input "I, II, and III" at bounding box center [503, 525] width 19 height 19
radio input "true"
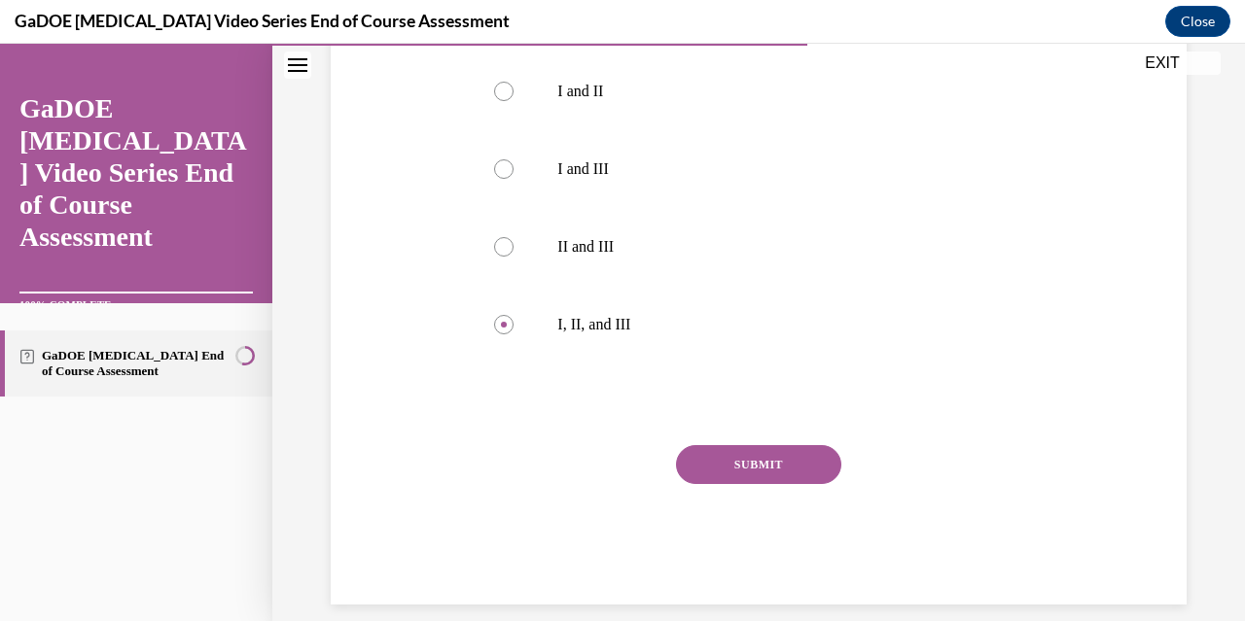
click at [766, 477] on button "SUBMIT" at bounding box center [758, 464] width 165 height 39
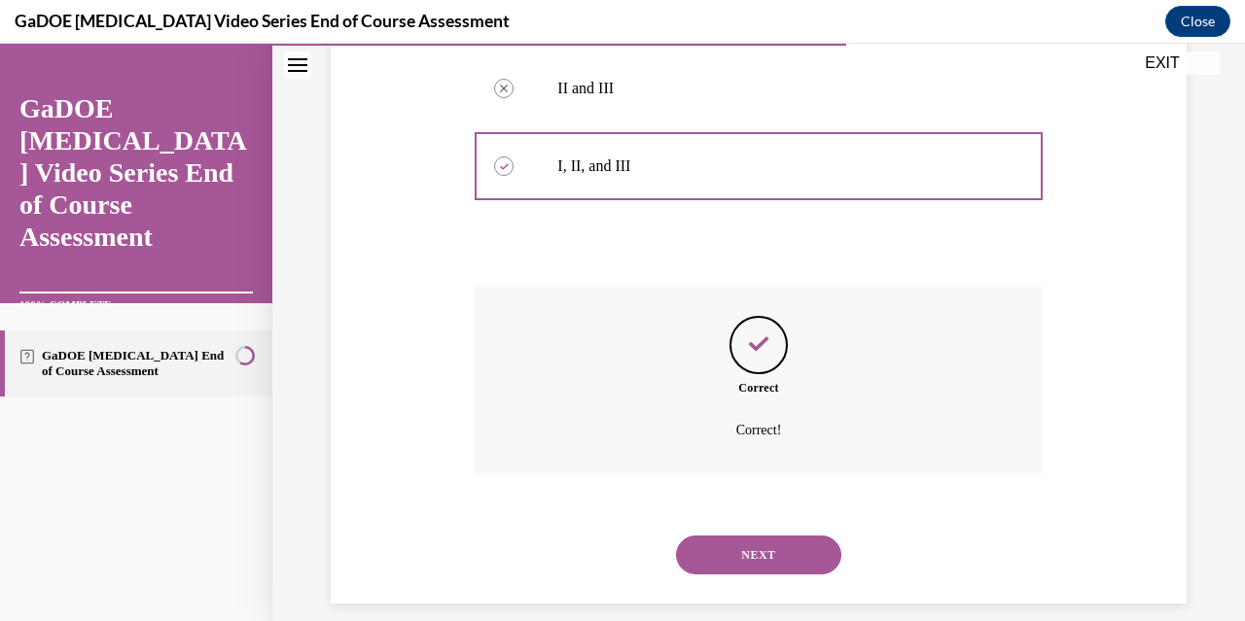
scroll to position [791, 0]
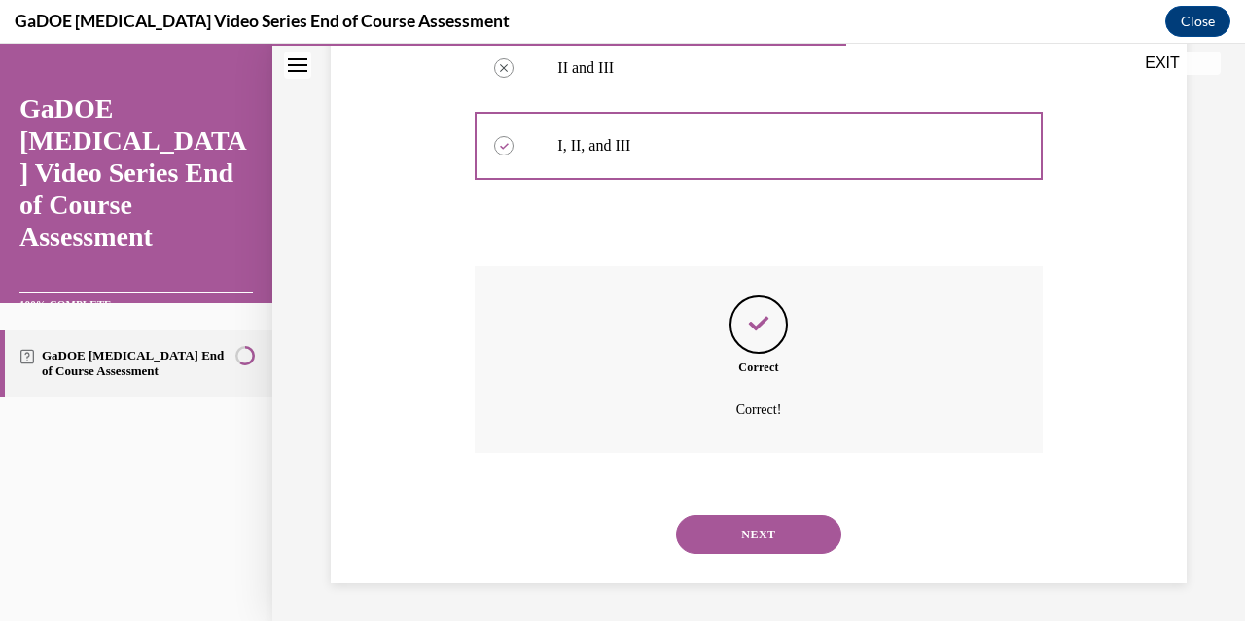
click at [803, 538] on button "NEXT" at bounding box center [758, 534] width 165 height 39
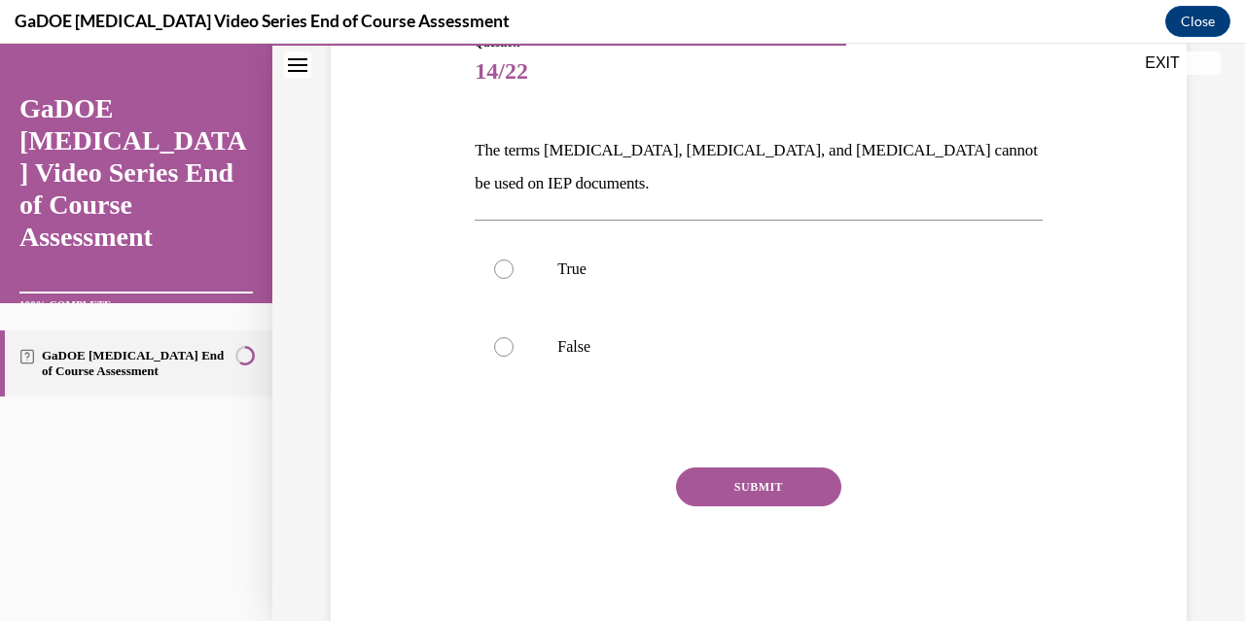
scroll to position [251, 0]
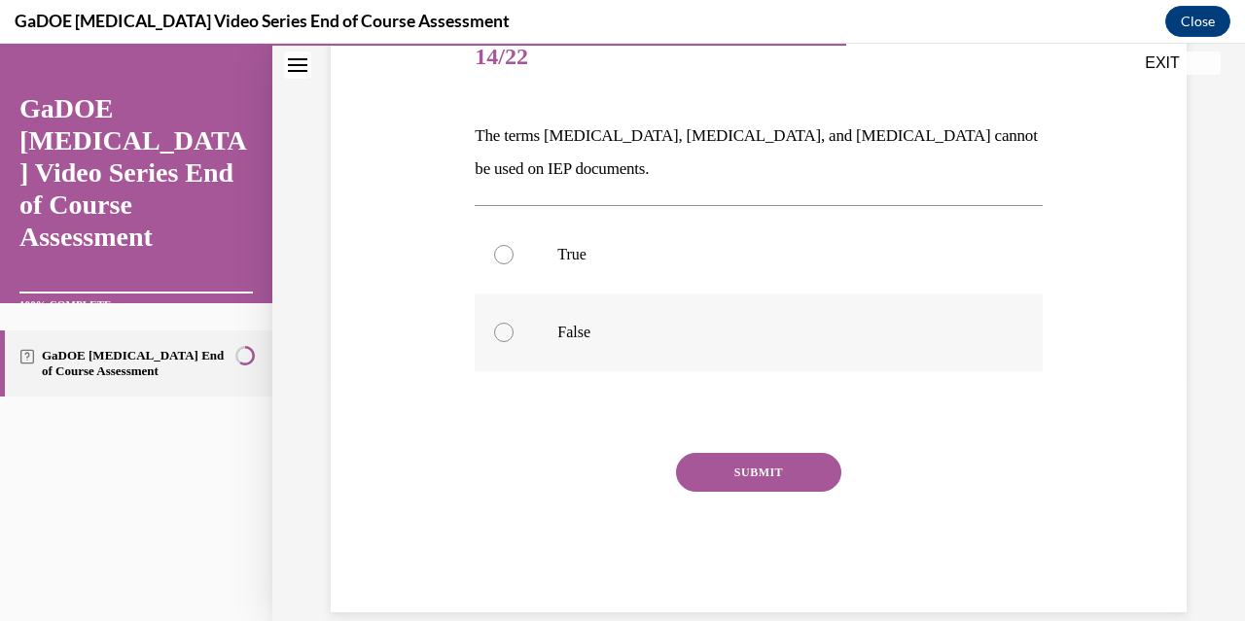
click at [511, 330] on label "False" at bounding box center [757, 333] width 567 height 78
click at [511, 330] on input "False" at bounding box center [503, 332] width 19 height 19
radio input "true"
click at [760, 471] on button "SUBMIT" at bounding box center [758, 472] width 165 height 39
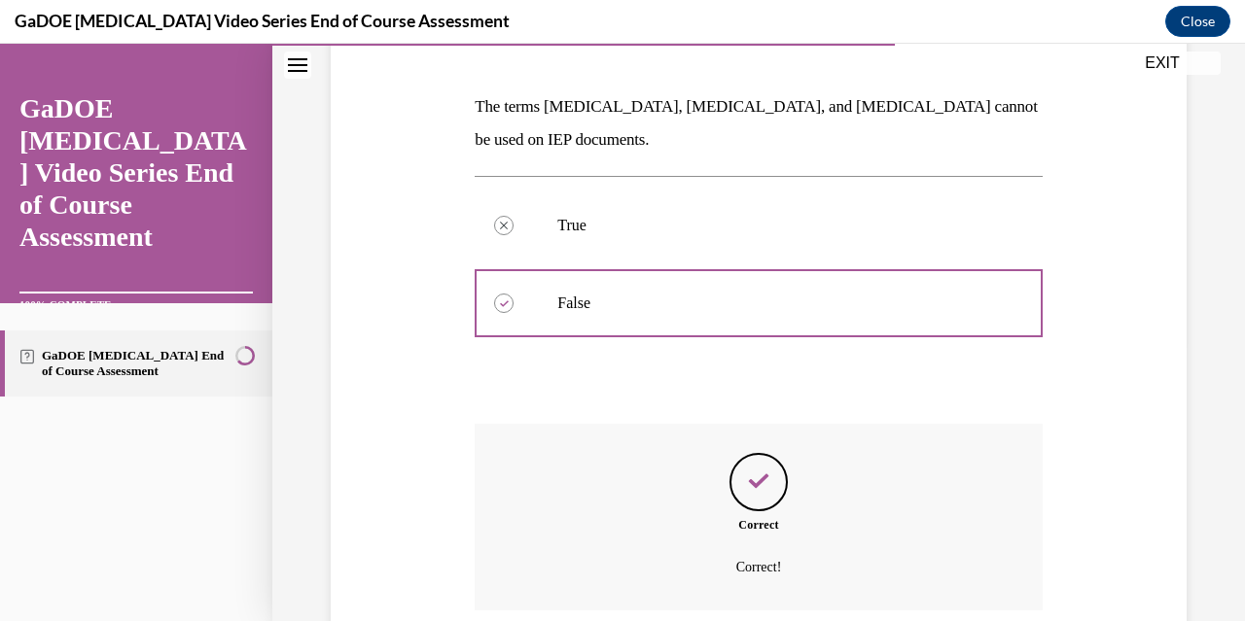
scroll to position [438, 0]
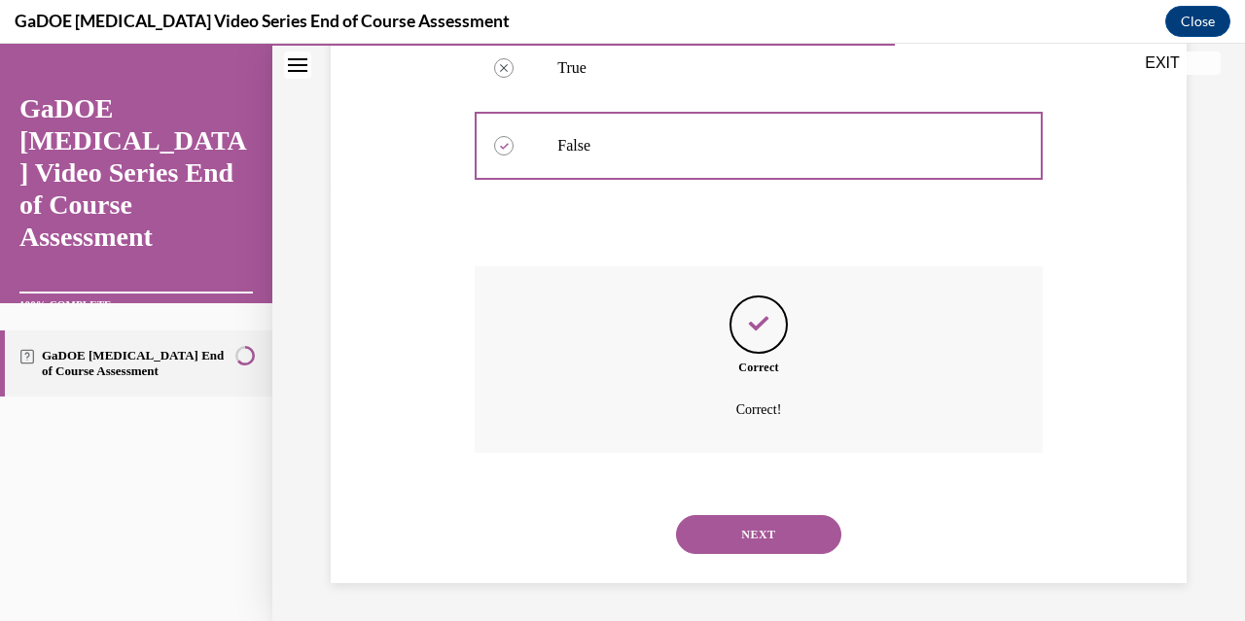
click at [782, 544] on button "NEXT" at bounding box center [758, 534] width 165 height 39
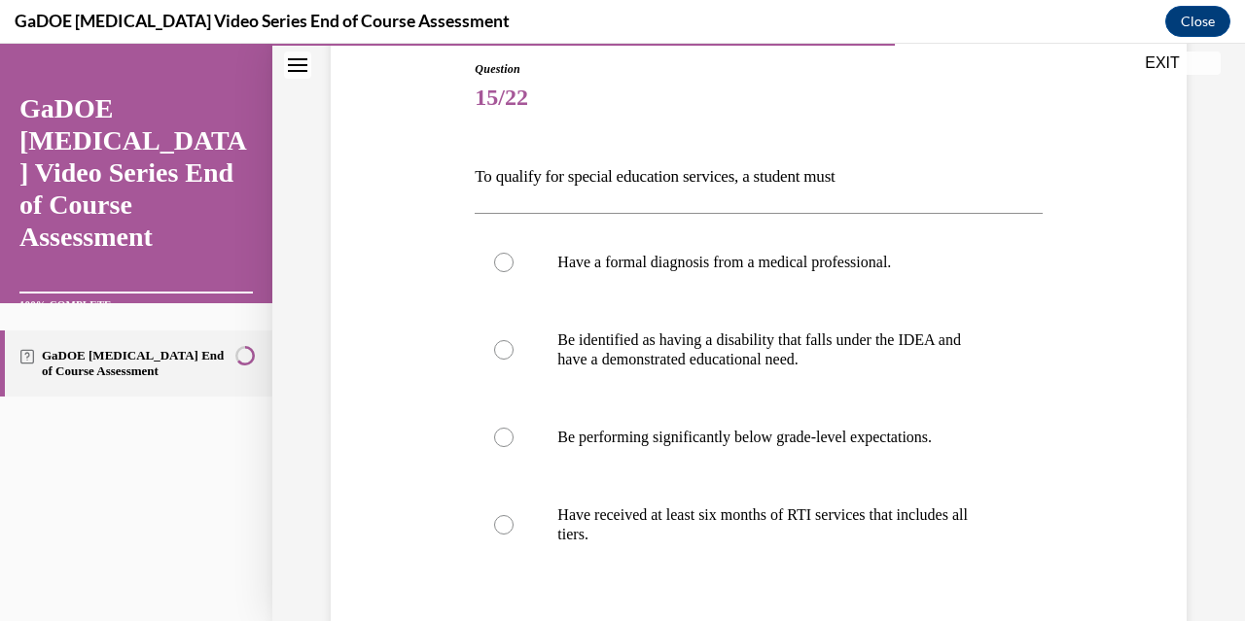
scroll to position [220, 0]
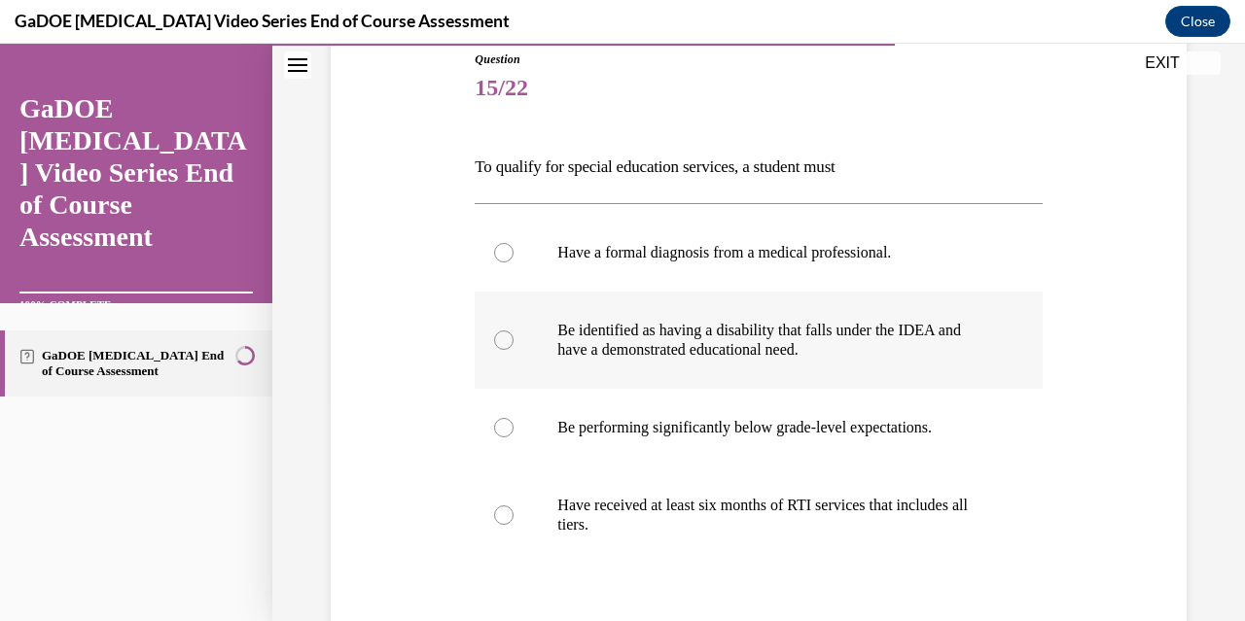
click at [501, 340] on div at bounding box center [503, 340] width 19 height 19
click at [501, 340] on input "Be identified as having a disability that falls under the IDEA and have a demon…" at bounding box center [503, 340] width 19 height 19
radio input "true"
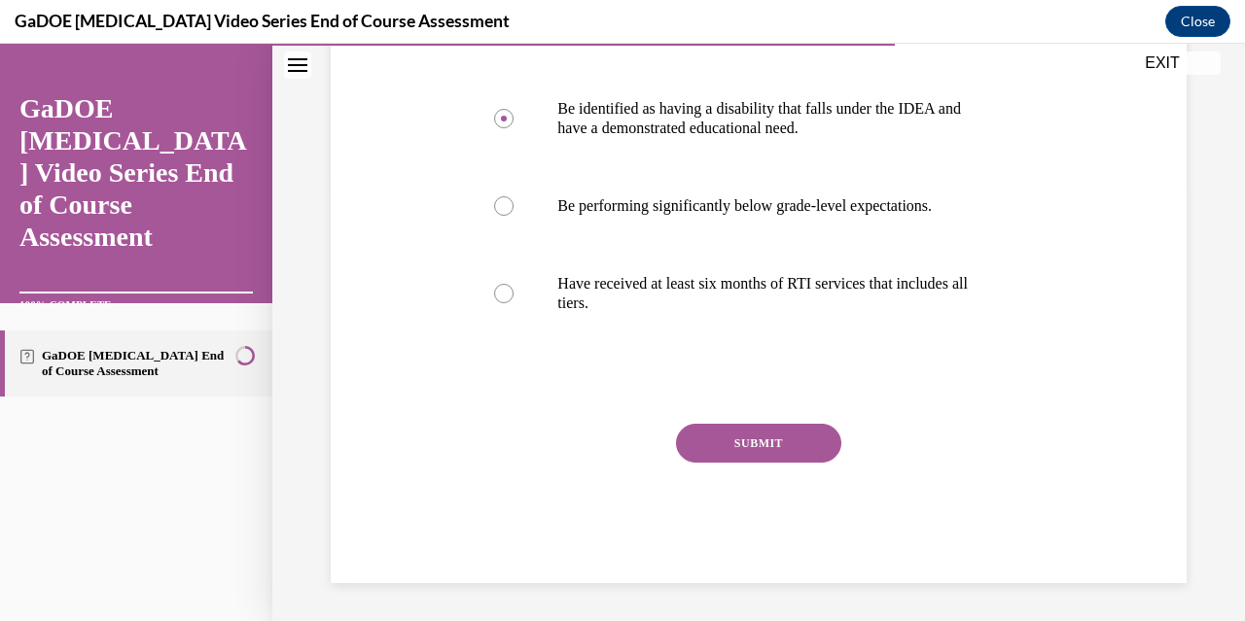
click at [785, 445] on button "SUBMIT" at bounding box center [758, 443] width 165 height 39
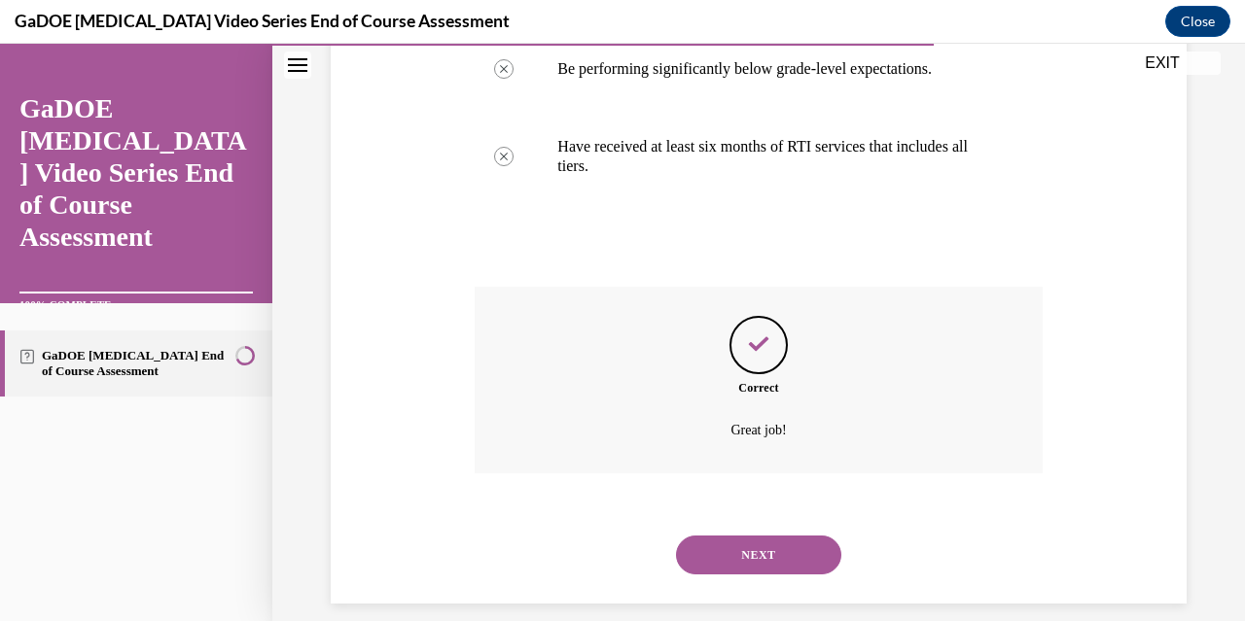
scroll to position [599, 0]
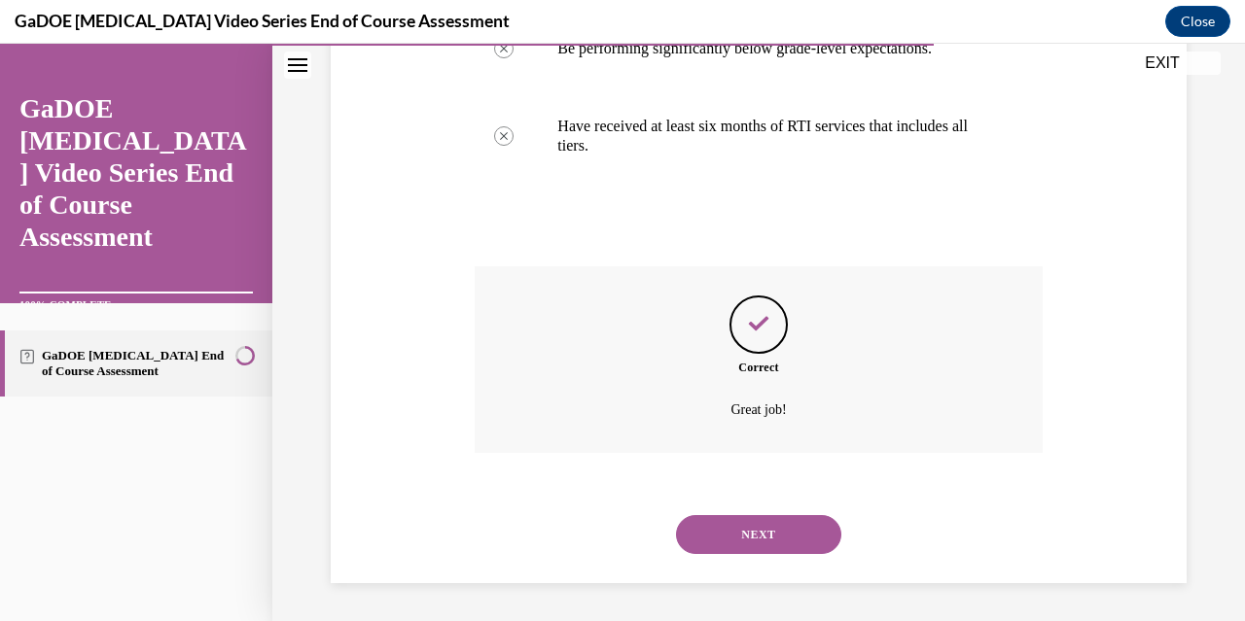
click at [803, 527] on button "NEXT" at bounding box center [758, 534] width 165 height 39
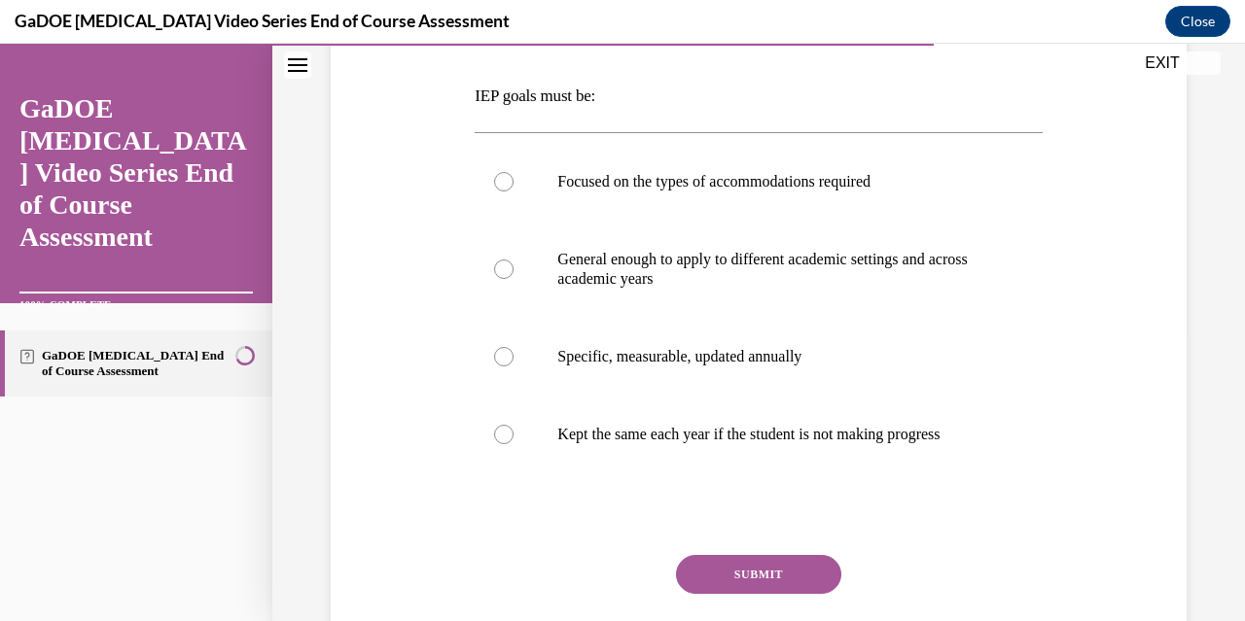
scroll to position [300, 0]
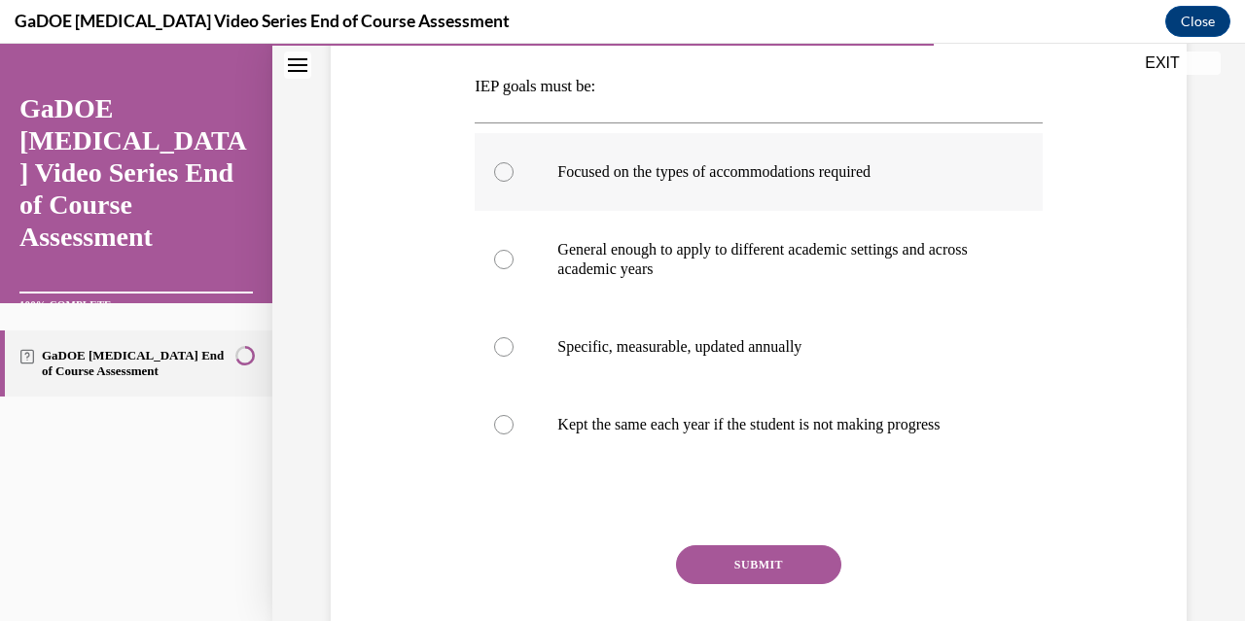
click at [502, 184] on label "Focused on the types of accommodations required" at bounding box center [757, 172] width 567 height 78
click at [502, 182] on input "Focused on the types of accommodations required" at bounding box center [503, 171] width 19 height 19
radio input "true"
click at [741, 583] on button "SUBMIT" at bounding box center [758, 564] width 165 height 39
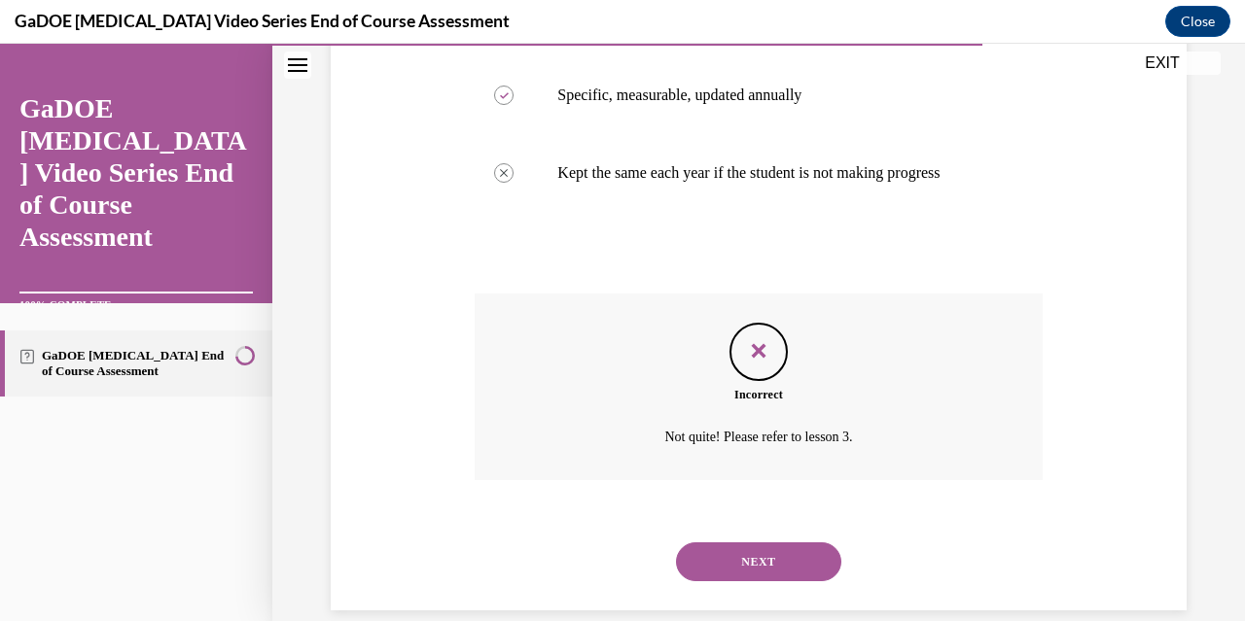
scroll to position [554, 0]
click at [783, 574] on button "NEXT" at bounding box center [758, 560] width 165 height 39
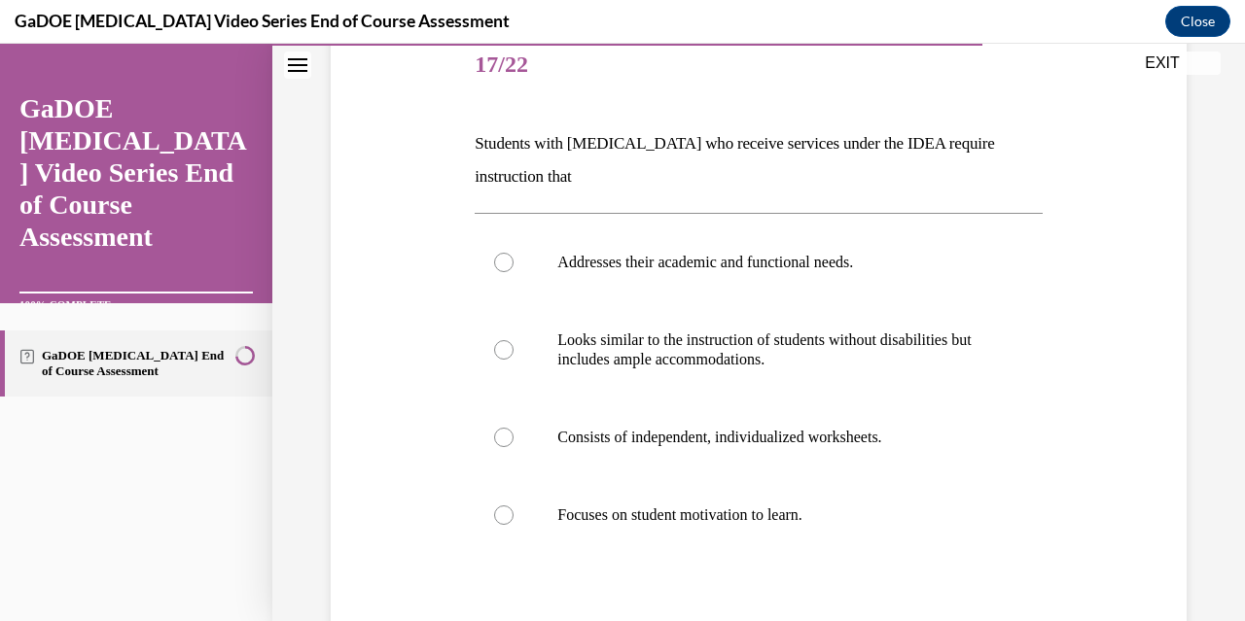
scroll to position [245, 0]
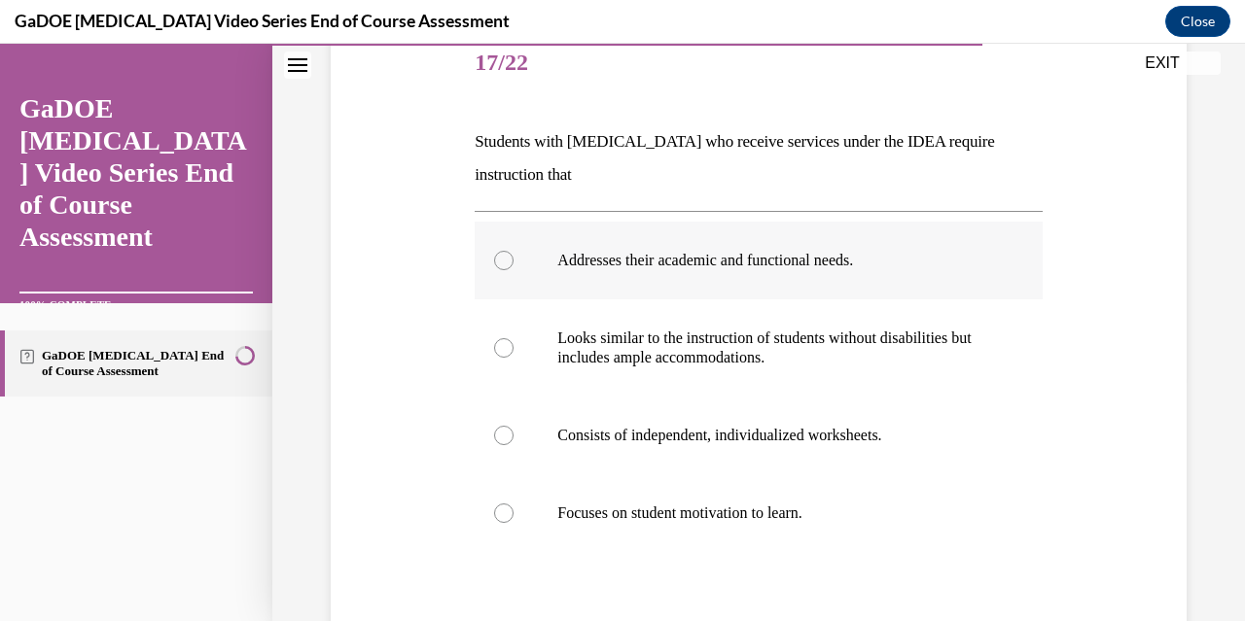
click at [507, 259] on div at bounding box center [503, 260] width 19 height 19
click at [507, 259] on input "Addresses their academic and functional needs." at bounding box center [503, 260] width 19 height 19
radio input "true"
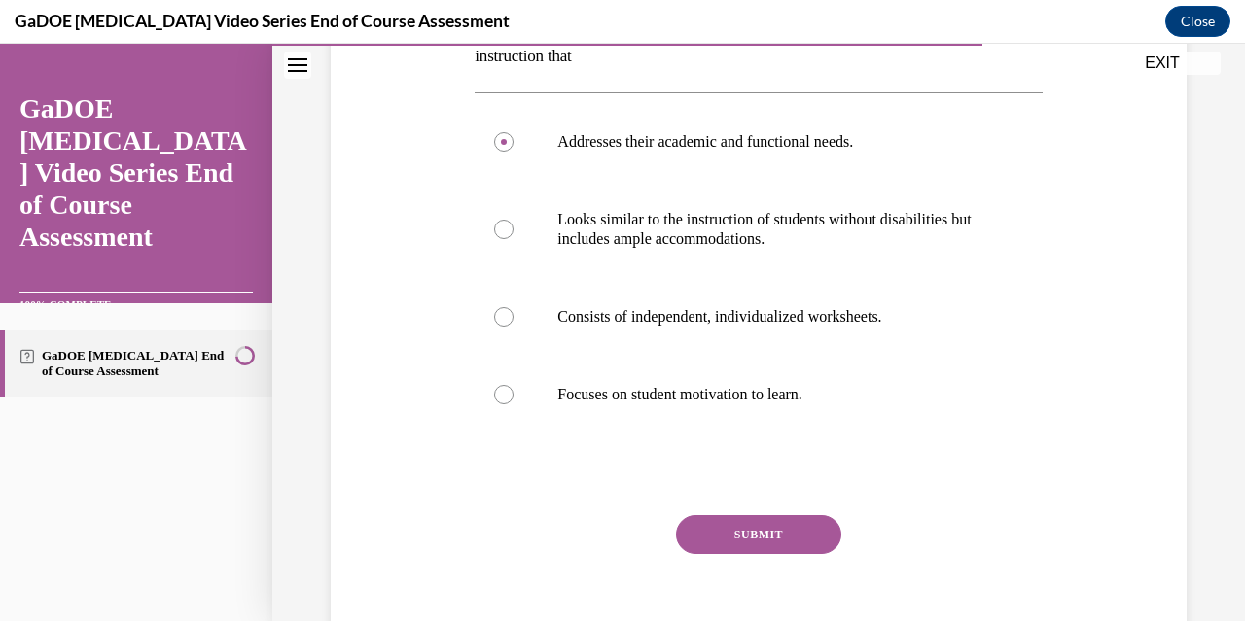
click at [772, 529] on button "SUBMIT" at bounding box center [758, 534] width 165 height 39
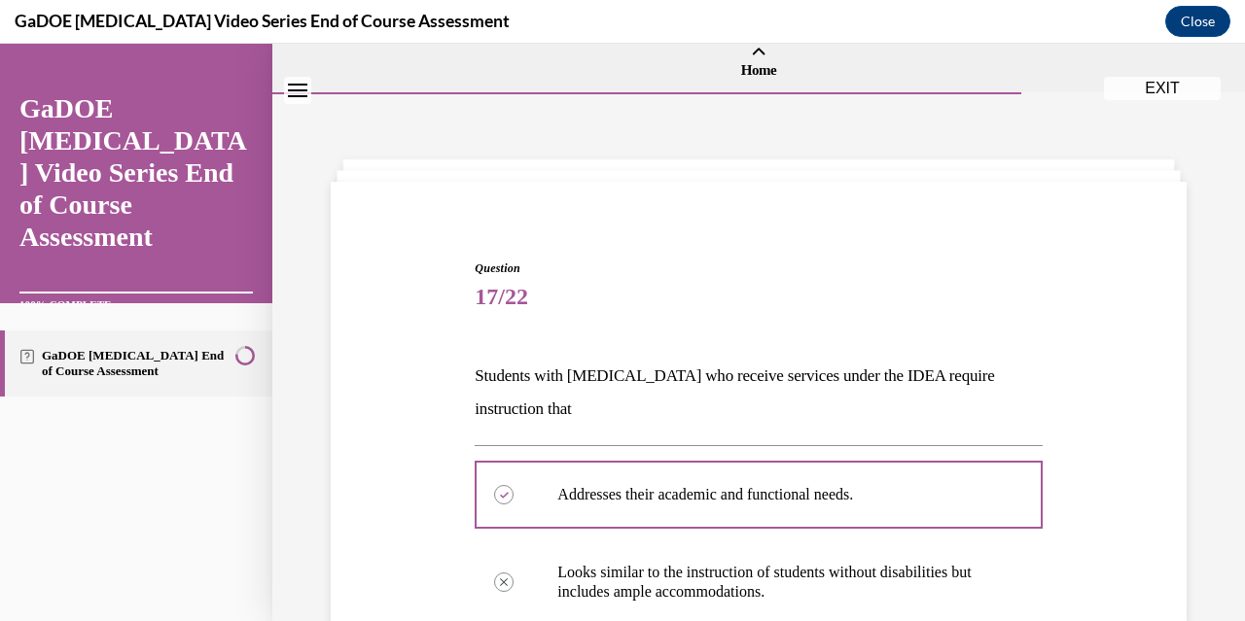
scroll to position [0, 0]
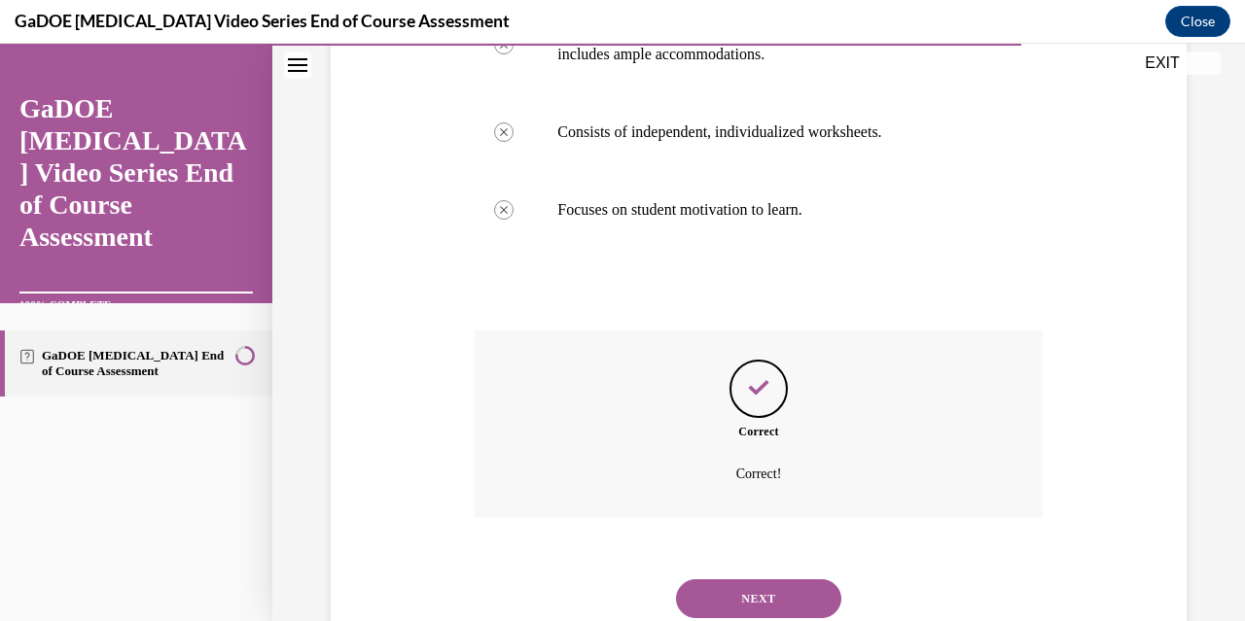
click at [779, 596] on button "NEXT" at bounding box center [758, 598] width 165 height 39
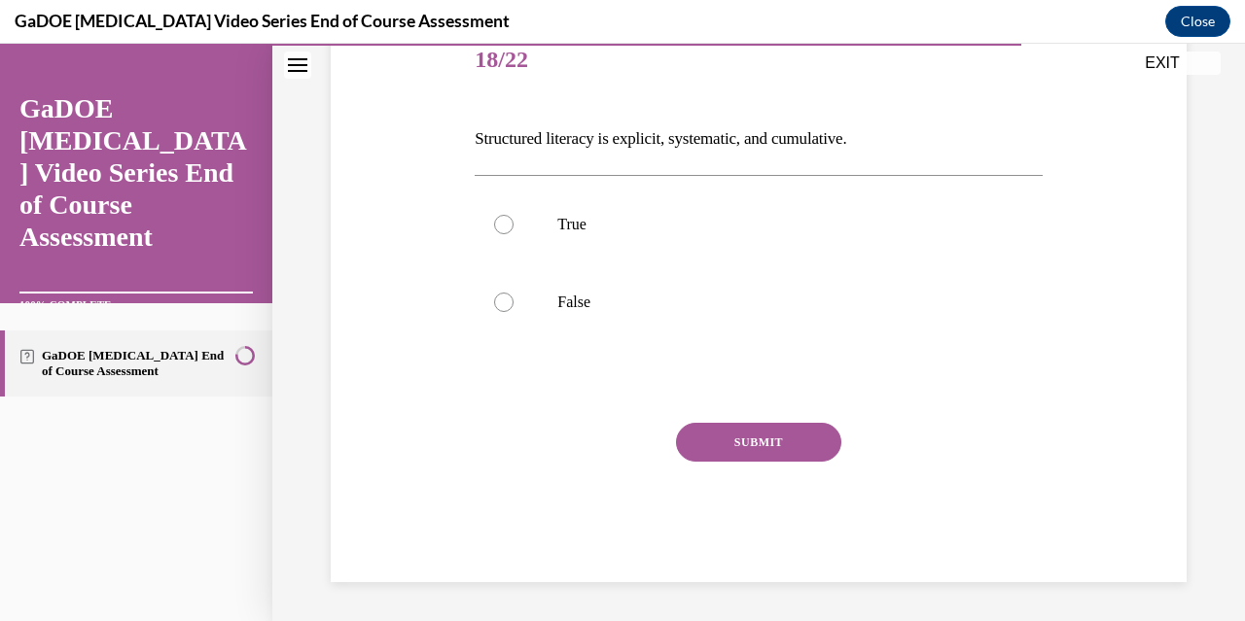
scroll to position [215, 0]
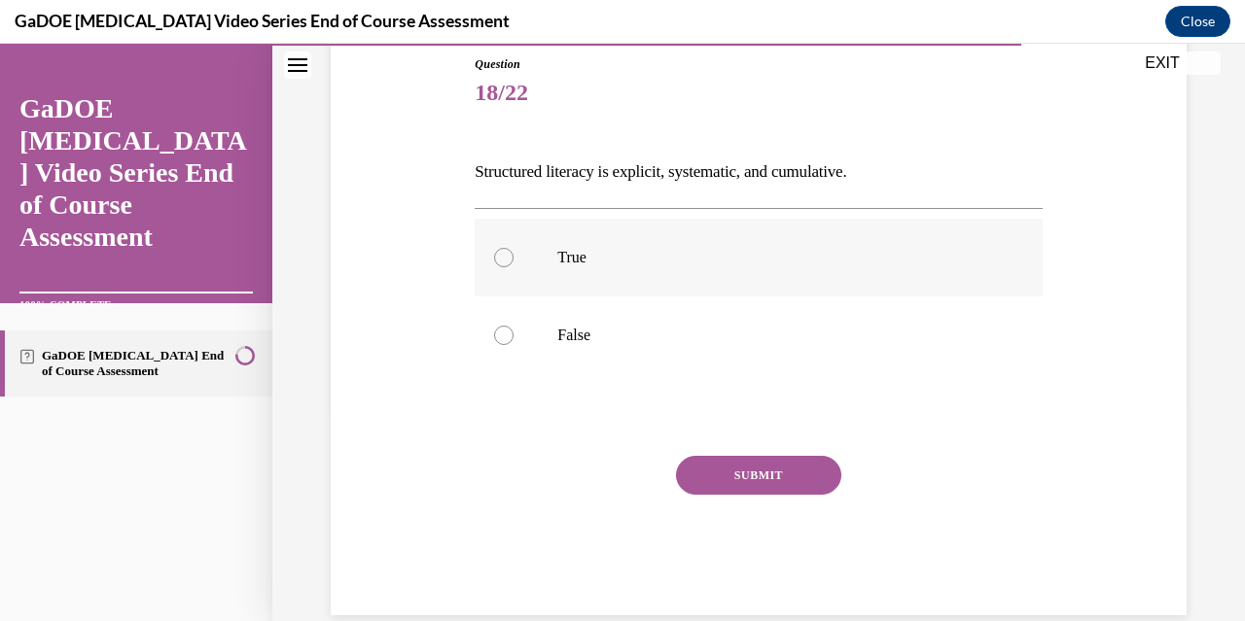
click at [506, 261] on div at bounding box center [503, 257] width 19 height 19
click at [506, 261] on input "True" at bounding box center [503, 257] width 19 height 19
radio input "true"
click at [760, 480] on button "SUBMIT" at bounding box center [758, 475] width 165 height 39
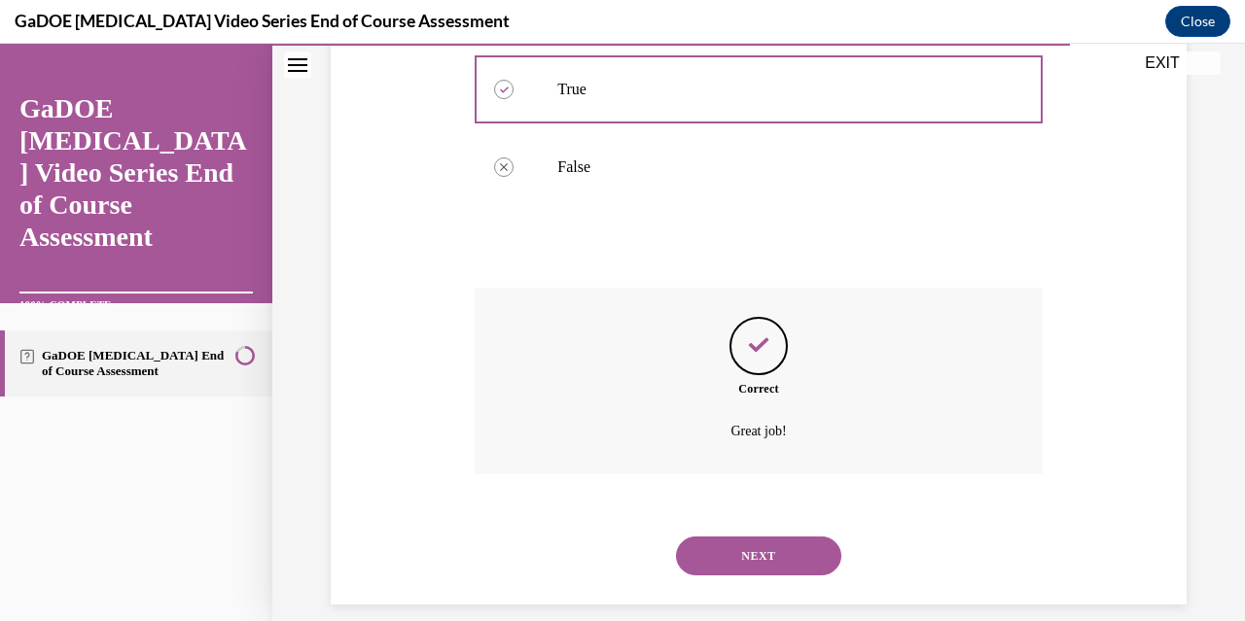
scroll to position [404, 0]
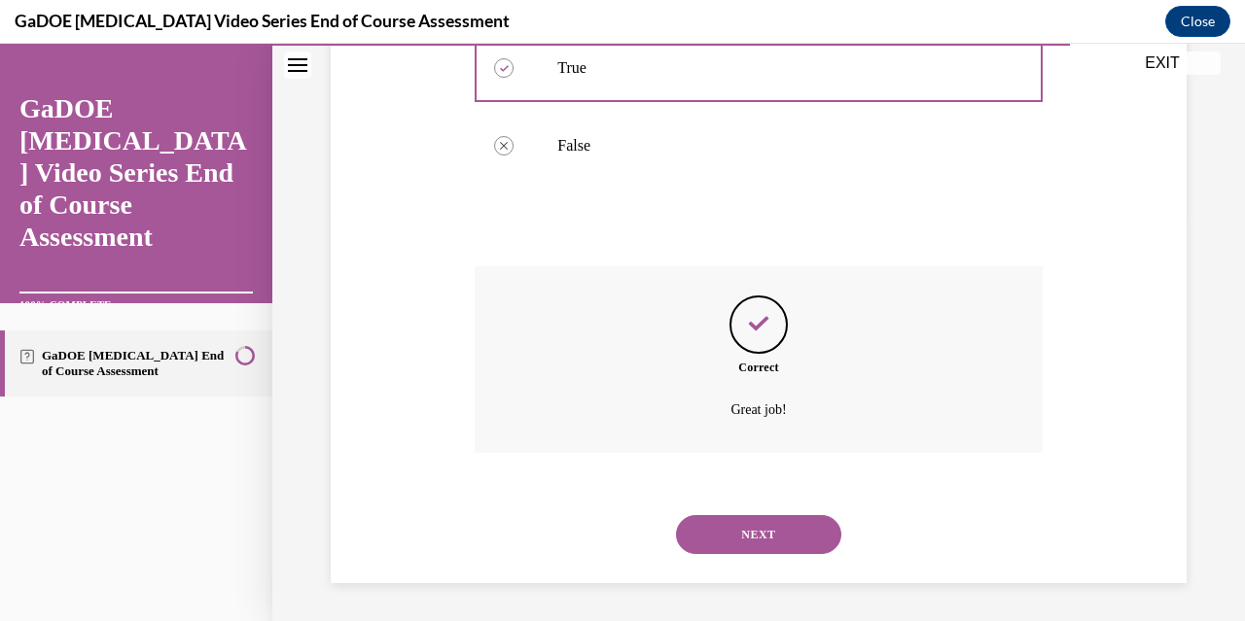
click at [762, 531] on button "NEXT" at bounding box center [758, 534] width 165 height 39
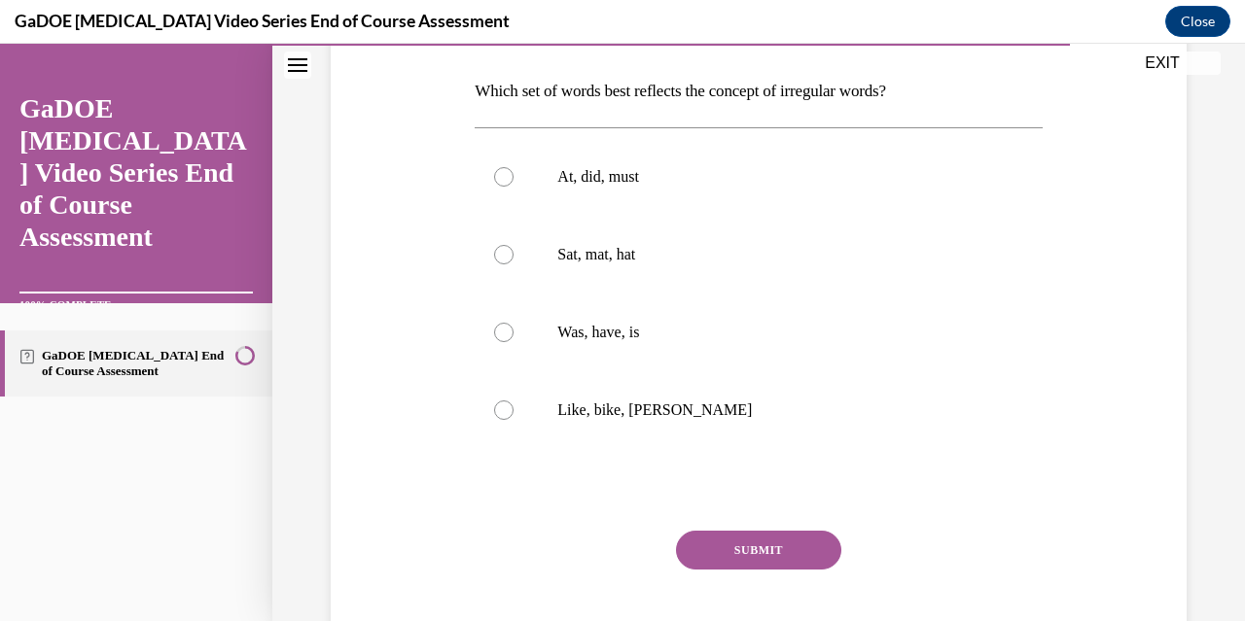
scroll to position [295, 0]
click at [511, 333] on label "Was, have, is" at bounding box center [757, 334] width 567 height 78
click at [511, 333] on input "Was, have, is" at bounding box center [503, 333] width 19 height 19
radio input "true"
click at [776, 558] on button "SUBMIT" at bounding box center [758, 551] width 165 height 39
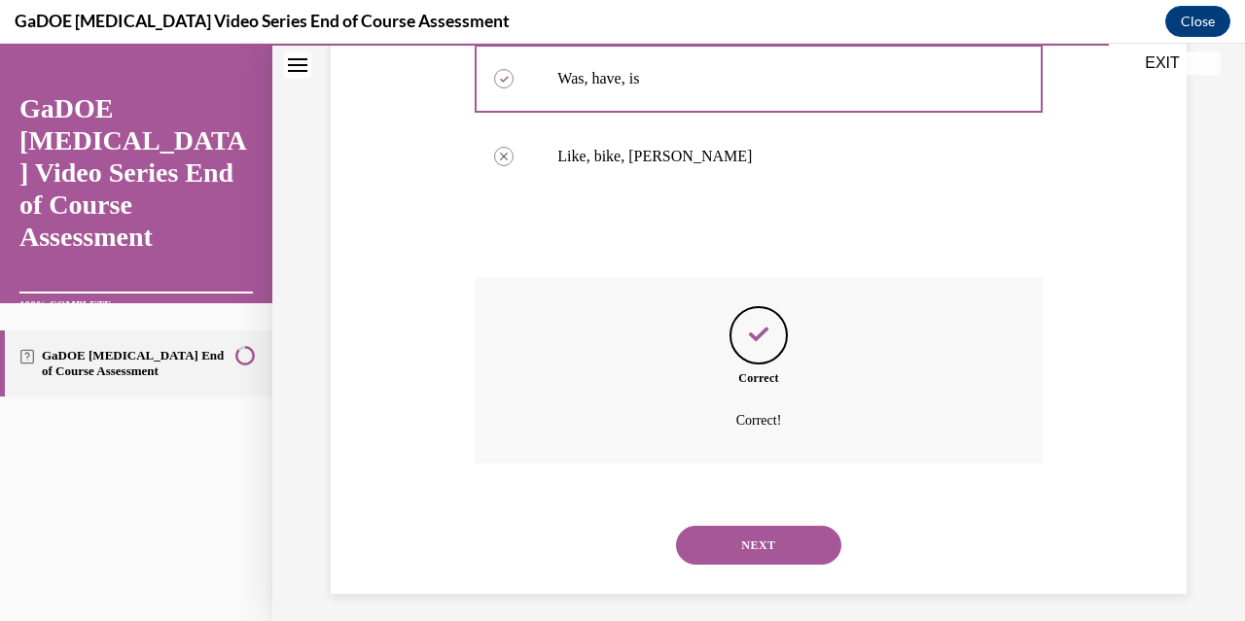
scroll to position [560, 0]
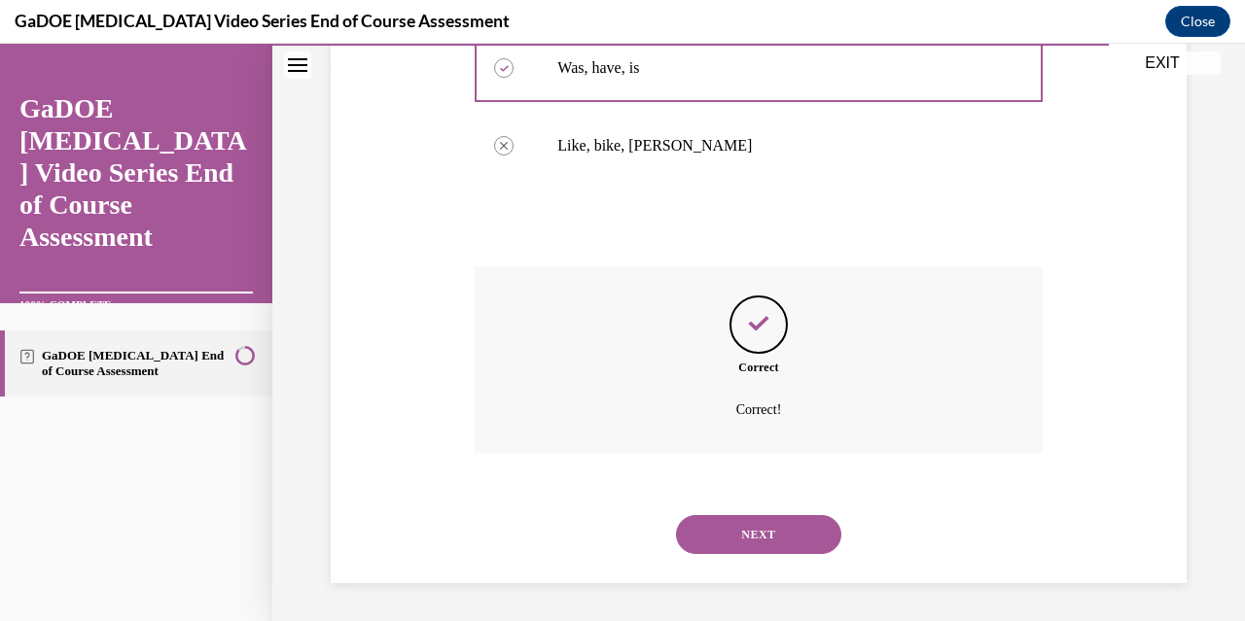
click at [799, 543] on button "NEXT" at bounding box center [758, 534] width 165 height 39
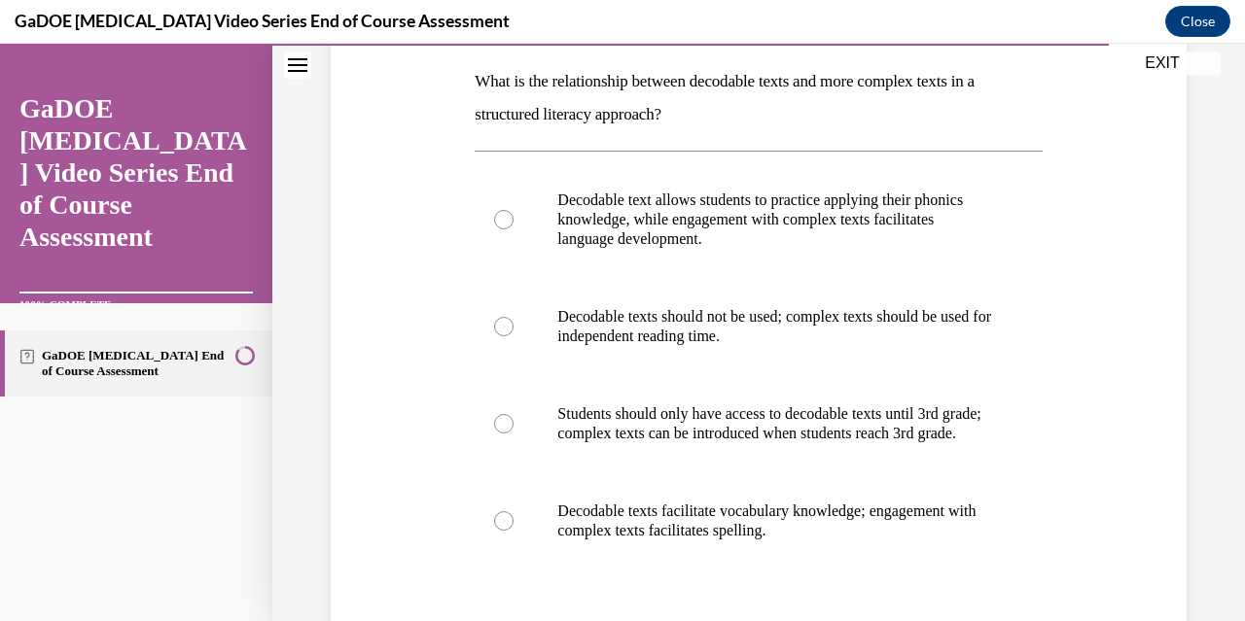
scroll to position [301, 0]
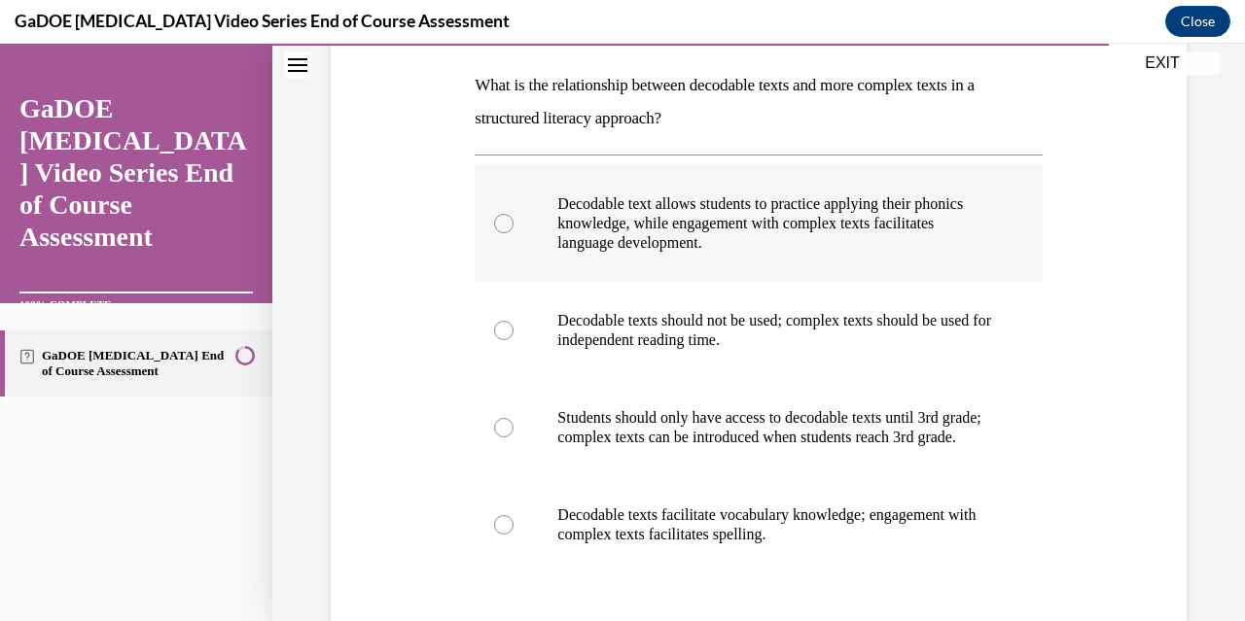
click at [496, 223] on div at bounding box center [503, 223] width 19 height 19
click at [496, 223] on input "Decodable text allows students to practice applying their phonics knowledge, wh…" at bounding box center [503, 223] width 19 height 19
radio input "true"
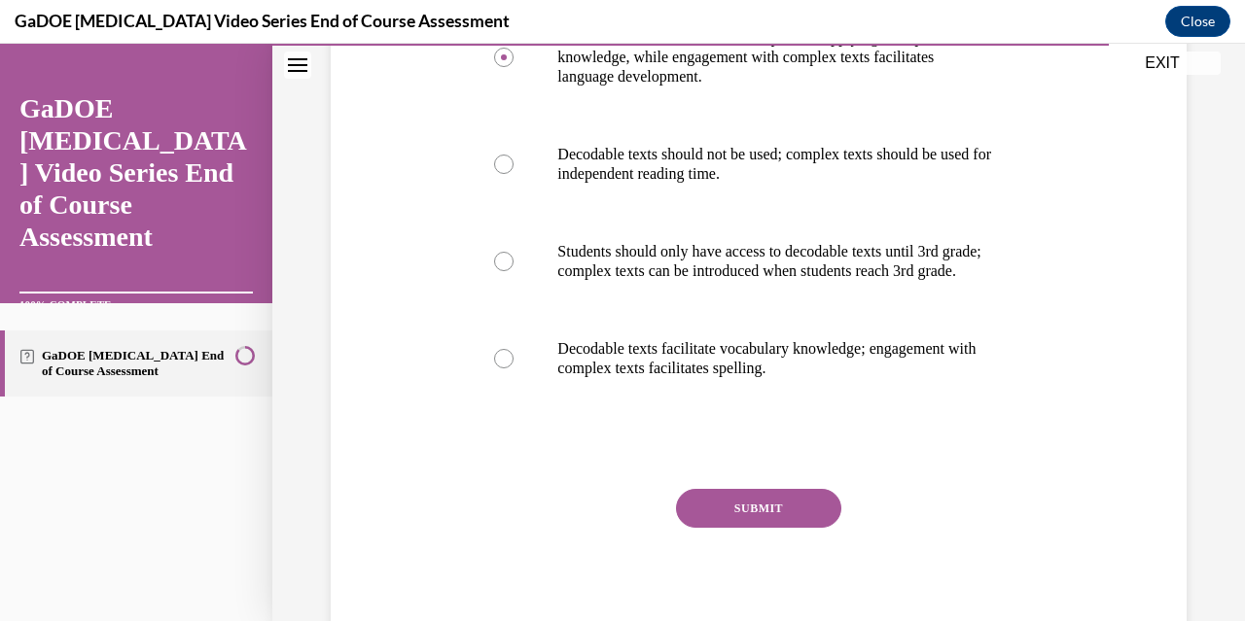
click at [772, 528] on button "SUBMIT" at bounding box center [758, 508] width 165 height 39
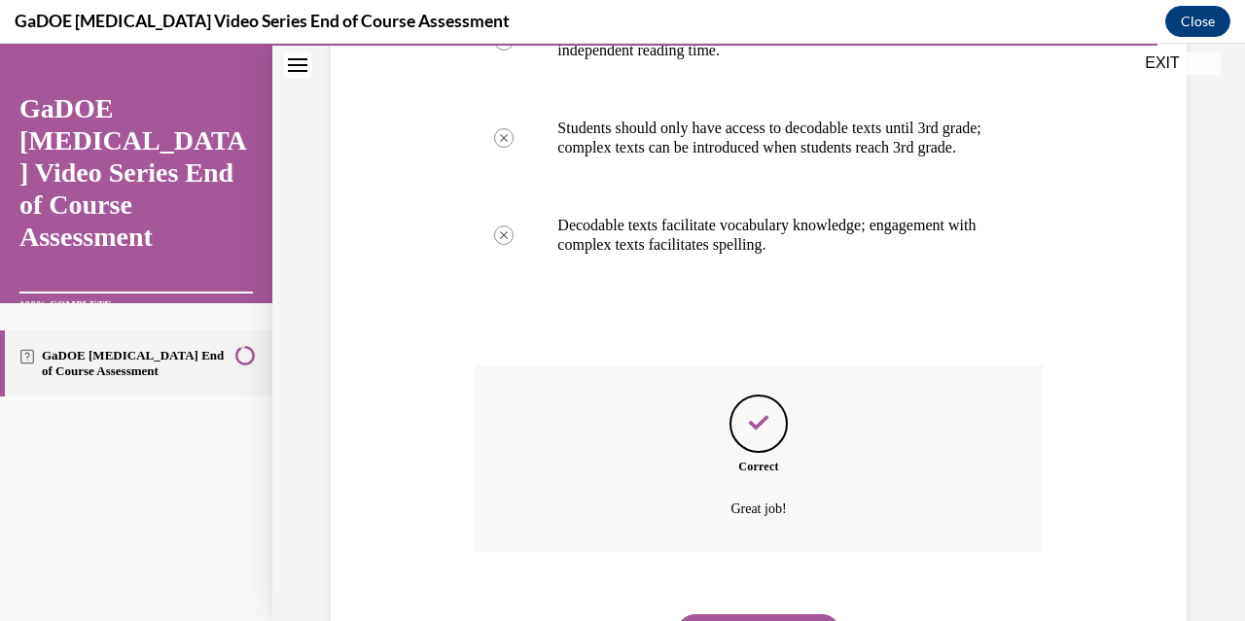
scroll to position [710, 0]
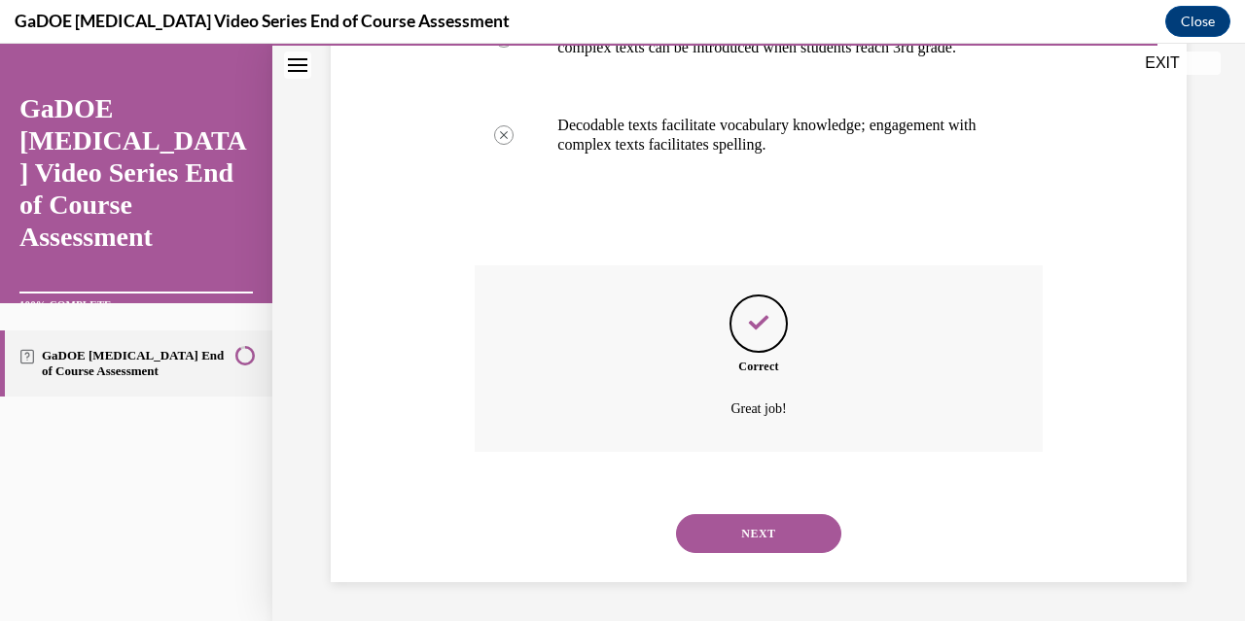
click at [770, 539] on button "NEXT" at bounding box center [758, 533] width 165 height 39
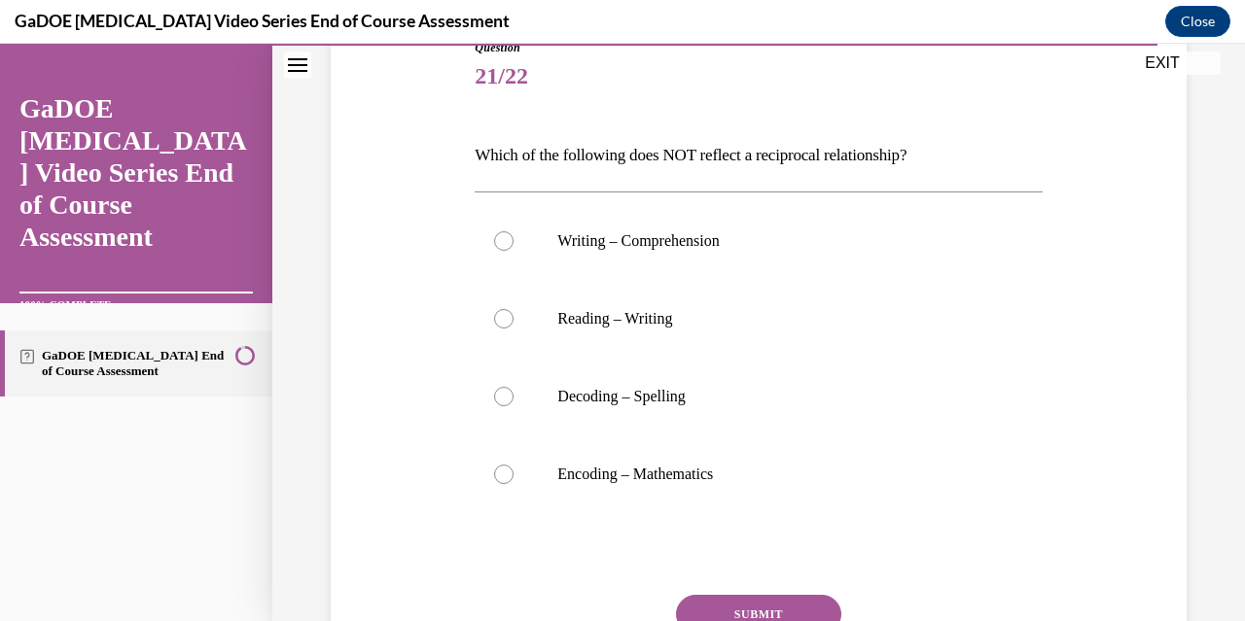
scroll to position [263, 0]
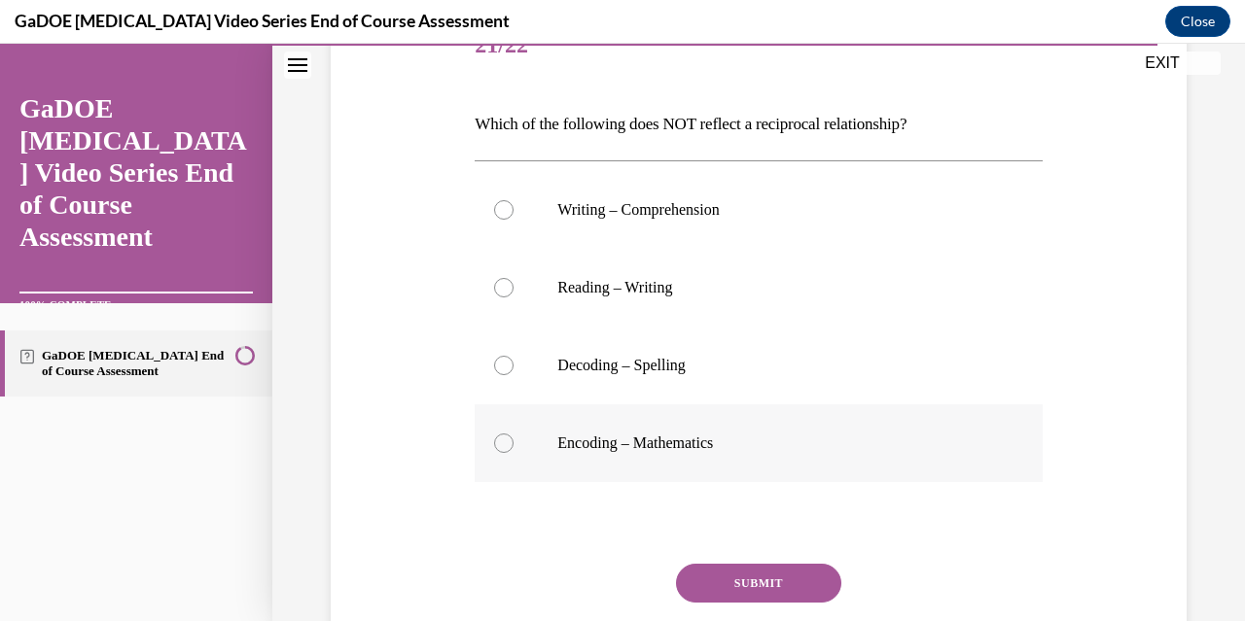
click at [513, 440] on label "Encoding – Mathematics" at bounding box center [757, 443] width 567 height 78
click at [513, 440] on input "Encoding – Mathematics" at bounding box center [503, 443] width 19 height 19
radio input "true"
click at [771, 585] on button "SUBMIT" at bounding box center [758, 583] width 165 height 39
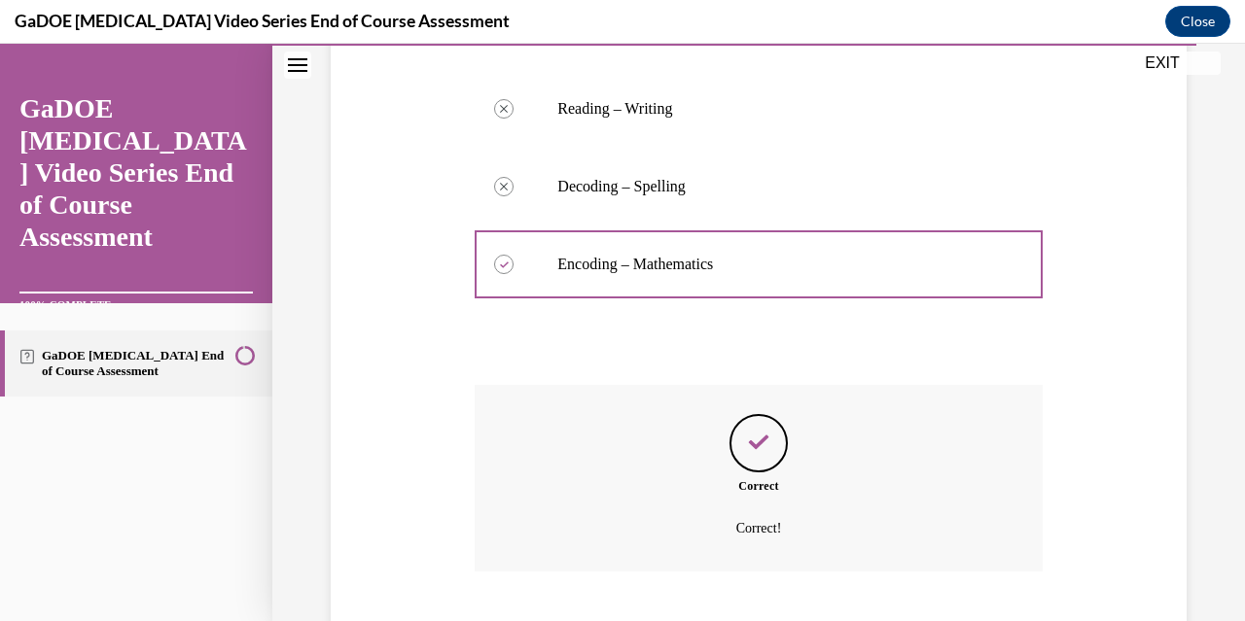
scroll to position [560, 0]
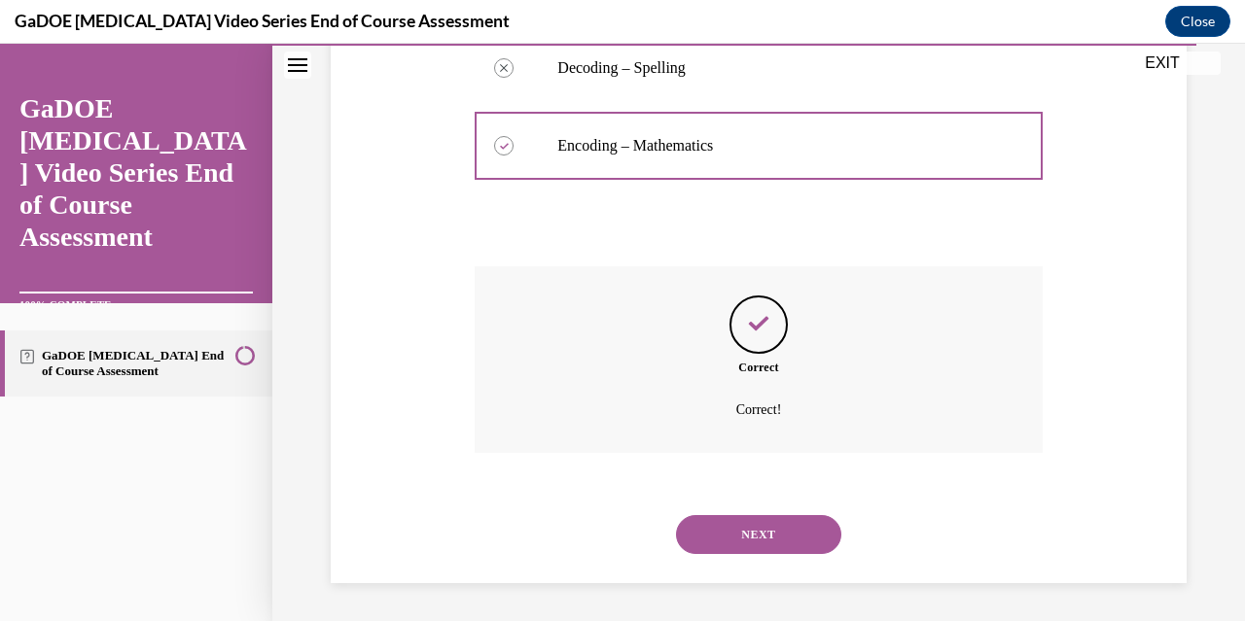
click at [772, 535] on button "NEXT" at bounding box center [758, 534] width 165 height 39
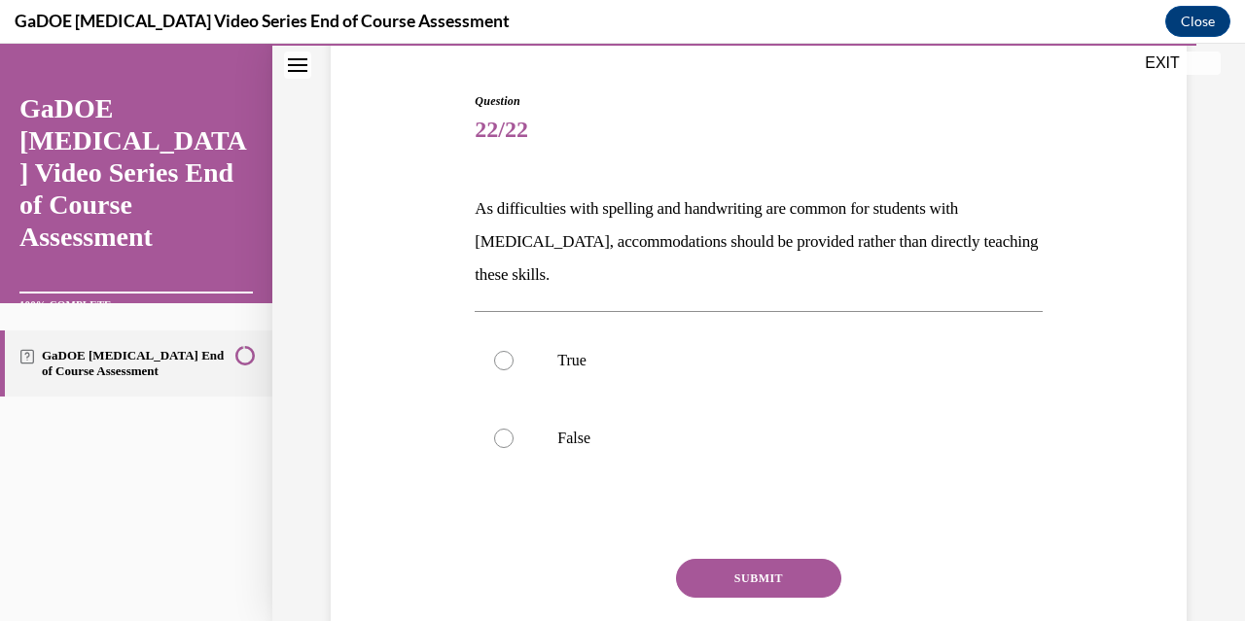
scroll to position [223, 0]
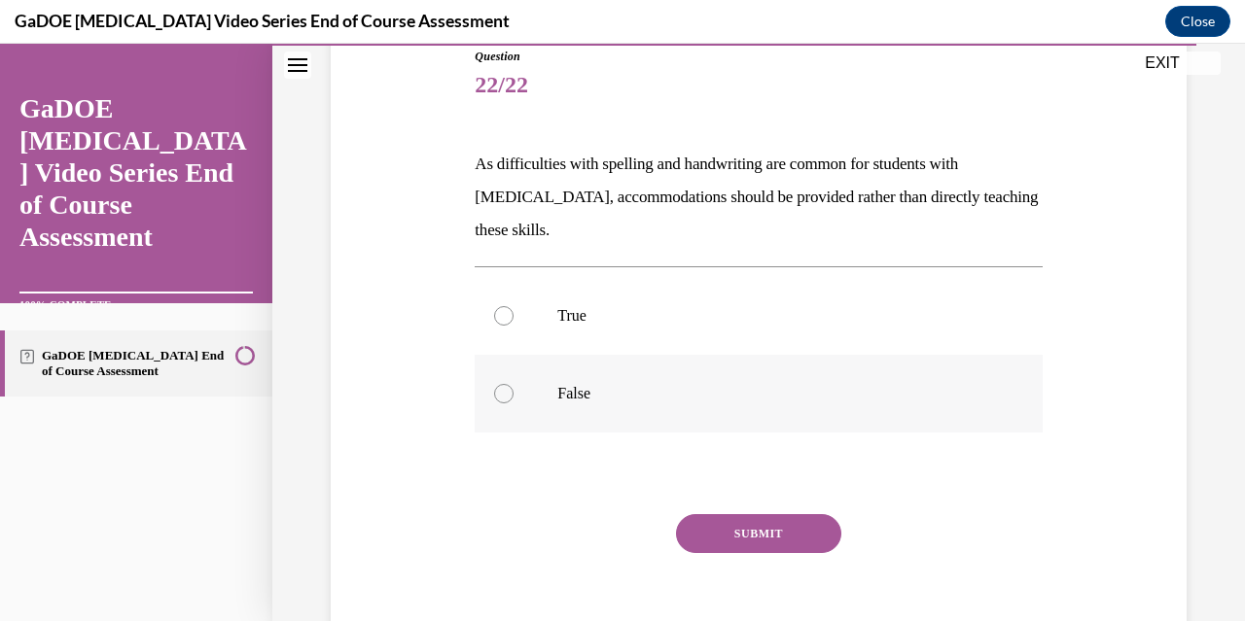
click at [504, 408] on label "False" at bounding box center [757, 394] width 567 height 78
click at [504, 403] on input "False" at bounding box center [503, 393] width 19 height 19
radio input "true"
click at [748, 544] on button "SUBMIT" at bounding box center [758, 533] width 165 height 39
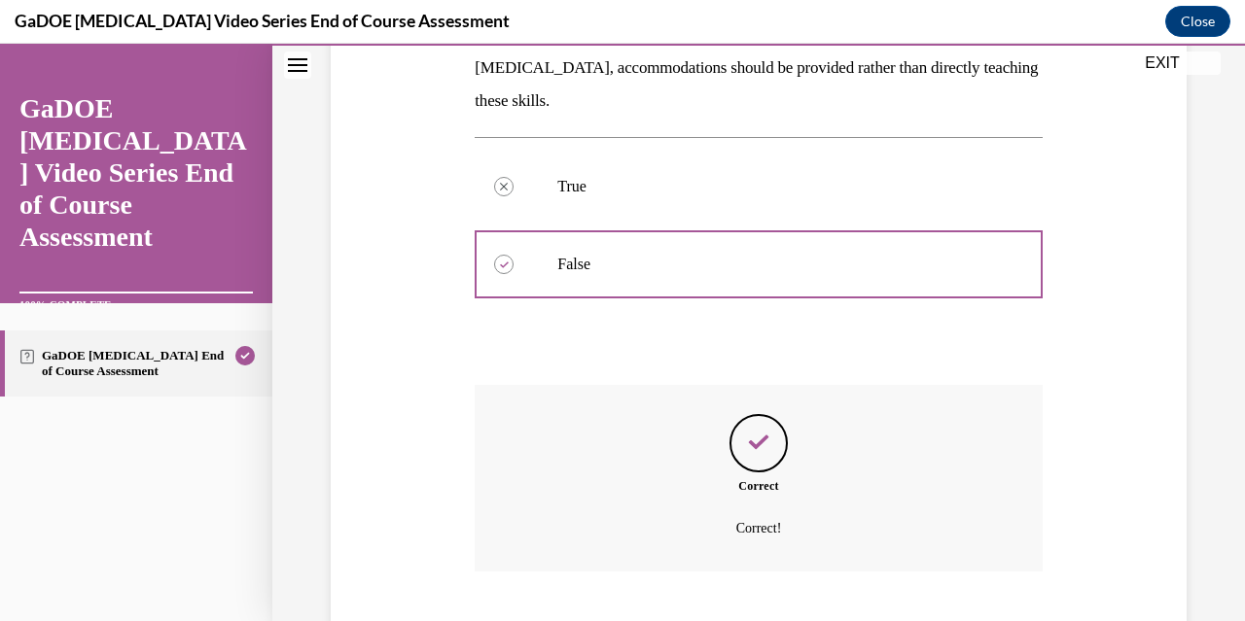
scroll to position [471, 0]
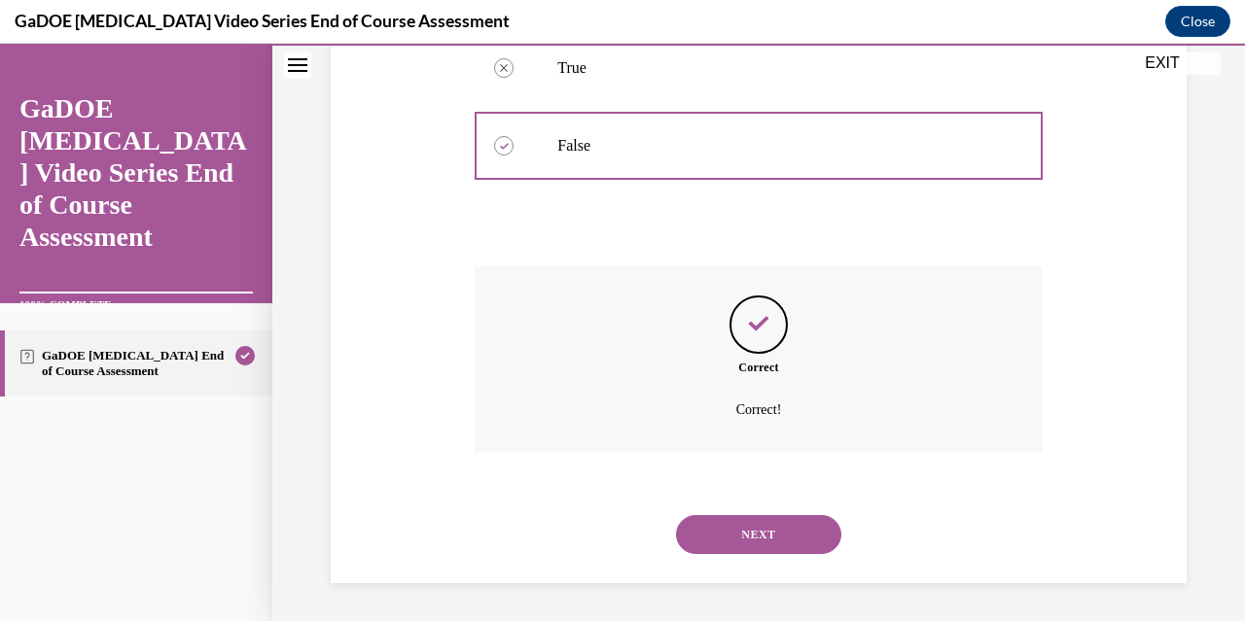
click at [788, 539] on button "NEXT" at bounding box center [758, 534] width 165 height 39
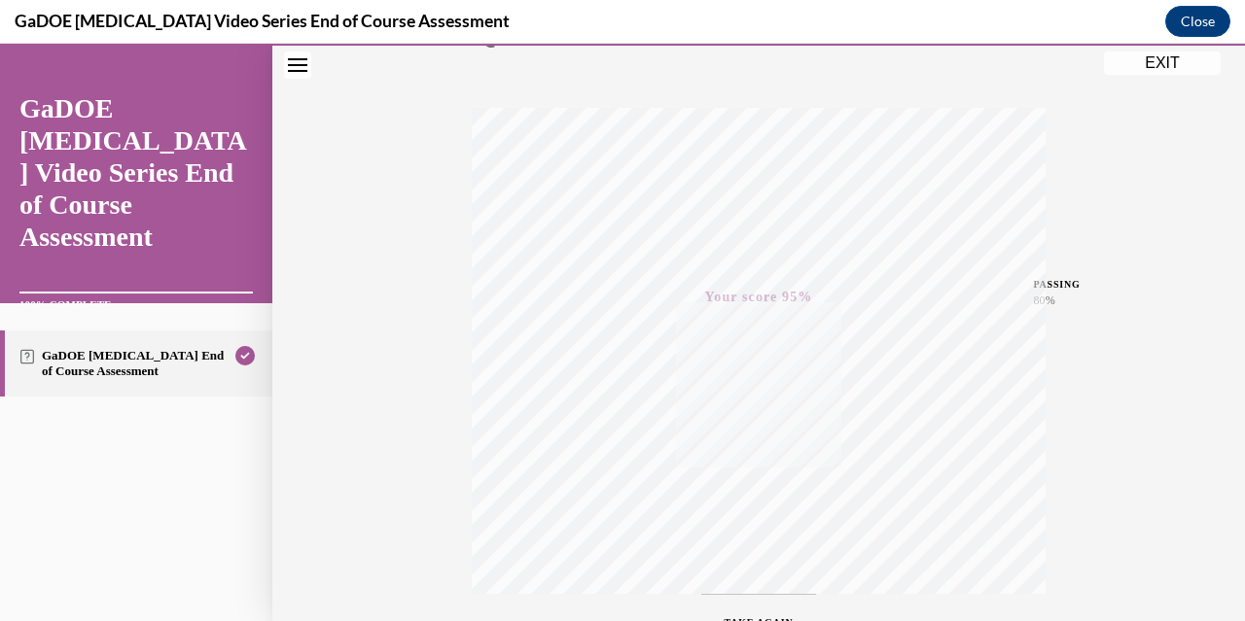
scroll to position [219, 0]
click at [1167, 61] on button "EXIT" at bounding box center [1162, 63] width 117 height 23
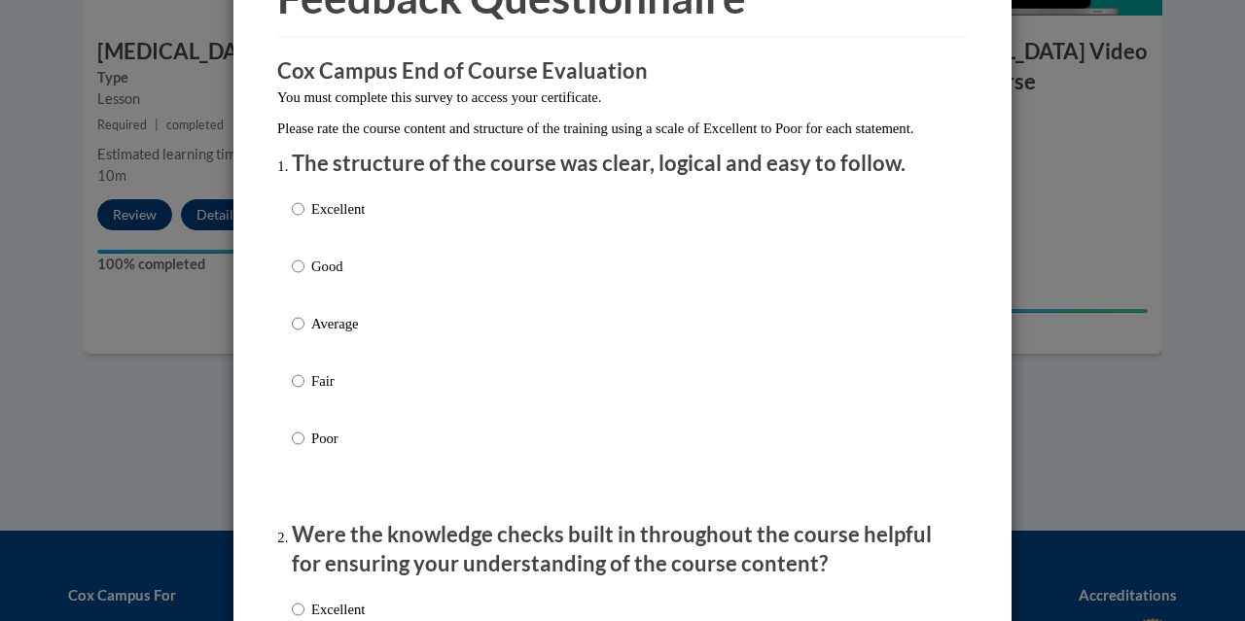
scroll to position [140, 0]
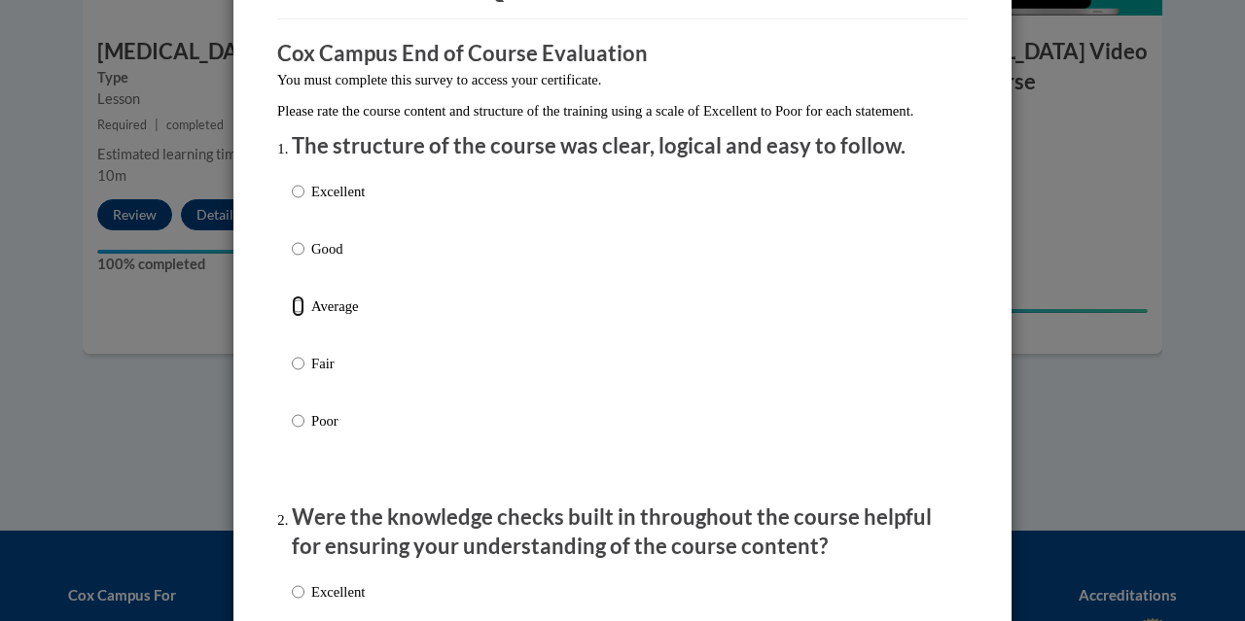
click at [294, 317] on input "Average" at bounding box center [298, 306] width 13 height 21
radio input "true"
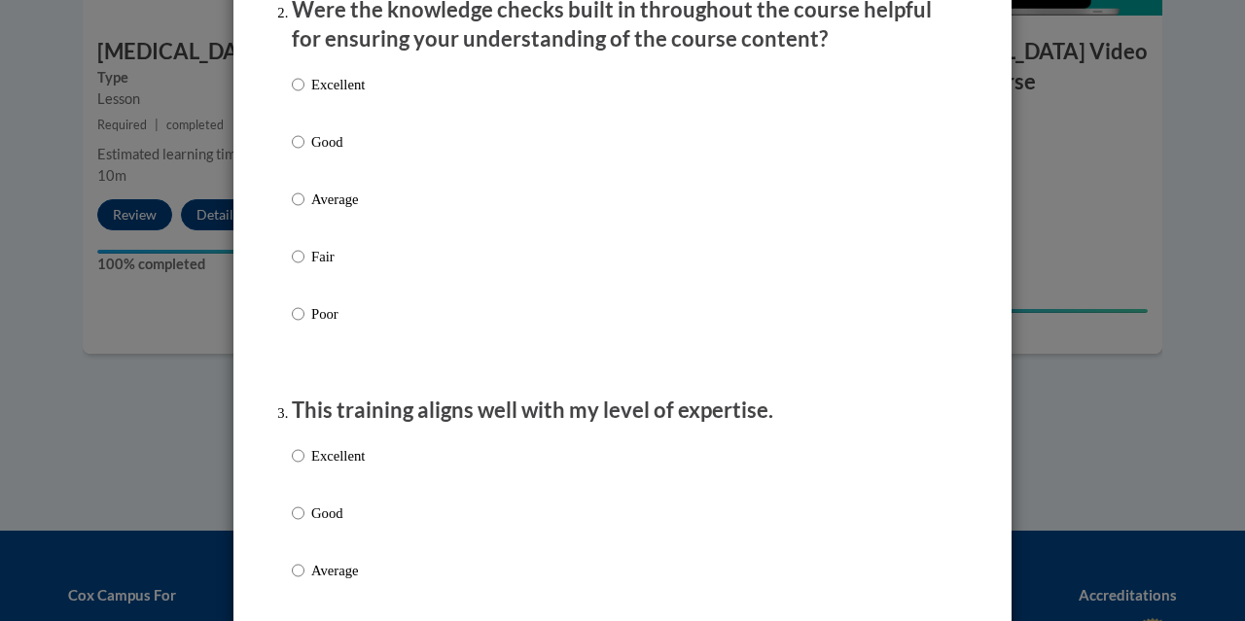
scroll to position [661, 0]
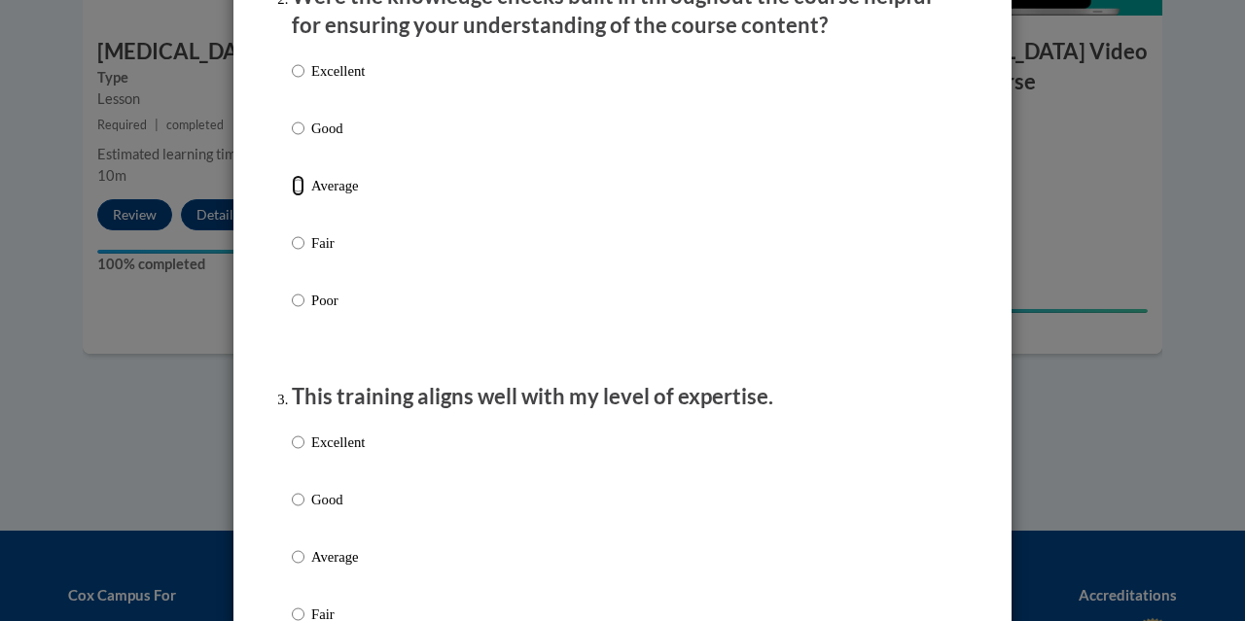
click at [292, 196] on input "Average" at bounding box center [298, 185] width 13 height 21
radio input "true"
click at [292, 568] on input "Average" at bounding box center [298, 556] width 13 height 21
radio input "true"
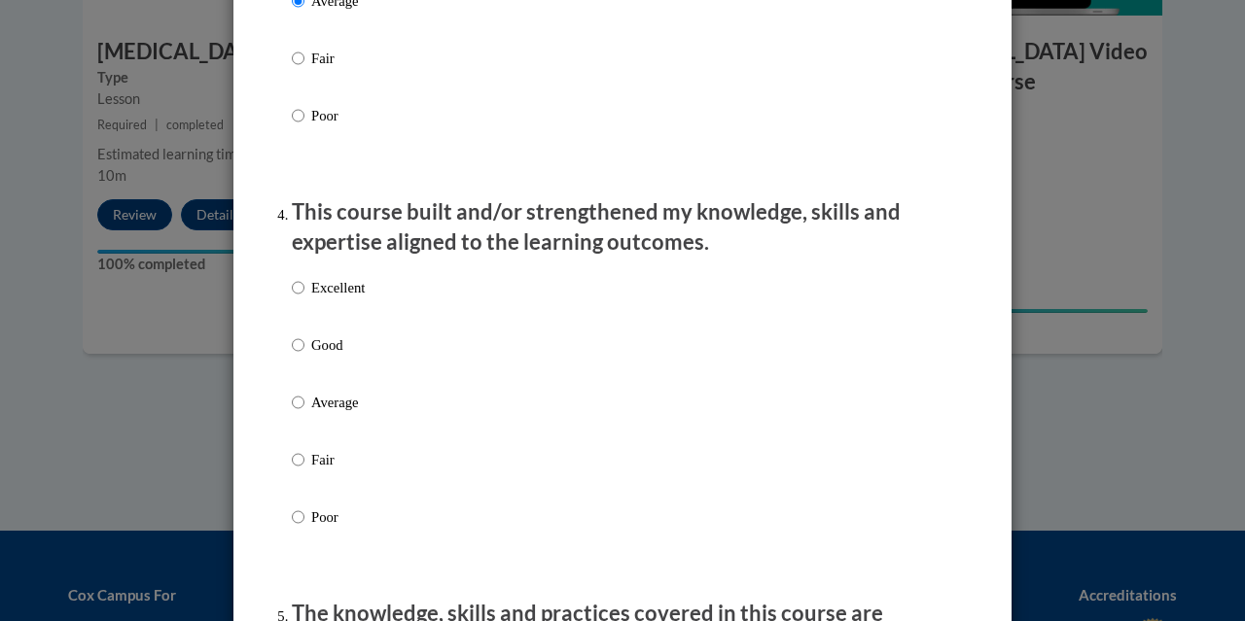
scroll to position [1226, 0]
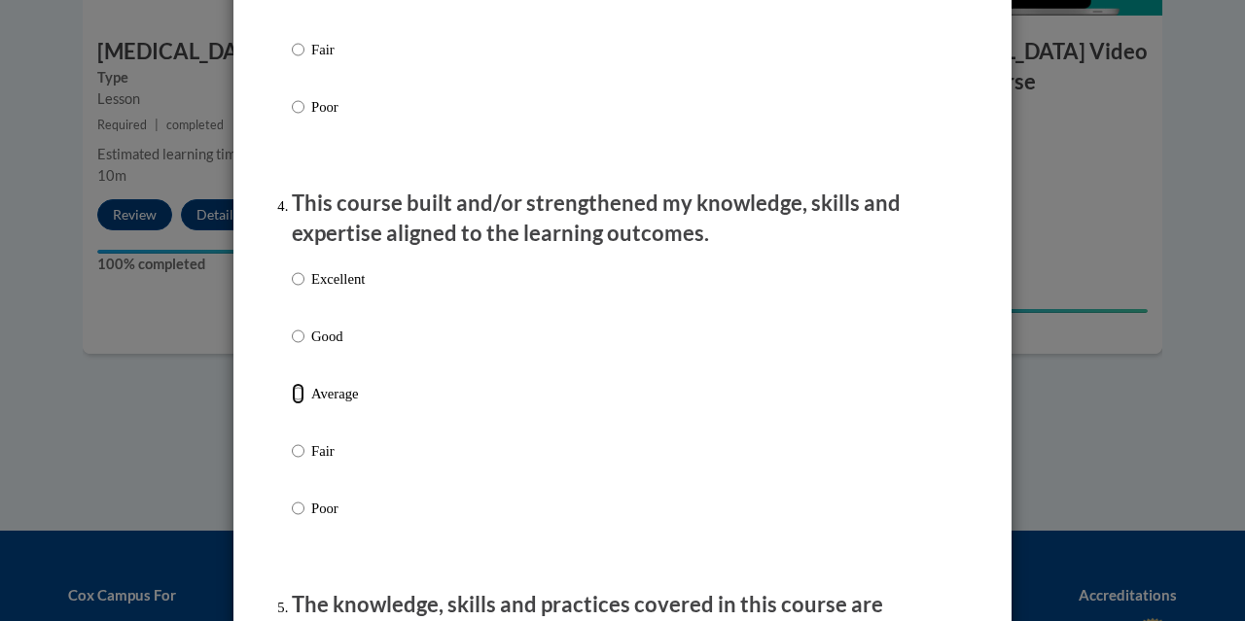
click at [292, 404] on input "Average" at bounding box center [298, 393] width 13 height 21
radio input "true"
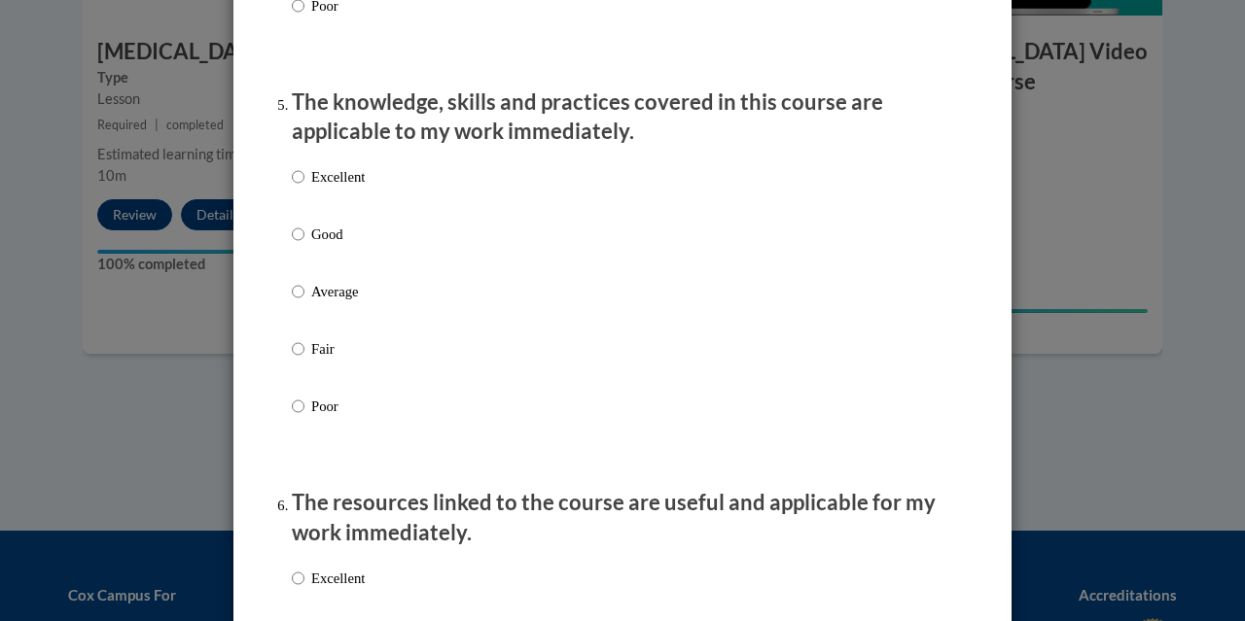
scroll to position [1724, 0]
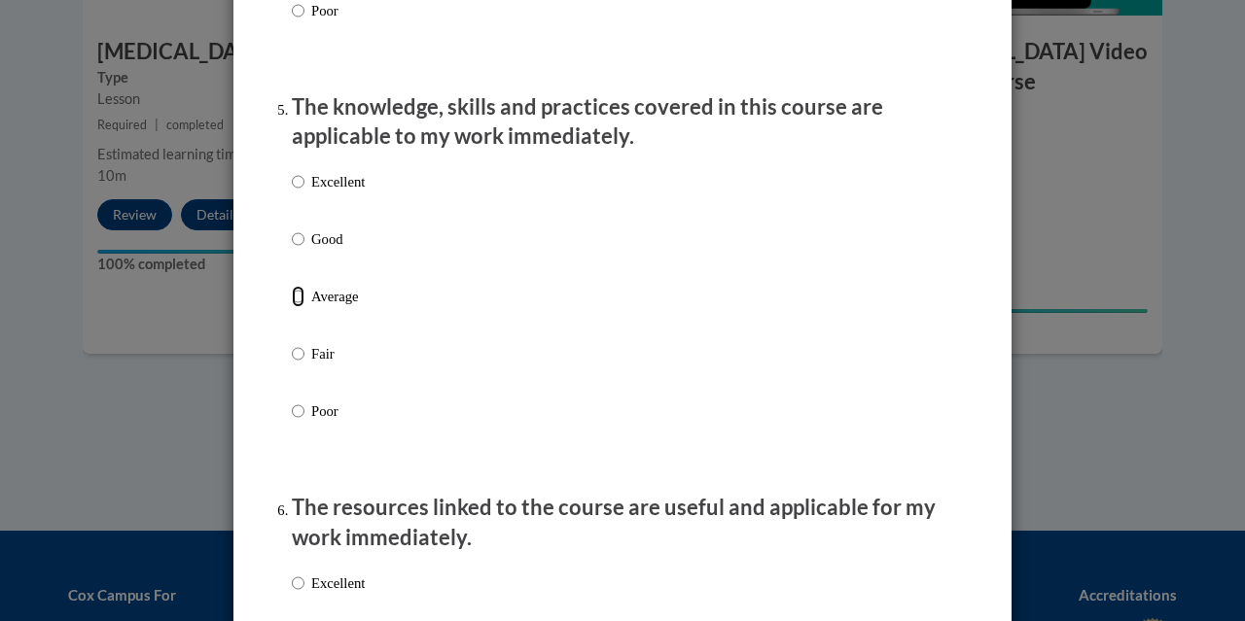
click at [292, 307] on input "Average" at bounding box center [298, 296] width 13 height 21
radio input "true"
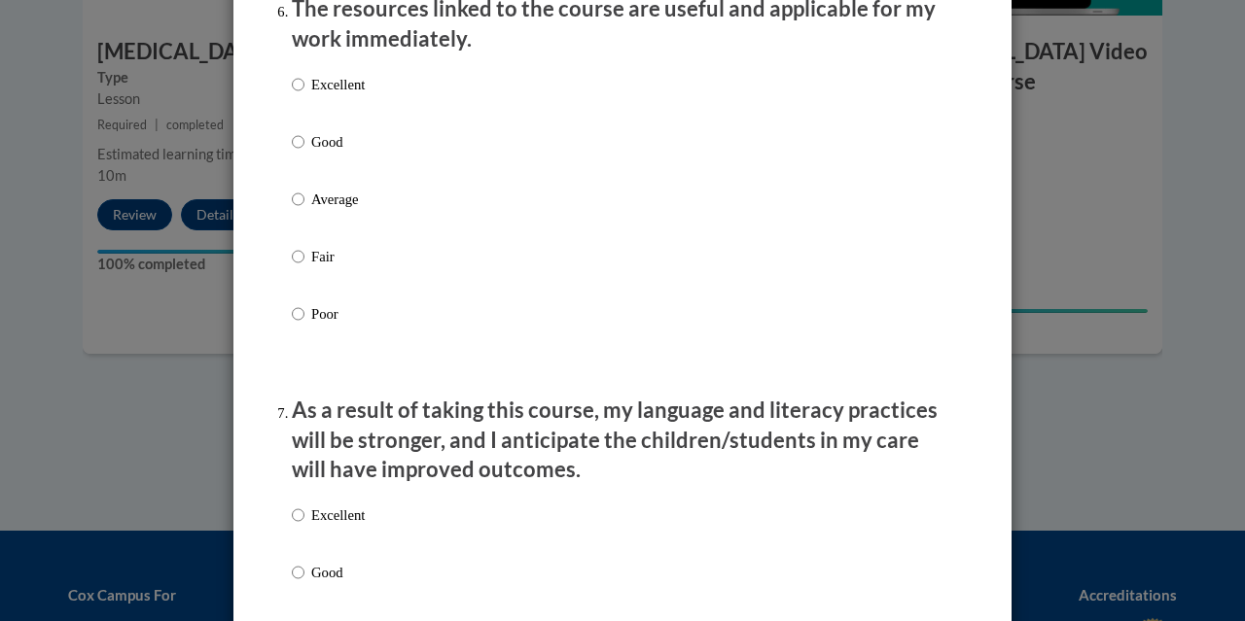
scroll to position [2178, 0]
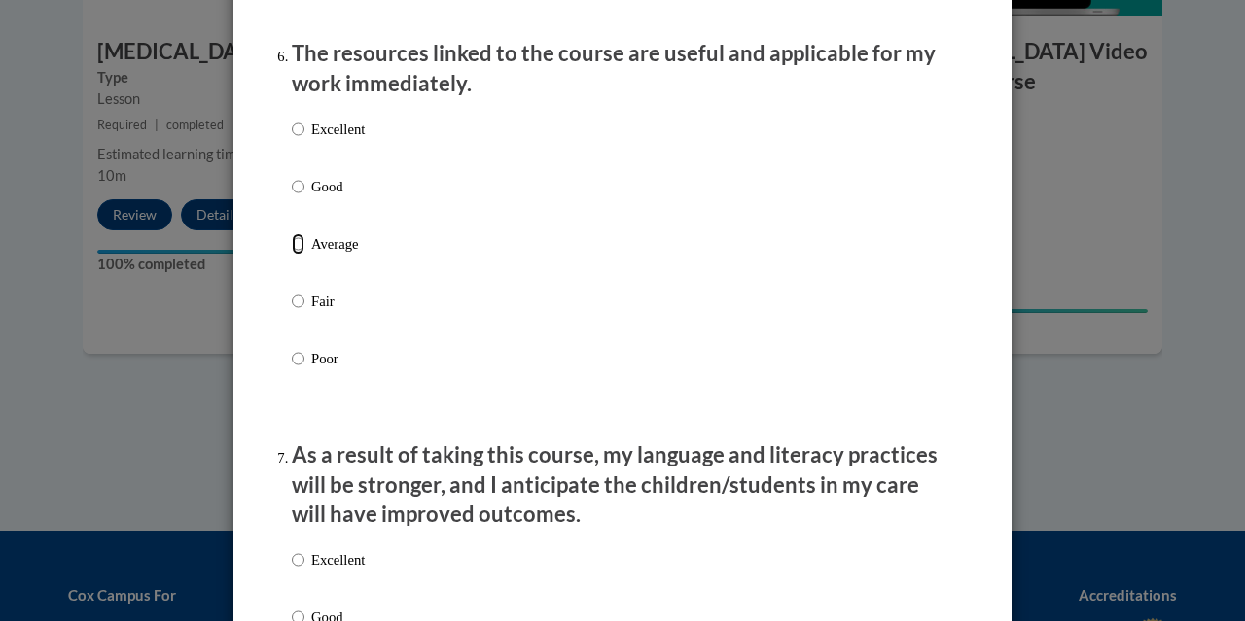
click at [294, 255] on input "Average" at bounding box center [298, 243] width 13 height 21
radio input "true"
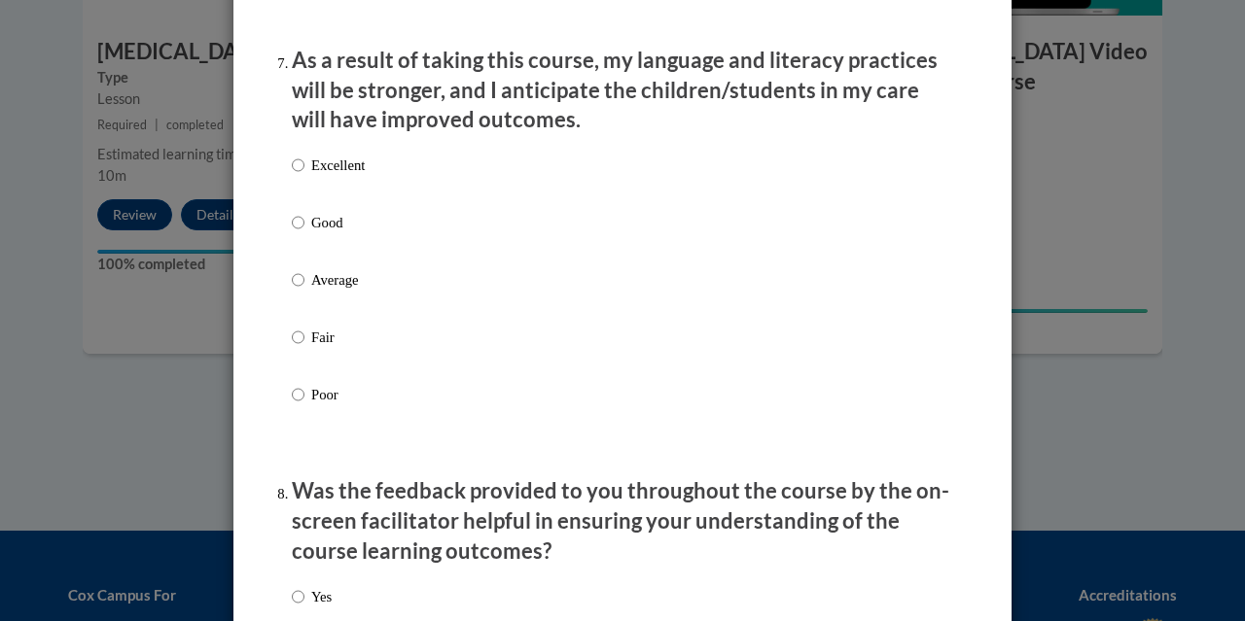
scroll to position [2590, 0]
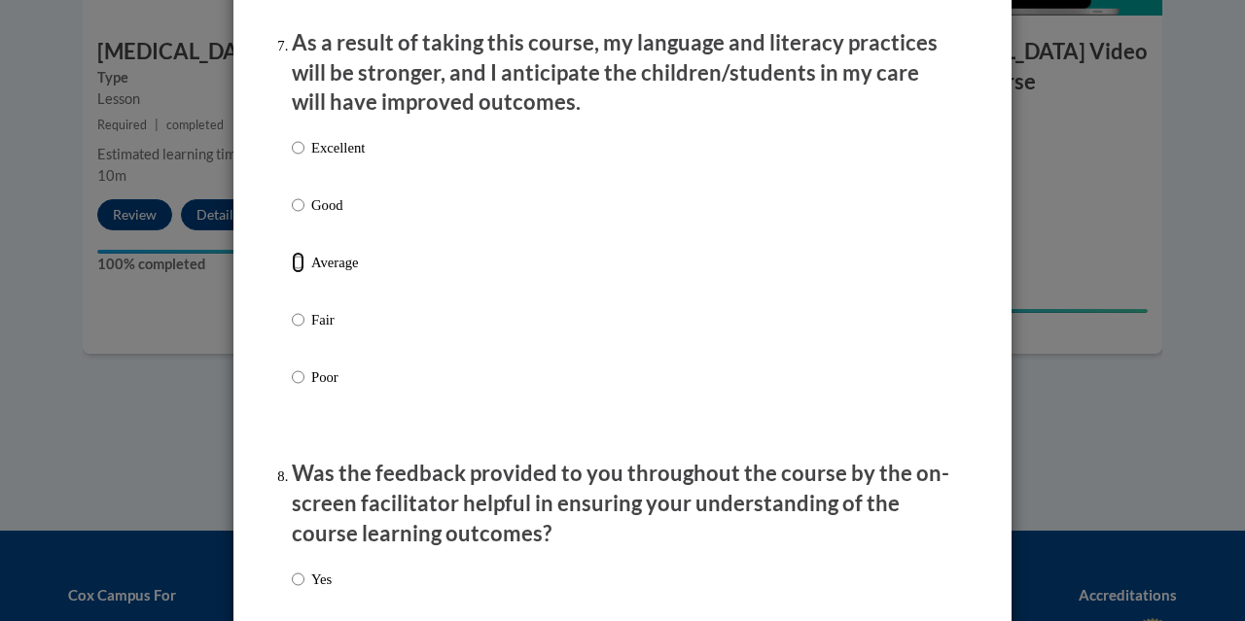
click at [293, 273] on input "Average" at bounding box center [298, 262] width 13 height 21
radio input "true"
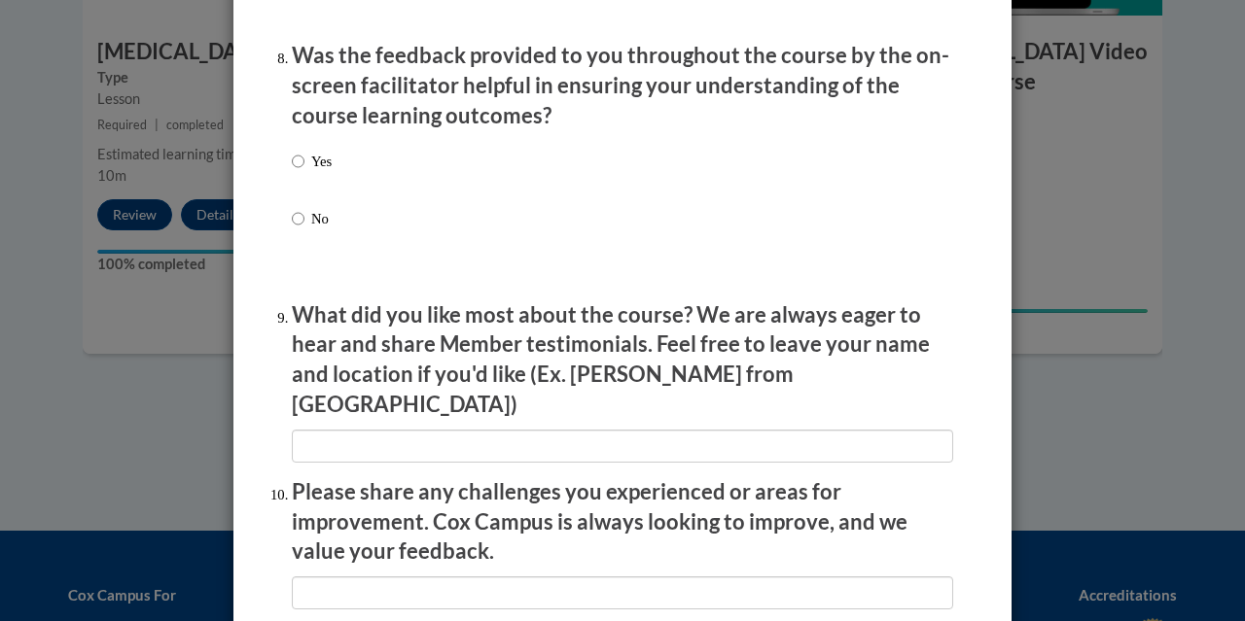
scroll to position [2977, 0]
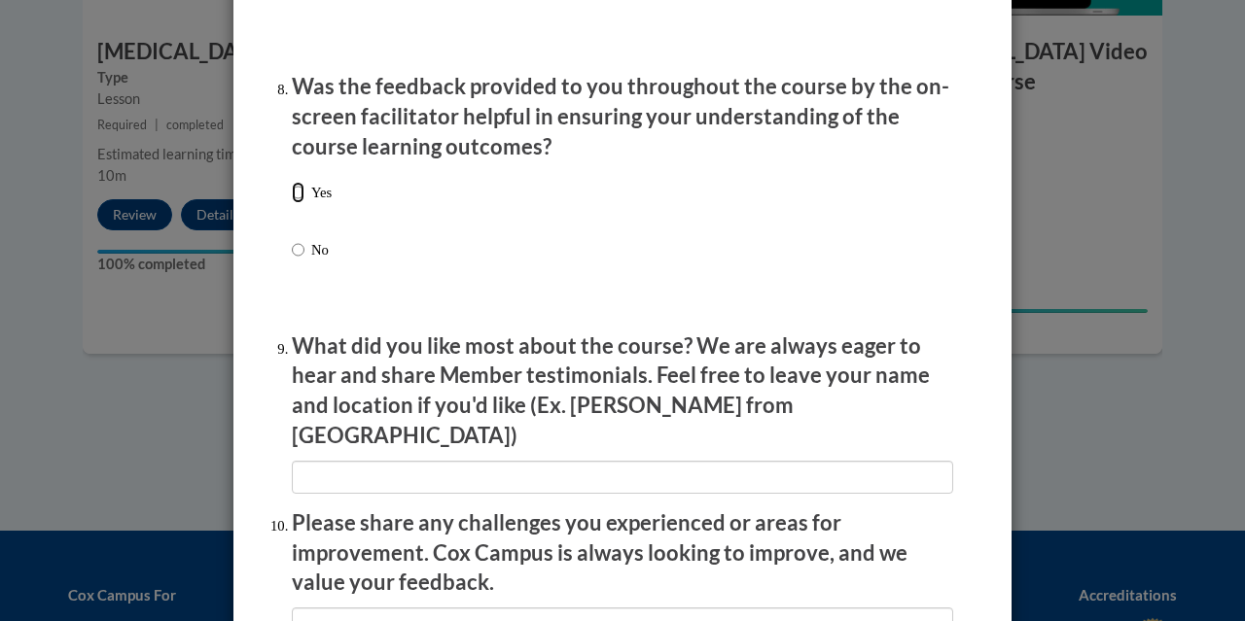
click at [292, 203] on input "Yes" at bounding box center [298, 192] width 13 height 21
radio input "true"
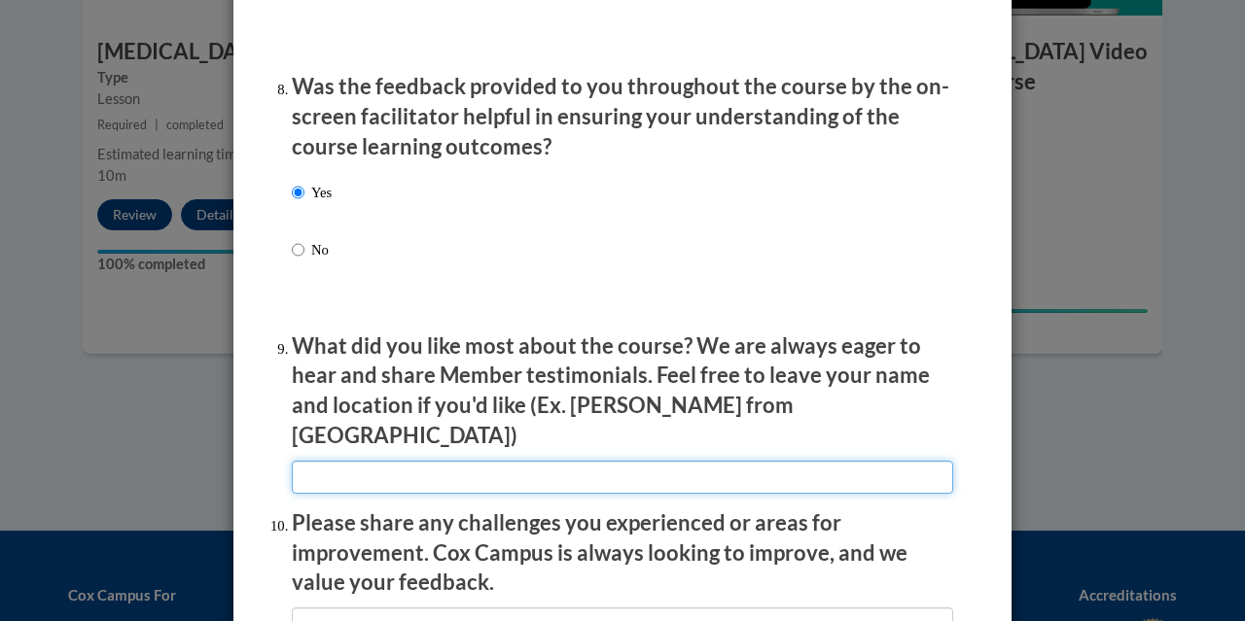
click at [406, 465] on input "textbox" at bounding box center [622, 477] width 661 height 33
click at [382, 467] on input "textbox" at bounding box center [622, 477] width 661 height 33
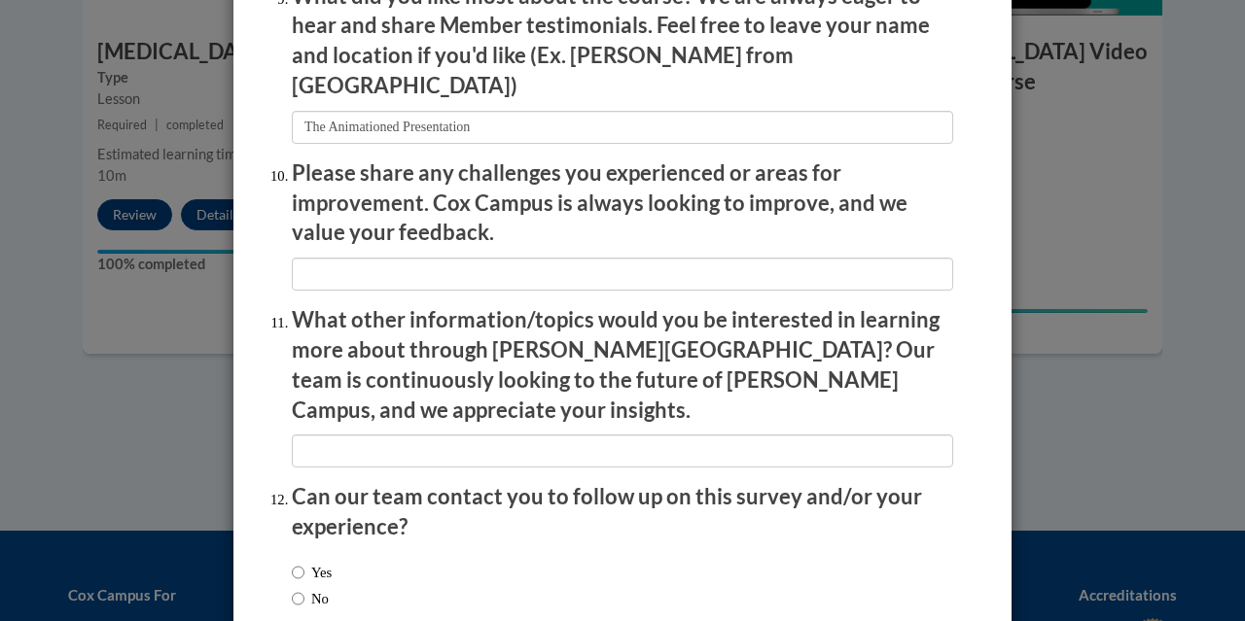
scroll to position [3332, 0]
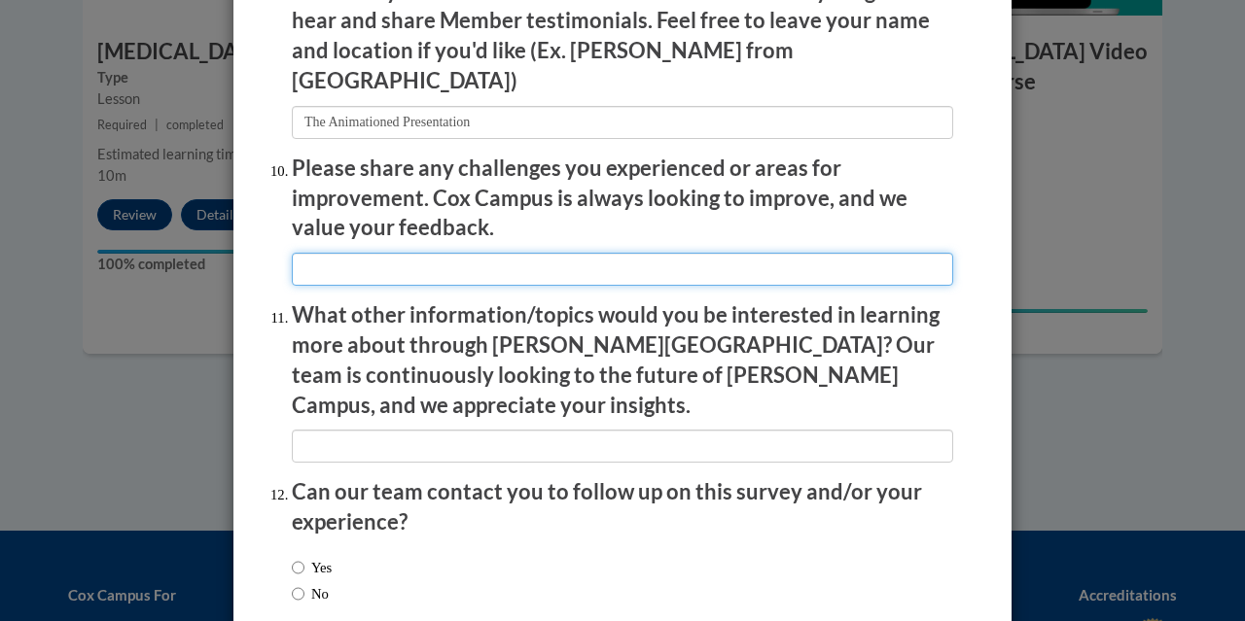
click at [482, 253] on input "textbox" at bounding box center [622, 269] width 661 height 33
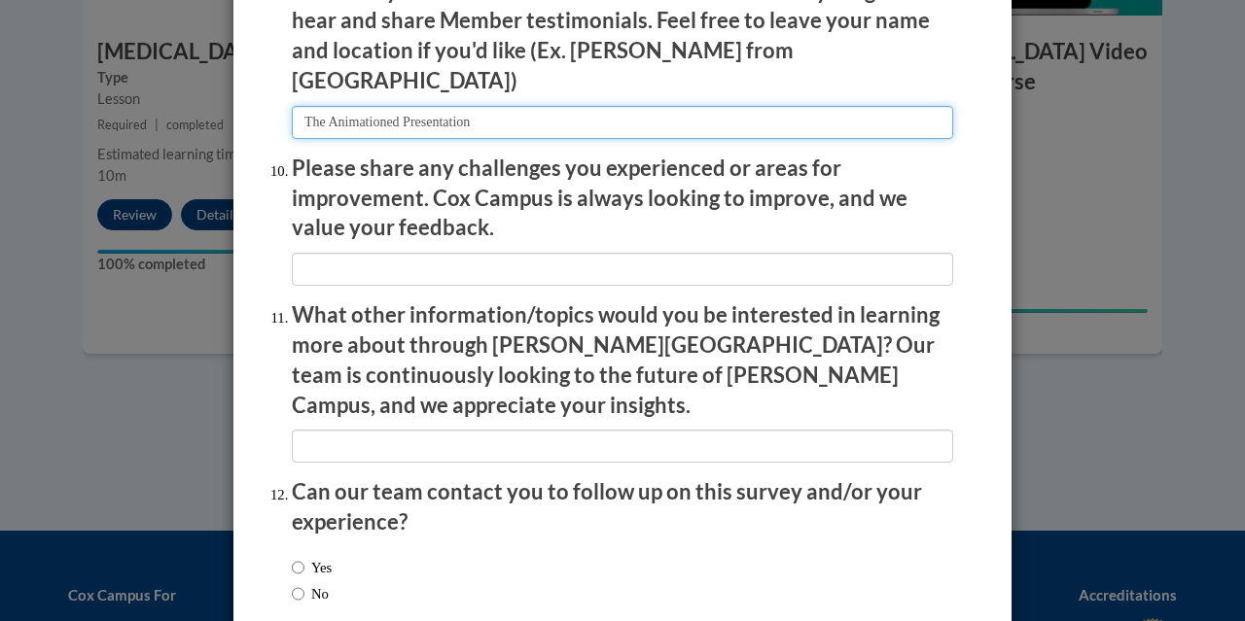
click at [523, 106] on input "textbox" at bounding box center [622, 122] width 661 height 33
click at [364, 113] on input "textbox" at bounding box center [622, 122] width 661 height 33
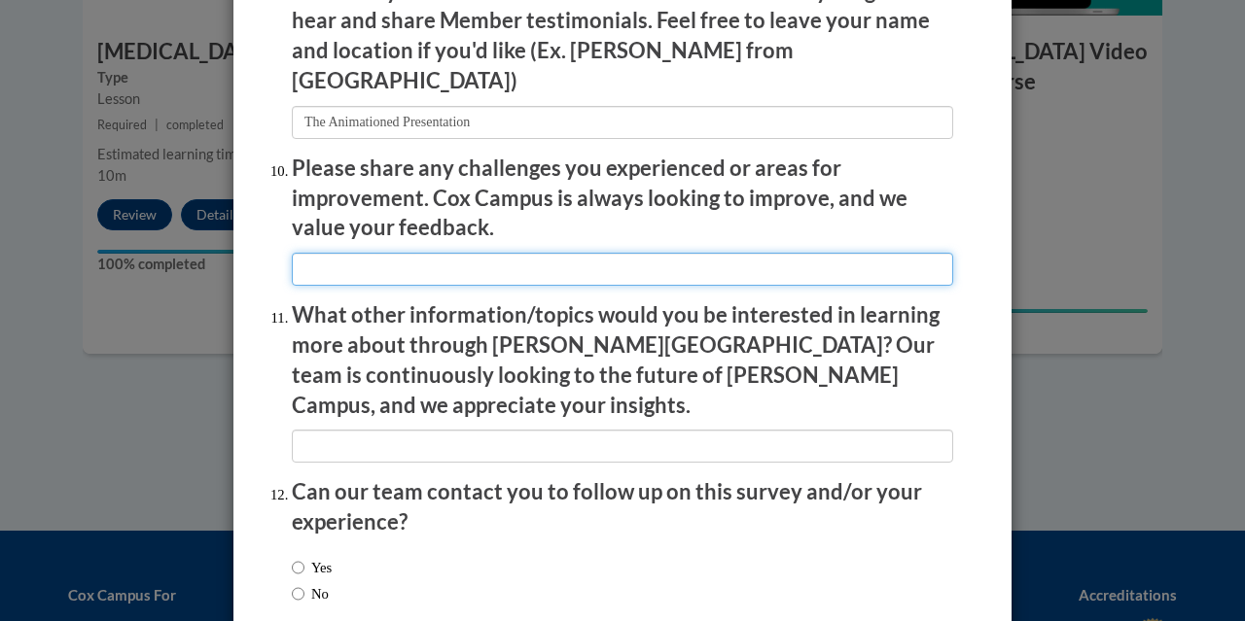
click at [423, 253] on input "textbox" at bounding box center [622, 269] width 661 height 33
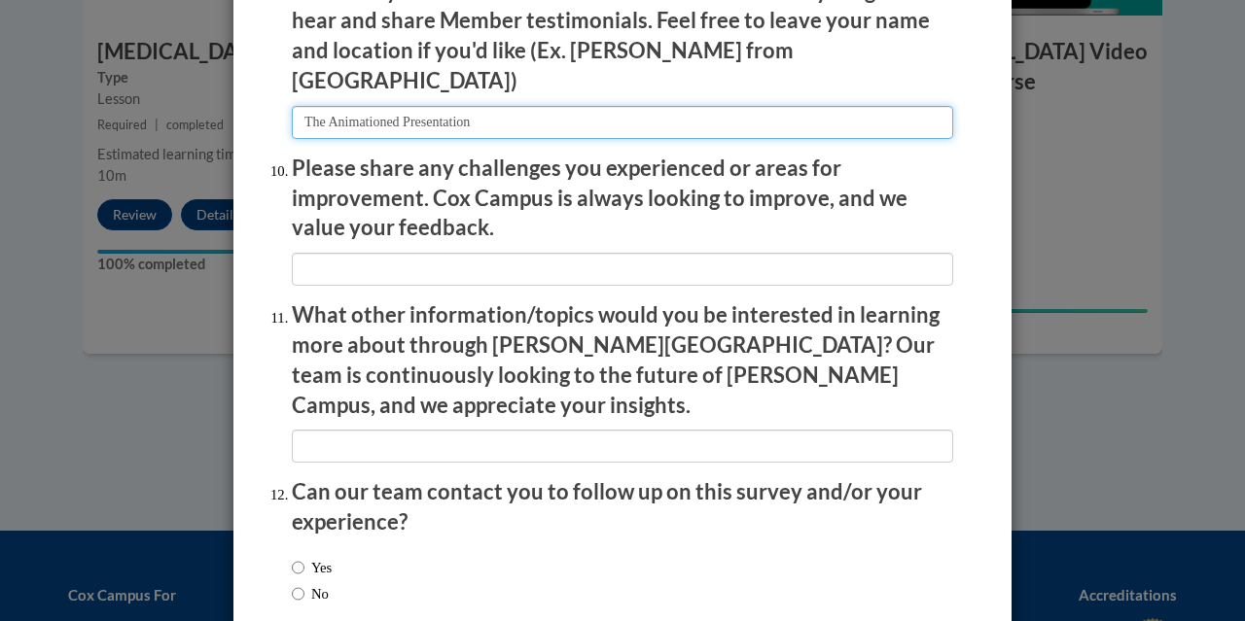
click at [438, 106] on input "textbox" at bounding box center [622, 122] width 661 height 33
click at [383, 109] on input "textbox" at bounding box center [622, 122] width 661 height 33
type input "The Animated Presentation"
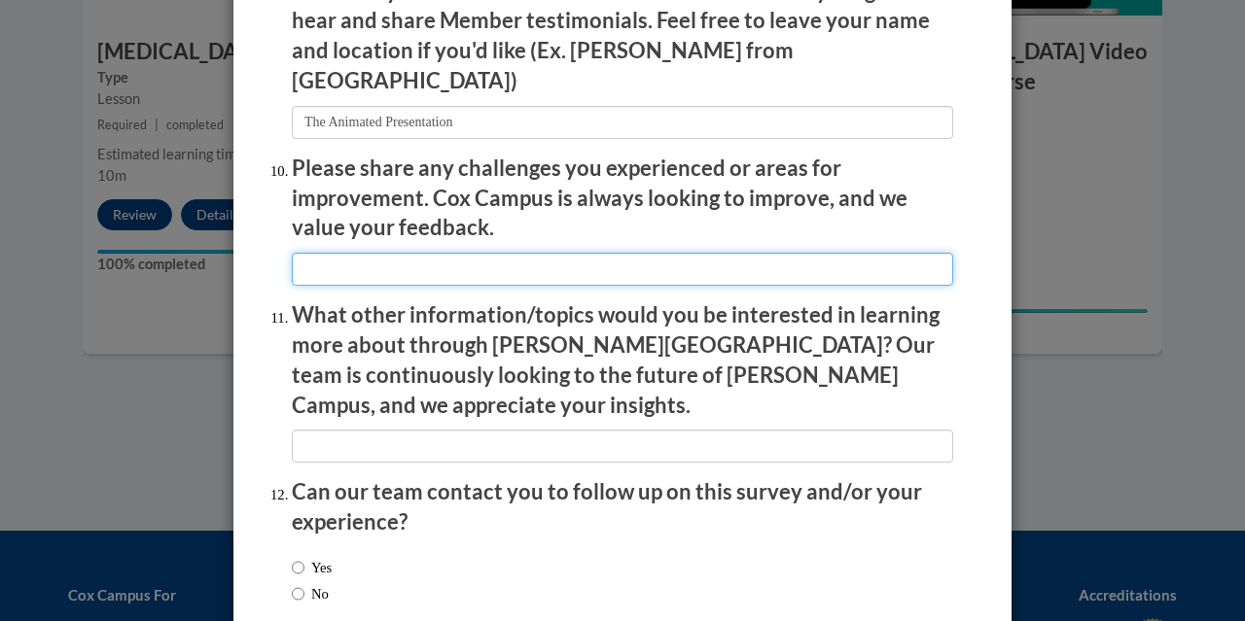
click at [389, 257] on input "textbox" at bounding box center [622, 269] width 661 height 33
type input "n/a"
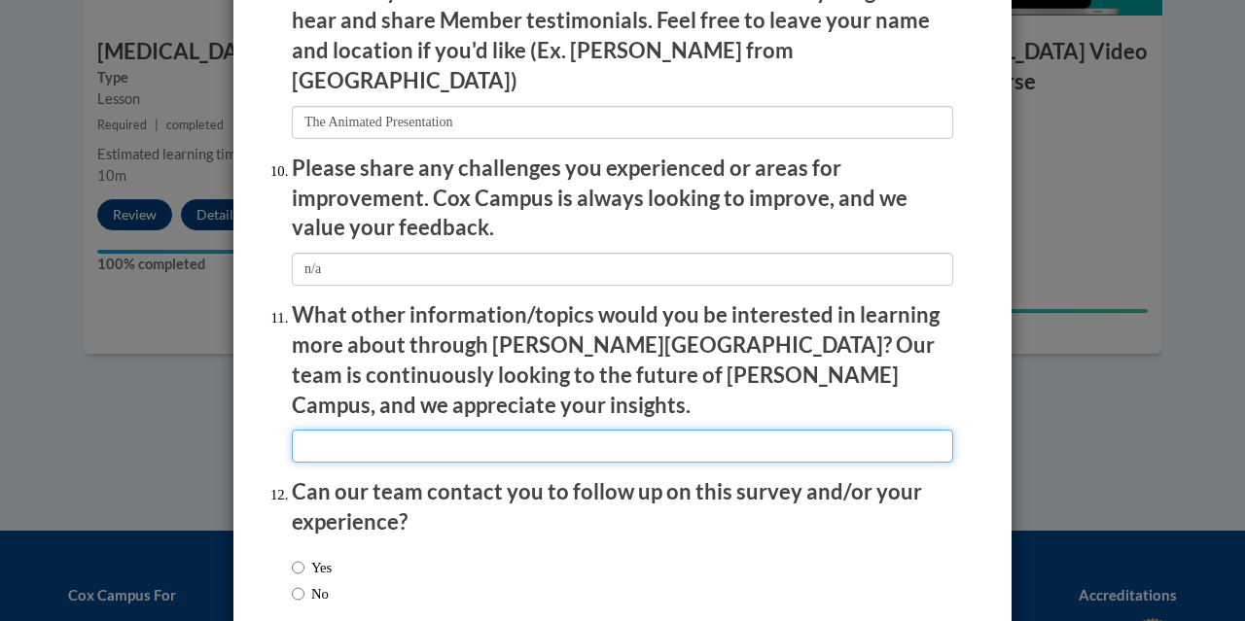
click at [389, 430] on input "textbox" at bounding box center [622, 446] width 661 height 33
type input "n/a"
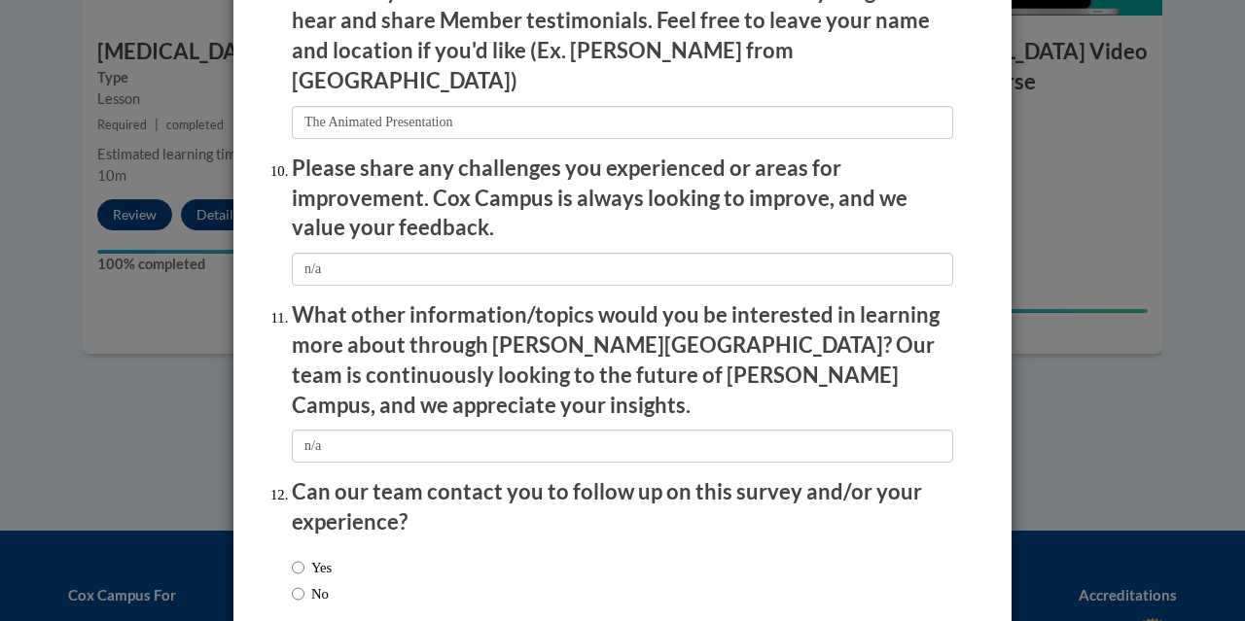
click at [297, 583] on label "No" at bounding box center [310, 593] width 37 height 21
click at [297, 583] on input "No" at bounding box center [298, 593] width 13 height 21
radio input "true"
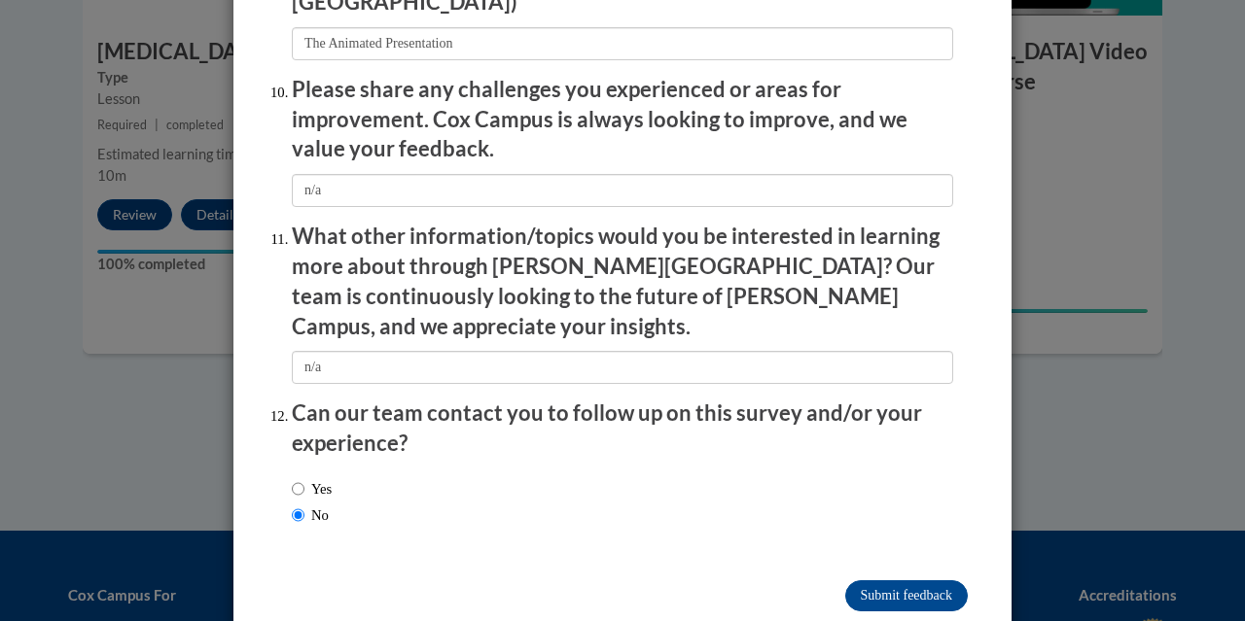
scroll to position [3415, 0]
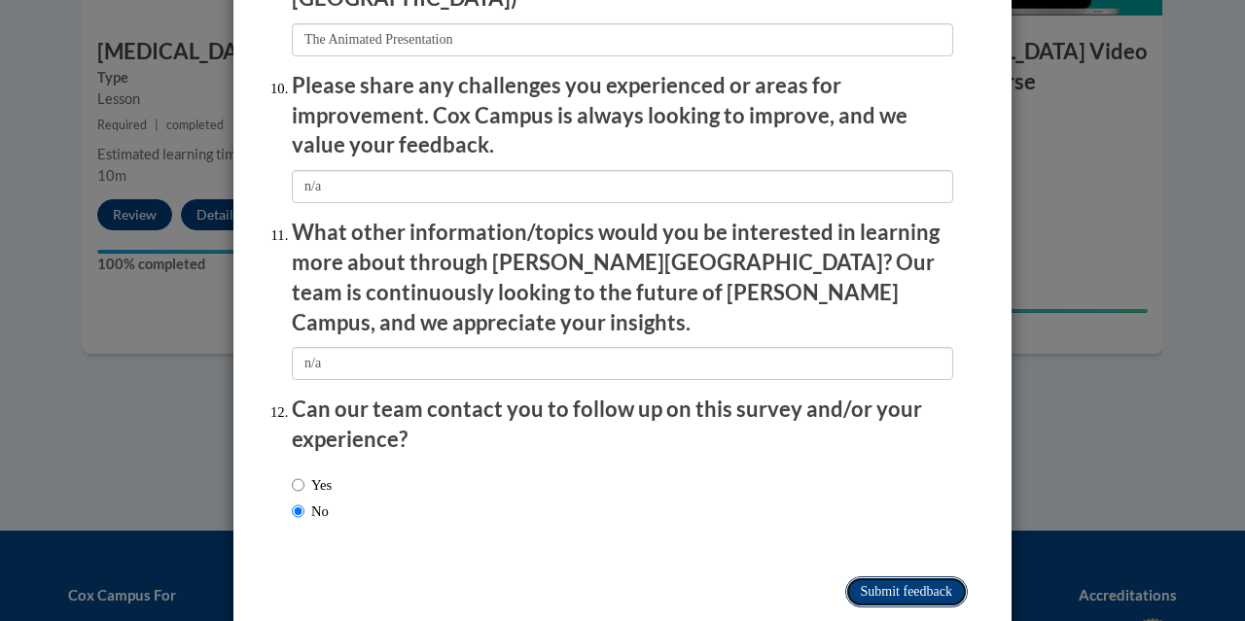
click at [894, 577] on input "Submit feedback" at bounding box center [906, 592] width 123 height 31
